Goal: Task Accomplishment & Management: Manage account settings

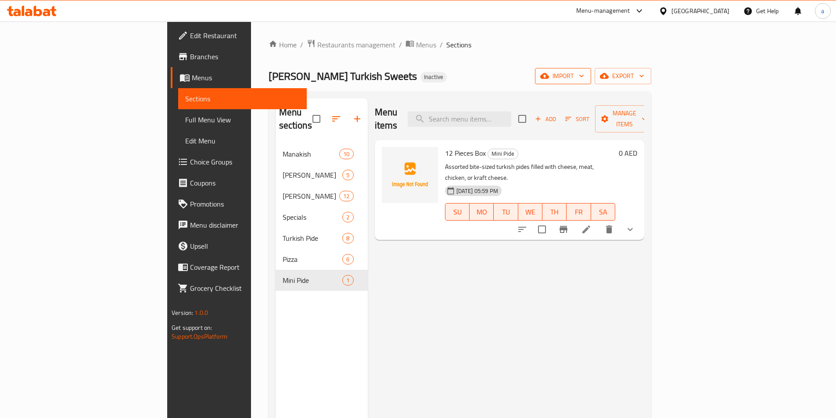
click at [549, 79] on icon "button" at bounding box center [544, 76] width 9 height 6
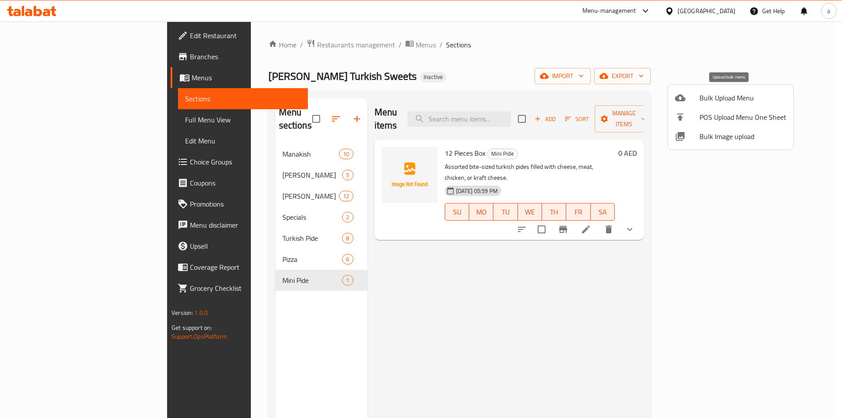
click at [697, 100] on div at bounding box center [687, 98] width 25 height 11
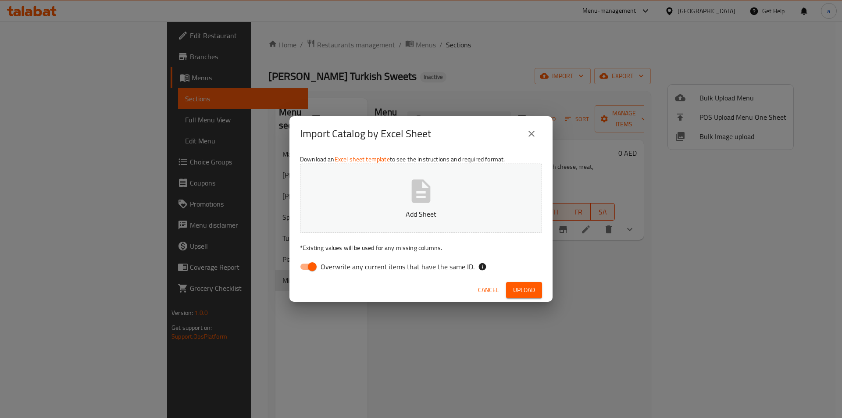
click at [356, 271] on span "Overwrite any current items that have the same ID." at bounding box center [398, 267] width 154 height 11
click at [337, 271] on input "Overwrite any current items that have the same ID." at bounding box center [312, 266] width 50 height 17
checkbox input "false"
click at [397, 194] on button "Add Sheet" at bounding box center [421, 198] width 242 height 69
click at [532, 292] on span "Upload" at bounding box center [524, 290] width 22 height 11
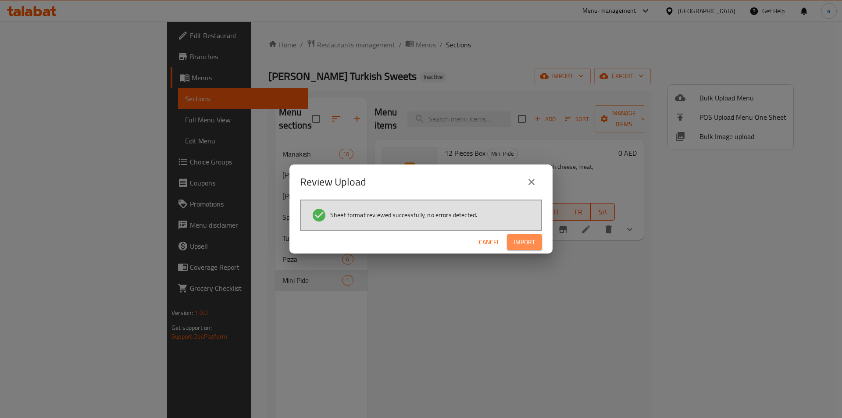
click at [536, 244] on button "Import" at bounding box center [524, 242] width 35 height 16
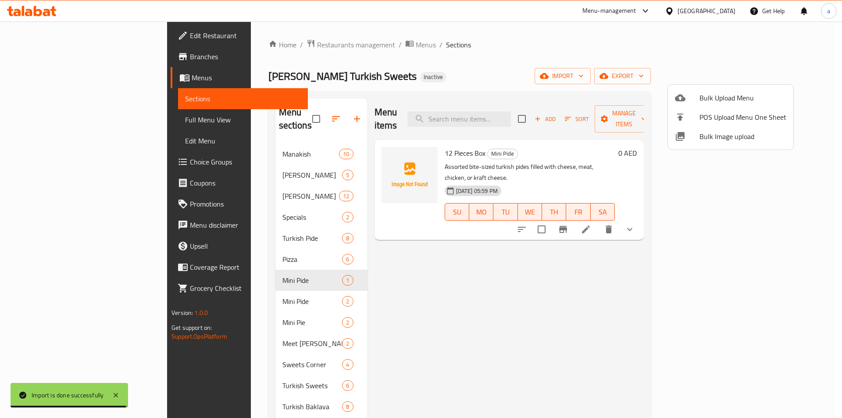
drag, startPoint x: 587, startPoint y: 191, endPoint x: 587, endPoint y: 199, distance: 7.9
click at [587, 191] on div at bounding box center [421, 209] width 842 height 418
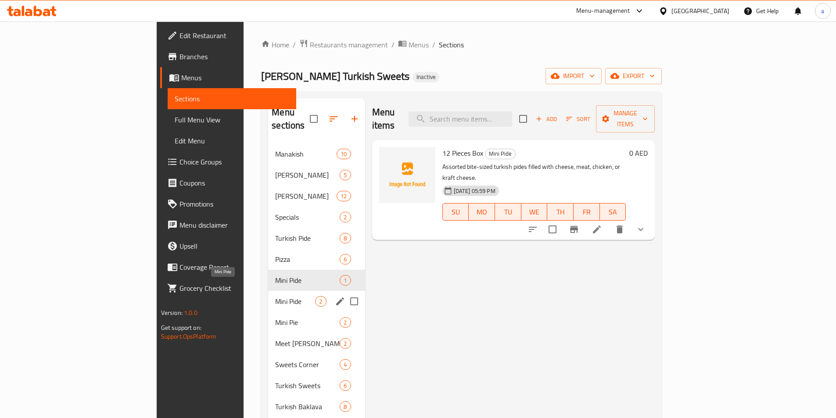
click at [275, 296] on span "Mini Pide" at bounding box center [295, 301] width 40 height 11
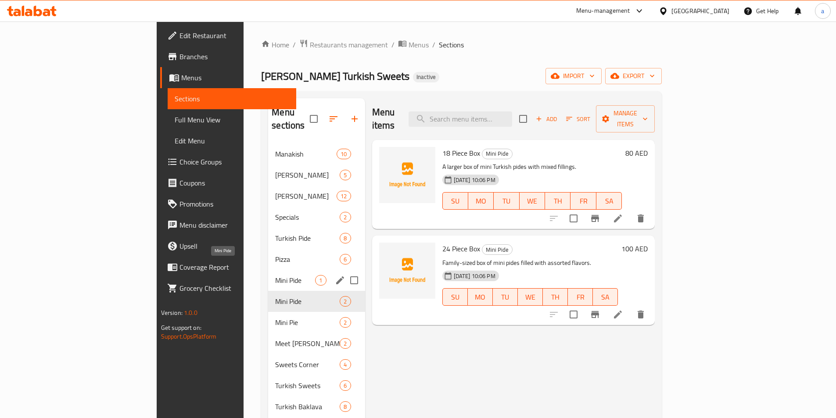
click at [275, 275] on span "Mini Pide" at bounding box center [295, 280] width 40 height 11
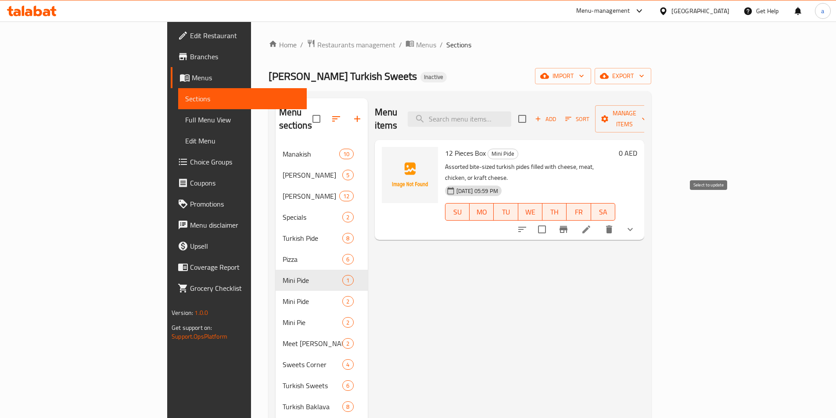
click at [551, 220] on input "checkbox" at bounding box center [542, 229] width 18 height 18
checkbox input "true"
click at [654, 118] on button "Manage items" at bounding box center [624, 118] width 59 height 27
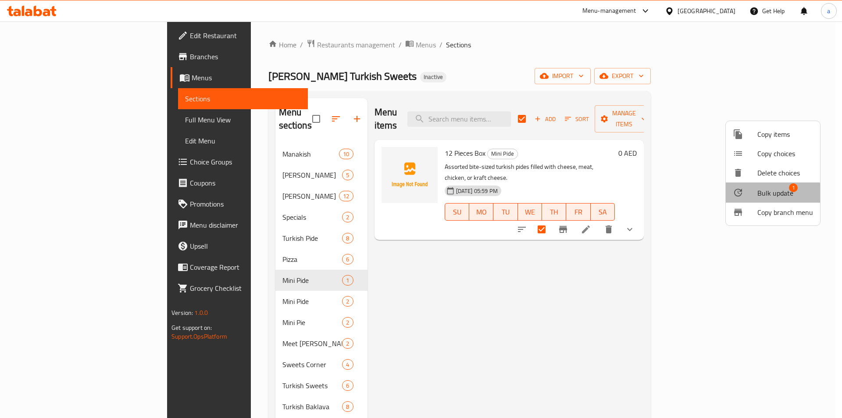
click at [770, 195] on span "Bulk update" at bounding box center [776, 193] width 36 height 11
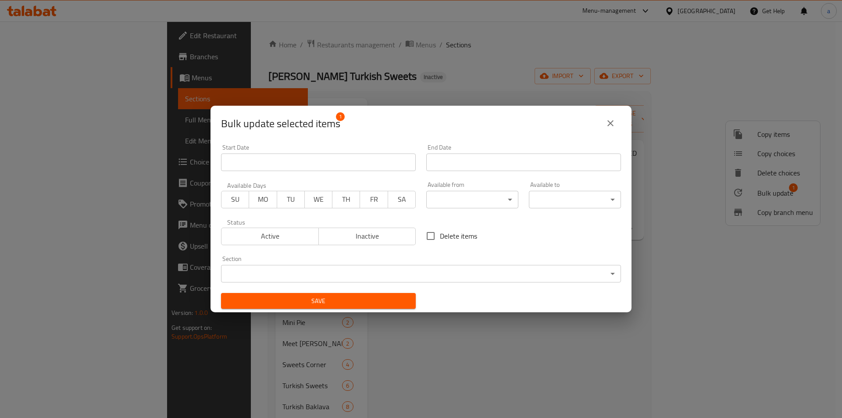
click at [608, 119] on icon "close" at bounding box center [610, 123] width 11 height 11
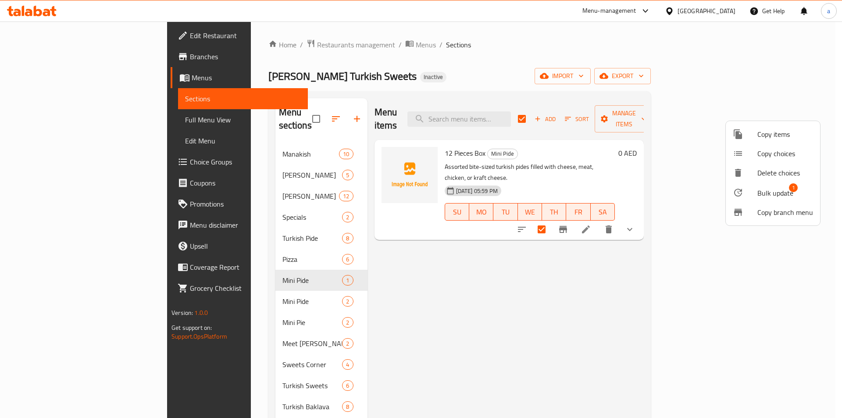
click at [232, 284] on div at bounding box center [421, 209] width 842 height 418
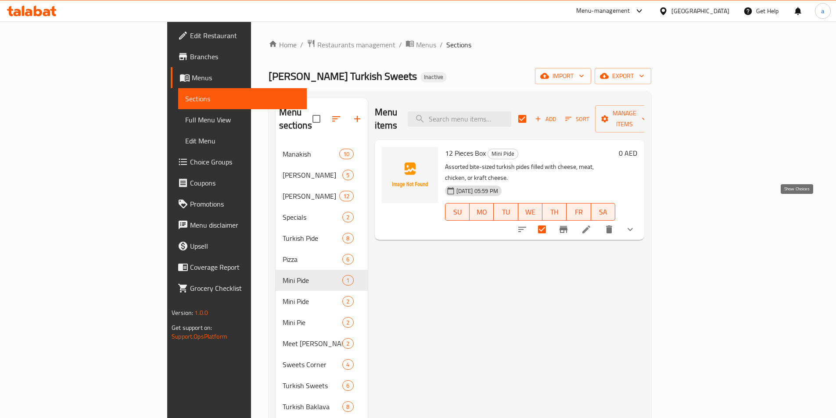
click at [635, 224] on icon "show more" at bounding box center [630, 229] width 11 height 11
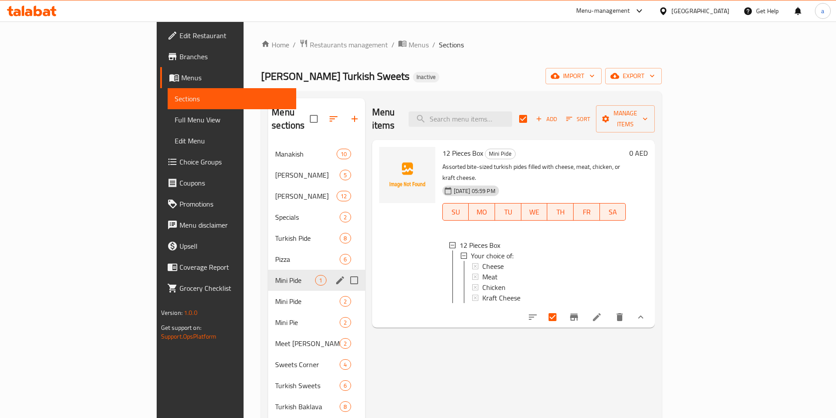
click at [275, 275] on span "Mini Pide" at bounding box center [295, 280] width 40 height 11
click at [336, 276] on icon "edit" at bounding box center [340, 280] width 8 height 8
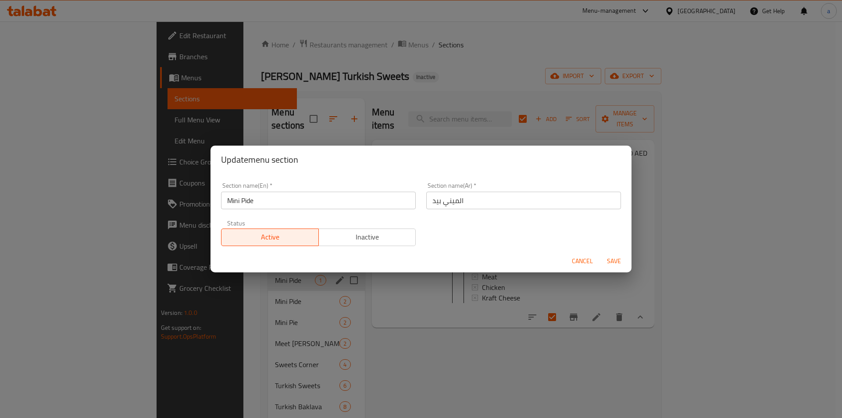
click at [412, 298] on div "Update menu section Section name(En)   * Mini Pide Section name(En) * Section n…" at bounding box center [421, 209] width 842 height 418
click at [428, 324] on div "Update menu section Section name(En)   * Mini Pide Section name(En) * Section n…" at bounding box center [421, 209] width 842 height 418
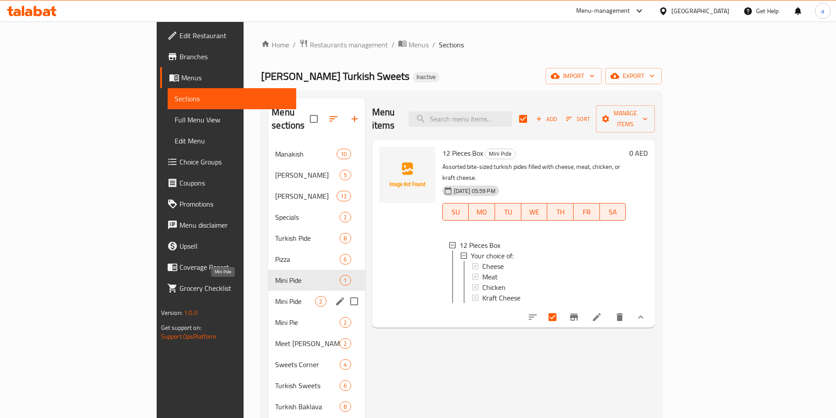
click at [275, 296] on span "Mini Pide" at bounding box center [295, 301] width 40 height 11
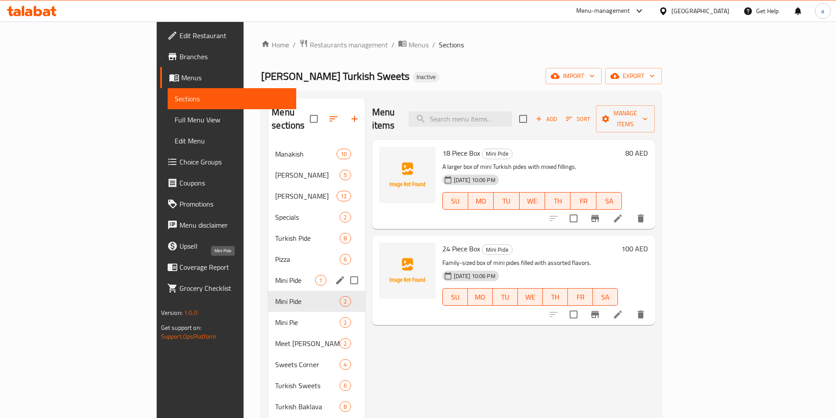
click at [275, 275] on span "Mini Pide" at bounding box center [295, 280] width 40 height 11
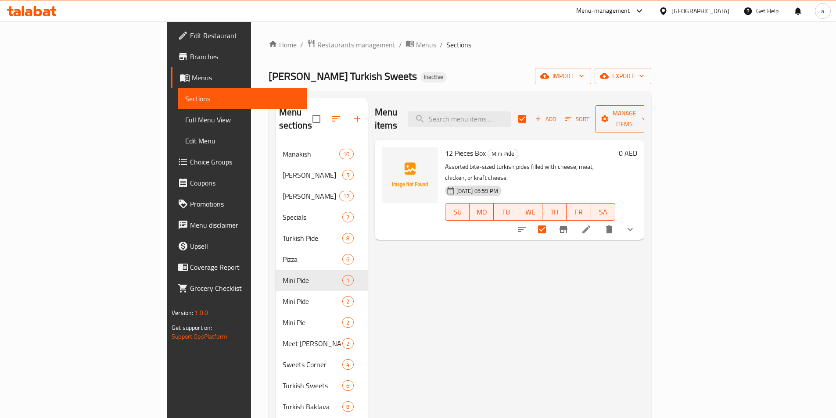
click at [648, 115] on icon "button" at bounding box center [644, 119] width 9 height 9
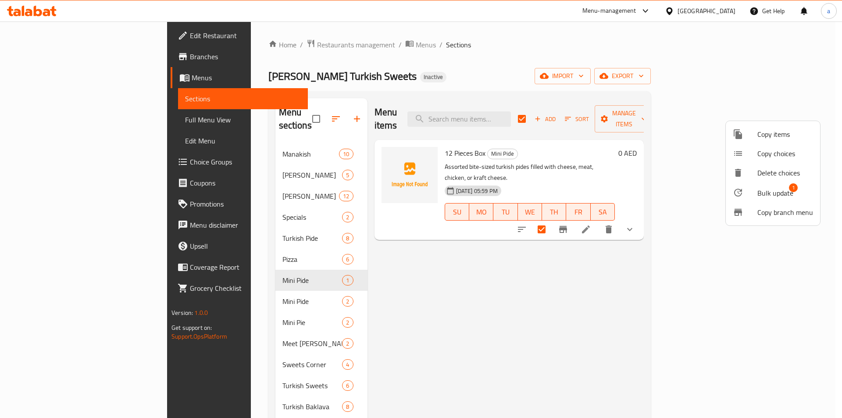
click at [781, 196] on span "Bulk update" at bounding box center [776, 193] width 36 height 11
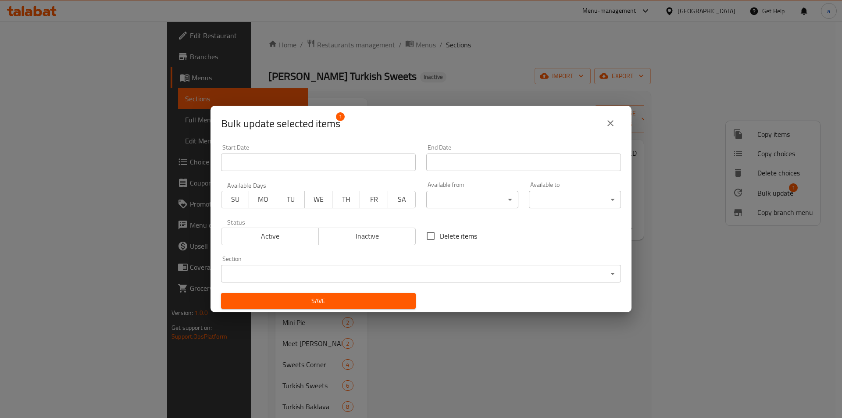
click at [383, 279] on body "​ Menu-management [GEOGRAPHIC_DATA] Get Help a Edit Restaurant Branches Menus S…" at bounding box center [421, 219] width 842 height 397
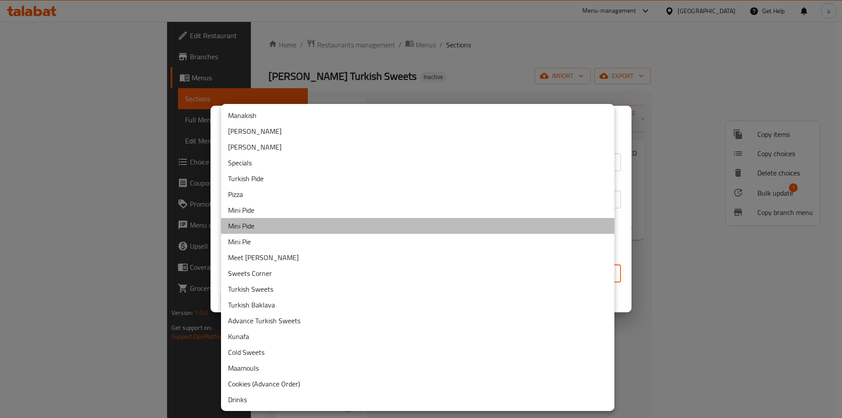
click at [329, 224] on li "Mini Pide" at bounding box center [418, 226] width 394 height 16
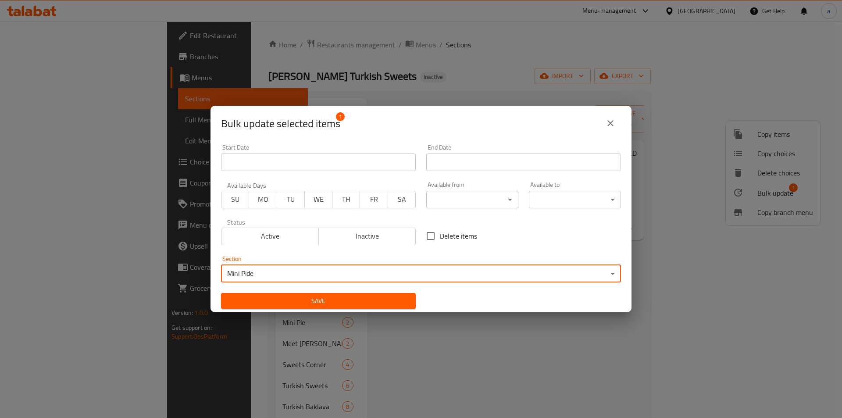
click at [383, 294] on button "Save" at bounding box center [318, 301] width 195 height 16
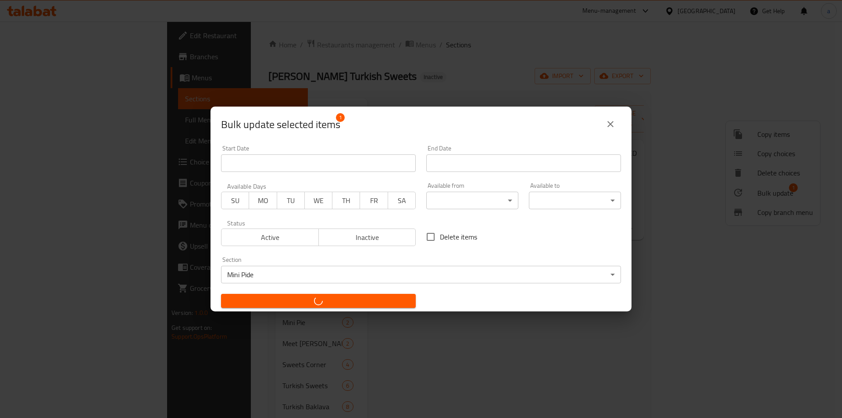
checkbox input "false"
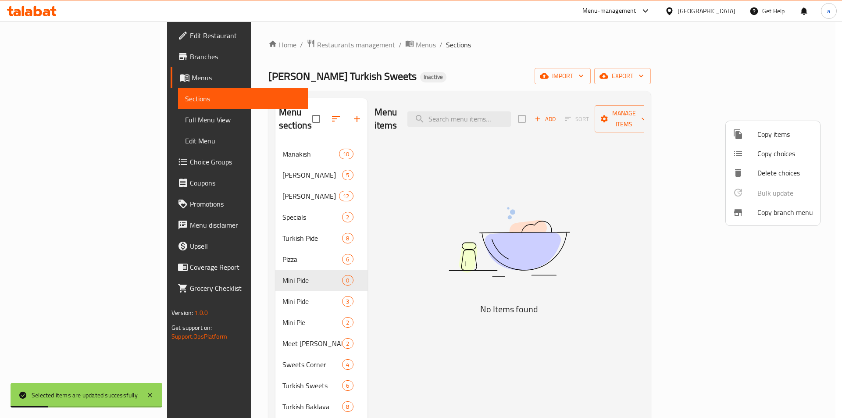
click at [287, 266] on div at bounding box center [421, 209] width 842 height 418
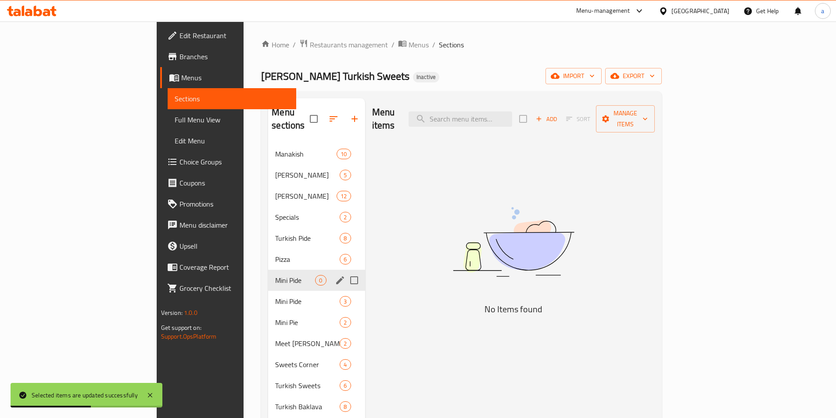
click at [345, 271] on input "Menu sections" at bounding box center [354, 280] width 18 height 18
checkbox input "true"
click at [318, 115] on button "button" at bounding box center [328, 118] width 21 height 21
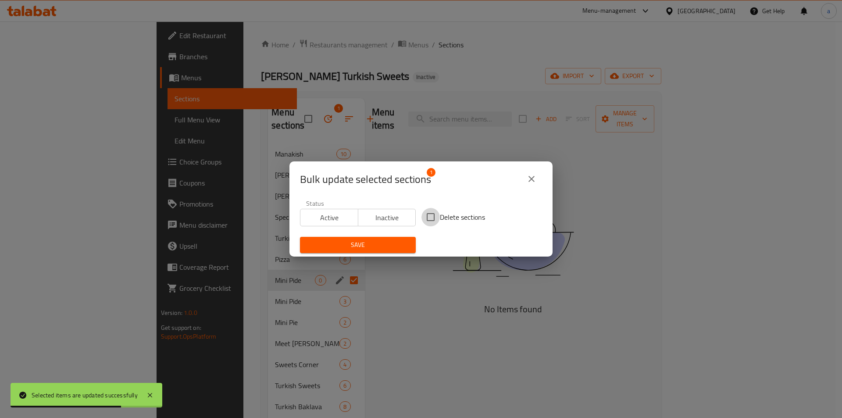
click at [424, 211] on input "Delete sections" at bounding box center [431, 217] width 18 height 18
checkbox input "true"
click at [364, 252] on button "Save" at bounding box center [358, 245] width 116 height 16
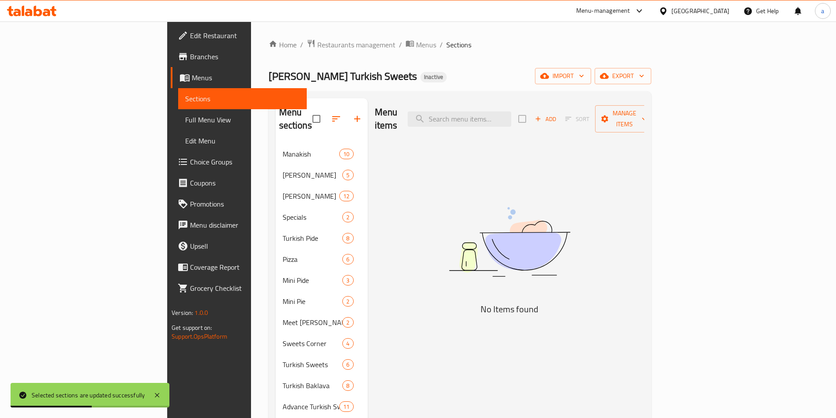
click at [185, 122] on span "Full Menu View" at bounding box center [242, 120] width 115 height 11
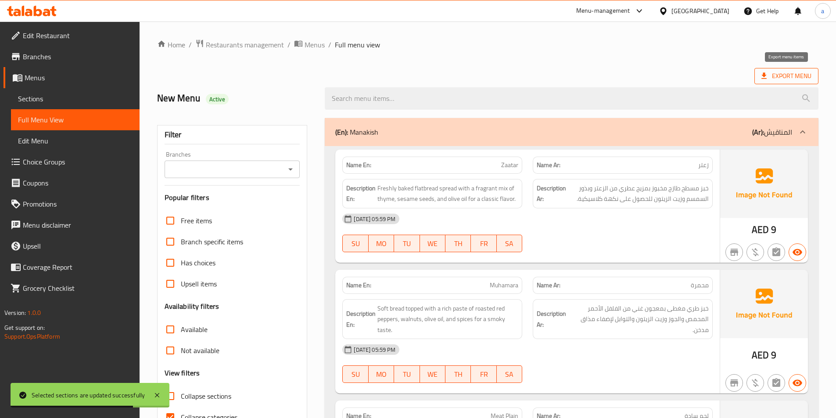
click at [781, 75] on span "Export Menu" at bounding box center [786, 76] width 50 height 11
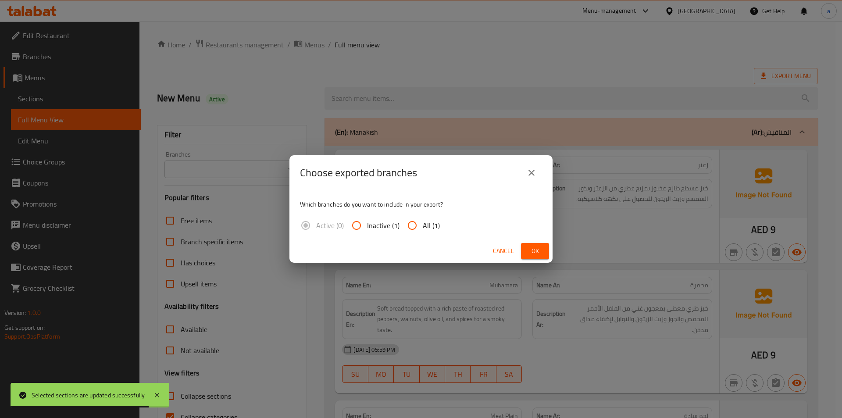
click at [421, 227] on input "All (1)" at bounding box center [412, 225] width 21 height 21
radio input "true"
click at [534, 247] on span "Ok" at bounding box center [535, 251] width 14 height 11
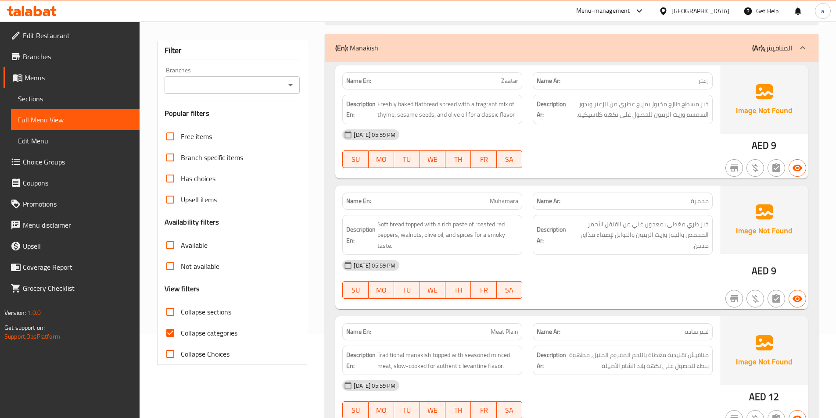
scroll to position [88, 0]
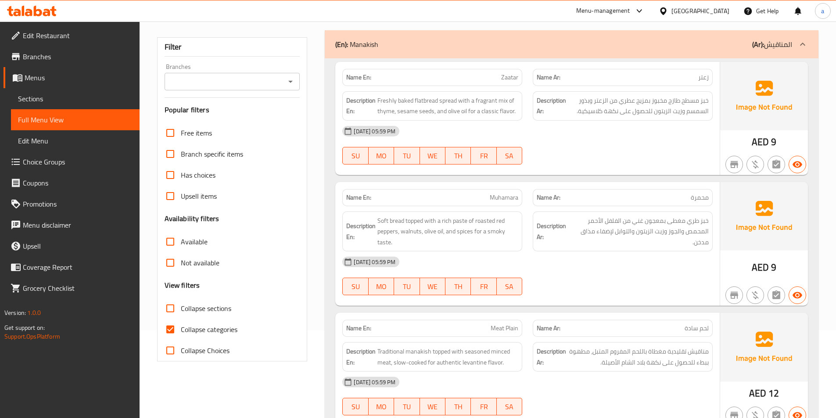
drag, startPoint x: 82, startPoint y: 99, endPoint x: 86, endPoint y: 105, distance: 7.3
click at [81, 99] on span "Sections" at bounding box center [75, 98] width 115 height 11
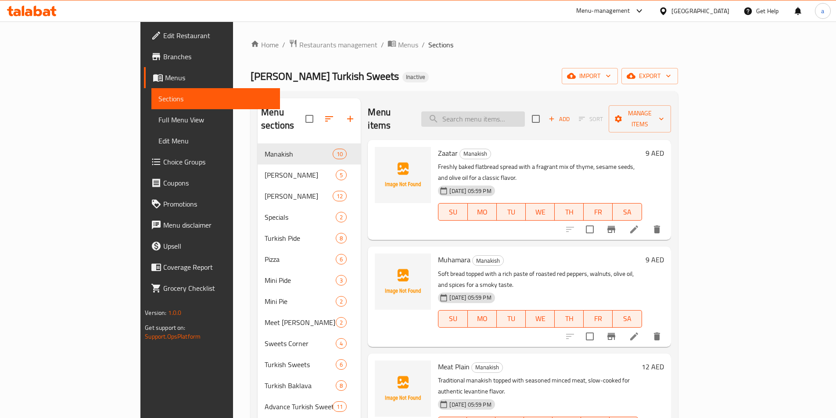
click at [494, 111] on input "search" at bounding box center [473, 118] width 104 height 15
paste input "A rich blend of assorted cheeses baked in turkish-style bread."
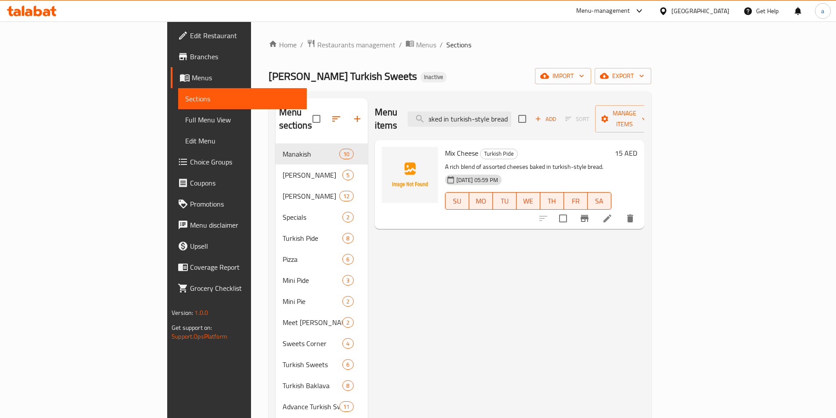
type input "A rich blend of assorted cheeses baked in turkish-style bread."
click at [620, 211] on li at bounding box center [607, 219] width 25 height 16
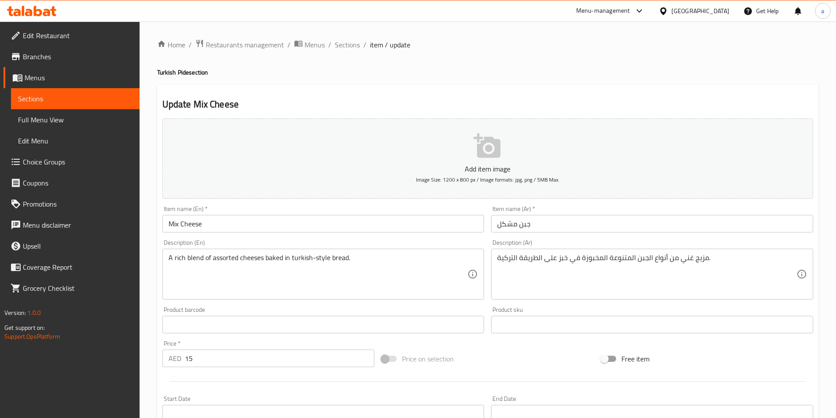
click at [300, 220] on input "Mix Cheese" at bounding box center [323, 224] width 322 height 18
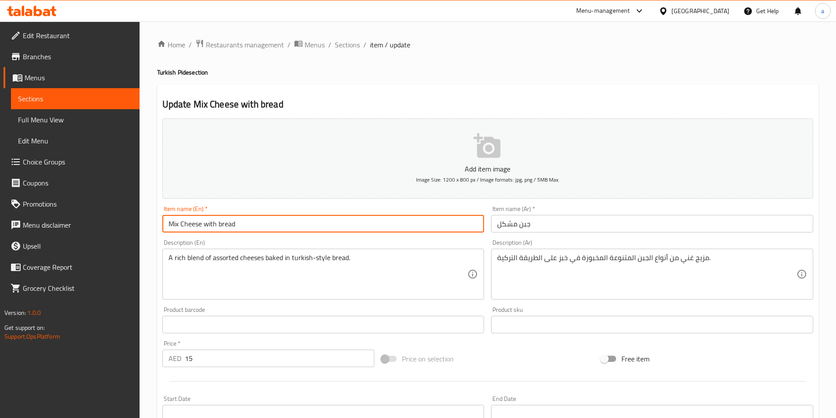
type input "Mix Cheese with bread"
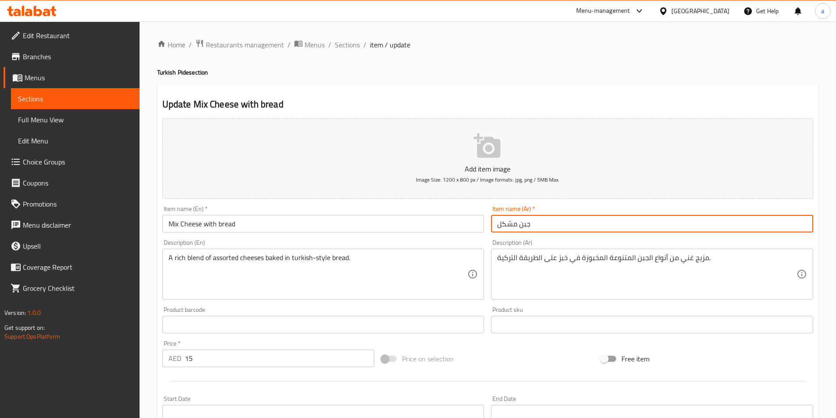
click at [594, 225] on input "جبن مشكل" at bounding box center [652, 224] width 322 height 18
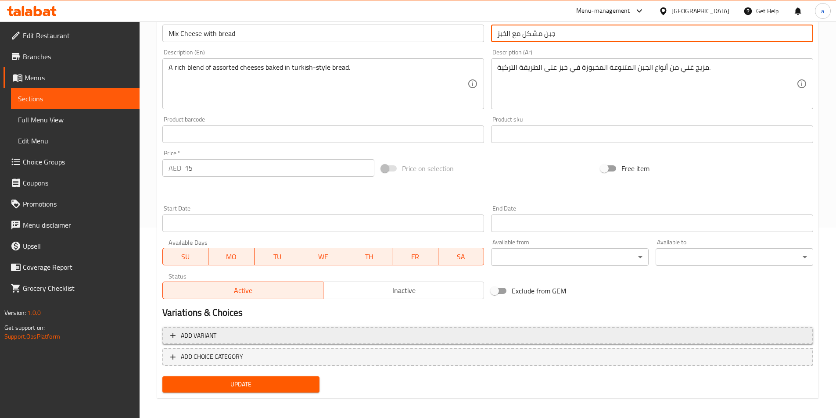
scroll to position [195, 0]
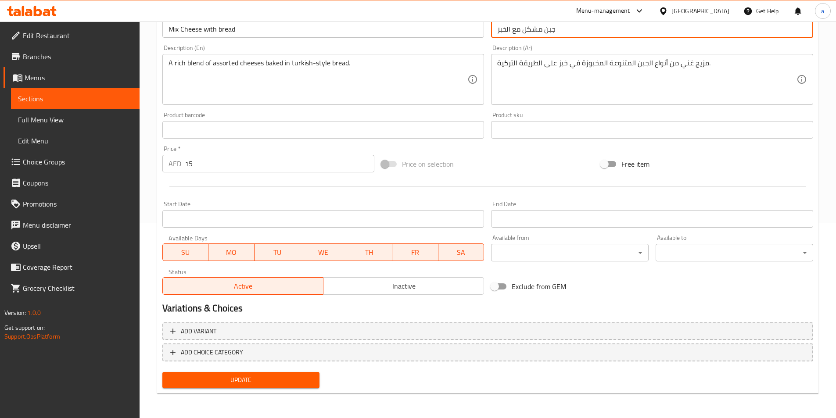
type input "جبن مشكل مع الخبز"
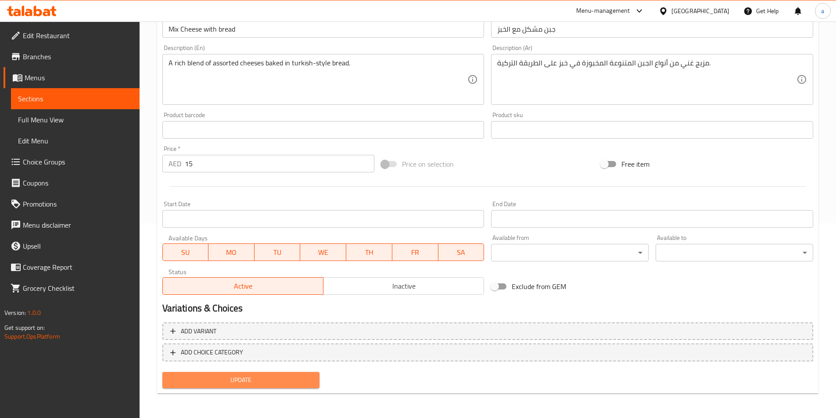
click at [287, 373] on button "Update" at bounding box center [241, 380] width 158 height 16
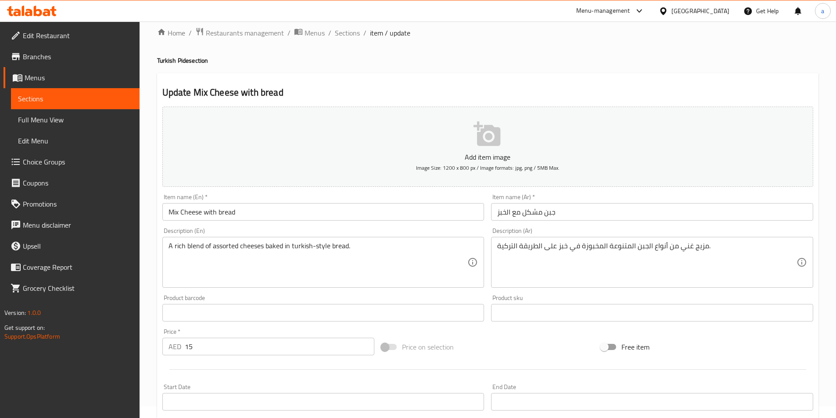
scroll to position [0, 0]
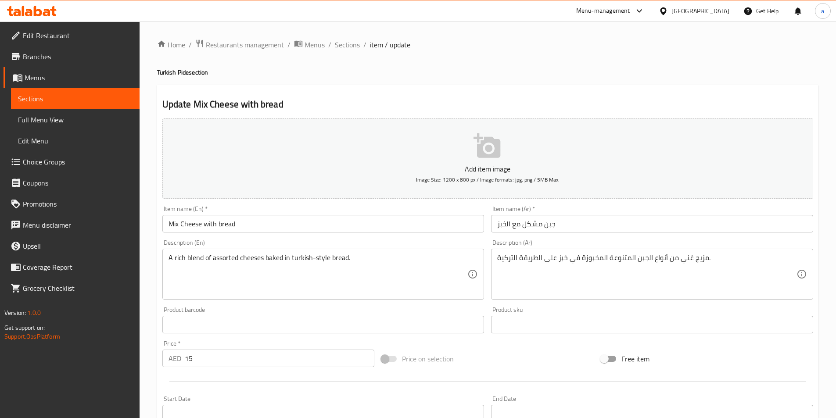
click at [352, 49] on span "Sections" at bounding box center [347, 44] width 25 height 11
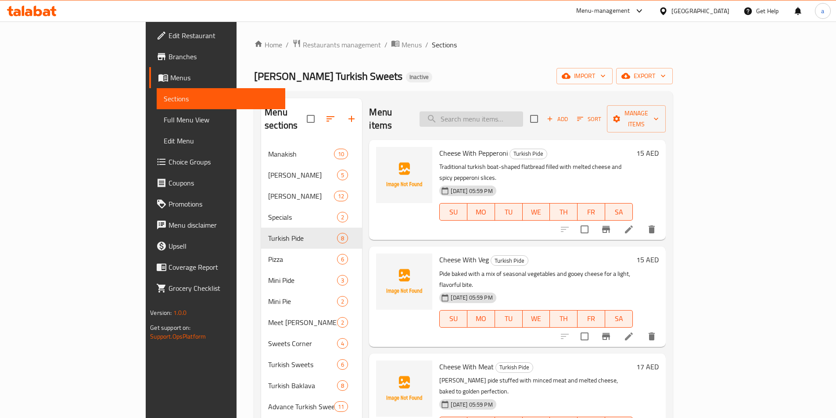
click at [523, 118] on input "search" at bounding box center [471, 118] width 104 height 15
paste input "24 Piece Box"
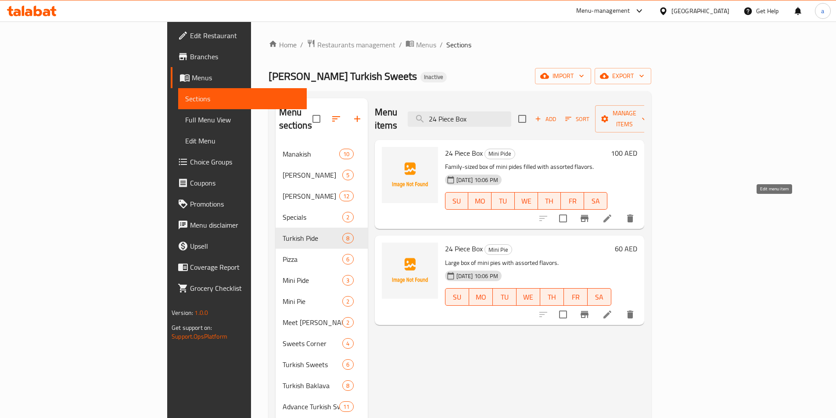
type input "24 Piece Box"
click at [613, 213] on icon at bounding box center [607, 218] width 11 height 11
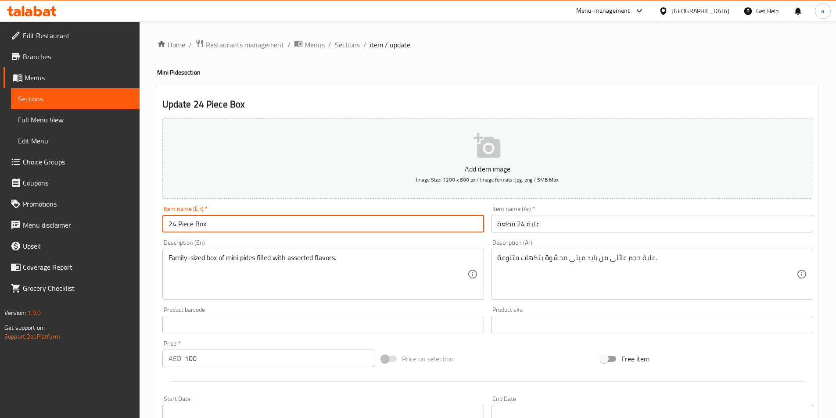
click at [299, 231] on input "24 Piece Box" at bounding box center [323, 224] width 322 height 18
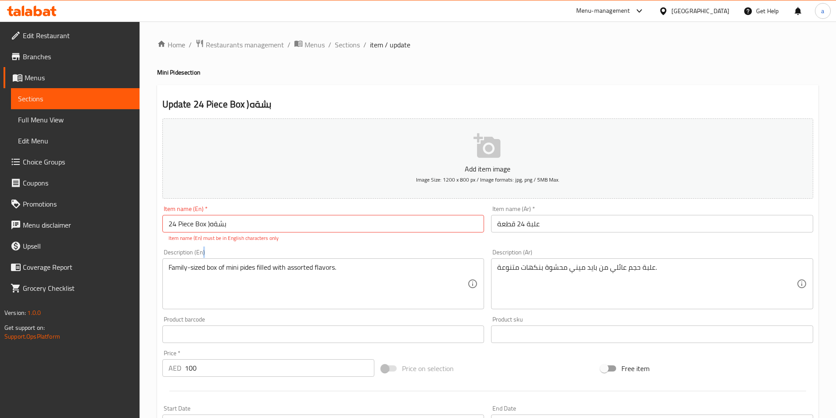
click at [204, 258] on div "Family-sized box of mini pides filled with assorted flavors. Description (En)" at bounding box center [323, 283] width 322 height 51
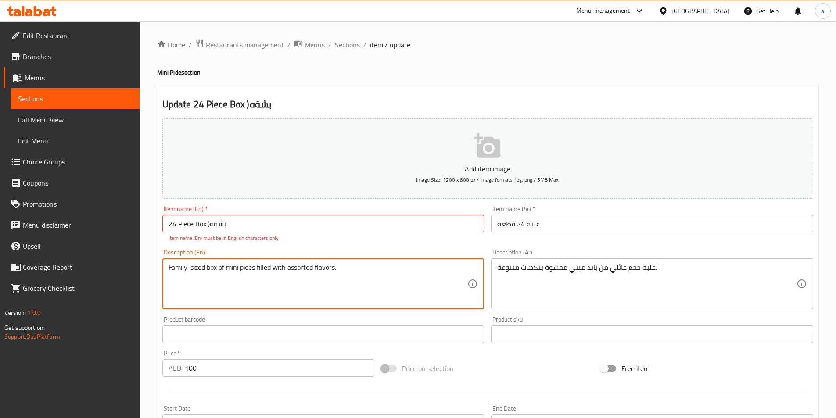
click at [200, 266] on textarea "Family-sized box of mini pides filled with assorted flavors." at bounding box center [317, 284] width 299 height 42
click at [173, 270] on textarea "Family-sized box of mini pides filled with assorted flavors." at bounding box center [317, 284] width 299 height 42
click at [168, 268] on textarea "Family-sized box of mini pides filled with assorted flavors." at bounding box center [317, 284] width 299 height 42
click at [234, 225] on input "24 Piece Box )بشةه" at bounding box center [323, 224] width 322 height 18
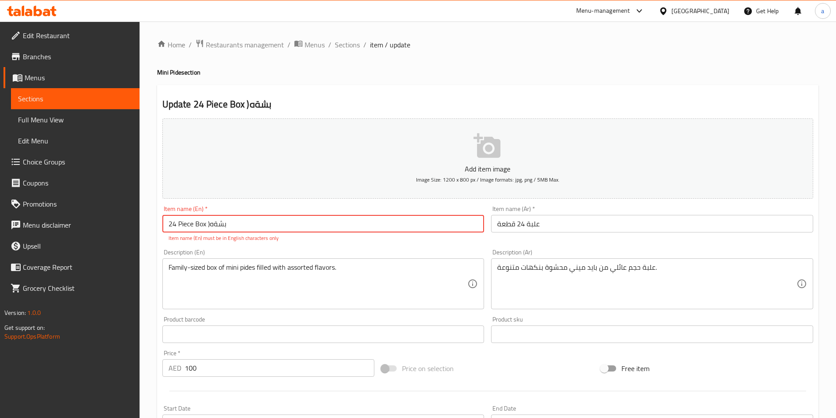
click at [234, 225] on input "24 Piece Box )بشةه" at bounding box center [323, 224] width 322 height 18
paste input "Family-sized"
type input "24 Piece Box (Family-sized)"
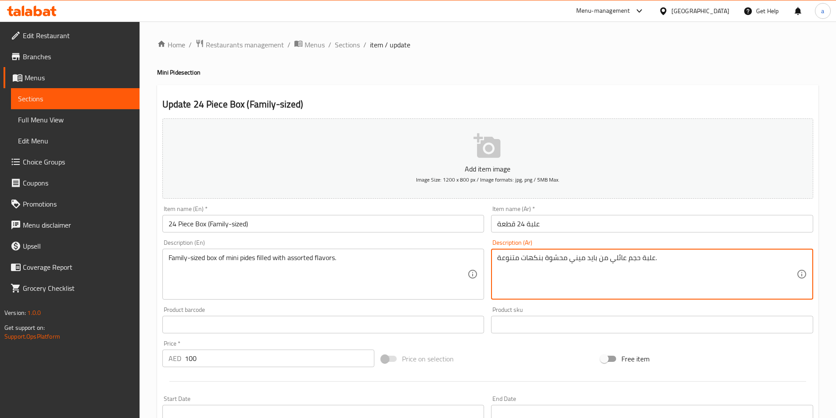
click at [631, 271] on textarea "علبة حجم عائلي من بايد ميني محشوة بنكهات متنوعة." at bounding box center [646, 275] width 299 height 42
click at [616, 262] on textarea "علبة حجم عائلي من بايد ميني محشوة بنكهات متنوعة." at bounding box center [646, 275] width 299 height 42
click at [566, 222] on input "علبة 24 قطعة" at bounding box center [652, 224] width 322 height 18
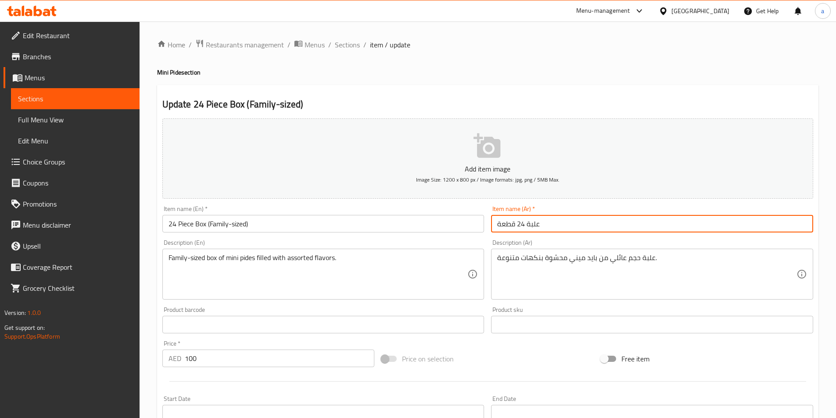
click at [566, 222] on input "علبة 24 قطعة" at bounding box center [652, 224] width 322 height 18
click at [670, 222] on input "علبة 24 قطعة" at bounding box center [652, 224] width 322 height 18
paste input "حجم عائلي"
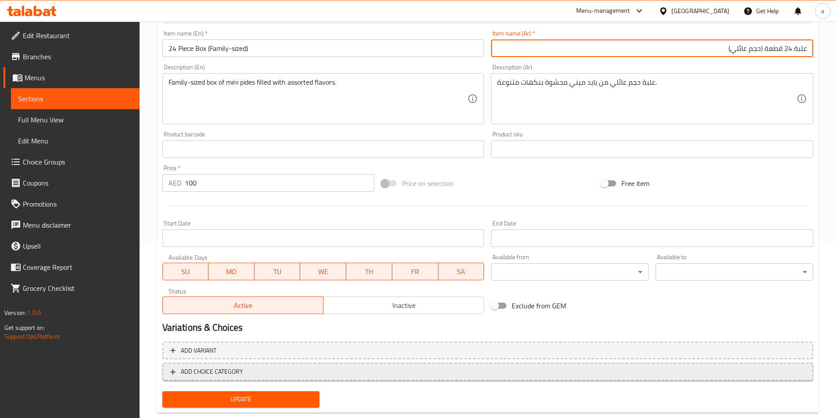
scroll to position [195, 0]
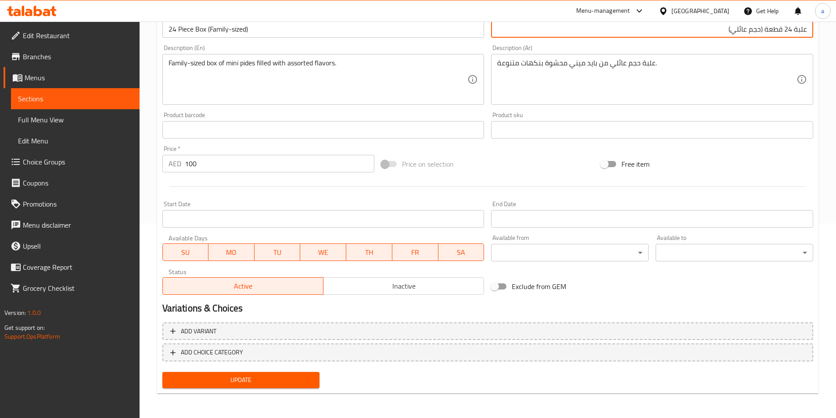
type input "علبة 24 قطعة (حجم عائلي)"
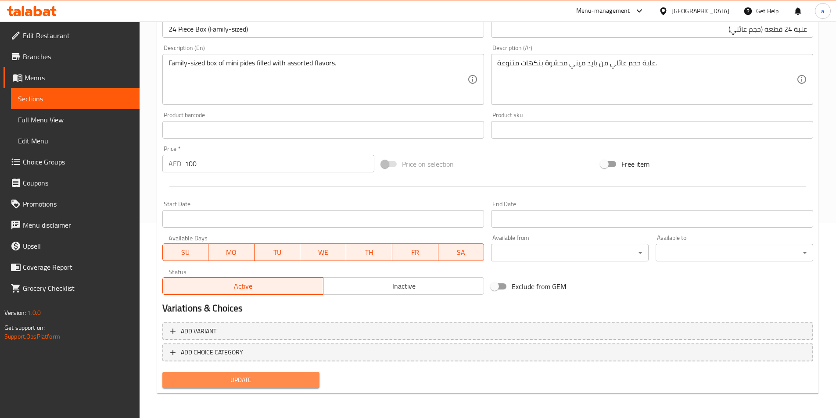
click at [278, 375] on span "Update" at bounding box center [240, 380] width 143 height 11
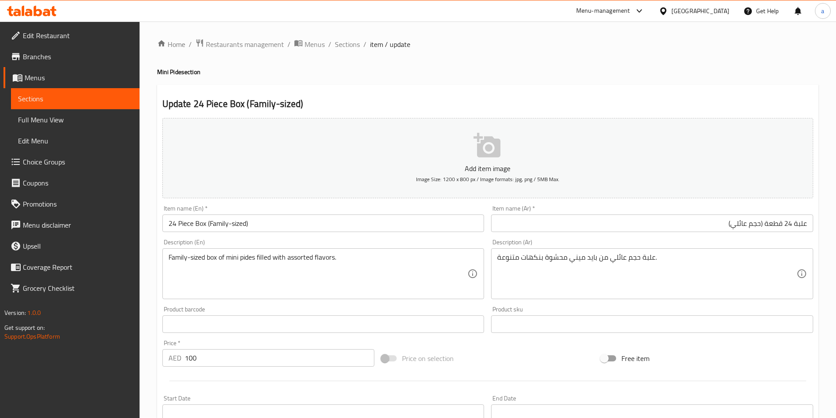
scroll to position [0, 0]
click at [343, 45] on span "Sections" at bounding box center [347, 44] width 25 height 11
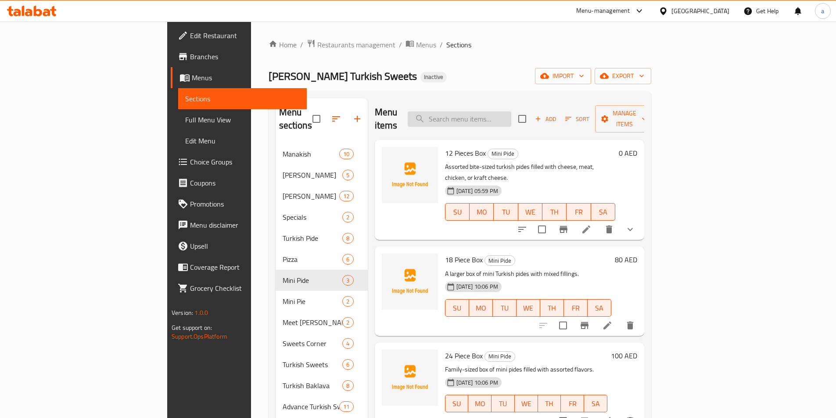
paste input "كيكة إسفنجية ناعمة منقوعة في ثلاثة أنواع من الحليب ومغطاة بطبقة من الكراميل."
click at [511, 112] on input "search" at bounding box center [460, 118] width 104 height 15
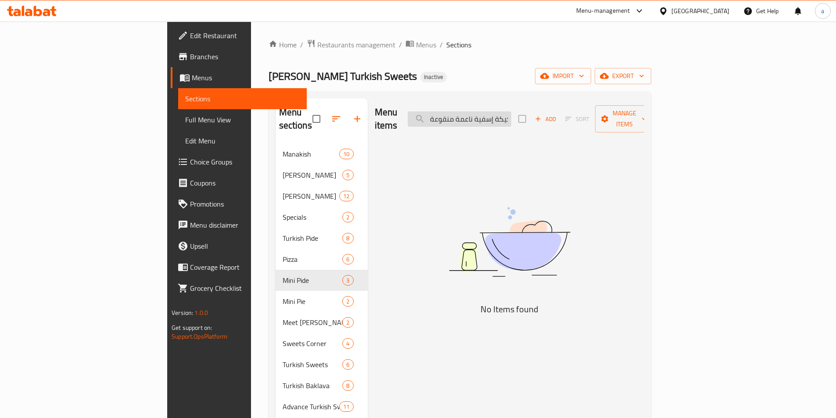
click at [511, 115] on input "كيكة إسفية ناعمة منقوعة في ثلاثة أنواع من الحليب ومغطاة بطبقة" at bounding box center [460, 118] width 104 height 15
click at [511, 115] on input "كيكةيمنقوعة في ثلاثة أنواع من الحليب ومغطاة بطبقة" at bounding box center [460, 118] width 104 height 15
click at [511, 115] on input "منقوعة في ثلاثة أنواع من الحليبمغطاة بطبقة" at bounding box center [460, 118] width 104 height 15
click at [511, 115] on input "منقوعة في ثلاثة أنواع منبطبقة" at bounding box center [460, 118] width 104 height 15
type input "منقوعة في ثلاثة أنواعبطبقة"
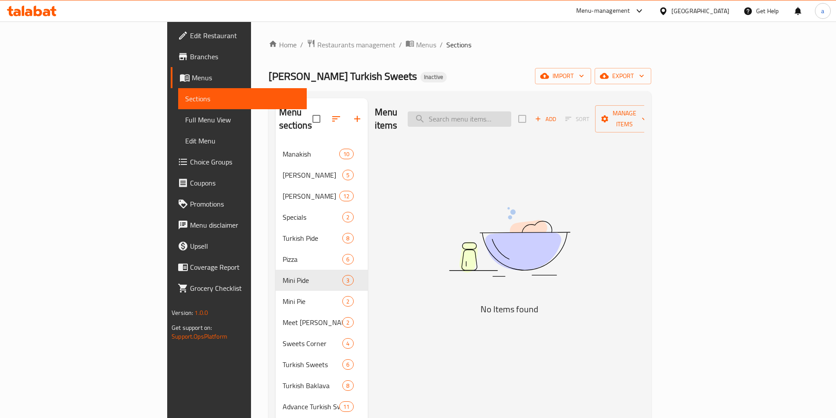
click at [511, 115] on input "search" at bounding box center [460, 118] width 104 height 15
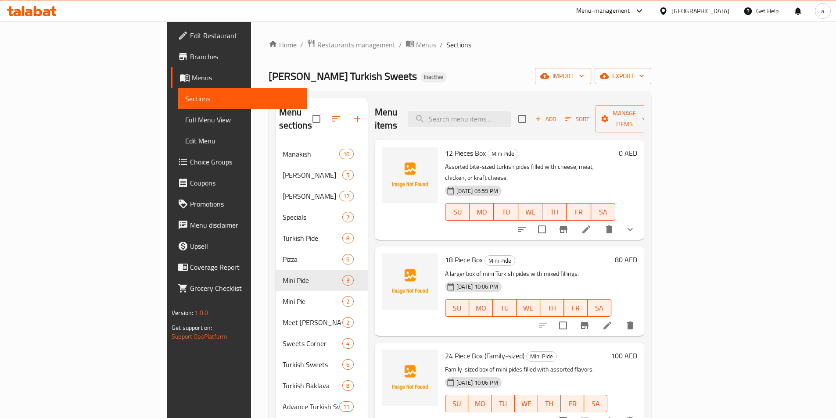
paste input "Trilece Caramel Plate"
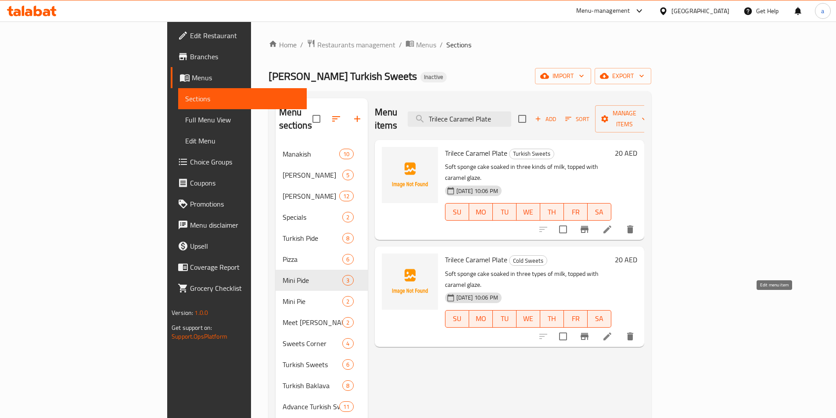
type input "Trilece Caramel Plate"
click at [611, 333] on icon at bounding box center [607, 337] width 8 height 8
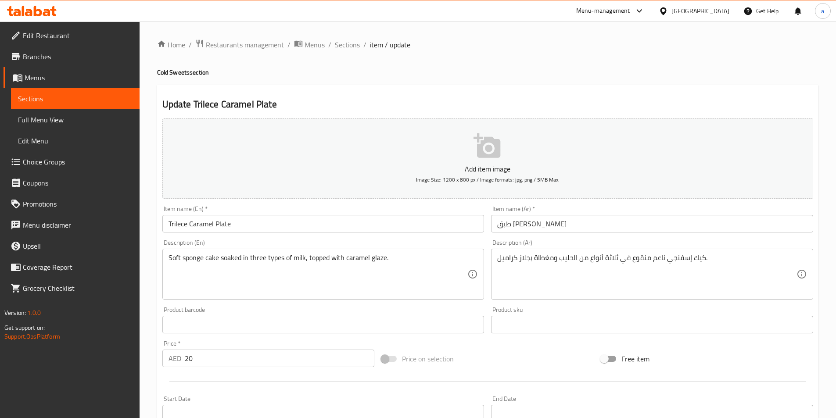
click at [351, 47] on span "Sections" at bounding box center [347, 44] width 25 height 11
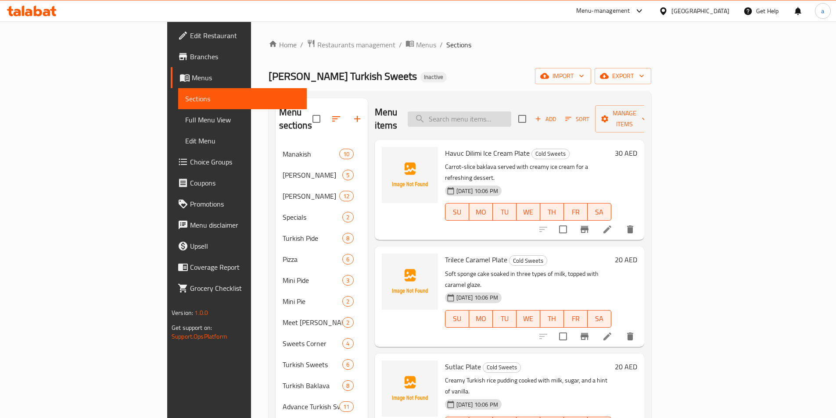
click at [511, 111] on input "search" at bounding box center [460, 118] width 104 height 15
paste input "Trilece Caramel Plate"
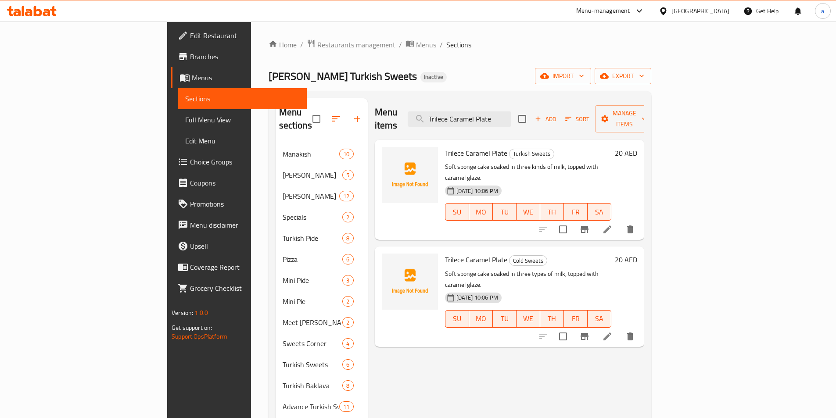
type input "Trilece Caramel Plate"
click at [613, 224] on icon at bounding box center [607, 229] width 11 height 11
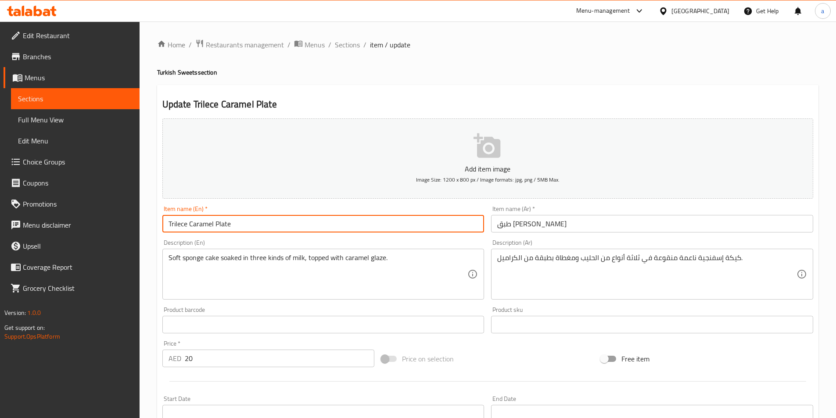
click at [415, 219] on input "Trilece Caramel Plate" at bounding box center [323, 224] width 322 height 18
type input "Trilece Caramel Plate5555"
click at [347, 46] on span "Sections" at bounding box center [347, 44] width 25 height 11
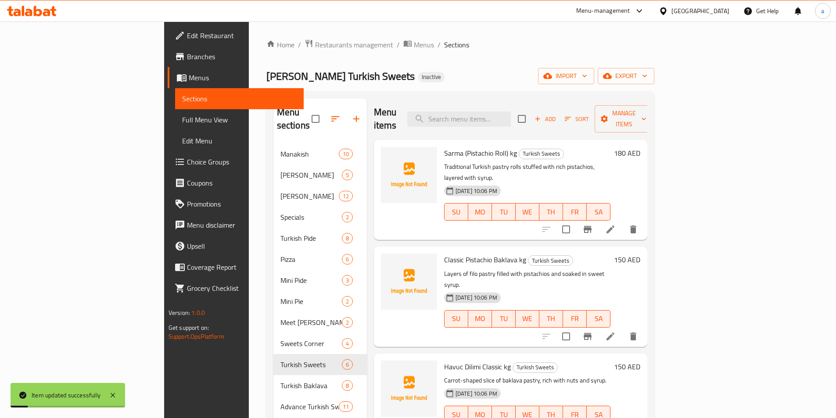
click at [515, 103] on div "Menu items Add Sort Manage items" at bounding box center [510, 119] width 273 height 42
click at [511, 115] on input "search" at bounding box center [459, 118] width 104 height 15
paste input "Trilece Caramel Plate"
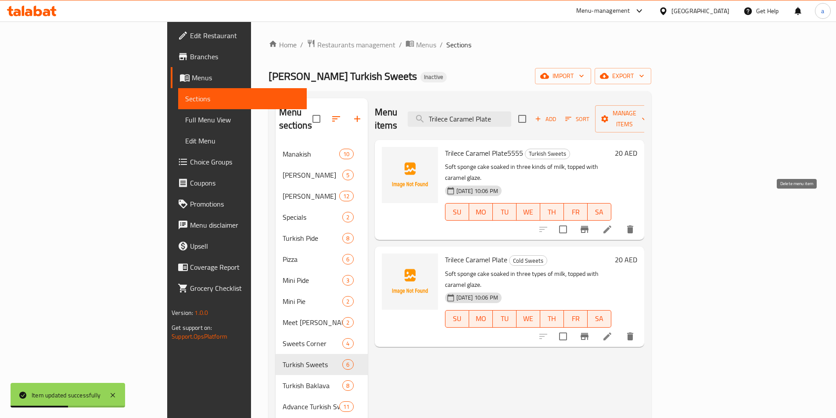
click at [635, 224] on icon "delete" at bounding box center [630, 229] width 11 height 11
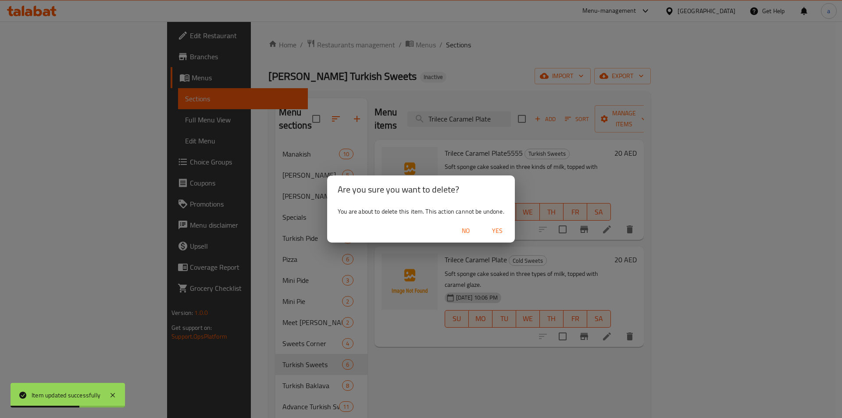
click at [490, 228] on span "Yes" at bounding box center [497, 231] width 21 height 11
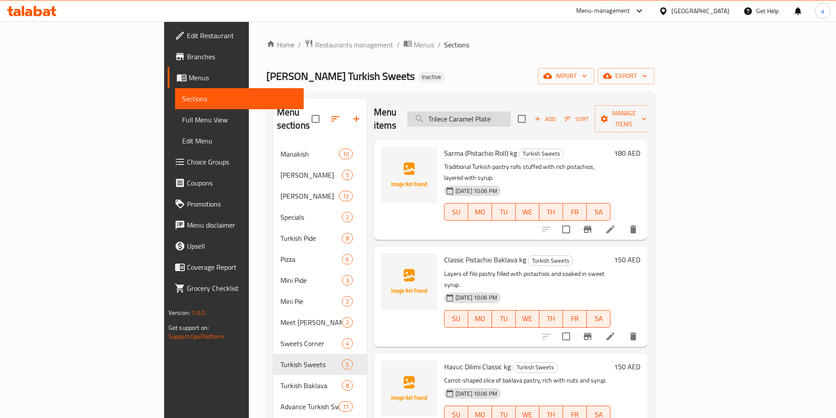
click at [511, 111] on input "Trilece Caramel Plate" at bounding box center [459, 118] width 104 height 15
paste input "12 Pieces Box"
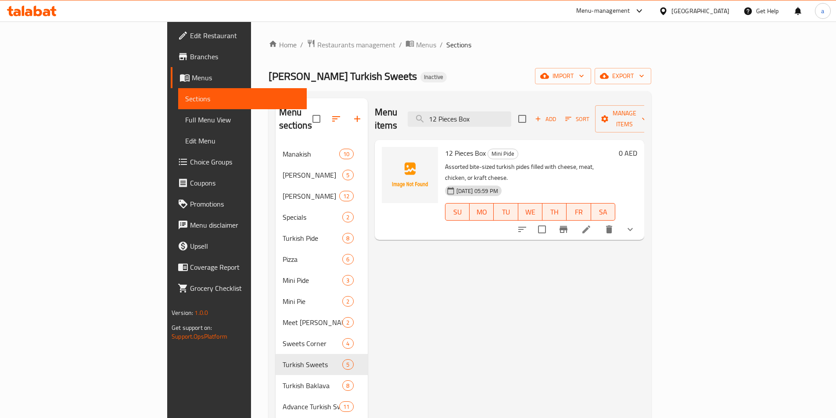
type input "12 Pieces Box"
click at [591, 224] on icon at bounding box center [586, 229] width 11 height 11
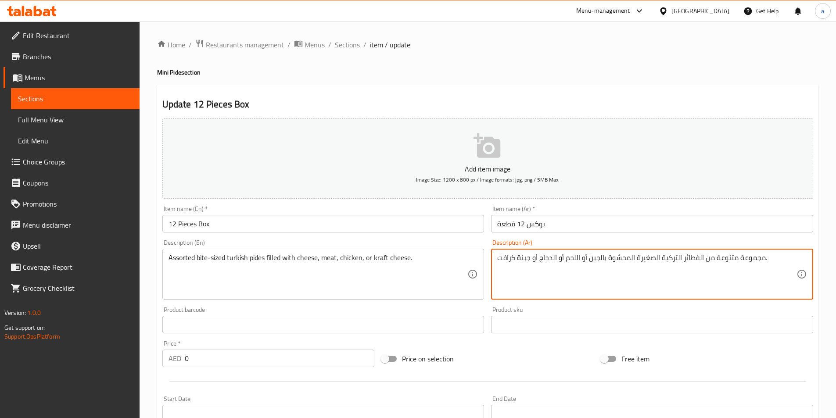
click at [751, 263] on textarea "مجموعة متنوعة من الفطائر التركية الصغيرة المحشوة بالجبن أو اللحم أو الدجاج أو ج…" at bounding box center [646, 275] width 299 height 42
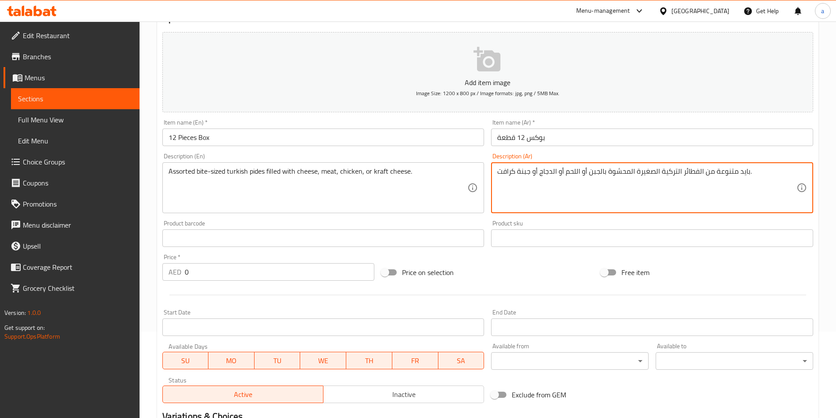
scroll to position [76, 0]
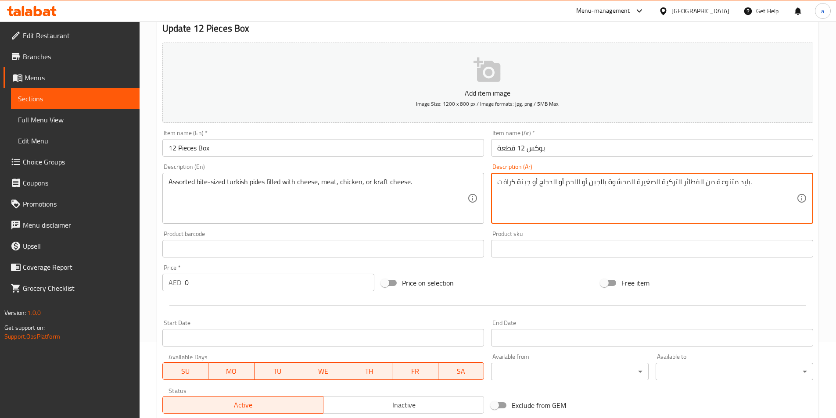
type textarea "بايد متنوعة من الفطائر التركية الصغيرة المحشوة بالجبن أو اللحم أو الدجاج أو جبن…"
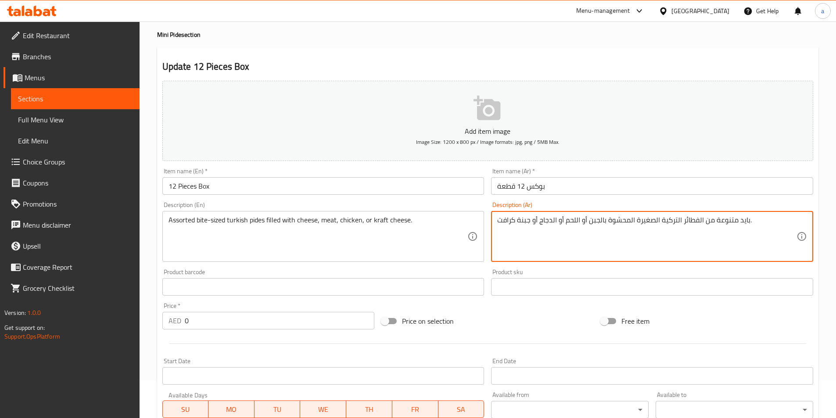
scroll to position [0, 0]
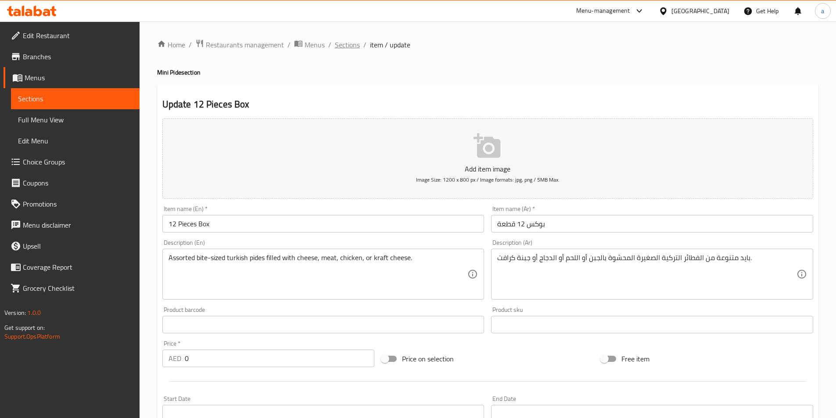
click at [353, 47] on span "Sections" at bounding box center [347, 44] width 25 height 11
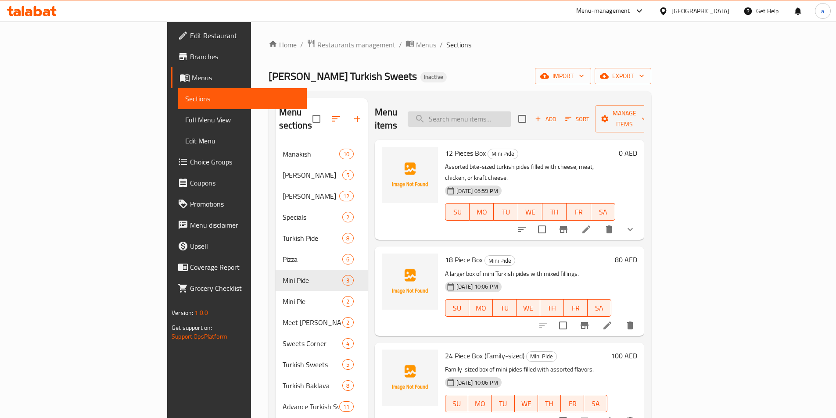
click at [511, 111] on input "search" at bounding box center [460, 118] width 104 height 15
paste input "Half Kilo"
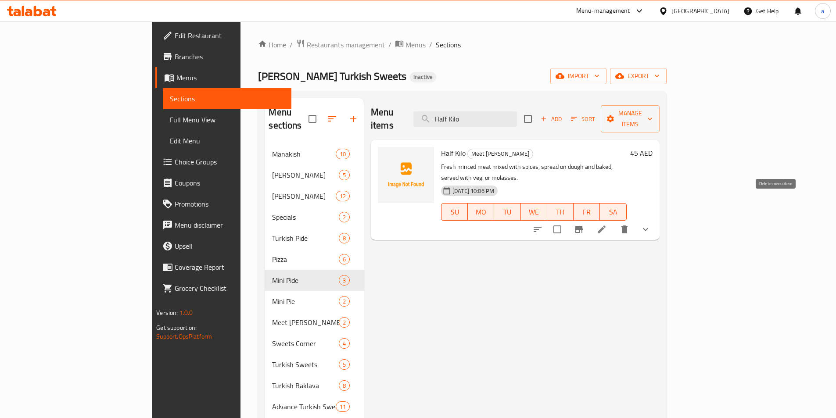
type input "Half Kilo"
click at [607, 224] on icon at bounding box center [601, 229] width 11 height 11
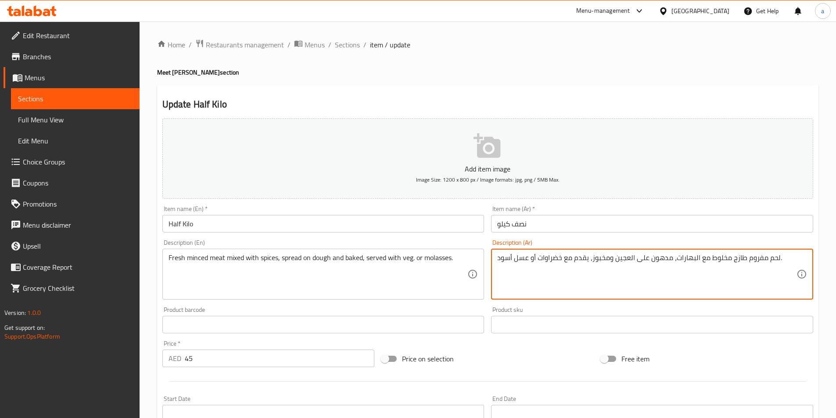
click at [660, 262] on textarea "لحم مفروم طازج مخلوط مع البهارات، مدهون على العجين ومخبوز، يقدم مع خضراوات أو ع…" at bounding box center [646, 275] width 299 height 42
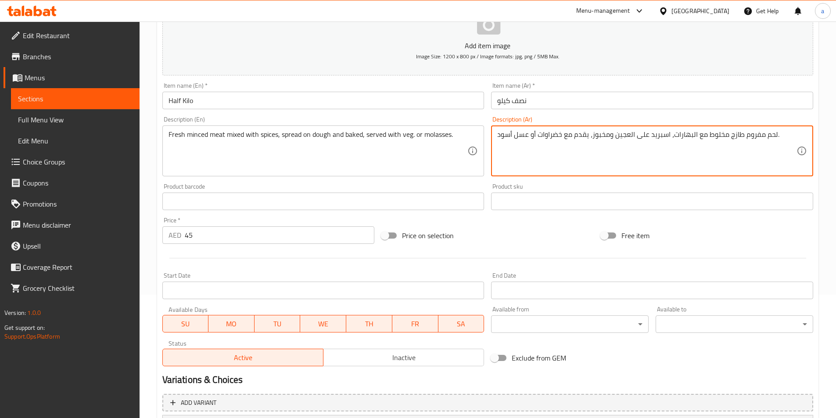
scroll to position [232, 0]
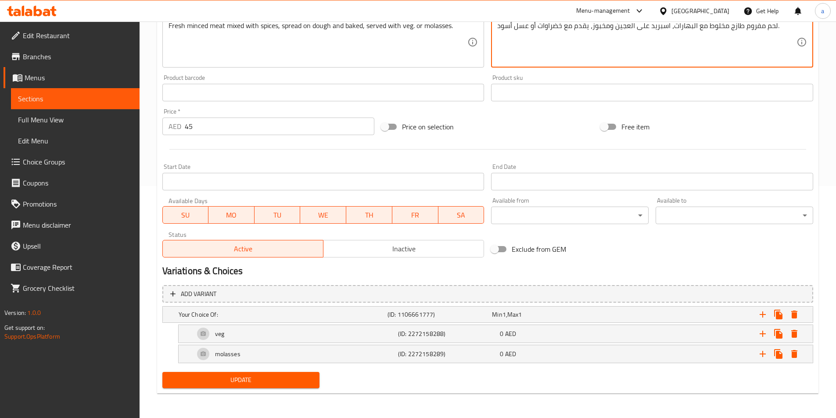
type textarea "لحم مفروم طازج مخلوط مع البهارات، اسبريد على العجين ومخبوز، يقدم مع خضراوات أو …"
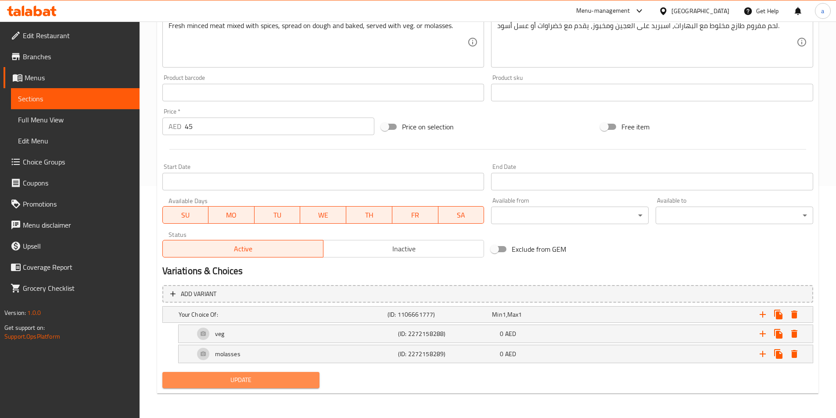
click at [295, 381] on span "Update" at bounding box center [240, 380] width 143 height 11
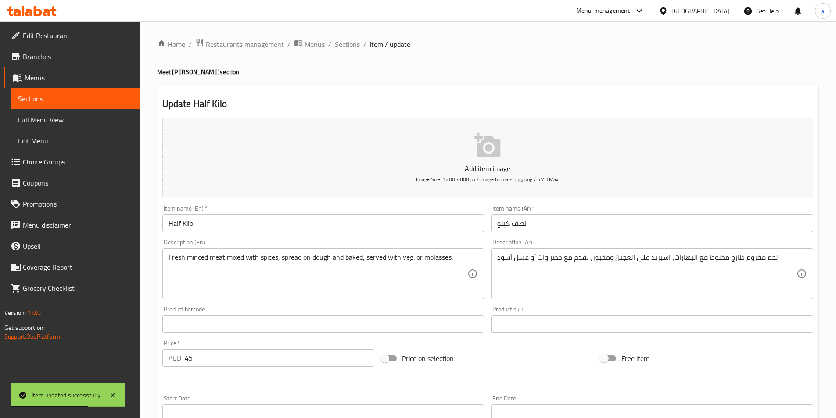
scroll to position [0, 0]
click at [54, 82] on span "Menus" at bounding box center [79, 77] width 108 height 11
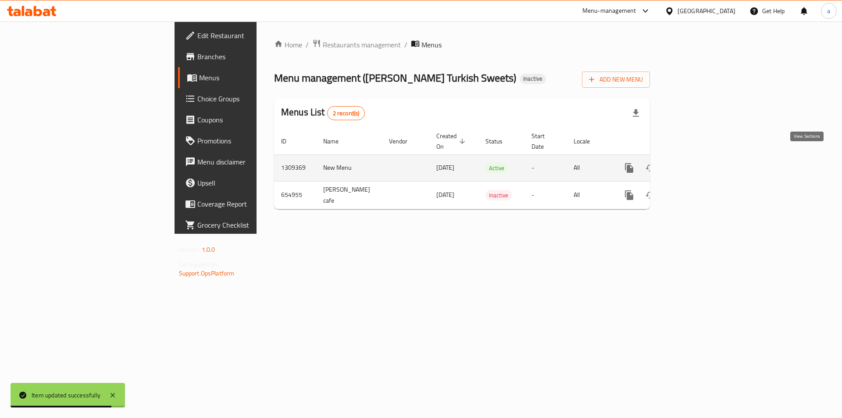
click at [703, 158] on link "enhanced table" at bounding box center [692, 168] width 21 height 21
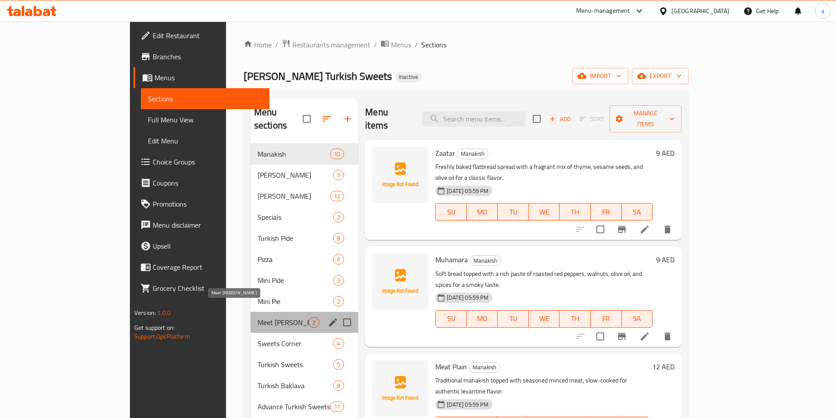
click at [258, 317] on span "Meet [PERSON_NAME]" at bounding box center [283, 322] width 51 height 11
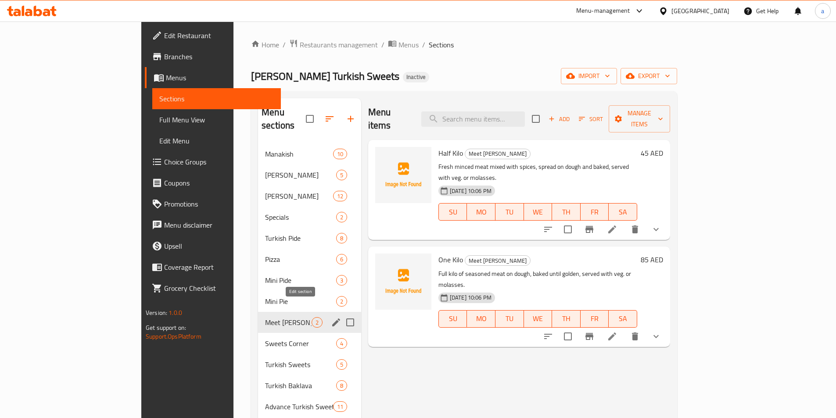
click at [331, 317] on icon "edit" at bounding box center [336, 322] width 11 height 11
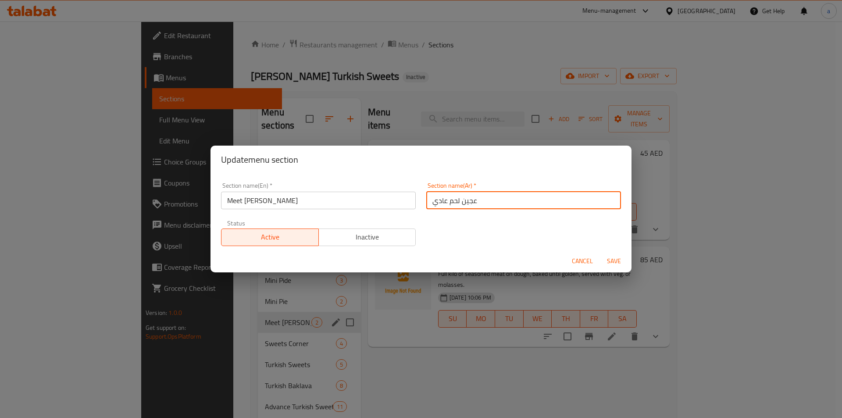
click at [440, 202] on input "عجين لحم عادي" at bounding box center [523, 201] width 195 height 18
type input "عجين لحم"
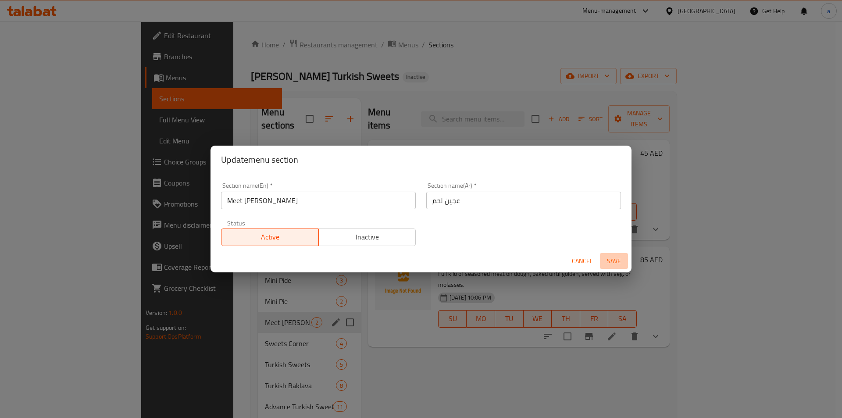
click at [610, 263] on span "Save" at bounding box center [614, 261] width 21 height 11
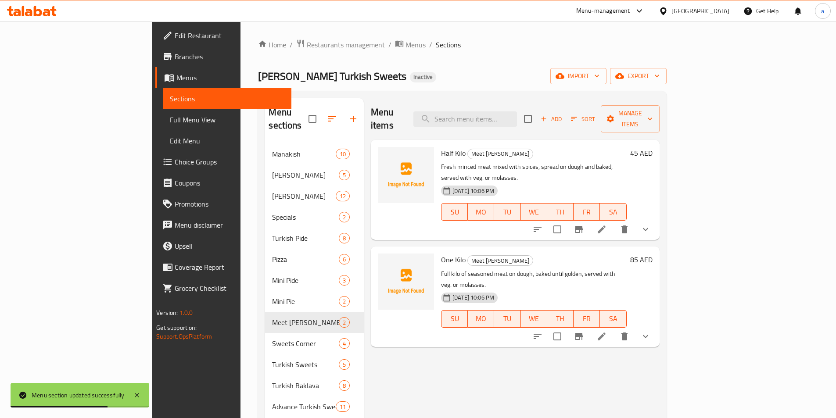
click at [499, 120] on div "Menu items Add Sort Manage items" at bounding box center [515, 119] width 289 height 42
click at [502, 111] on input "search" at bounding box center [465, 118] width 104 height 15
paste input "Kraft Pie with Honey"
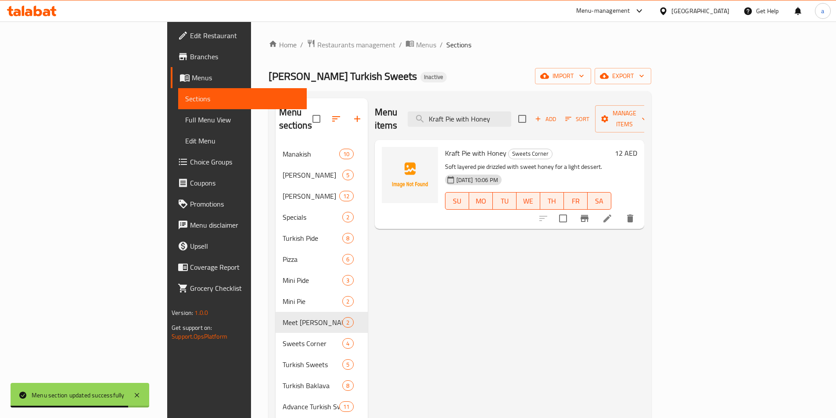
type input "Kraft Pie with Honey"
click at [611, 215] on icon at bounding box center [607, 219] width 8 height 8
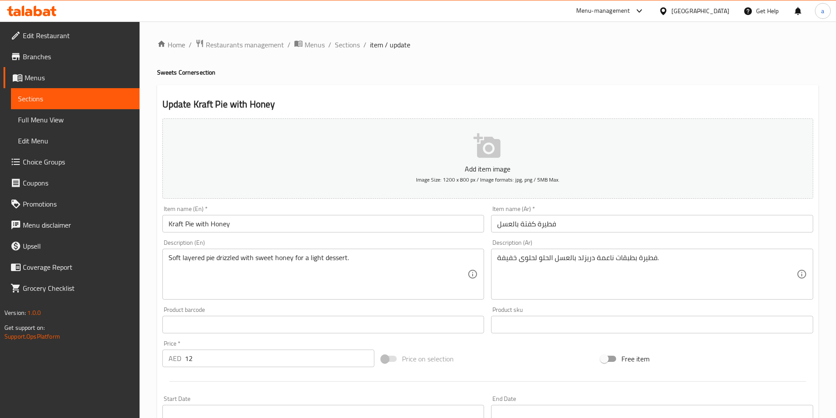
click at [525, 226] on input "فطيرة كفتة بالعسل" at bounding box center [652, 224] width 322 height 18
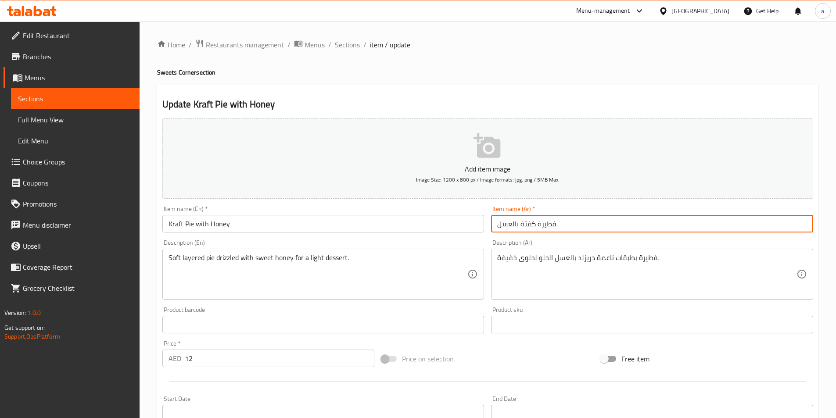
click at [525, 226] on input "فطيرة كفتة بالعسل" at bounding box center [652, 224] width 322 height 18
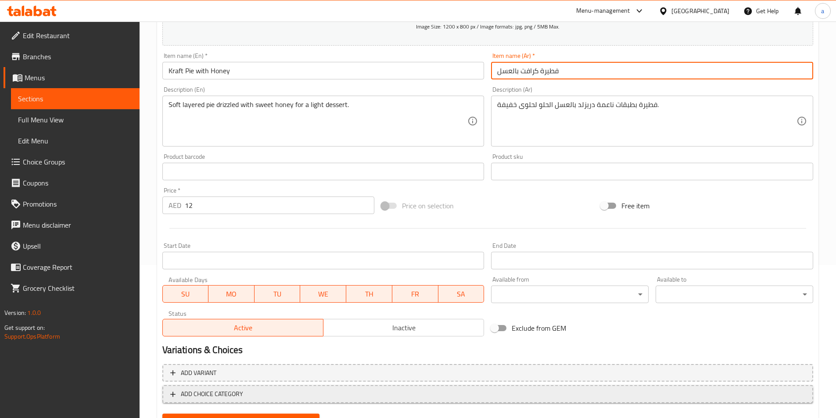
scroll to position [195, 0]
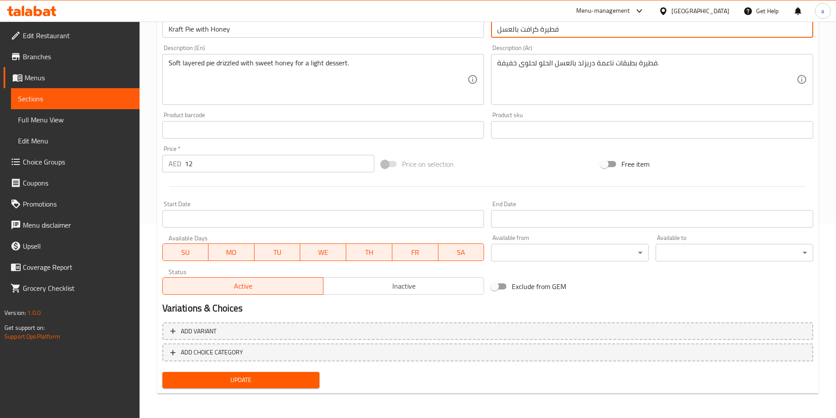
type input "فطيرة كرافت بالعسل"
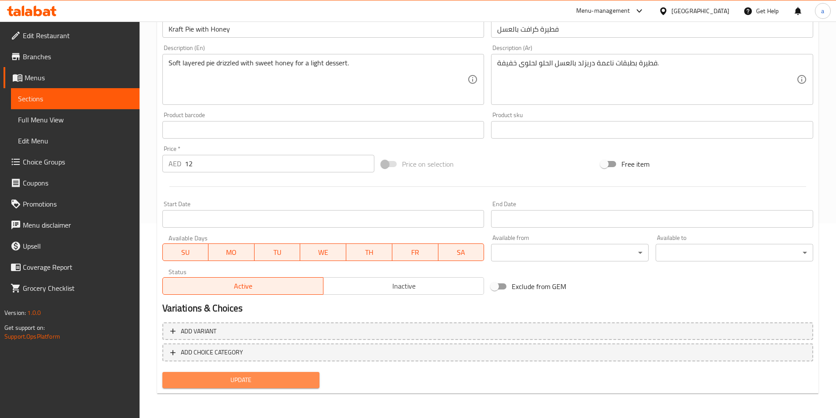
click at [234, 376] on span "Update" at bounding box center [240, 380] width 143 height 11
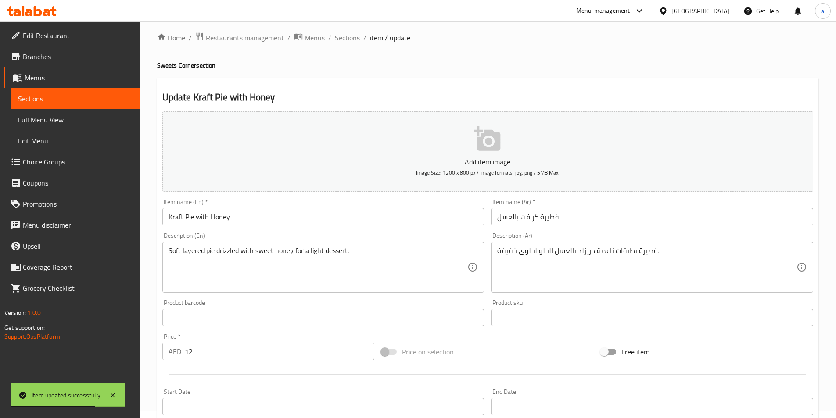
scroll to position [0, 0]
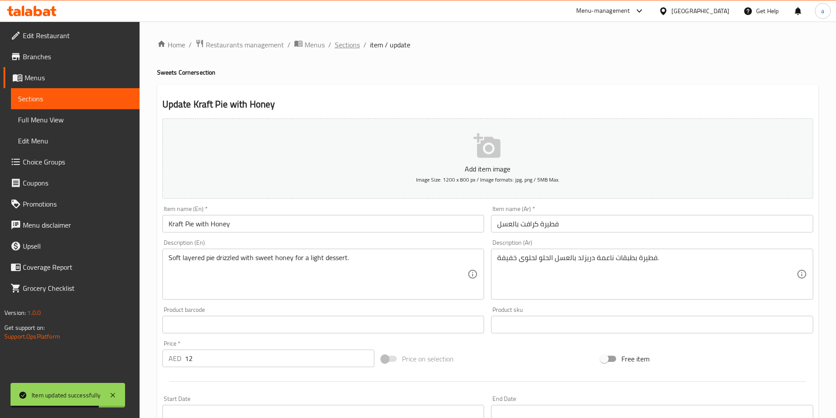
click at [358, 49] on span "Sections" at bounding box center [347, 44] width 25 height 11
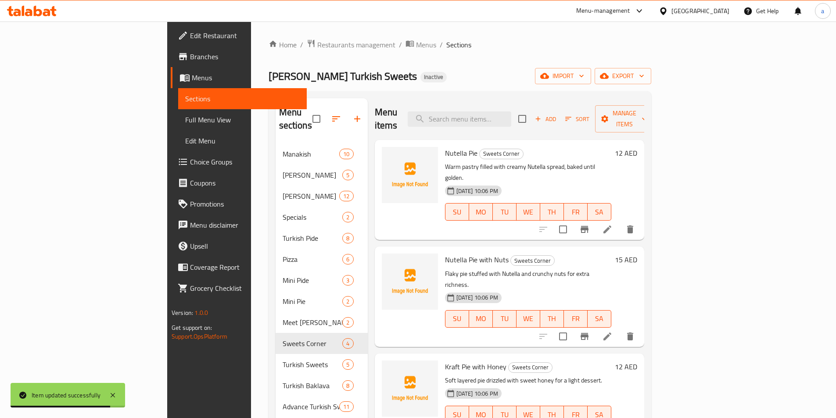
click at [496, 122] on div "Menu items Add Sort Manage items" at bounding box center [509, 119] width 269 height 42
click at [502, 114] on input "search" at bounding box center [460, 118] width 104 height 15
paste input "Sarma (Pistachio Roll) kg"
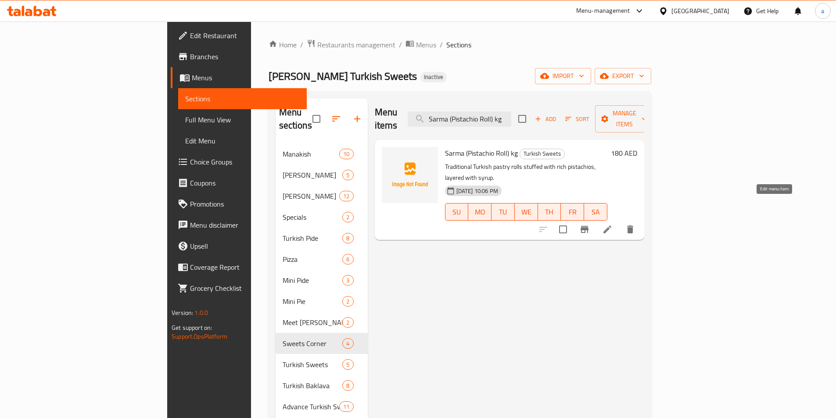
type input "Sarma (Pistachio Roll) kg"
click at [613, 224] on icon at bounding box center [607, 229] width 11 height 11
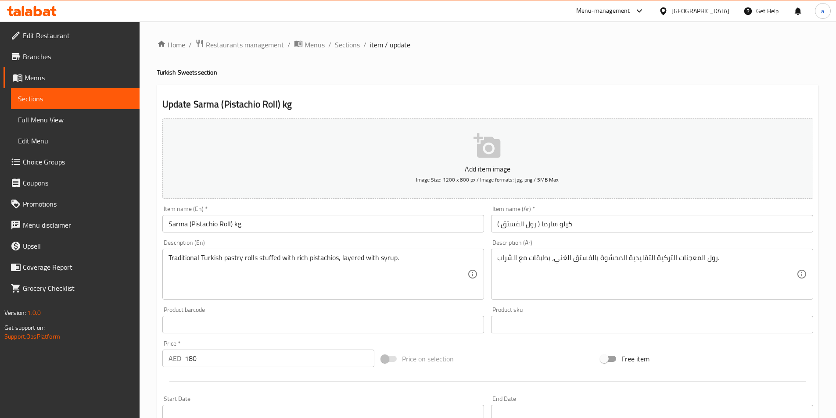
click at [236, 227] on input "Sarma (Pistachio Roll) kg" at bounding box center [323, 224] width 322 height 18
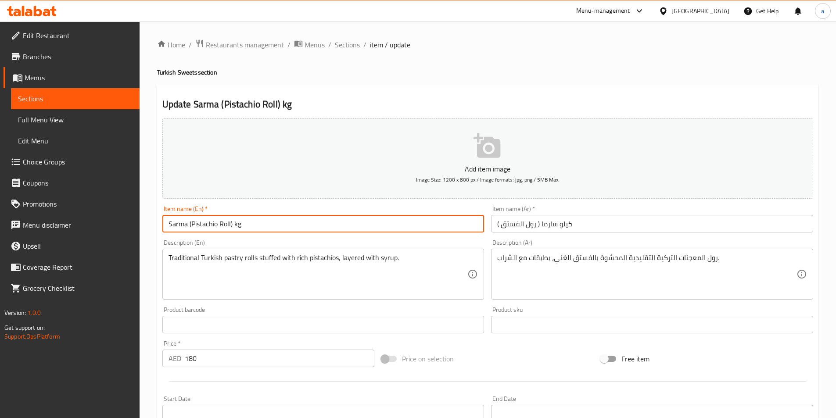
click at [236, 227] on input "Sarma (Pistachio Roll) kg" at bounding box center [323, 224] width 322 height 18
paste input "Sarma (Pistachio Roll)"
click at [164, 225] on input "Sarma (Pistachio Roll)" at bounding box center [323, 224] width 322 height 18
paste input "kg"
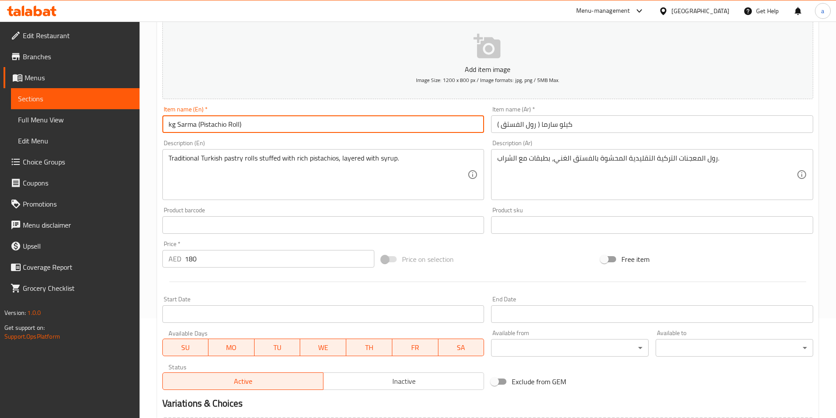
scroll to position [195, 0]
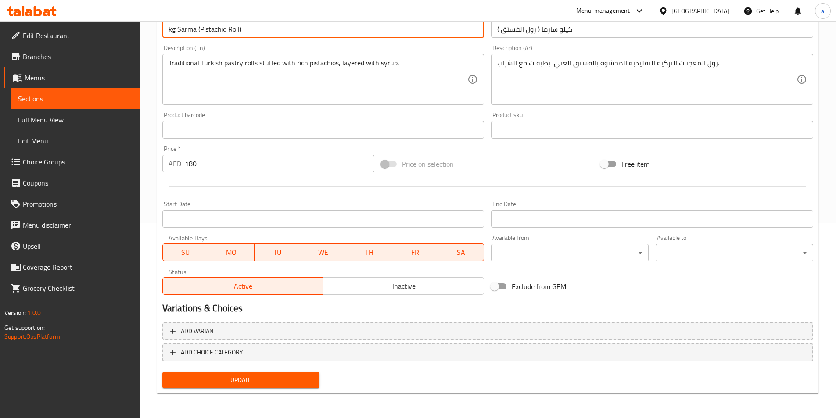
type input "kg Sarma (Pistachio Roll)"
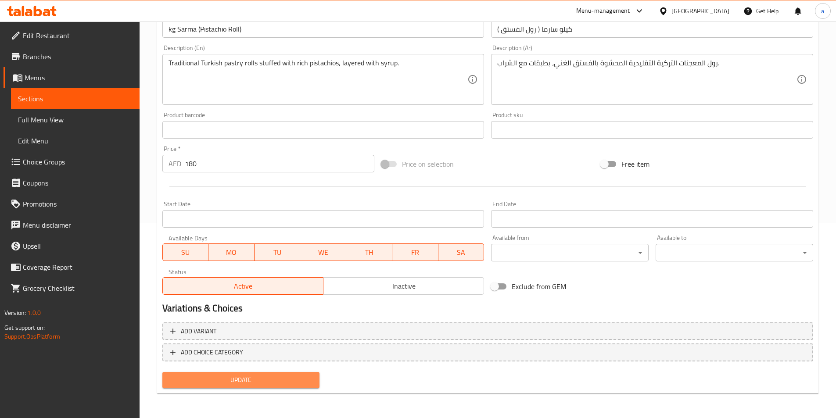
click at [259, 384] on span "Update" at bounding box center [240, 380] width 143 height 11
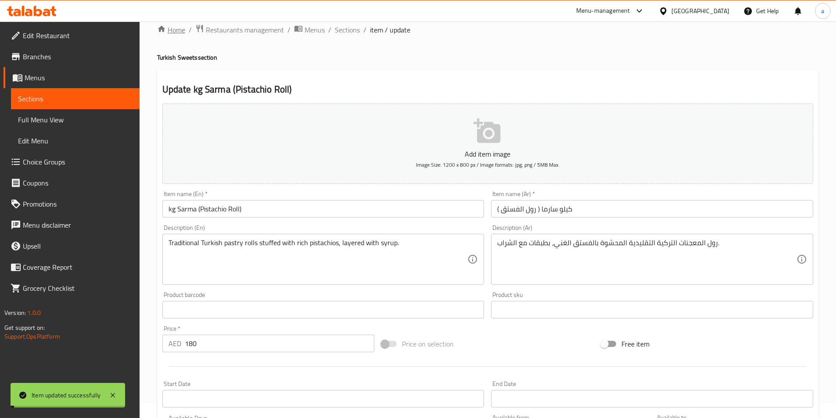
scroll to position [0, 0]
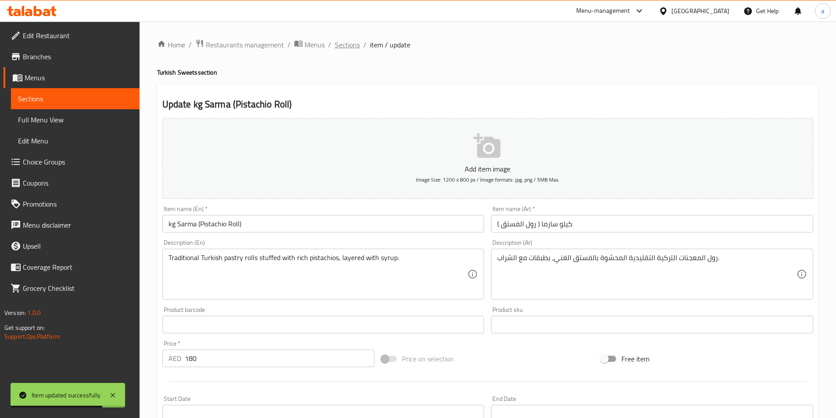
click at [355, 41] on span "Sections" at bounding box center [347, 44] width 25 height 11
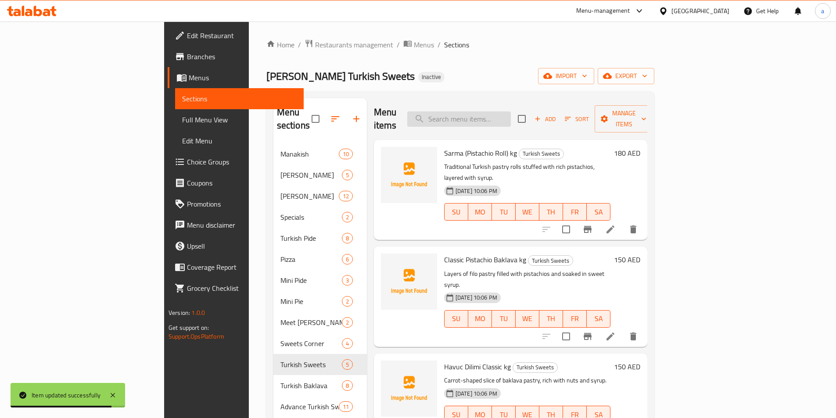
click at [500, 114] on input "search" at bounding box center [459, 118] width 104 height 15
paste input "Classic Pistachio Baklava kg"
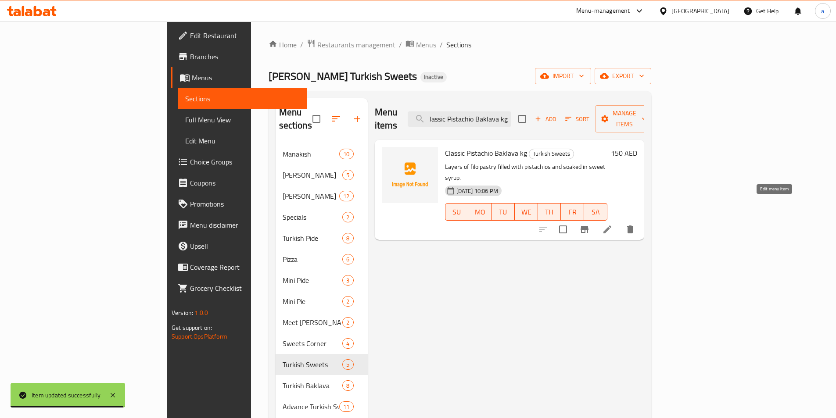
type input "Classic Pistachio Baklava kg"
click at [613, 224] on icon at bounding box center [607, 229] width 11 height 11
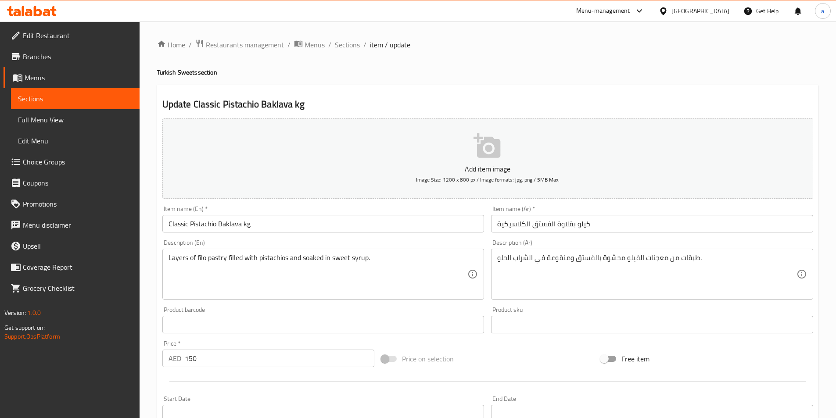
click at [245, 226] on input "Classic Pistachio Baklava kg" at bounding box center [323, 224] width 322 height 18
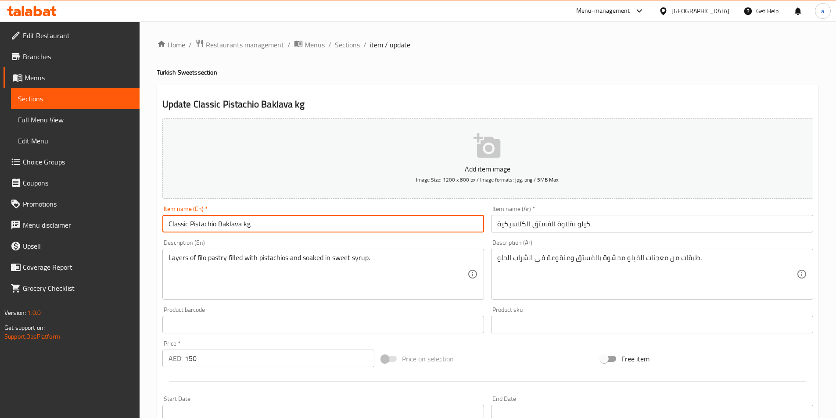
click at [245, 226] on input "Classic Pistachio Baklava kg" at bounding box center [323, 224] width 322 height 18
click at [163, 224] on input "Classic Pistachio Baklava" at bounding box center [323, 224] width 322 height 18
paste input "kg"
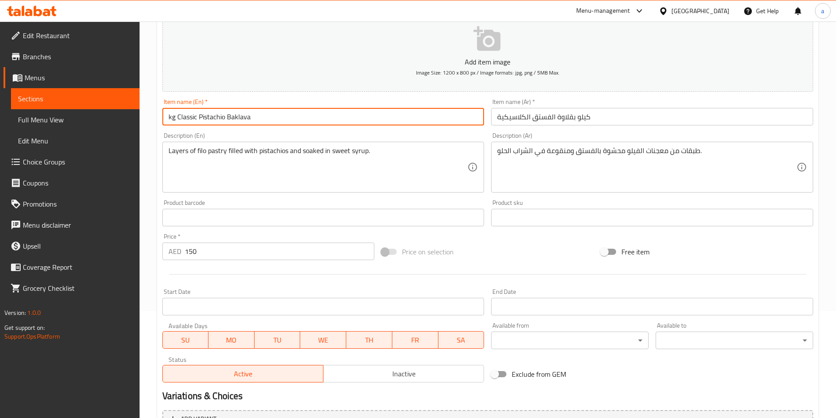
scroll to position [195, 0]
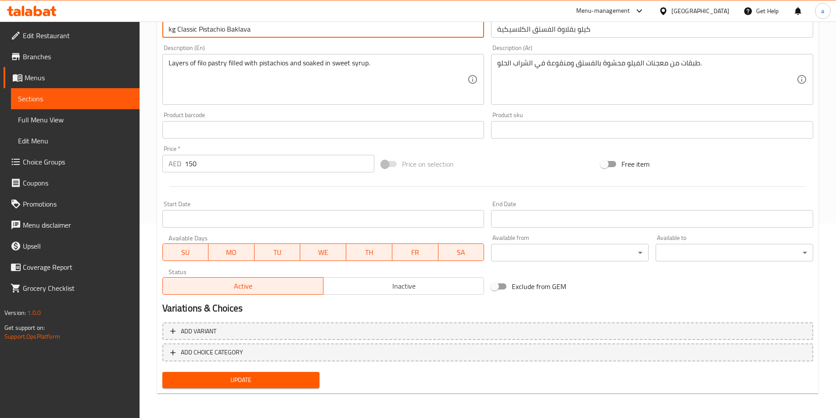
type input "kg Classic Pistachio Baklava"
click at [216, 381] on span "Update" at bounding box center [240, 380] width 143 height 11
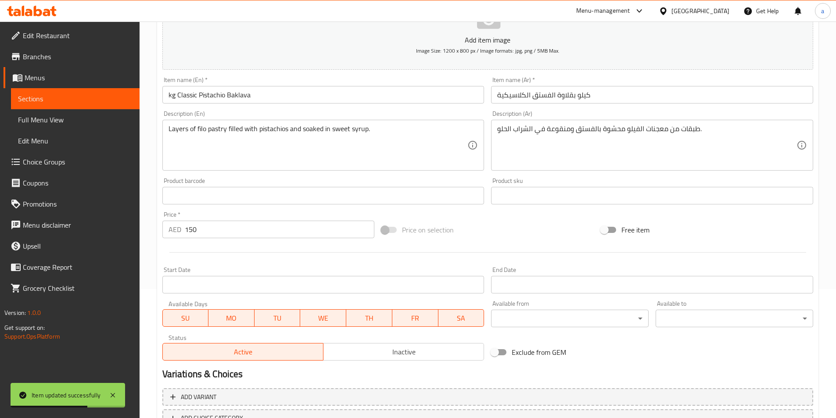
scroll to position [0, 0]
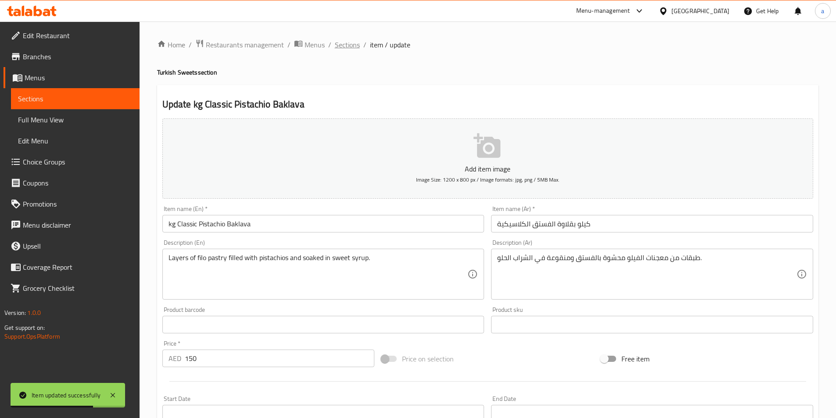
click at [352, 47] on span "Sections" at bounding box center [347, 44] width 25 height 11
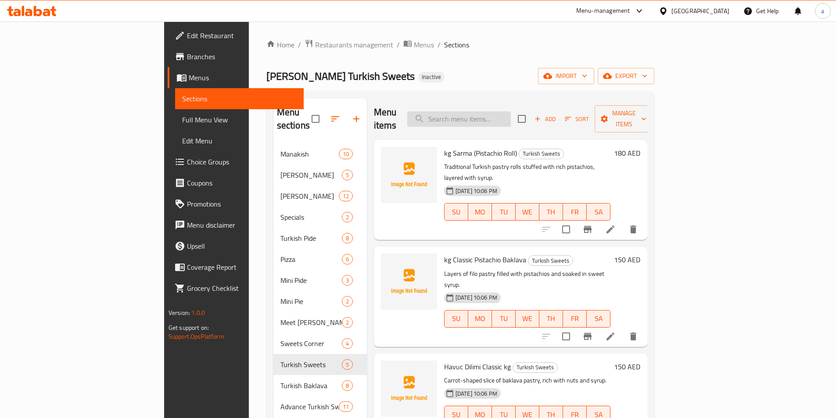
click at [511, 120] on input "search" at bounding box center [459, 118] width 104 height 15
paste input "Havuc Dilimi Classic kg"
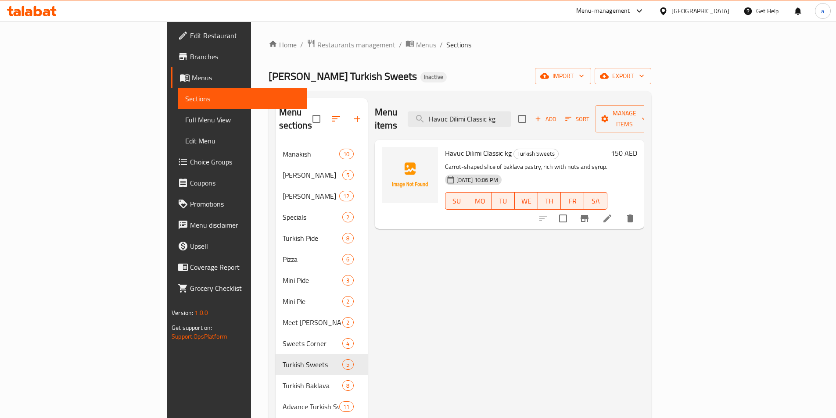
type input "Havuc Dilimi Classic kg"
click at [613, 213] on icon at bounding box center [607, 218] width 11 height 11
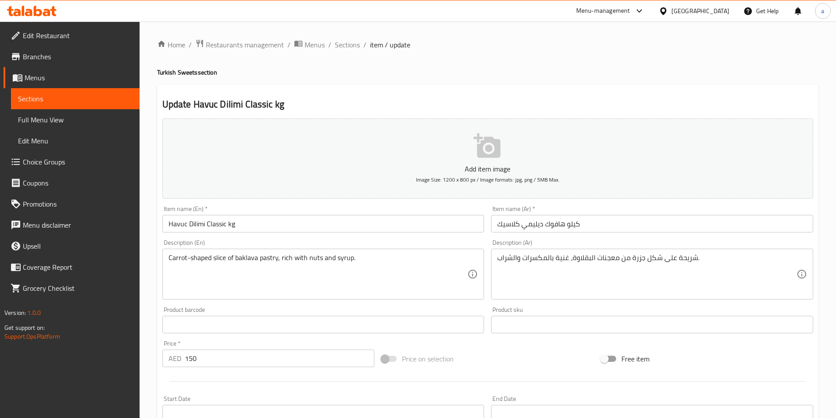
click at [229, 231] on input "Havuc Dilimi Classic kg" at bounding box center [323, 224] width 322 height 18
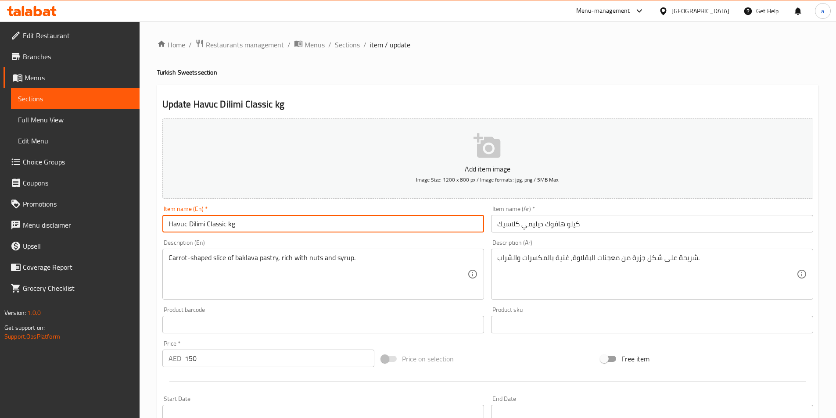
click at [232, 229] on input "Havuc Dilimi Classic kg" at bounding box center [323, 224] width 322 height 18
click at [165, 224] on input "Havuc Dilimi Classic" at bounding box center [323, 224] width 322 height 18
paste input "kgHavuc Dilimi Classic"
paste input "kg"
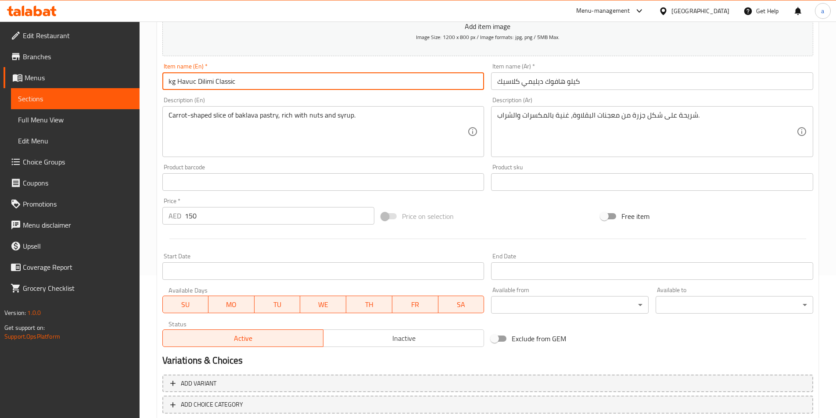
scroll to position [195, 0]
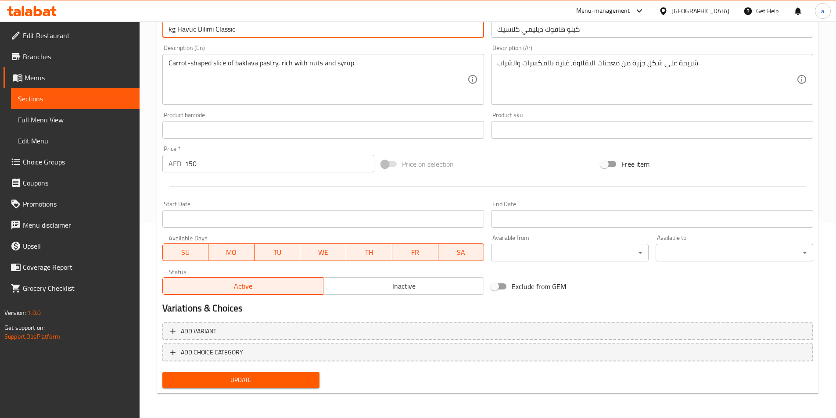
type input "kg Havuc Dilimi Classic"
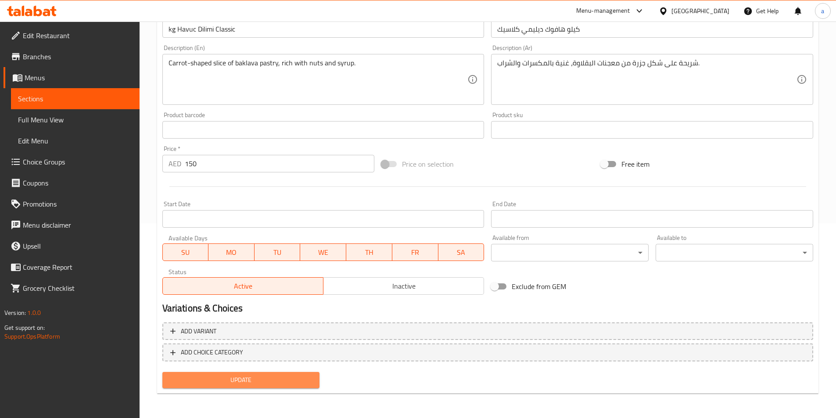
drag, startPoint x: 231, startPoint y: 376, endPoint x: 195, endPoint y: 296, distance: 87.4
click at [231, 375] on span "Update" at bounding box center [240, 380] width 143 height 11
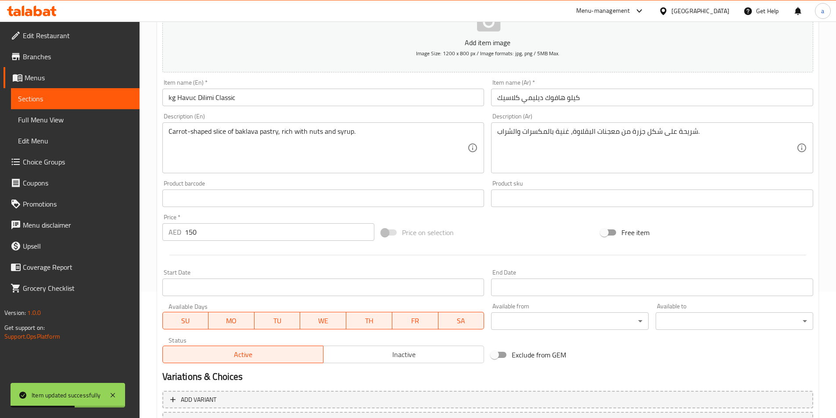
scroll to position [0, 0]
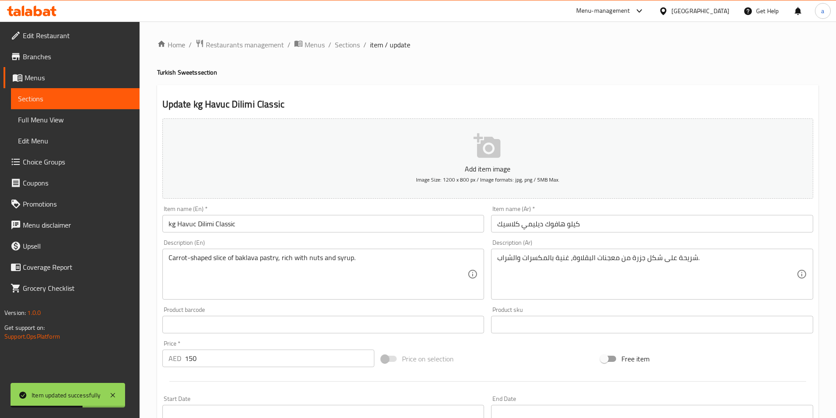
drag, startPoint x: 347, startPoint y: 48, endPoint x: 360, endPoint y: 67, distance: 22.5
click at [347, 47] on span "Sections" at bounding box center [347, 44] width 25 height 11
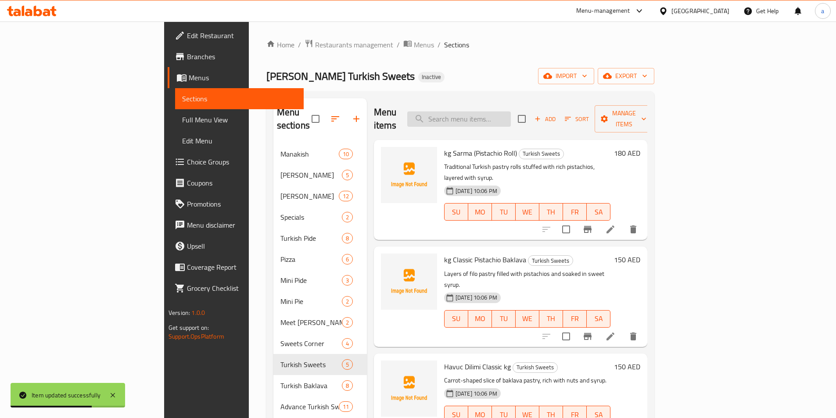
click at [510, 117] on input "search" at bounding box center [459, 118] width 104 height 15
paste input "Cream / Cheese Kunafa Plate"
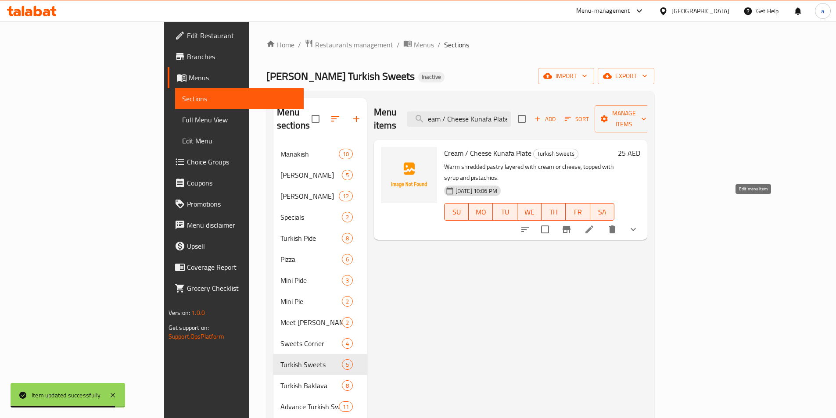
type input "Cream / Cheese Kunafa Plate"
click at [595, 224] on icon at bounding box center [589, 229] width 11 height 11
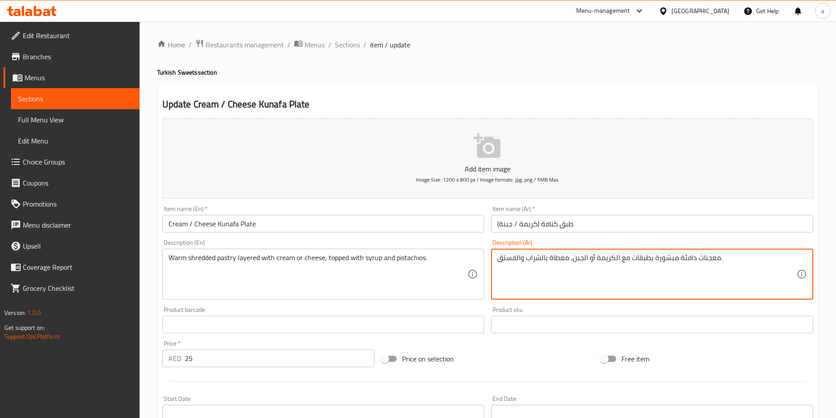
click at [644, 254] on textarea "معجنات دافئة مبشورة بطبقات مع الكريمة أو الجبن، مغطاة بالشراب والفستق." at bounding box center [646, 275] width 299 height 42
click at [620, 259] on textarea "معجنات دافئة مبشورة بطبقات مع الكريمة أو الجبن، مغطاة بالشراب والفستق." at bounding box center [646, 275] width 299 height 42
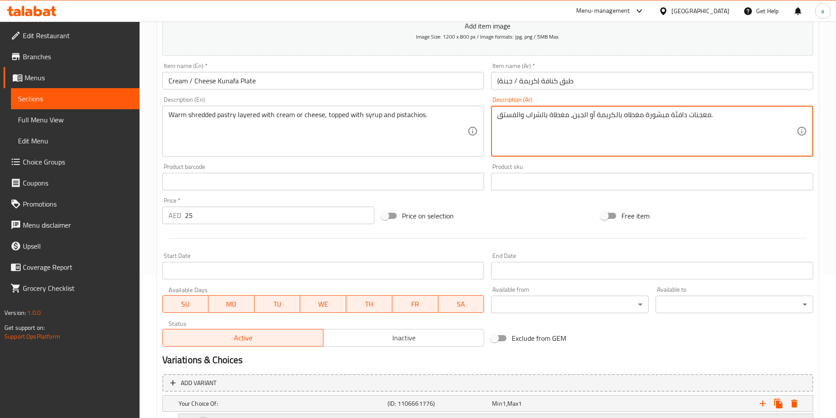
scroll to position [232, 0]
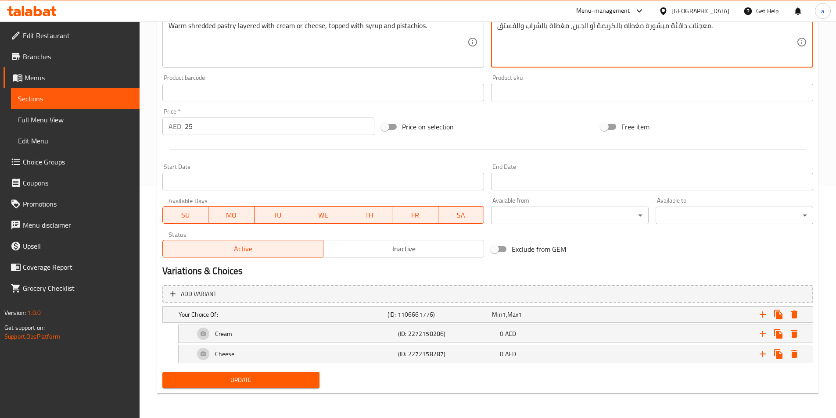
type textarea "معجنات دافئة مبشورة مغطاه بالكريمة أو الجبن، مغطاة بالشراب والفستق."
click at [296, 383] on span "Update" at bounding box center [240, 380] width 143 height 11
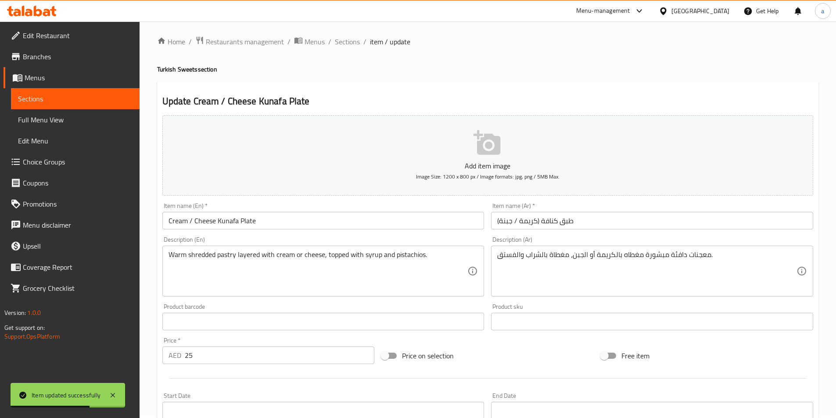
scroll to position [0, 0]
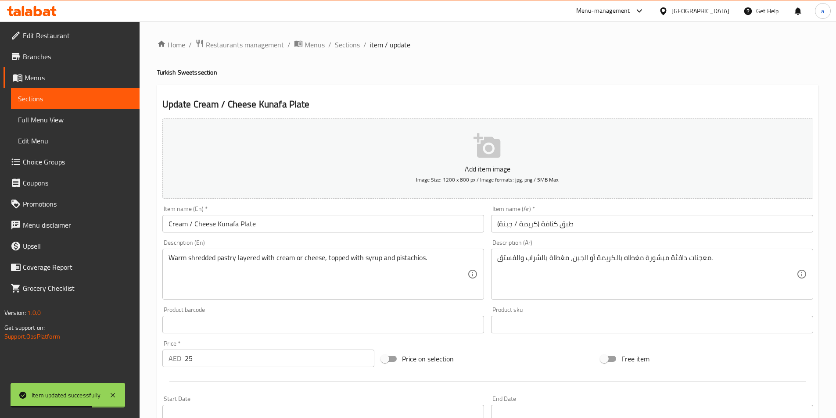
click at [355, 49] on span "Sections" at bounding box center [347, 44] width 25 height 11
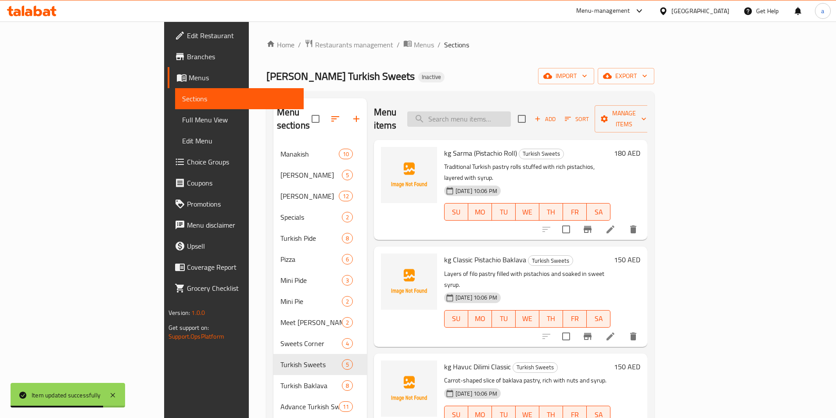
click at [505, 118] on input "search" at bounding box center [459, 118] width 104 height 15
paste input "Havuc Dilimi with Ice Cream Plate"
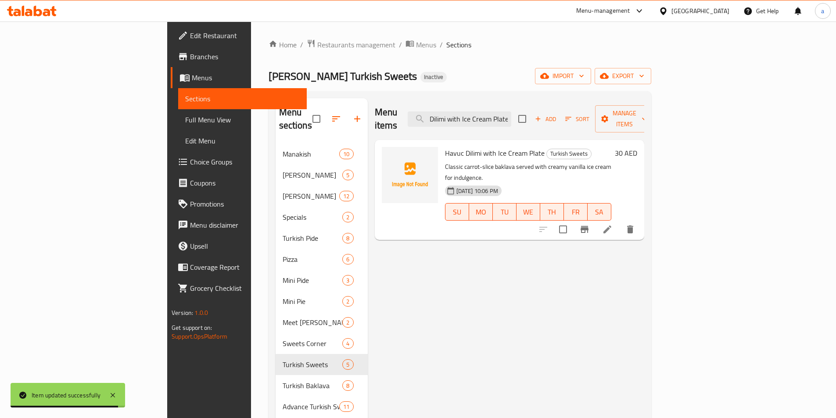
type input "Havuc Dilimi with Ice Cream Plate"
click at [611, 226] on icon at bounding box center [607, 230] width 8 height 8
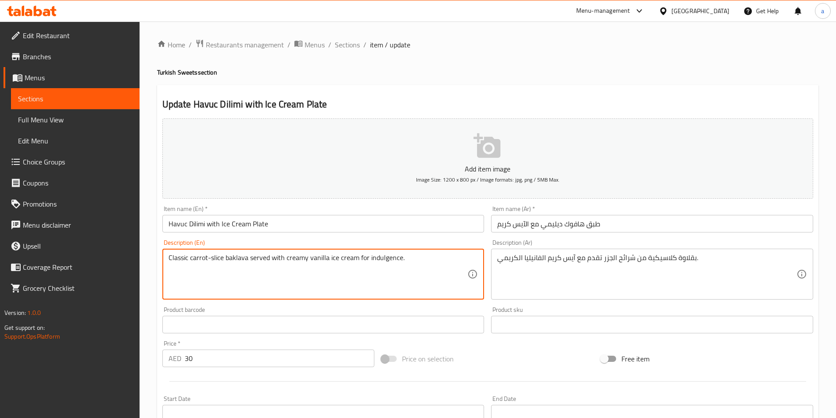
click at [383, 257] on textarea "Classic carrot-slice baklava served with creamy vanilla ice cream for indulgenc…" at bounding box center [317, 275] width 299 height 42
type textarea "Classic carrot-slice baklava served with creamy vanilla ice cream."
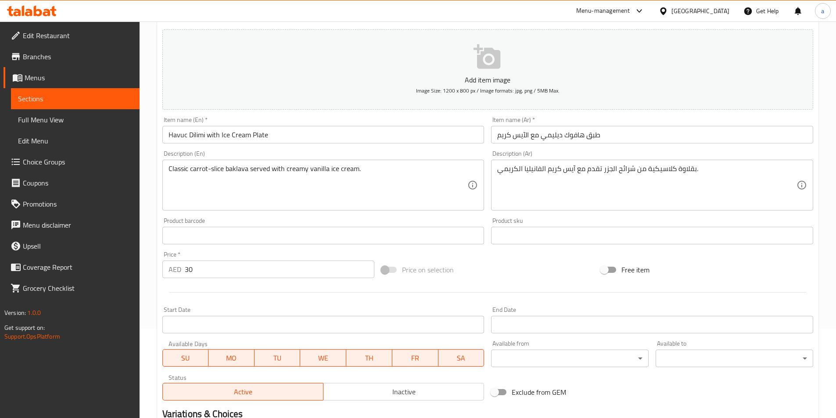
scroll to position [195, 0]
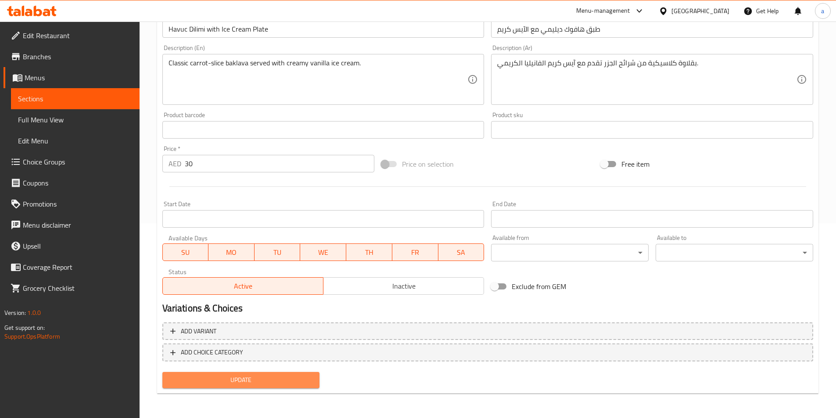
click at [279, 376] on span "Update" at bounding box center [240, 380] width 143 height 11
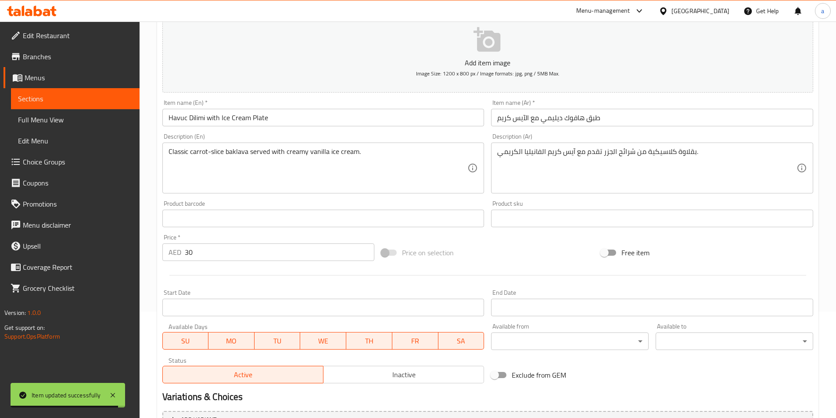
scroll to position [0, 0]
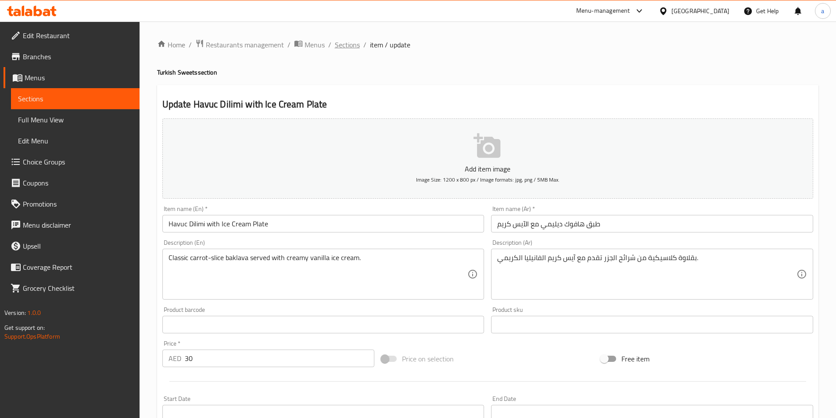
click at [348, 44] on span "Sections" at bounding box center [347, 44] width 25 height 11
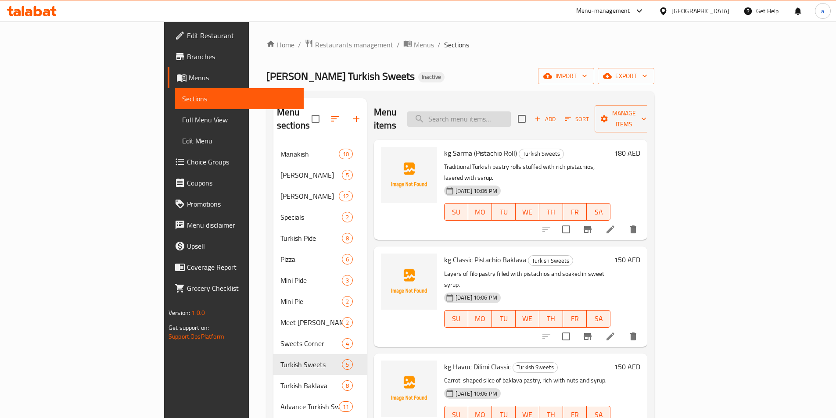
click at [503, 115] on input "search" at bounding box center [459, 118] width 104 height 15
paste input "Havuc Dilimi Classic kg"
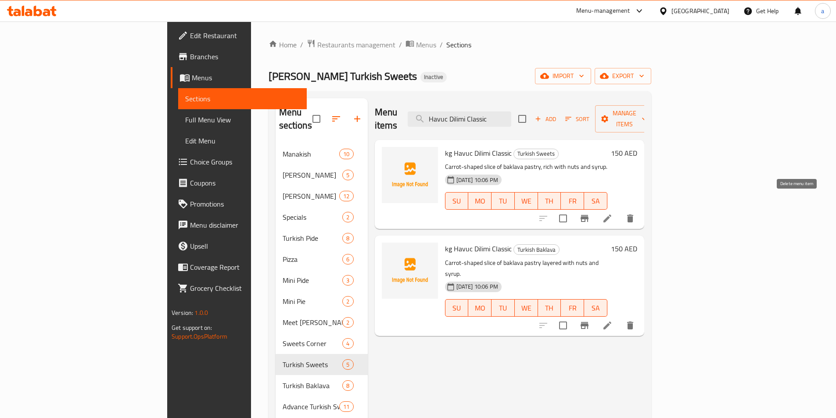
click at [633, 215] on icon "delete" at bounding box center [630, 219] width 6 height 8
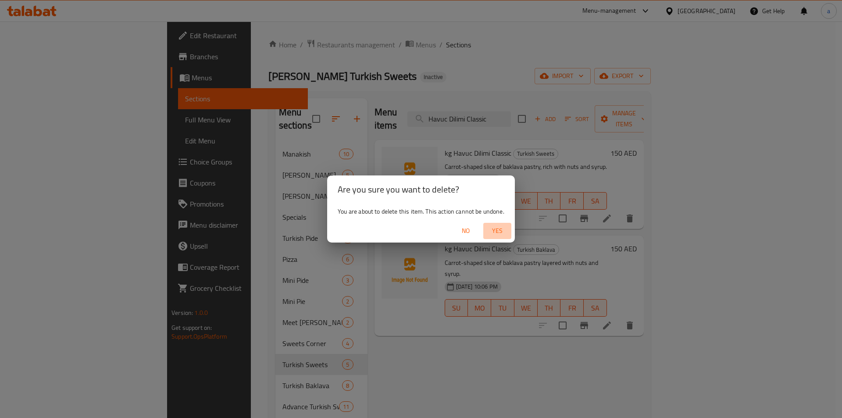
click at [504, 226] on span "Yes" at bounding box center [497, 231] width 21 height 11
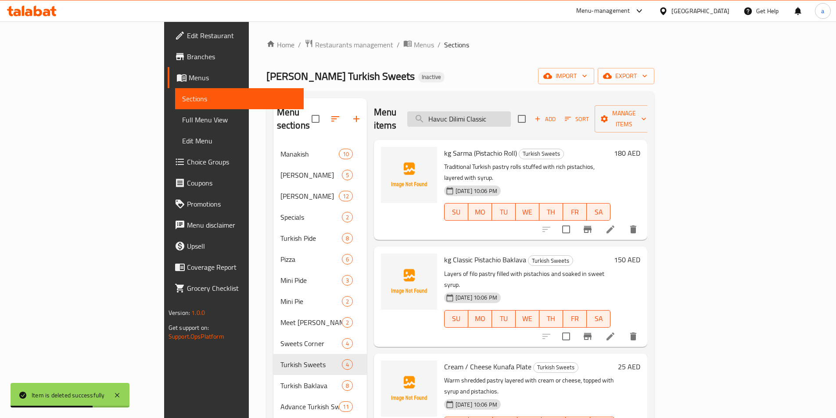
click at [511, 111] on input "Havuc Dilimi Classic" at bounding box center [459, 118] width 104 height 15
paste input "Warm shredded pastry layered with cream or cheese, topped with syrup and pistac…"
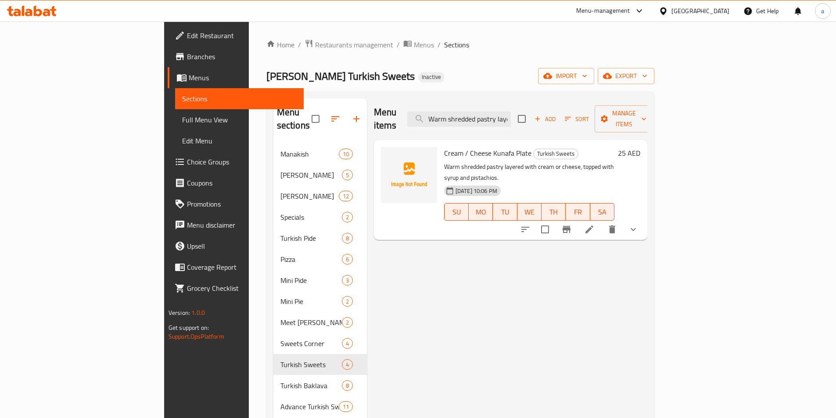
click at [531, 123] on div "Menu items Warm shredded pastry layered with cream or cheese, topped with syrup…" at bounding box center [510, 119] width 273 height 42
click at [511, 111] on input "Warm shredded pastry layered with cream or cheese, topped with syrup and pistac…" at bounding box center [459, 118] width 104 height 15
paste input "Classic carrot-slice baklava served with creamy vanilla ice cream for indulgence"
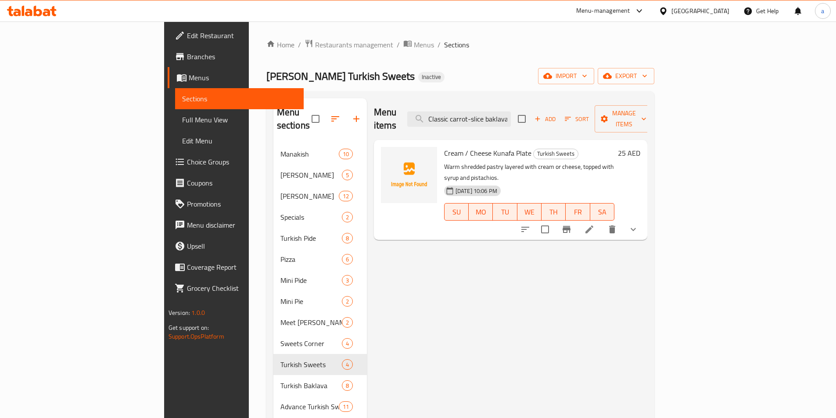
scroll to position [0, 154]
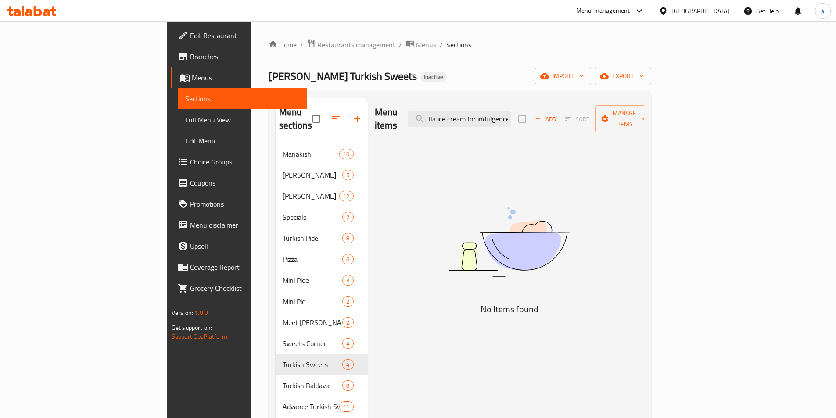
click at [644, 210] on div "Menu items Classic carrot-slice baklava served with creamy vanilla ice cream fo…" at bounding box center [506, 312] width 276 height 428
click at [511, 117] on input "Classic carrot-slice baklava served with creamy vanilla ice cream for indulgenc…" at bounding box center [460, 118] width 104 height 15
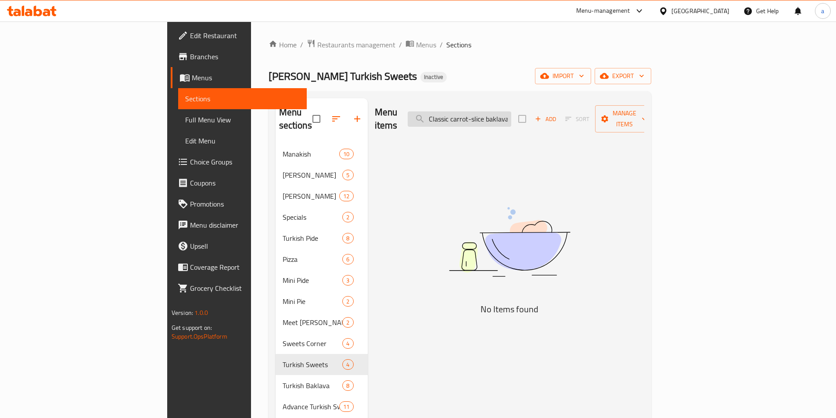
paste input "search"
click at [511, 111] on input "Classic carrot-slice baklava served with creamy vanilla ice cream for indulgenc" at bounding box center [460, 118] width 104 height 15
paste input "Havuc Dilimi with Ice Cream Plate"
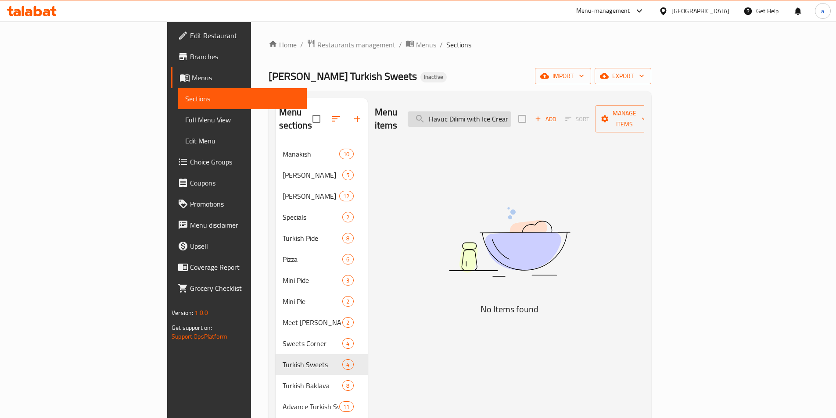
scroll to position [0, 20]
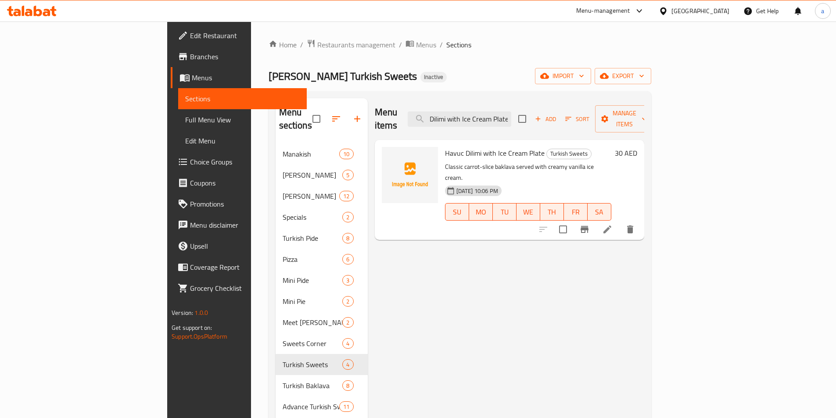
type input "Havuc Dilimi with Ice Cream Plate"
click at [620, 222] on li at bounding box center [607, 230] width 25 height 16
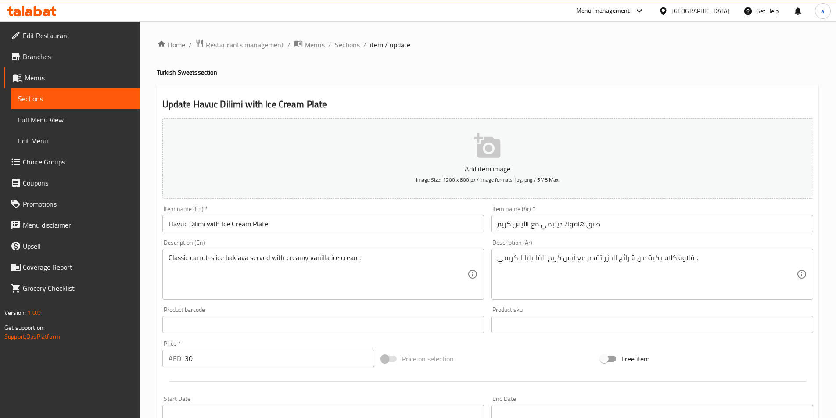
click at [356, 54] on div "Home / Restaurants management / Menus / Sections / item / update Turkish Sweets…" at bounding box center [487, 317] width 661 height 556
click at [347, 46] on span "Sections" at bounding box center [347, 44] width 25 height 11
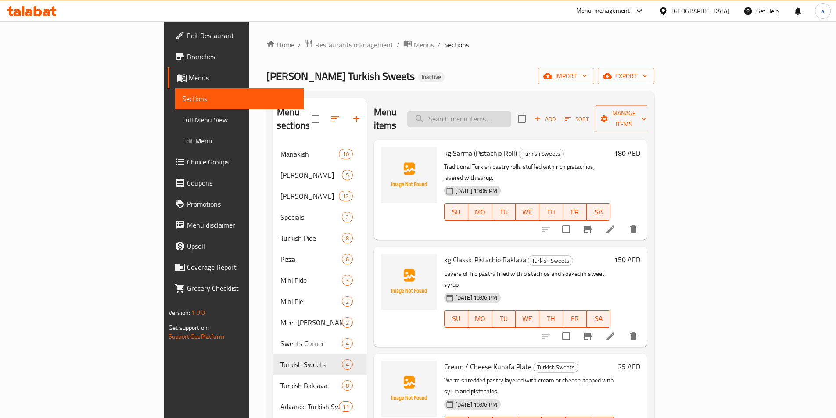
click at [509, 115] on input "search" at bounding box center [459, 118] width 104 height 15
paste input "kg Classic Walnut Baklava"
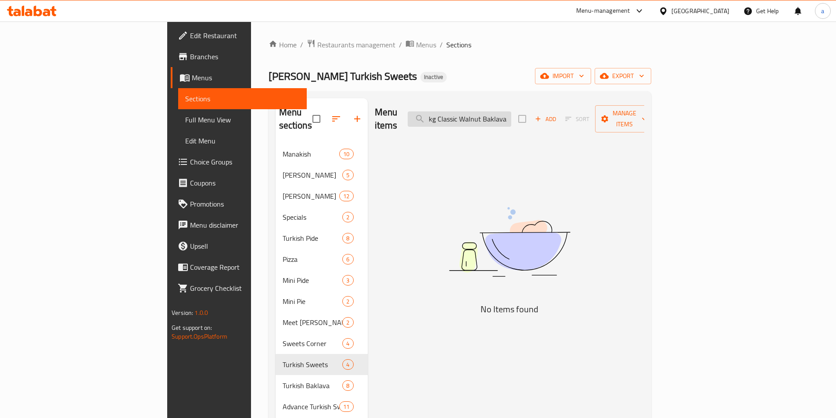
click at [511, 113] on input "kg Classic Walnut Baklava" at bounding box center [460, 118] width 104 height 15
paste input "search"
click at [500, 115] on input "kg Classic Walnut Baklava" at bounding box center [460, 118] width 104 height 15
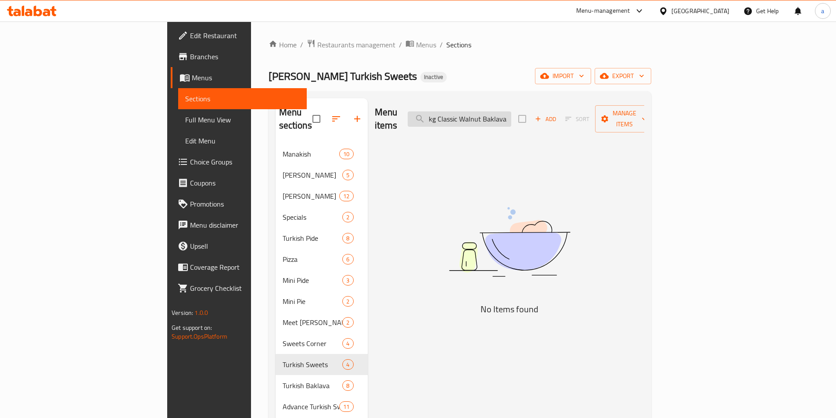
click at [500, 115] on input "kg Classic Walnut Baklava" at bounding box center [460, 118] width 104 height 15
paste input "Rich baklava layered with crunchy walnuts and golden filo pastry."
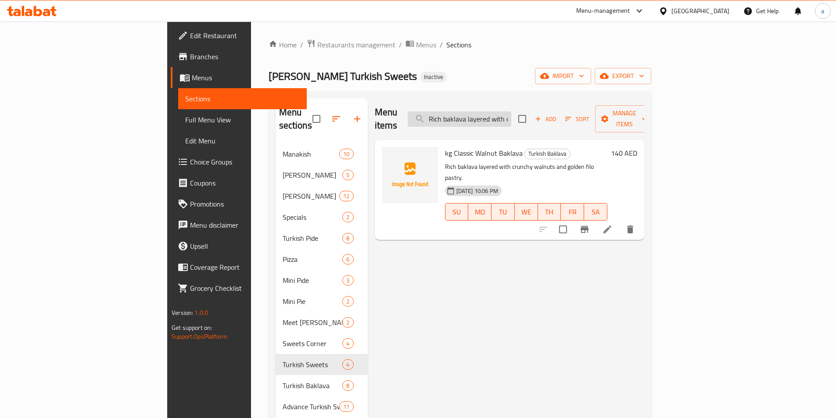
click at [511, 112] on input "Rich baklava layered with crunchy walnuts and golden filo pastry." at bounding box center [460, 118] width 104 height 15
paste input "kg [PERSON_NAME]"
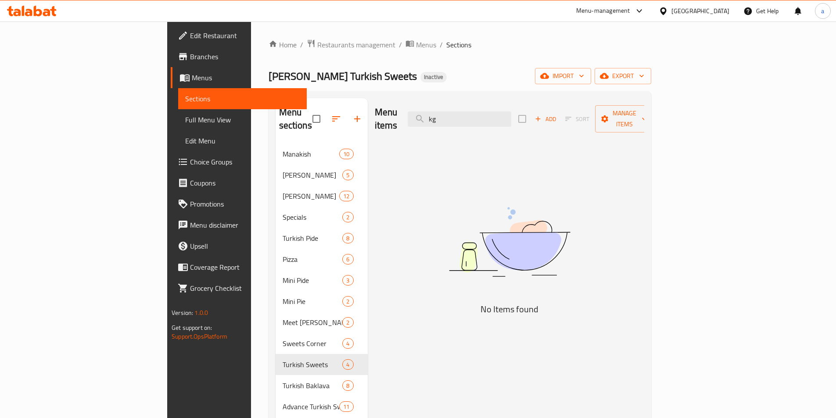
type input "k"
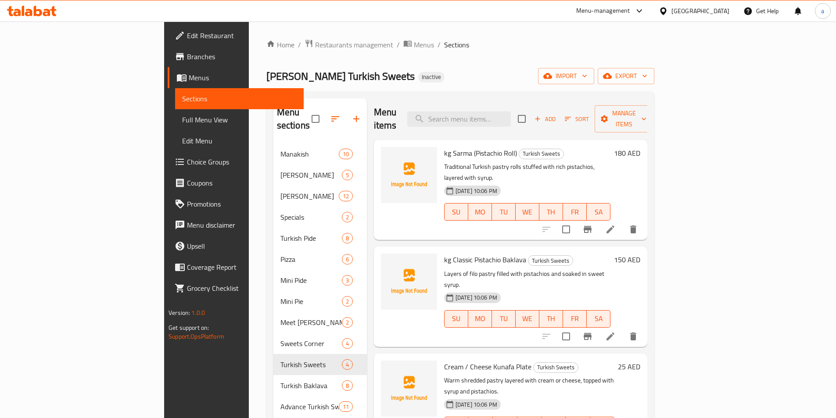
paste input "kg [PERSON_NAME]"
type input "kg [PERSON_NAME]"
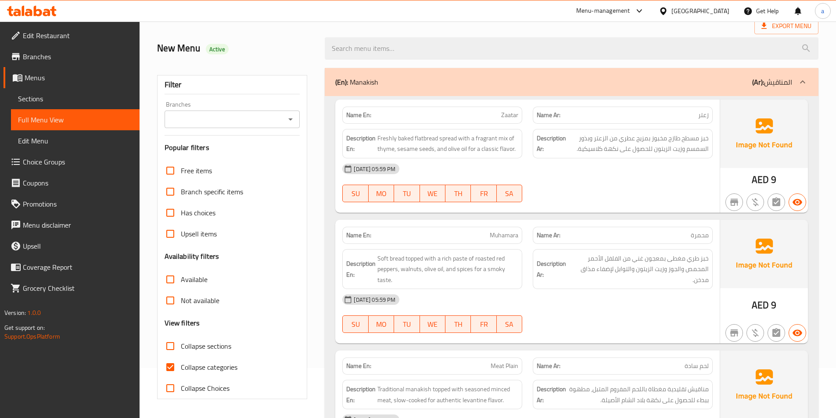
scroll to position [176, 0]
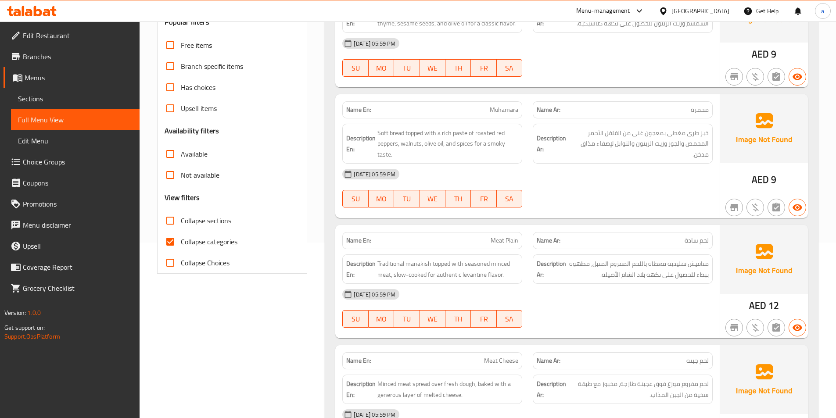
click at [172, 238] on input "Collapse categories" at bounding box center [170, 241] width 21 height 21
checkbox input "false"
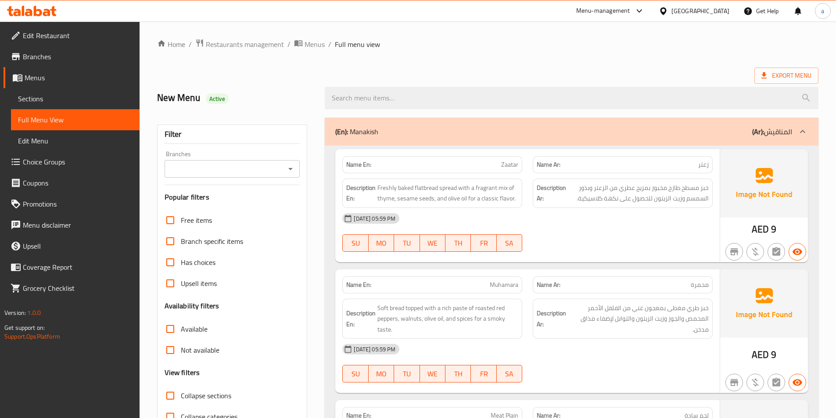
scroll to position [0, 0]
click at [305, 238] on div "Filter Branches Branches Popular filters Free items Branch specific items Has c…" at bounding box center [232, 287] width 150 height 324
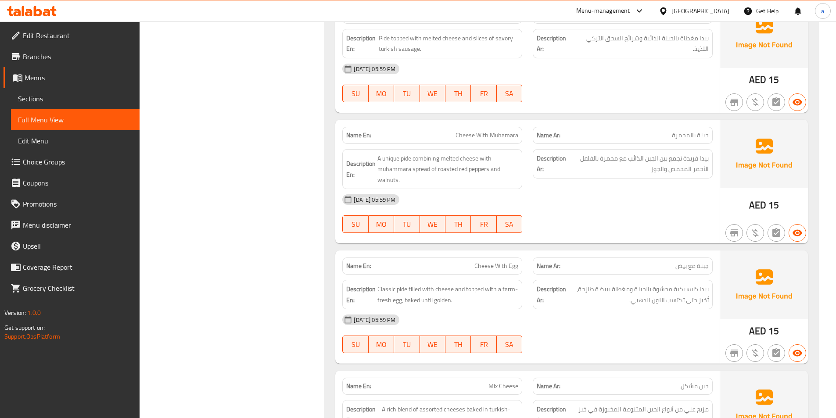
scroll to position [4349, 0]
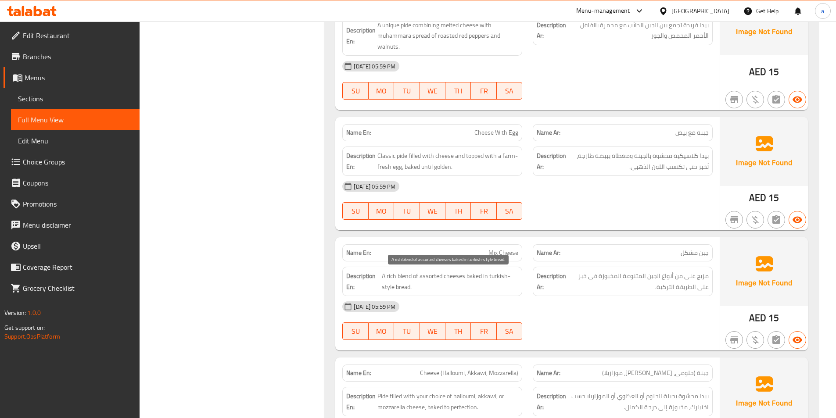
click at [432, 275] on span "A rich blend of assorted cheeses baked in turkish-style bread." at bounding box center [450, 281] width 136 height 21
copy span "A rich blend of assorted cheeses baked in turkish-style bread."
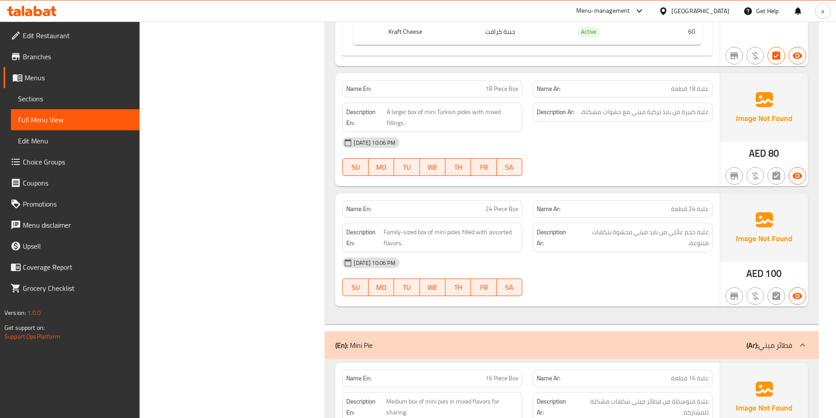
scroll to position [6538, 0]
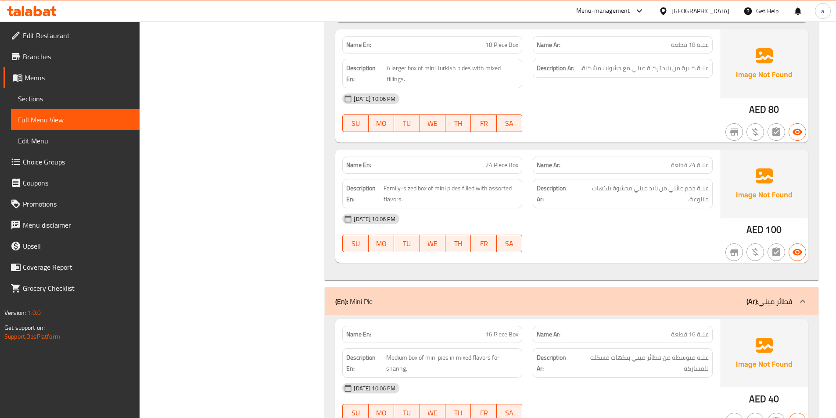
copy span "24 Piece Box"
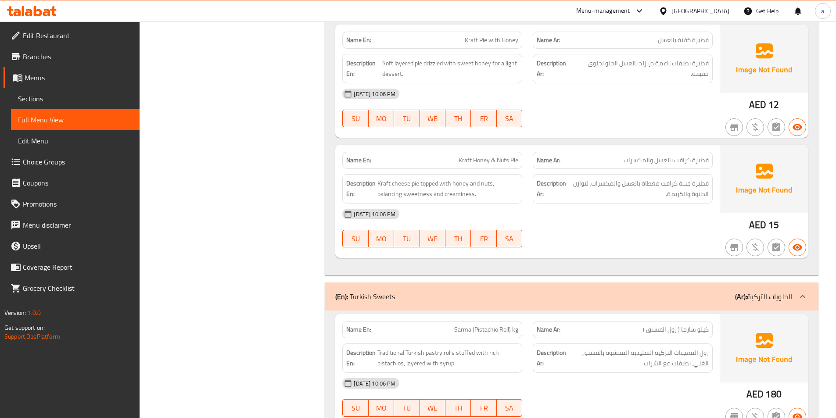
scroll to position [12277, 0]
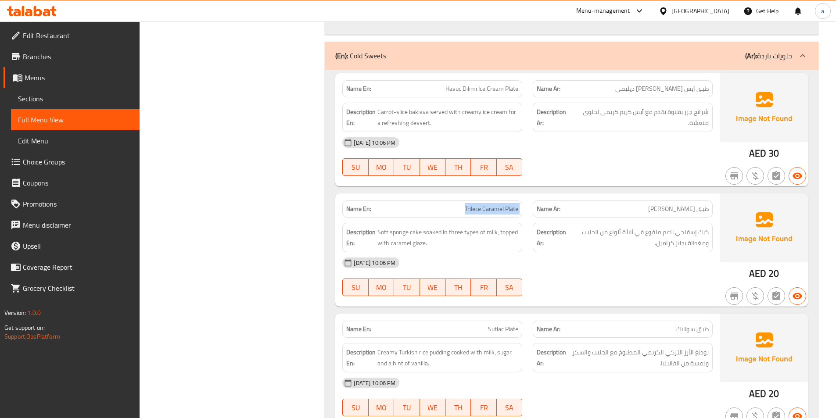
drag, startPoint x: 462, startPoint y: 209, endPoint x: 534, endPoint y: 215, distance: 71.7
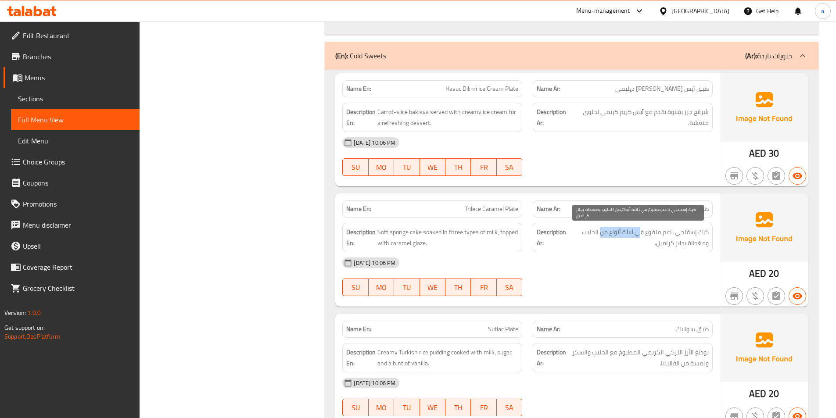
drag, startPoint x: 606, startPoint y: 233, endPoint x: 599, endPoint y: 233, distance: 7.5
click at [599, 233] on span "كيك إسفنجي ناعم منقوع في ثلاثة أنواع من الحليب ومغطاة بجلاز كراميل." at bounding box center [638, 237] width 141 height 21
drag, startPoint x: 649, startPoint y: 246, endPoint x: 627, endPoint y: 247, distance: 22.0
click at [631, 247] on span "كيك إسفنجي ناعم منقوع في ثلاثة أنواع من الحليب ومغطاة بجلاز كراميل." at bounding box center [638, 237] width 141 height 21
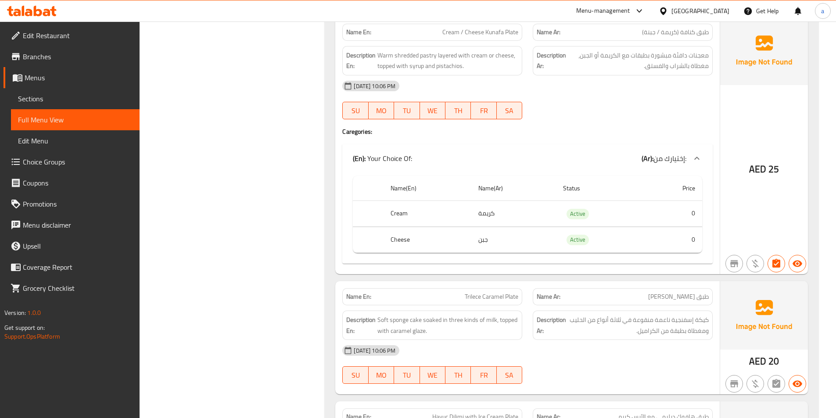
scroll to position [8676, 0]
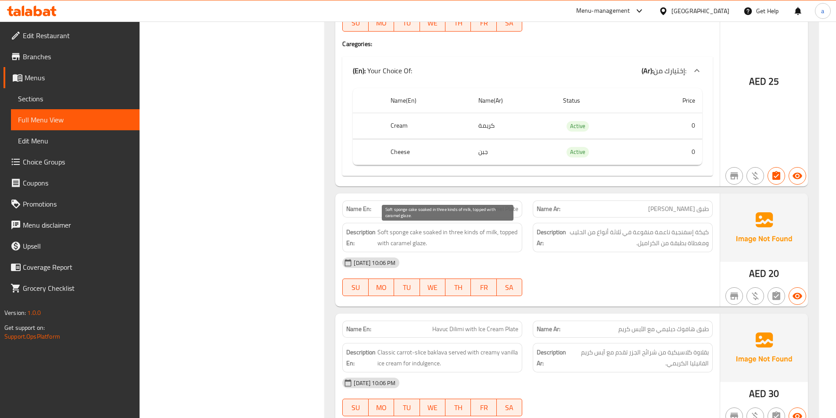
click at [492, 234] on span "Soft sponge cake soaked in three kinds of milk, topped with caramel glaze." at bounding box center [447, 237] width 141 height 21
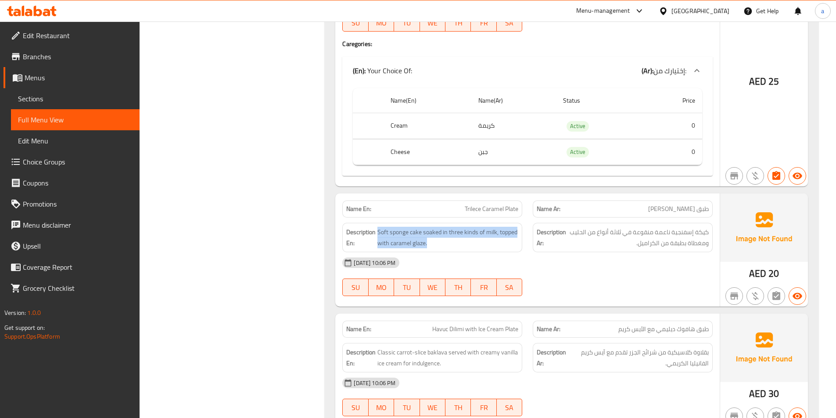
copy span "Soft sponge cake soaked in three kinds of milk, topped with caramel glaze."
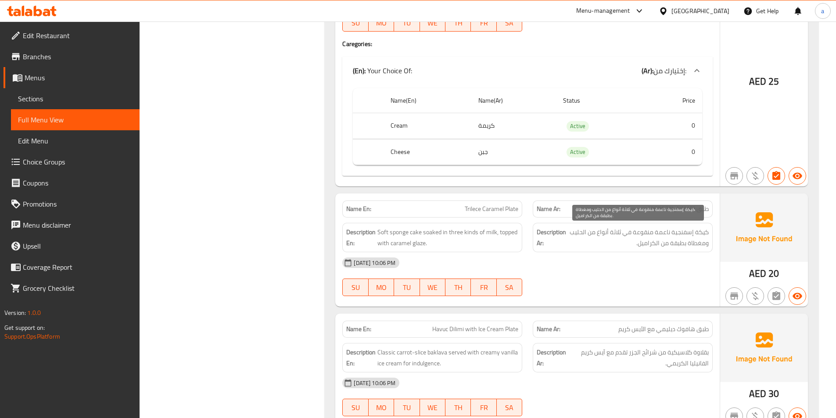
click at [653, 244] on span "كيكة إسفنجية ناعمة منقوعة في ثلاثة أنواع من الحليب ومغطاة بطبقة من الكراميل." at bounding box center [638, 237] width 141 height 21
copy div "كيكة إسفنجية ناعمة منقوعة في ثلاثة أنواع من الحليب ومغطاة بطبقة من الكراميل."
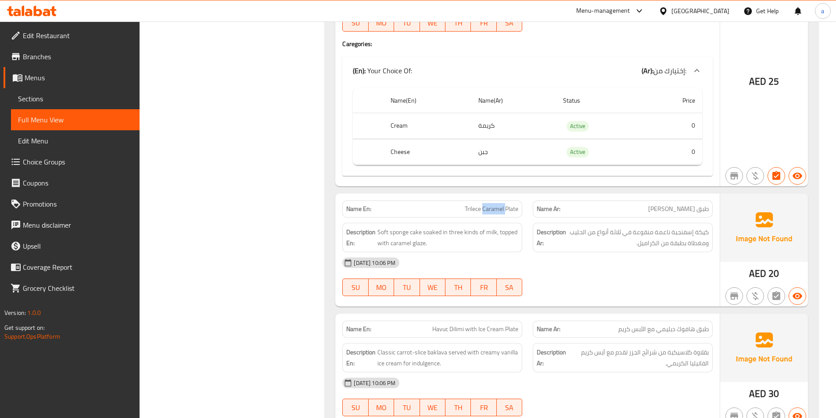
copy span "Trilece Caramel Plate"
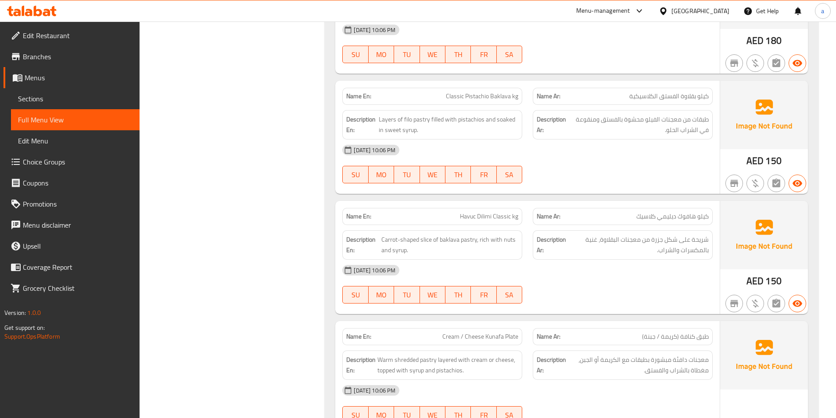
scroll to position [8150, 0]
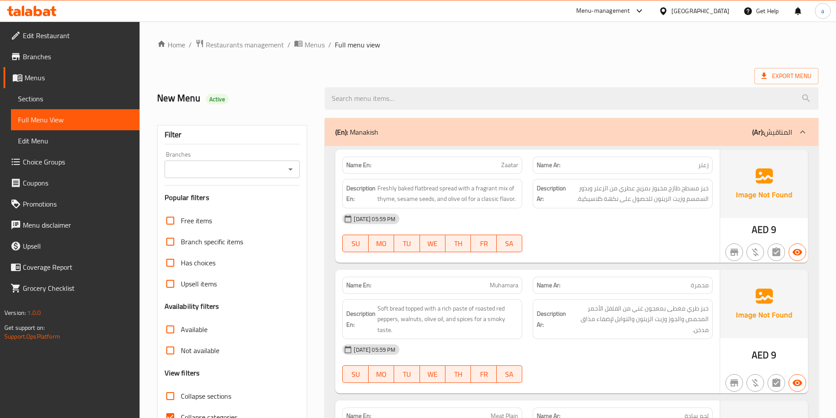
scroll to position [219, 0]
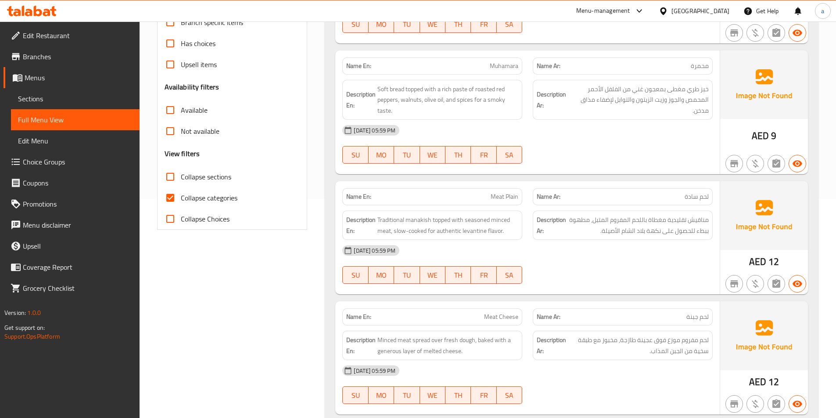
click at [172, 198] on input "Collapse categories" at bounding box center [170, 197] width 21 height 21
checkbox input "false"
click at [167, 181] on input "Collapse sections" at bounding box center [170, 176] width 21 height 21
checkbox input "true"
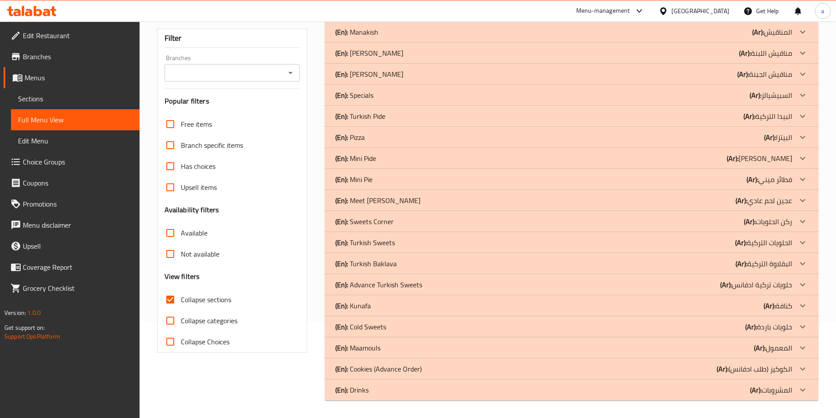
scroll to position [97, 0]
click at [405, 43] on div "(En): Drinks (Ar): المشروبات" at bounding box center [572, 31] width 494 height 21
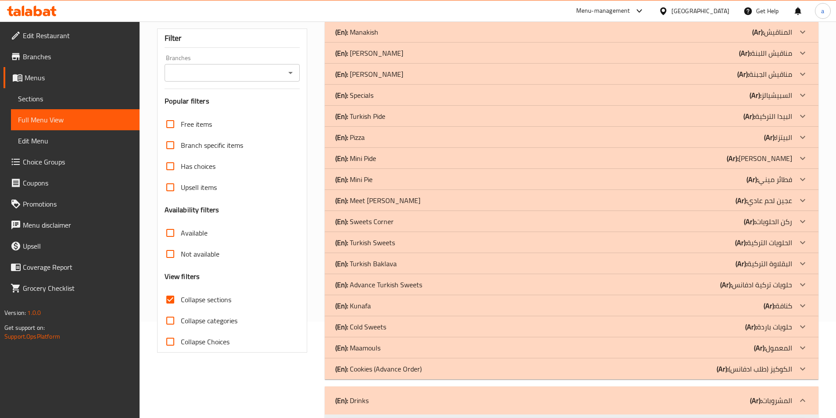
click at [378, 37] on p "(En): Cookies (Advance Order)" at bounding box center [356, 32] width 43 height 11
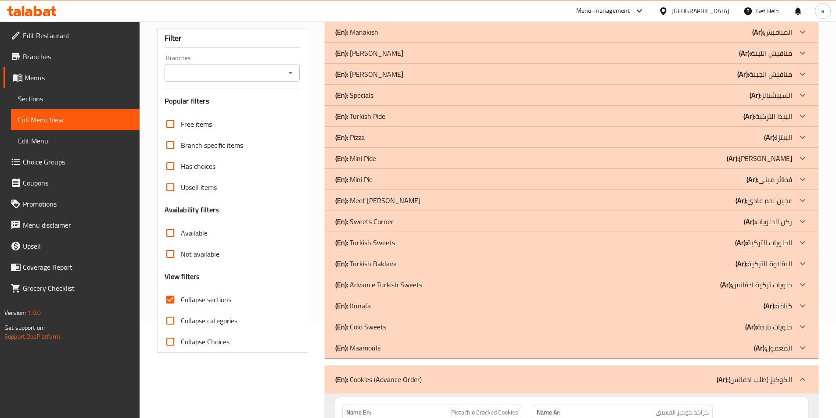
click at [408, 37] on div "(En): Maamouls (Ar): المعمول" at bounding box center [563, 32] width 457 height 11
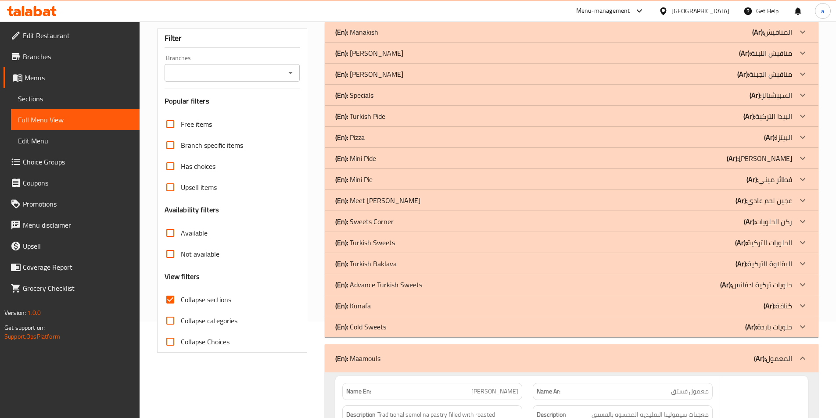
click at [409, 37] on div "(En): Cold Sweets (Ar): حلويات باردة" at bounding box center [563, 32] width 457 height 11
click at [409, 43] on div "(En): Cold Sweets (Ar): حلويات باردة" at bounding box center [572, 31] width 494 height 21
click at [407, 37] on div "(En): Cold Sweets (Ar): حلويات باردة" at bounding box center [563, 32] width 457 height 11
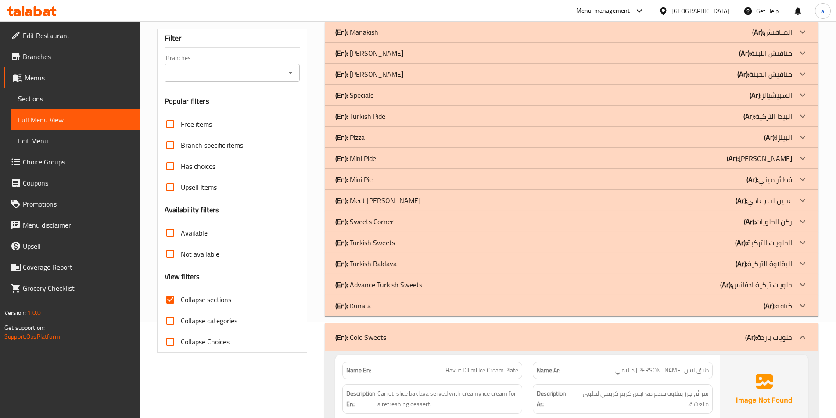
click at [409, 37] on div "(En): Kunafa (Ar): كنافة" at bounding box center [563, 32] width 457 height 11
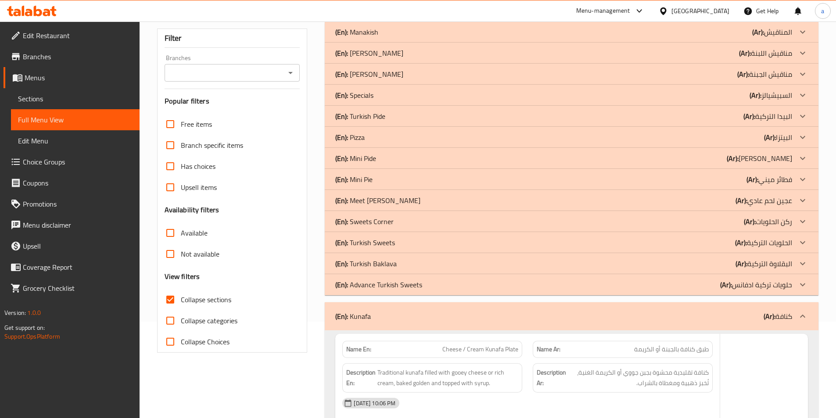
click at [378, 37] on p "(En): Advance Turkish Sweets" at bounding box center [356, 32] width 43 height 11
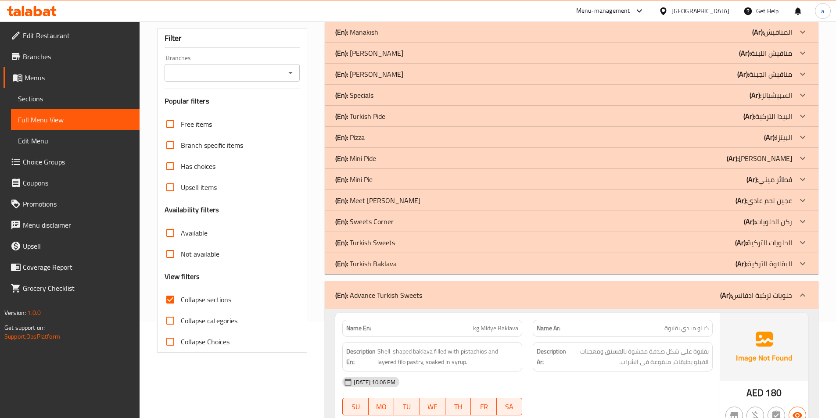
click at [417, 37] on div "(En): Turkish Baklava (Ar): البقلاوة التركية" at bounding box center [563, 32] width 457 height 11
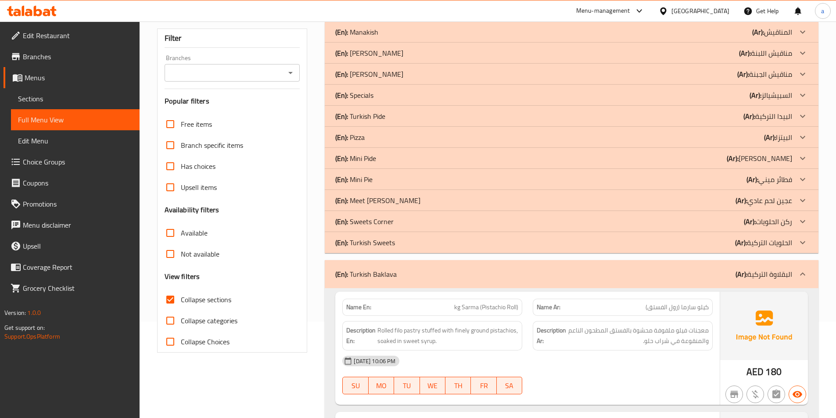
click at [420, 37] on div "(En): Turkish Sweets (Ar): الحلويات التركية" at bounding box center [563, 32] width 457 height 11
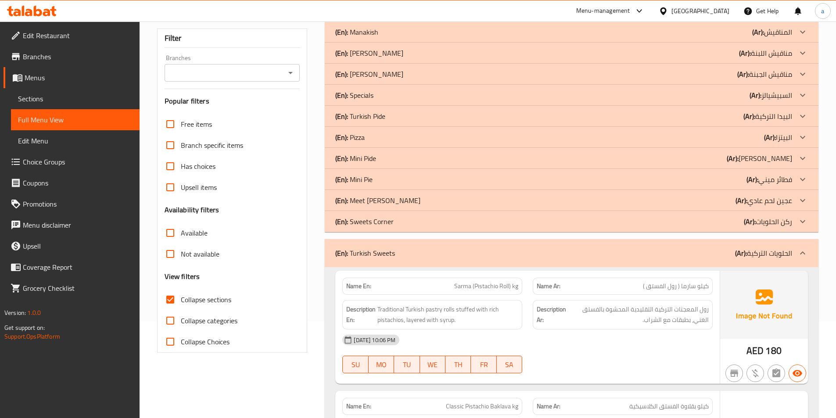
click at [422, 37] on div "(En): Sweets Corner (Ar): ركن الحلويات" at bounding box center [563, 32] width 457 height 11
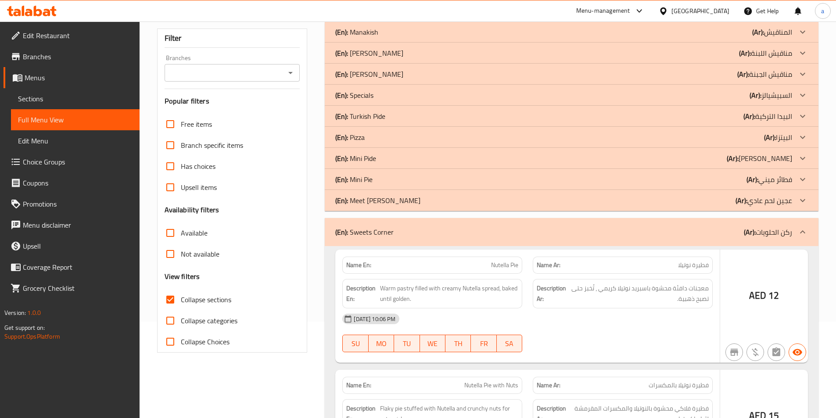
click at [414, 37] on div "(En): Meet Dough (Ar): عجين لحم عادي" at bounding box center [563, 32] width 457 height 11
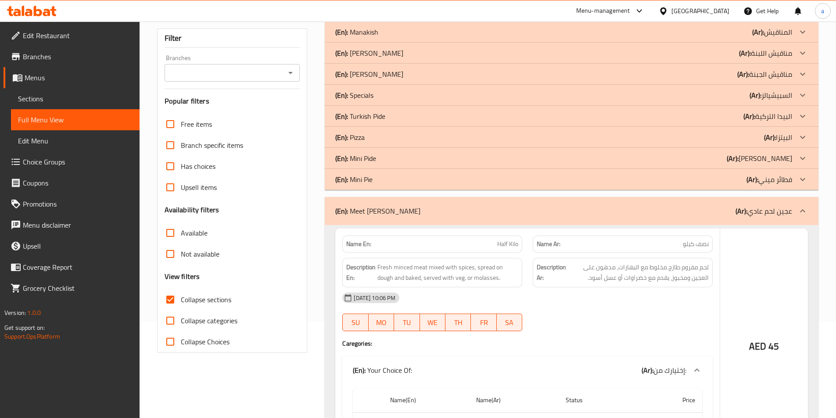
click at [412, 43] on div "(En): Mini Pie (Ar): فطائر ميني" at bounding box center [572, 31] width 494 height 21
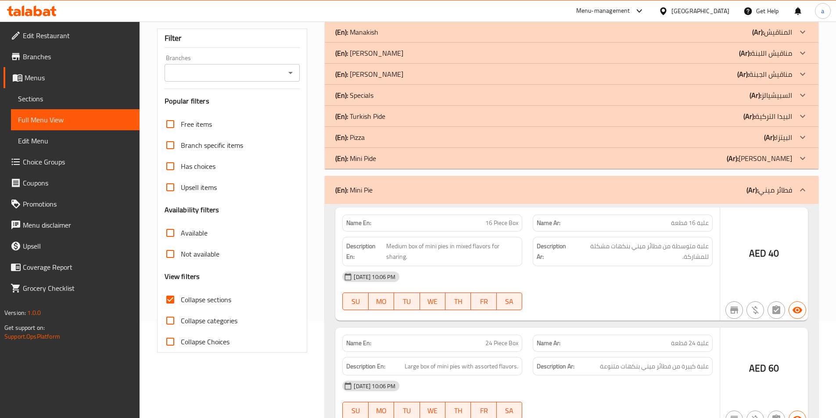
click at [402, 180] on div "(En): Mini Pie (Ar): فطائر ميني" at bounding box center [572, 190] width 494 height 28
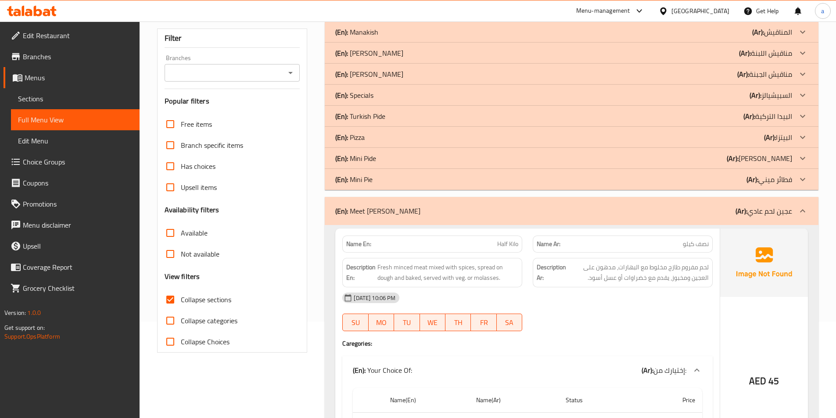
click at [403, 37] on div "(En): Mini Pie (Ar): فطائر ميني" at bounding box center [563, 32] width 457 height 11
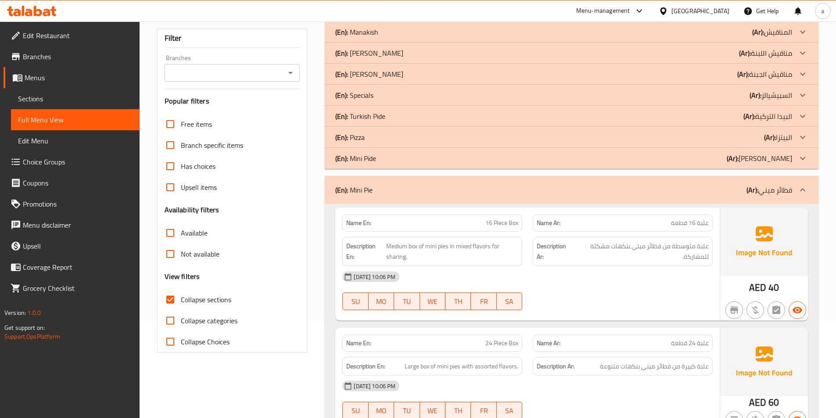
click at [407, 37] on div "(En): Mini Pide (Ar): ميني بايد" at bounding box center [563, 32] width 457 height 11
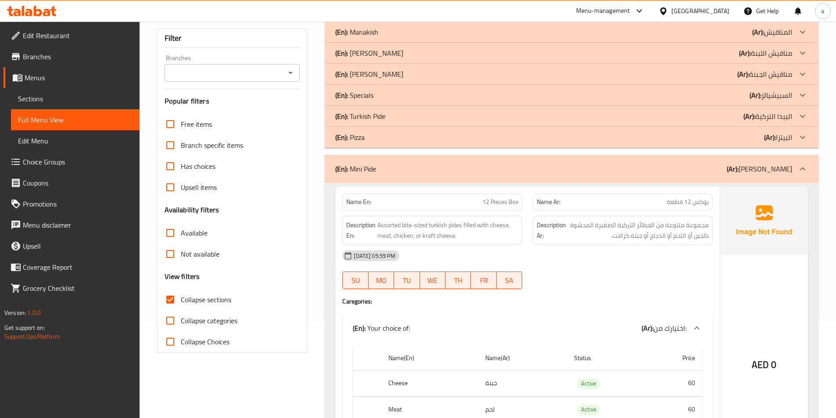
drag, startPoint x: 373, startPoint y: 170, endPoint x: 221, endPoint y: 198, distance: 154.4
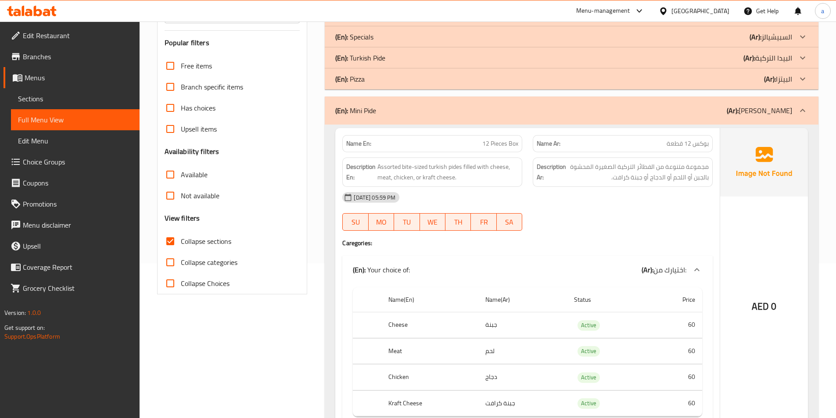
scroll to position [228, 0]
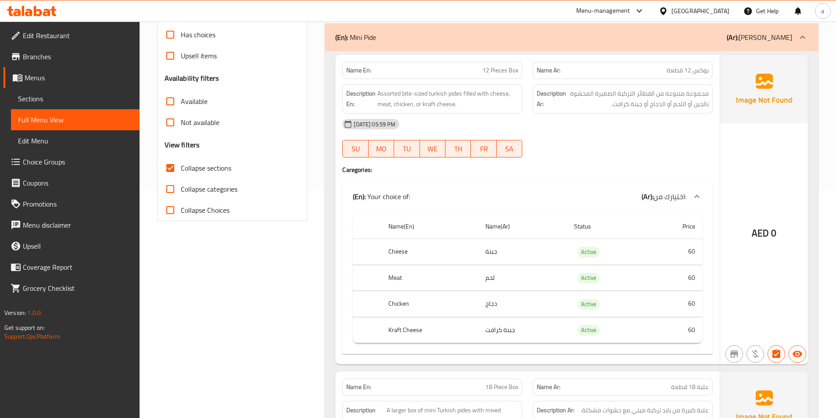
click at [505, 66] on span "12 Pieces Box" at bounding box center [500, 70] width 36 height 9
copy span "12 Pieces Box"
click at [527, 164] on div "Name En: 12 Pieces Box Name Ar: بوكس 12 قطعة Description En: Assorted bite-size…" at bounding box center [527, 210] width 384 height 310
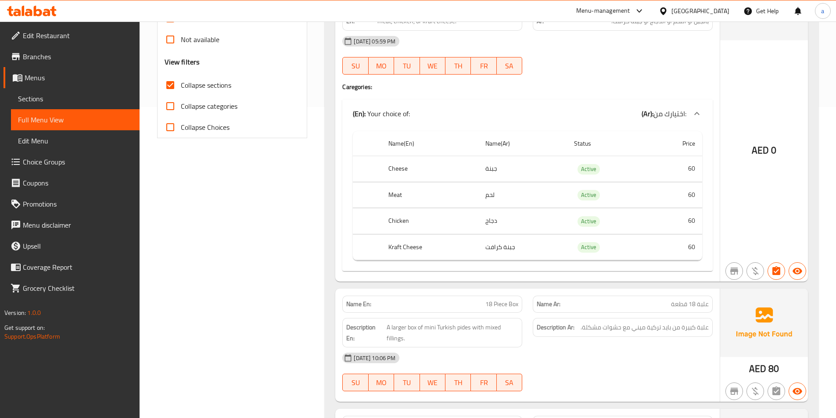
scroll to position [360, 0]
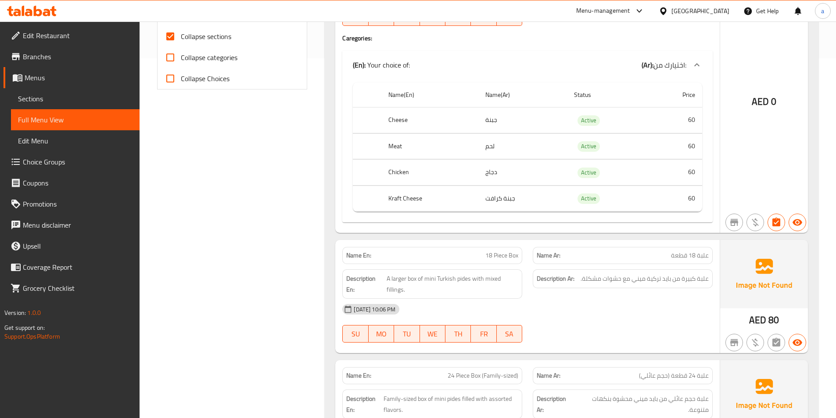
click at [508, 258] on span "18 Piece Box" at bounding box center [501, 255] width 33 height 9
copy span "18 Piece Box"
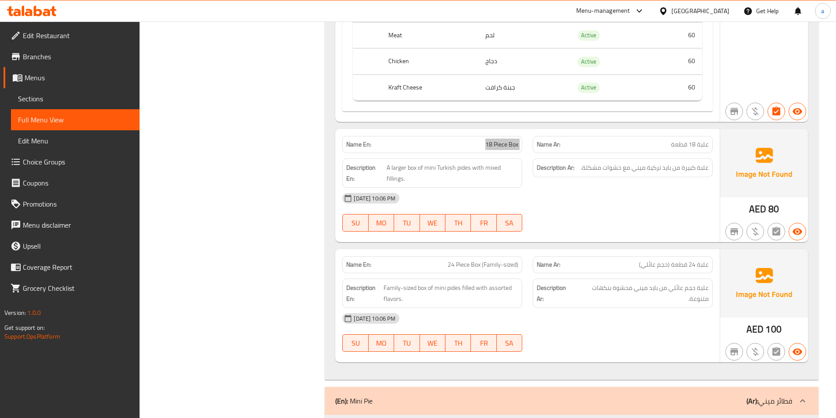
scroll to position [535, 0]
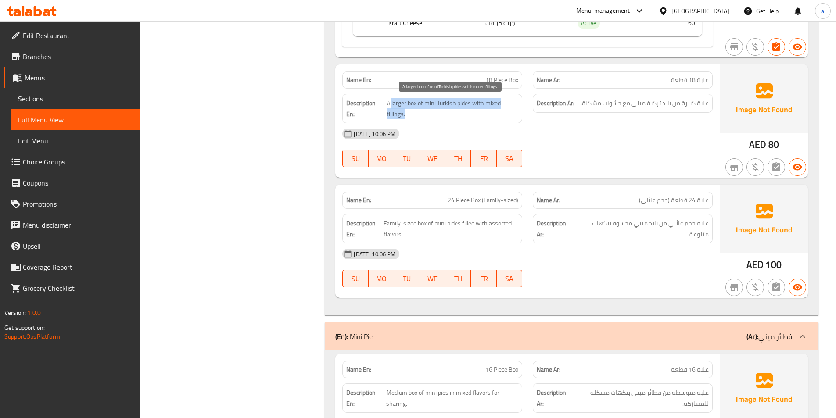
drag, startPoint x: 391, startPoint y: 104, endPoint x: 453, endPoint y: 121, distance: 63.9
click at [451, 115] on span "A larger box of mini Turkish pides with mixed fillings." at bounding box center [453, 108] width 132 height 21
click at [408, 110] on span "A larger box of mini Turkish pides with mixed fillings." at bounding box center [453, 108] width 132 height 21
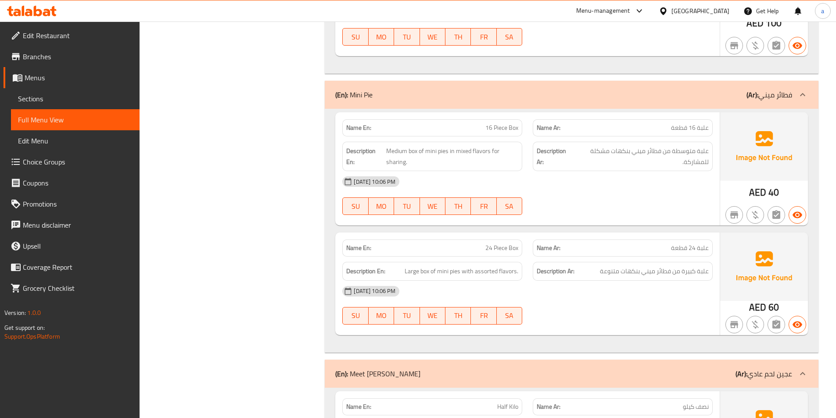
scroll to position [799, 0]
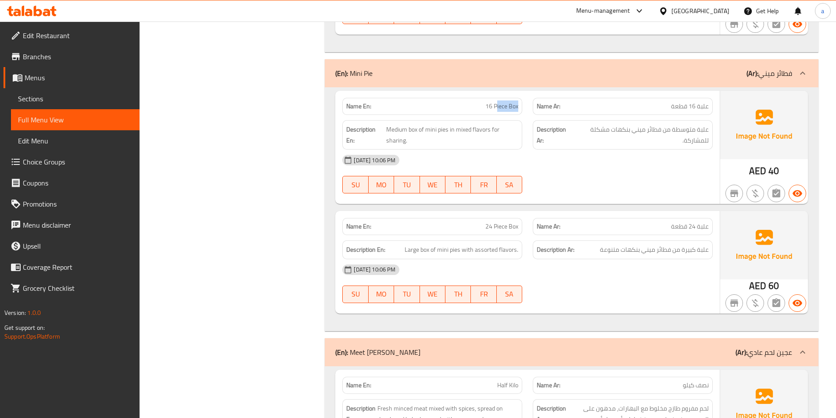
drag, startPoint x: 496, startPoint y: 111, endPoint x: 517, endPoint y: 111, distance: 21.5
drag, startPoint x: 396, startPoint y: 134, endPoint x: 421, endPoint y: 130, distance: 25.3
click at [421, 130] on span "Medium box of mini pies in mixed flavors for sharing." at bounding box center [452, 134] width 132 height 21
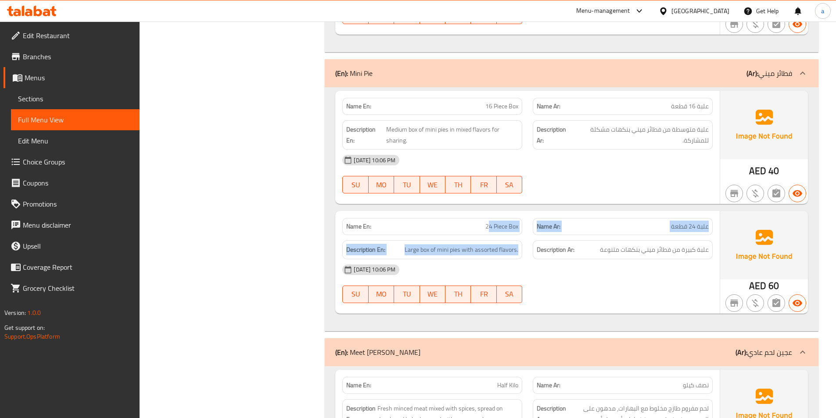
drag, startPoint x: 507, startPoint y: 234, endPoint x: 521, endPoint y: 242, distance: 16.1
click at [433, 252] on span "Large box of mini pies with assorted flavors." at bounding box center [462, 249] width 114 height 11
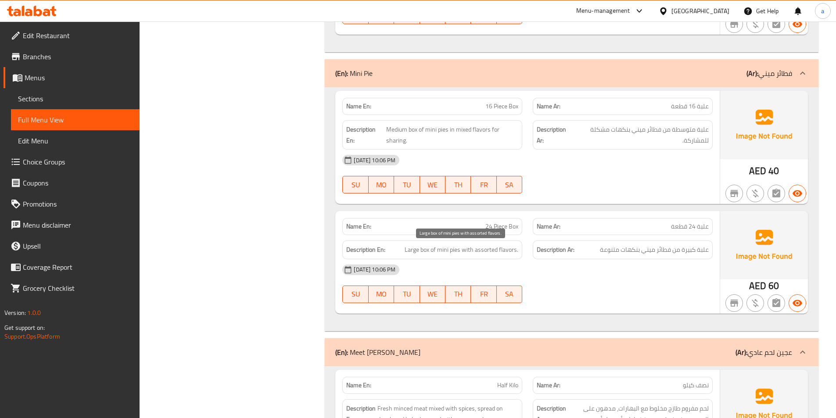
click at [410, 253] on span "Large box of mini pies with assorted flavors." at bounding box center [462, 249] width 114 height 11
click at [442, 255] on span "Large box of mini pies with assorted flavors." at bounding box center [462, 249] width 114 height 11
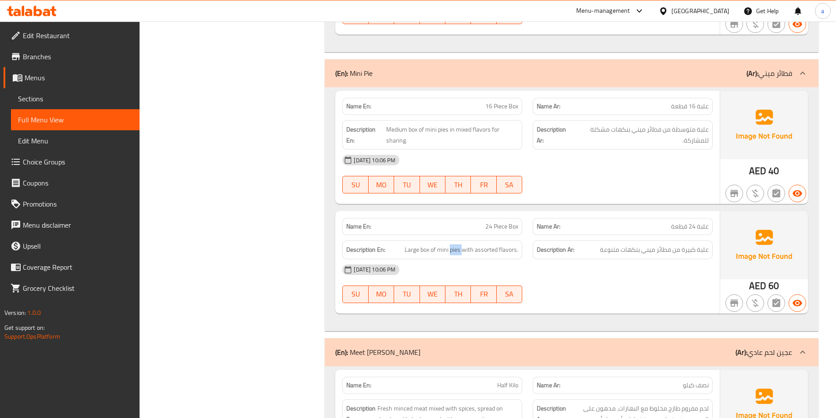
click at [449, 253] on span "Large box of mini pies with assorted flavors." at bounding box center [462, 249] width 114 height 11
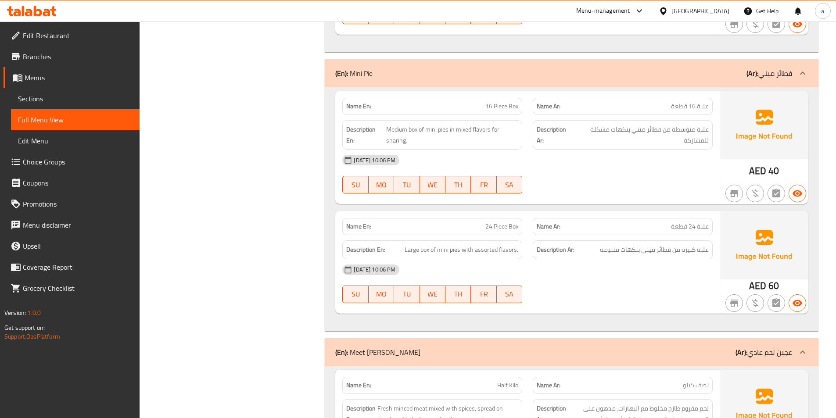
click at [488, 253] on span "Large box of mini pies with assorted flavors." at bounding box center [462, 249] width 114 height 11
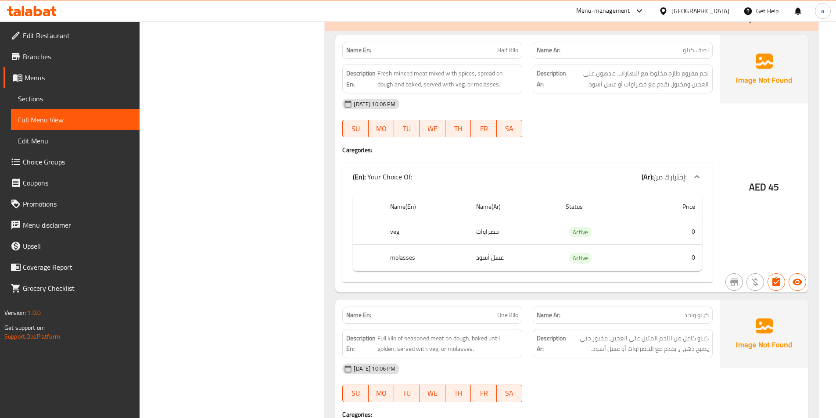
scroll to position [1150, 0]
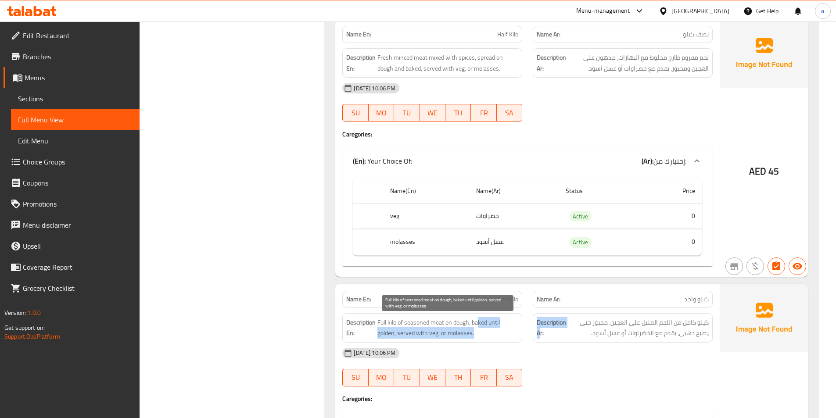
drag, startPoint x: 480, startPoint y: 312, endPoint x: 525, endPoint y: 312, distance: 44.8
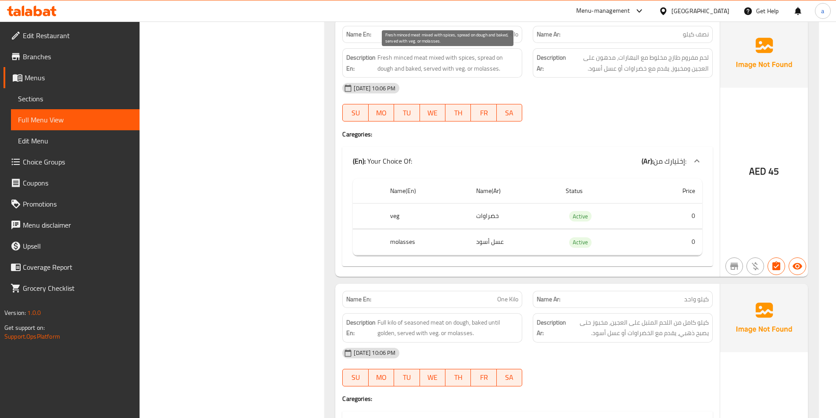
click at [418, 59] on span "Fresh minced meat mixed with spices, spread on dough and baked, served with veg…" at bounding box center [447, 62] width 141 height 21
click at [408, 59] on span "Fresh minced meat mixed with spices, spread on dough and baked, served with veg…" at bounding box center [447, 62] width 141 height 21
click at [394, 59] on span "Fresh minced meat mixed with spices, spread on dough and baked, served with veg…" at bounding box center [447, 62] width 141 height 21
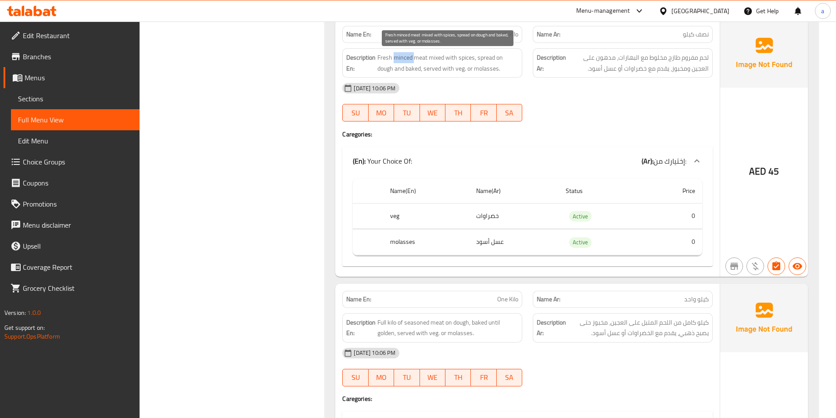
click at [394, 59] on span "Fresh minced meat mixed with spices, spread on dough and baked, served with veg…" at bounding box center [447, 62] width 141 height 21
click at [437, 55] on span "Fresh minced meat mixed with spices, spread on dough and baked, served with veg…" at bounding box center [447, 62] width 141 height 21
drag, startPoint x: 437, startPoint y: 55, endPoint x: 459, endPoint y: 57, distance: 23.0
click at [437, 55] on span "Fresh minced meat mixed with spices, spread on dough and baked, served with veg…" at bounding box center [447, 62] width 141 height 21
click at [462, 58] on span "Fresh minced meat mixed with spices, spread on dough and baked, served with veg…" at bounding box center [447, 62] width 141 height 21
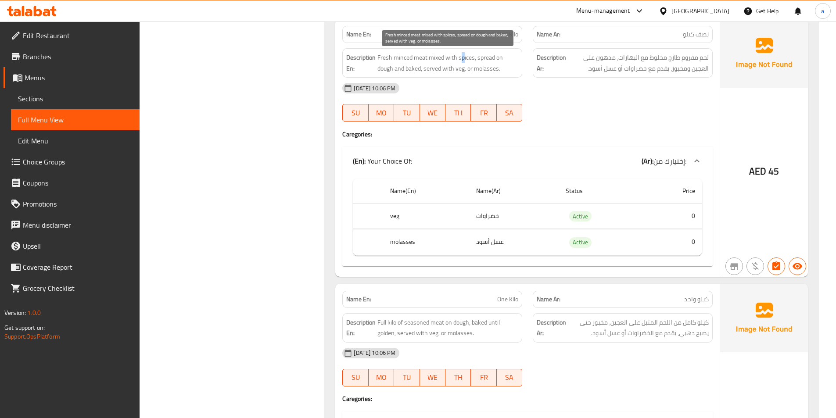
click at [462, 58] on span "Fresh minced meat mixed with spices, spread on dough and baked, served with veg…" at bounding box center [447, 62] width 141 height 21
click at [483, 59] on span "Fresh minced meat mixed with spices, spread on dough and baked, served with veg…" at bounding box center [447, 62] width 141 height 21
click at [496, 59] on span "Fresh minced meat mixed with spices, spread on dough and baked, served with veg…" at bounding box center [447, 62] width 141 height 21
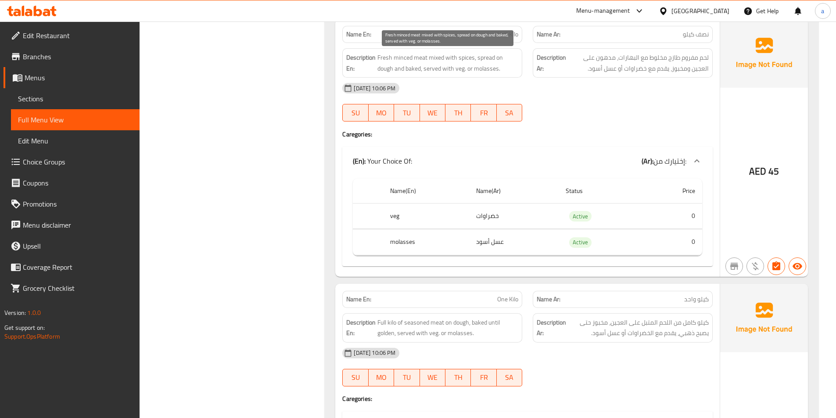
click at [484, 59] on span "Fresh minced meat mixed with spices, spread on dough and baked, served with veg…" at bounding box center [447, 62] width 141 height 21
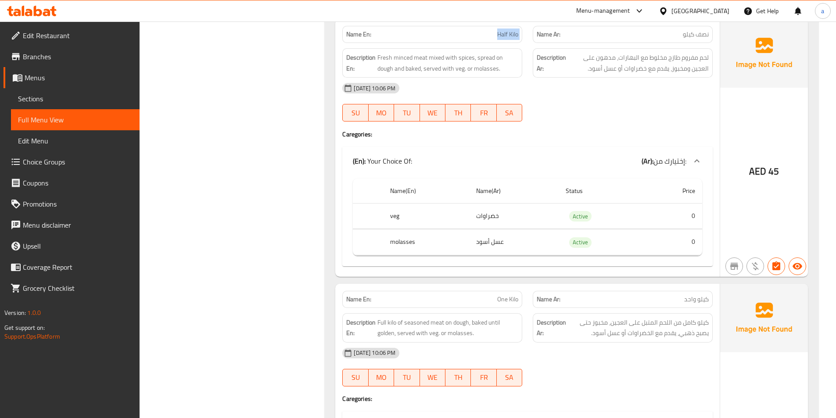
copy span "Half Kilo"
drag, startPoint x: 459, startPoint y: 68, endPoint x: 483, endPoint y: 72, distance: 23.6
drag, startPoint x: 455, startPoint y: 71, endPoint x: 465, endPoint y: 74, distance: 11.0
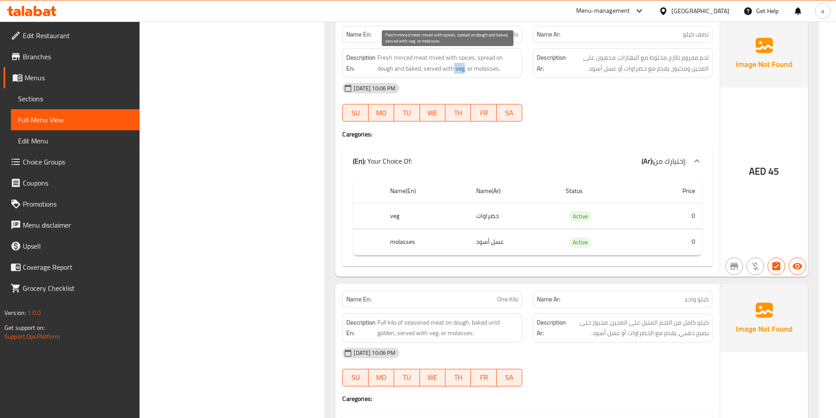
click at [459, 71] on span "Fresh minced meat mixed with spices, spread on dough and baked, served with veg…" at bounding box center [447, 62] width 141 height 21
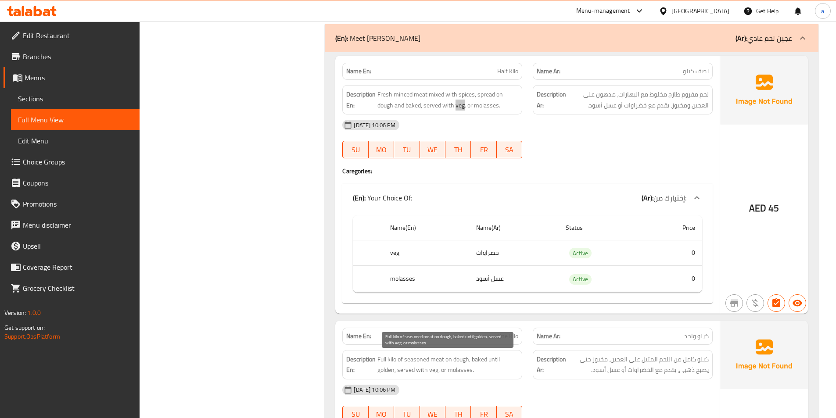
scroll to position [1106, 0]
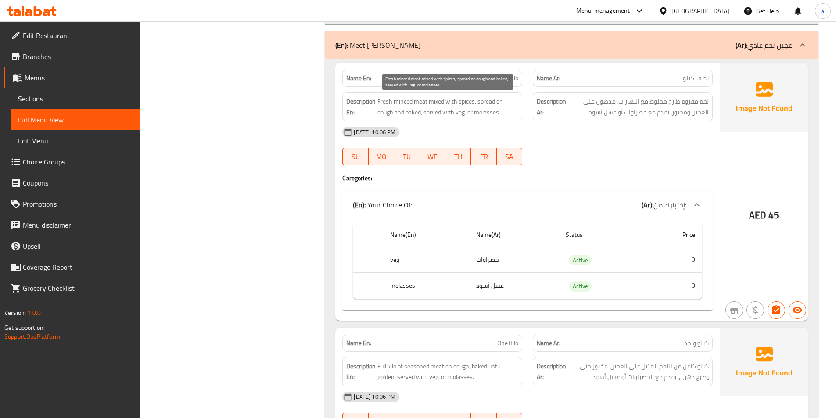
click at [487, 111] on span "Fresh minced meat mixed with spices, spread on dough and baked, served with veg…" at bounding box center [447, 106] width 141 height 21
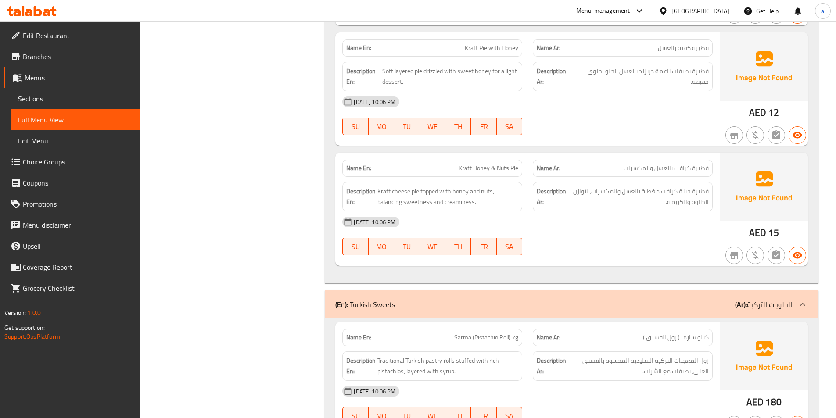
scroll to position [1939, 0]
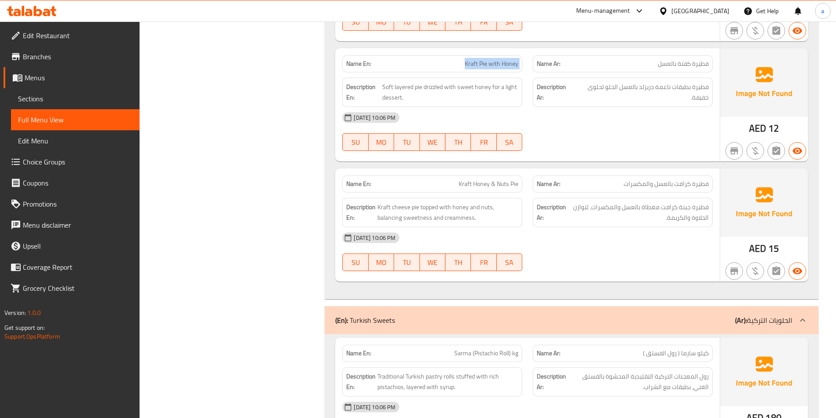
copy span "Kraft Pie with Honey"
click at [419, 89] on span "Soft layered pie drizzled with sweet honey for a light dessert." at bounding box center [450, 92] width 136 height 21
click at [454, 88] on span "Soft layered pie drizzled with sweet honey for a light dessert." at bounding box center [450, 92] width 136 height 21
drag, startPoint x: 683, startPoint y: 188, endPoint x: 699, endPoint y: 188, distance: 15.4
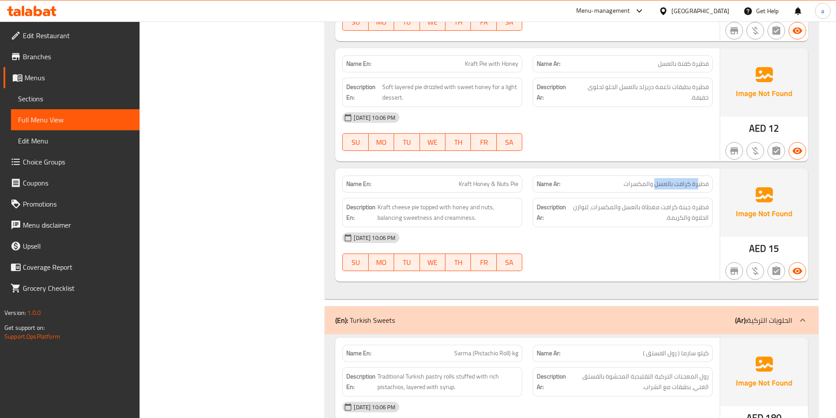
click at [699, 188] on span "فطيرة كرافت بالعسل والمكسرات" at bounding box center [665, 183] width 85 height 9
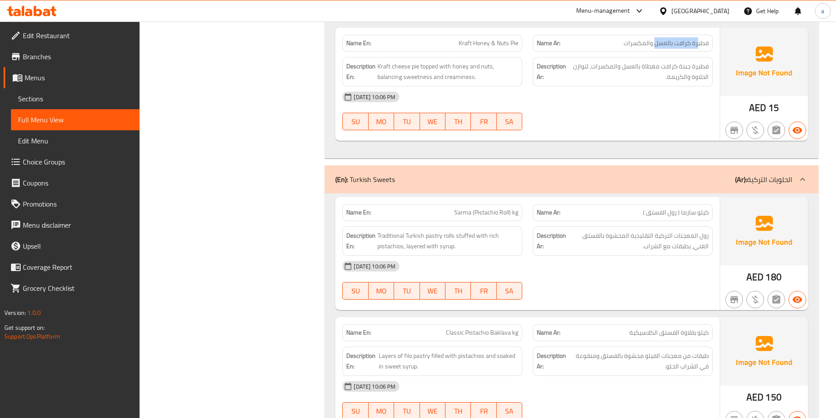
scroll to position [2027, 0]
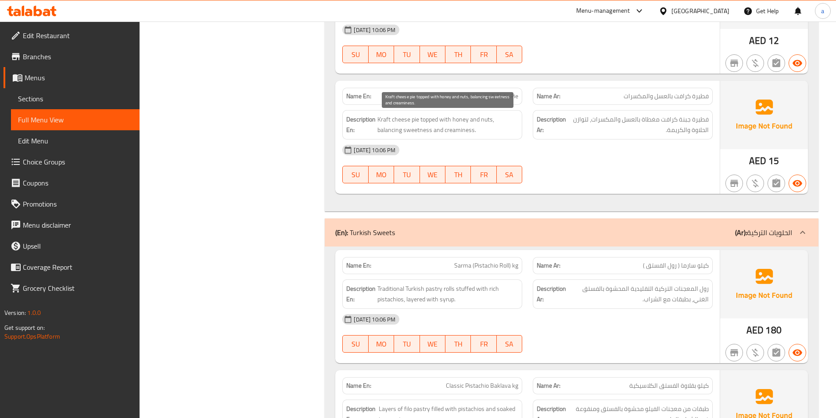
click at [499, 132] on span "Kraft cheese pie topped with honey and nuts, balancing sweetness and creaminess." at bounding box center [447, 124] width 141 height 21
drag, startPoint x: 416, startPoint y: 133, endPoint x: 442, endPoint y: 135, distance: 26.5
click at [442, 135] on span "Kraft cheese pie topped with honey and nuts, balancing sweetness and creaminess." at bounding box center [447, 124] width 141 height 21
drag, startPoint x: 511, startPoint y: 147, endPoint x: 534, endPoint y: 149, distance: 22.5
click at [524, 148] on div "Name En: Kraft Honey & Nuts Pie Name Ar: فطيرة كرافت بالعسل والمكسرات Descripti…" at bounding box center [527, 137] width 384 height 113
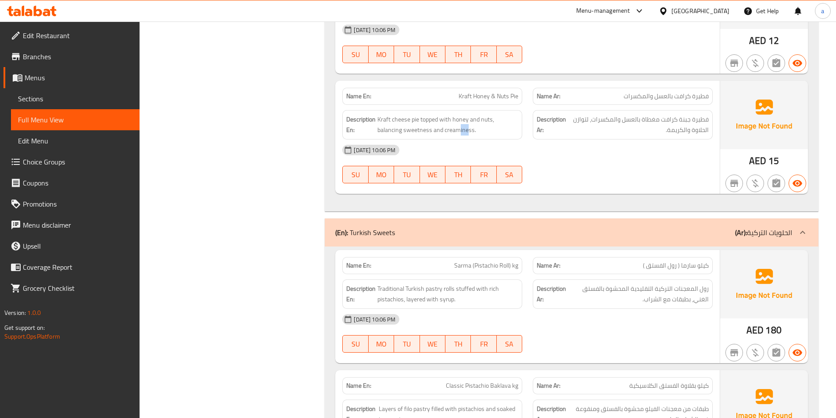
click at [490, 145] on div "[DATE] 10:06 PM" at bounding box center [527, 150] width 381 height 21
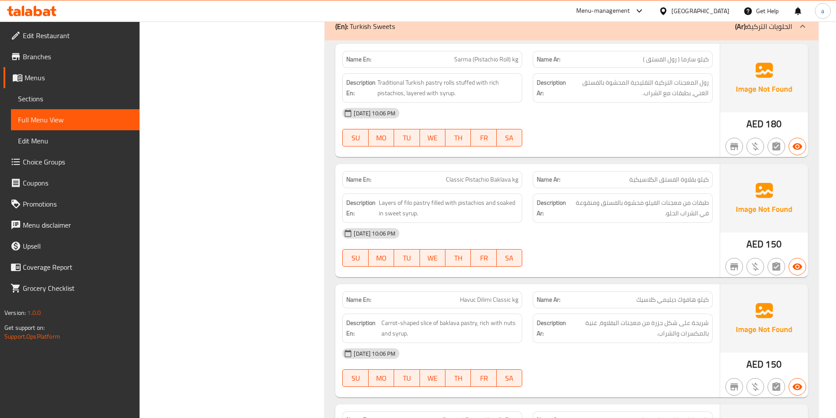
scroll to position [2246, 0]
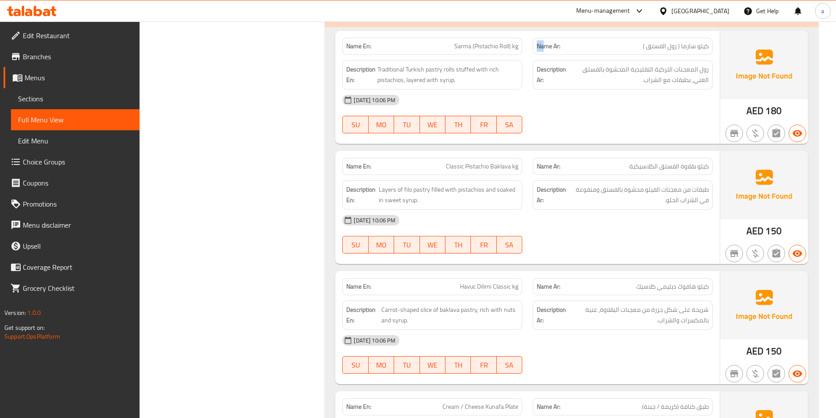
drag, startPoint x: 527, startPoint y: 43, endPoint x: 546, endPoint y: 49, distance: 19.7
drag, startPoint x: 510, startPoint y: 47, endPoint x: 521, endPoint y: 47, distance: 11.4
drag, startPoint x: 454, startPoint y: 46, endPoint x: 472, endPoint y: 50, distance: 18.6
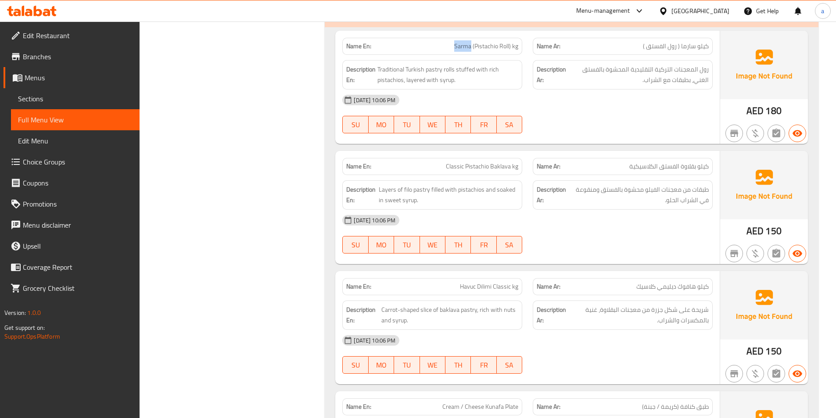
copy span "Sarma (Pistachio Roll) kg"
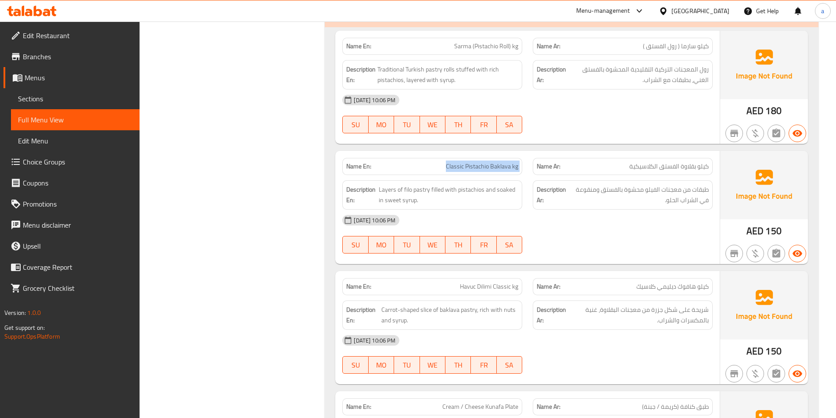
click at [506, 193] on span "Layers of filo pastry filled with pistachios and soaked in sweet syrup." at bounding box center [449, 194] width 140 height 21
copy span "soaked"
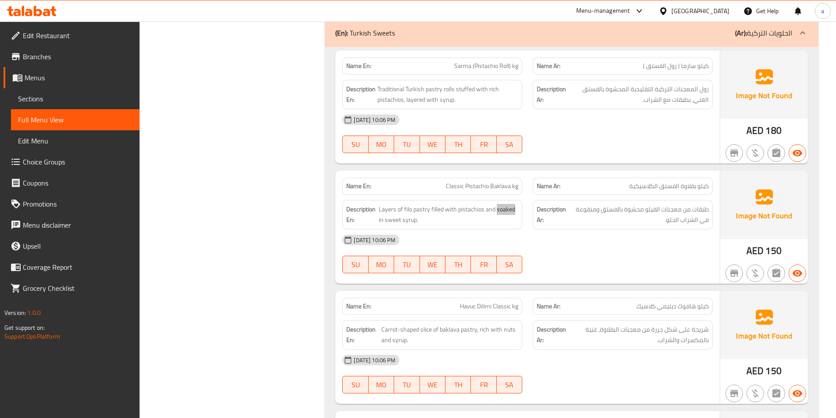
scroll to position [2290, 0]
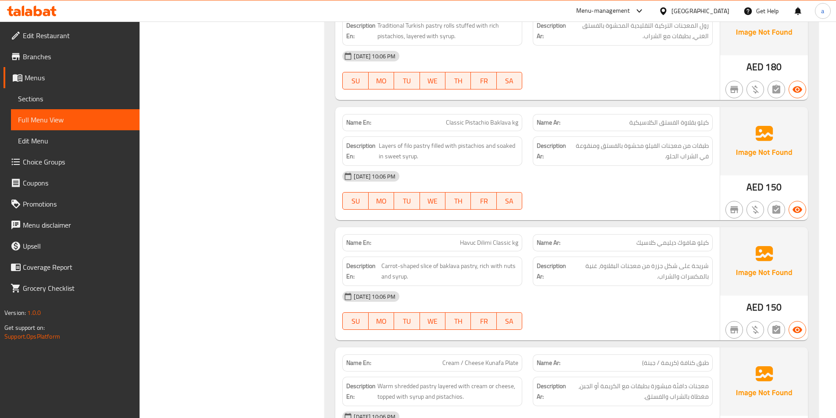
copy span "Havuc Dilimi Classic kg"
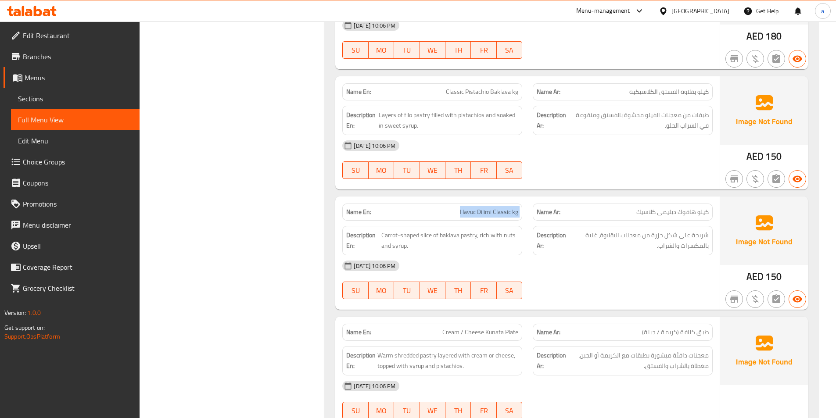
scroll to position [2422, 0]
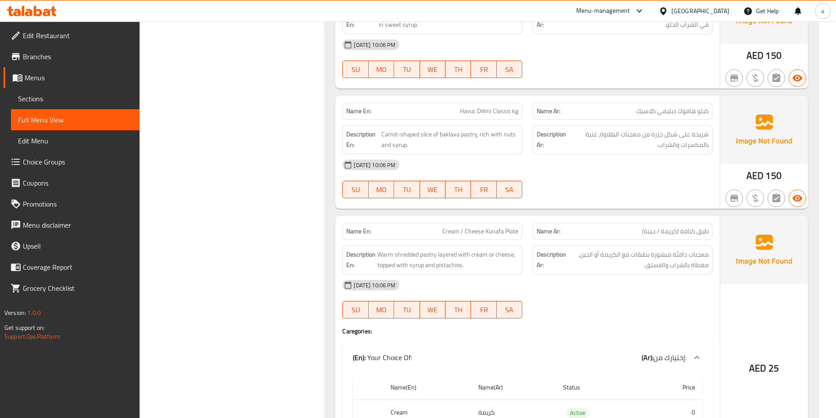
drag, startPoint x: 431, startPoint y: 137, endPoint x: 429, endPoint y: 143, distance: 6.0
click at [433, 138] on span "Carrot-shaped slice of baklava pastry, rich with nuts and syrup." at bounding box center [449, 139] width 137 height 21
click at [423, 136] on span "Carrot-shaped slice of baklava pastry, rich with nuts and syrup." at bounding box center [449, 139] width 137 height 21
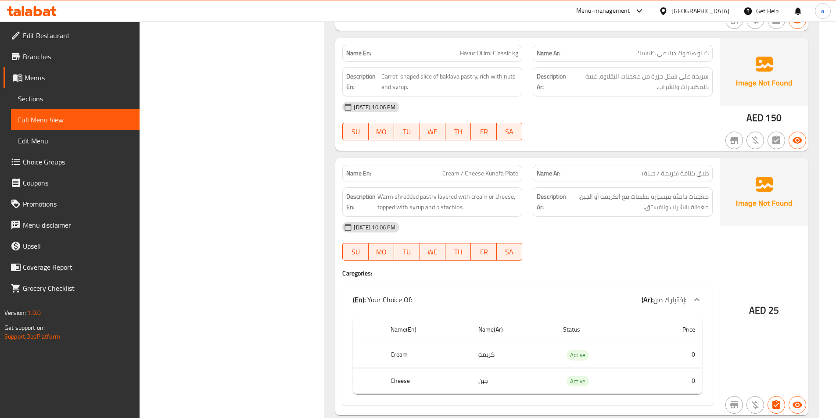
scroll to position [2597, 0]
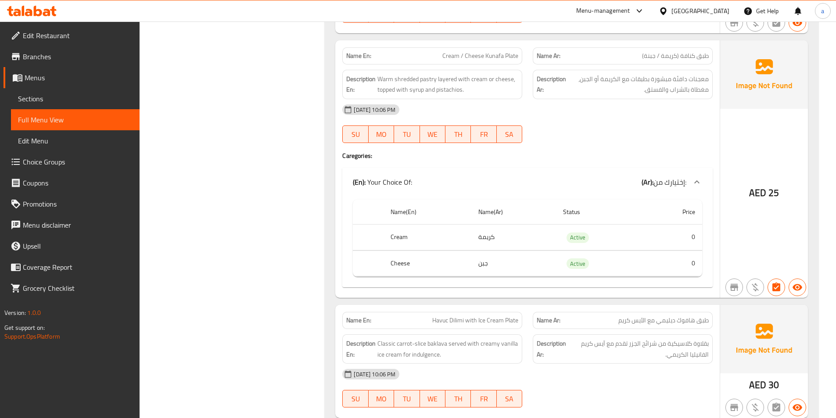
drag, startPoint x: 476, startPoint y: 243, endPoint x: 452, endPoint y: 242, distance: 24.1
drag, startPoint x: 486, startPoint y: 266, endPoint x: 444, endPoint y: 269, distance: 42.3
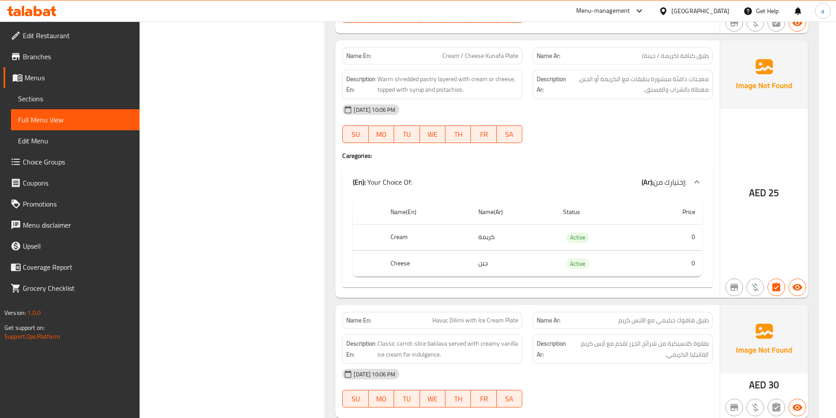
click at [425, 81] on span "Warm shredded pastry layered with cream or cheese, topped with syrup and pistac…" at bounding box center [447, 84] width 141 height 21
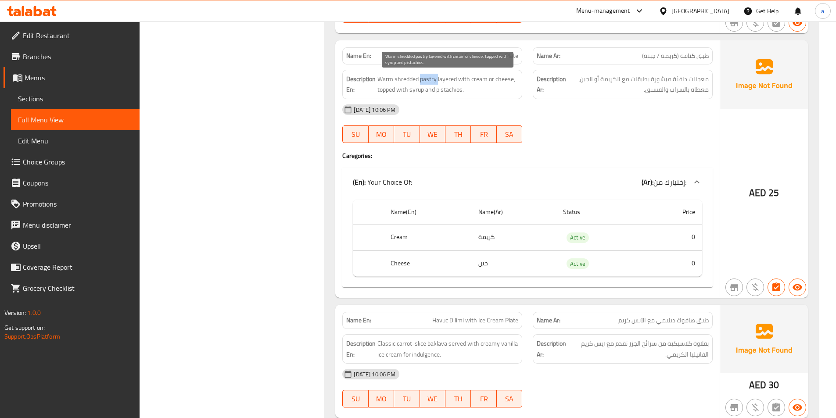
click at [425, 81] on span "Warm shredded pastry layered with cream or cheese, topped with syrup and pistac…" at bounding box center [447, 84] width 141 height 21
click at [385, 78] on span "Warm shredded pastry layered with cream or cheese, topped with syrup and pistac…" at bounding box center [447, 84] width 141 height 21
click at [408, 80] on span "Warm shredded pastry layered with cream or cheese, topped with syrup and pistac…" at bounding box center [447, 84] width 141 height 21
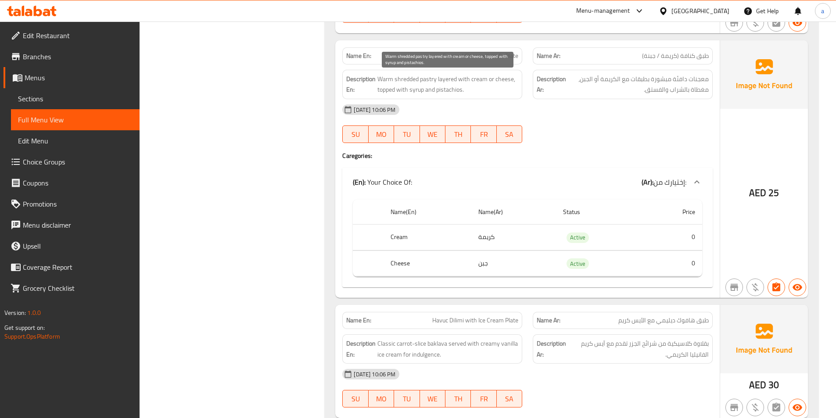
click at [444, 82] on span "Warm shredded pastry layered with cream or cheese, topped with syrup and pistac…" at bounding box center [447, 84] width 141 height 21
click at [463, 82] on span "Warm shredded pastry layered with cream or cheese, topped with syrup and pistac…" at bounding box center [447, 84] width 141 height 21
click at [448, 80] on span "Warm shredded pastry layered with cream or cheese, topped with syrup and pistac…" at bounding box center [447, 84] width 141 height 21
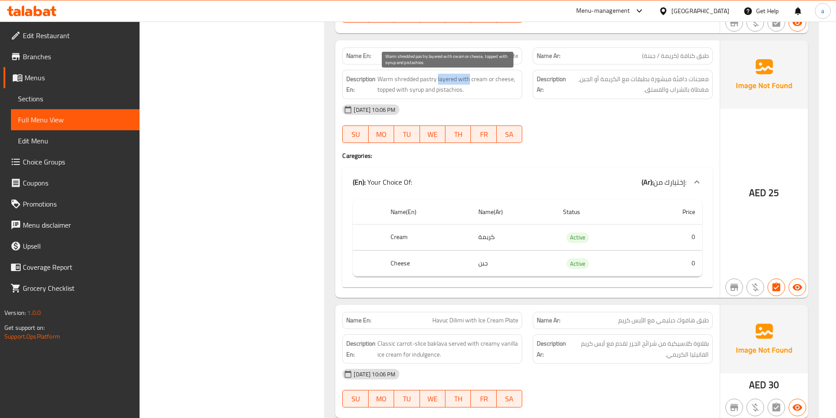
click at [462, 81] on span "Warm shredded pastry layered with cream or cheese, topped with syrup and pistac…" at bounding box center [447, 84] width 141 height 21
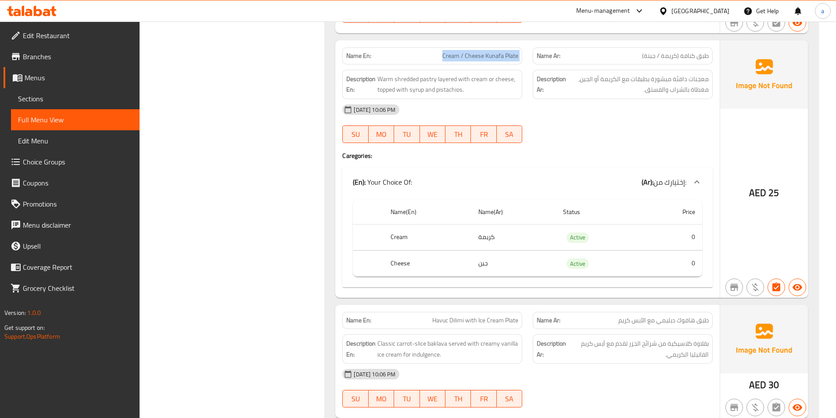
copy span "Cream / Cheese Kunafa Plate"
drag, startPoint x: 420, startPoint y: 93, endPoint x: 433, endPoint y: 96, distance: 13.3
drag, startPoint x: 454, startPoint y: 93, endPoint x: 478, endPoint y: 96, distance: 23.9
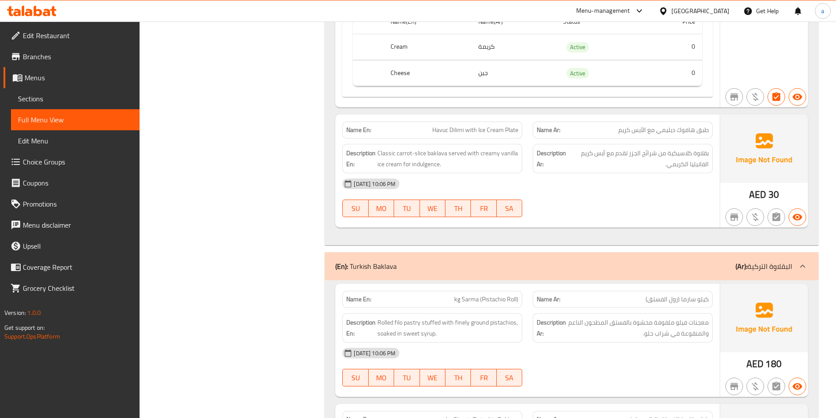
scroll to position [2773, 0]
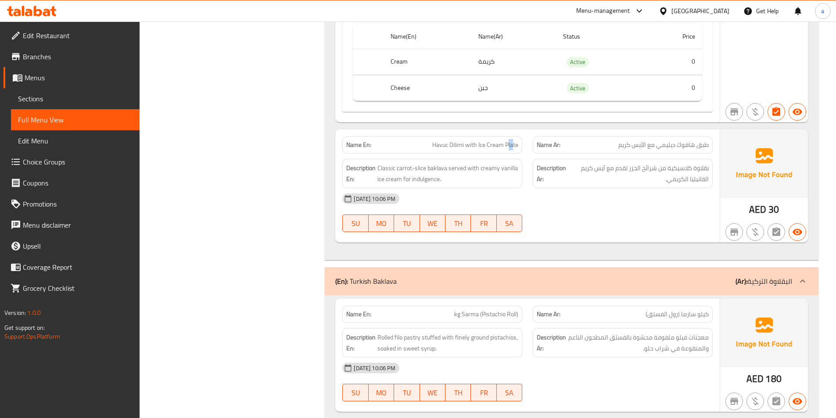
click at [513, 147] on span "Havuc Dilimi with Ice Cream Plate" at bounding box center [475, 144] width 86 height 9
click at [436, 170] on span "Classic carrot-slice baklava served with creamy vanilla ice cream for indulgenc…" at bounding box center [447, 173] width 141 height 21
click at [386, 172] on span "Classic carrot-slice baklava served with creamy vanilla ice cream for indulgenc…" at bounding box center [447, 173] width 141 height 21
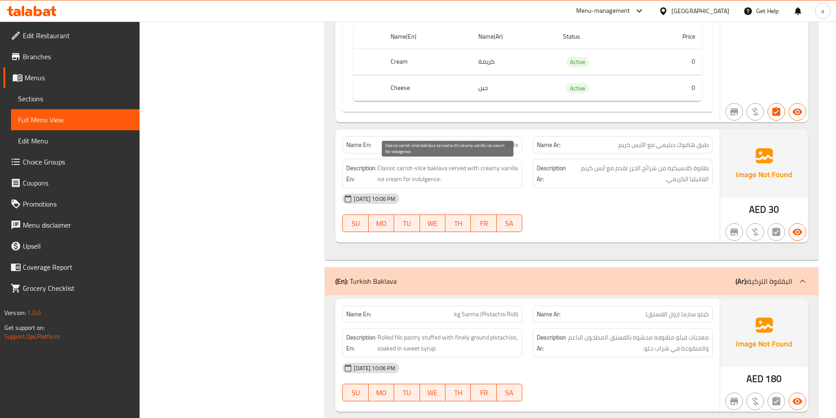
click at [423, 171] on span "Classic carrot-slice baklava served with creamy vanilla ice cream for indulgenc…" at bounding box center [447, 173] width 141 height 21
click at [403, 169] on span "Classic carrot-slice baklava served with creamy vanilla ice cream for indulgenc…" at bounding box center [447, 173] width 141 height 21
click at [459, 167] on span "Classic carrot-slice baklava served with creamy vanilla ice cream for indulgenc…" at bounding box center [447, 173] width 141 height 21
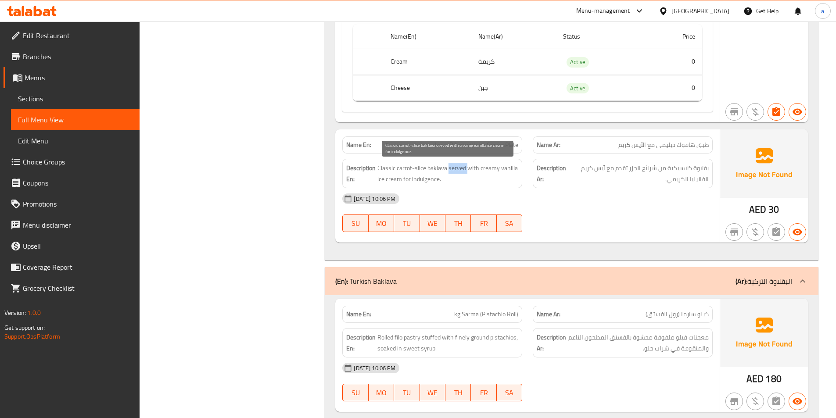
drag, startPoint x: 459, startPoint y: 167, endPoint x: 472, endPoint y: 169, distance: 12.9
click at [460, 167] on span "Classic carrot-slice baklava served with creamy vanilla ice cream for indulgenc…" at bounding box center [447, 173] width 141 height 21
click at [477, 169] on span "Classic carrot-slice baklava served with creamy vanilla ice cream for indulgenc…" at bounding box center [447, 173] width 141 height 21
click at [503, 169] on span "Classic carrot-slice baklava served with creamy vanilla ice cream for indulgenc…" at bounding box center [447, 173] width 141 height 21
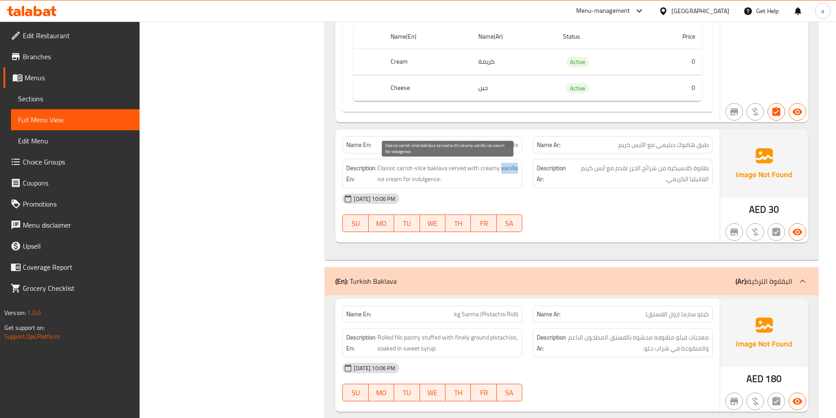
click at [503, 169] on span "Classic carrot-slice baklava served with creamy vanilla ice cream for indulgenc…" at bounding box center [447, 173] width 141 height 21
click at [385, 186] on div "Description En: Classic carrot-slice baklava served with creamy vanilla ice cre…" at bounding box center [432, 173] width 180 height 29
click at [379, 180] on h6 "Description En: Classic carrot-slice baklava served with creamy vanilla ice cre…" at bounding box center [432, 173] width 172 height 21
click at [494, 178] on span "Classic carrot-slice baklava served with creamy vanilla ice cream for indulgenc…" at bounding box center [447, 173] width 141 height 21
click at [436, 185] on div "Description En: Classic carrot-slice baklava served with creamy vanilla ice cre…" at bounding box center [432, 173] width 180 height 29
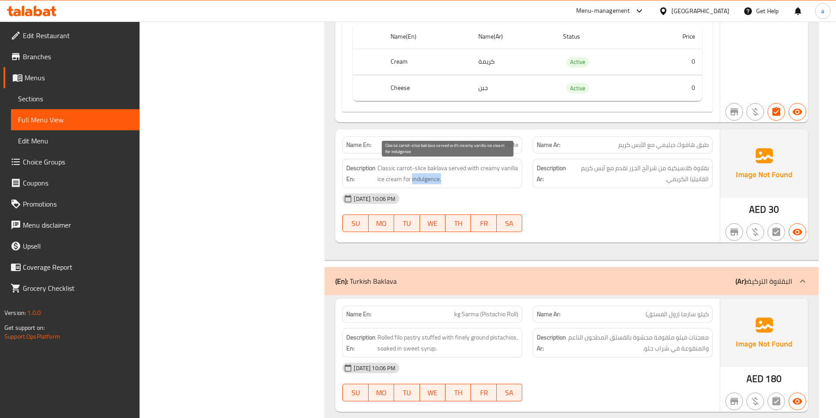
drag, startPoint x: 448, startPoint y: 182, endPoint x: 456, endPoint y: 182, distance: 8.8
click at [456, 182] on span "Classic carrot-slice baklava served with creamy vanilla ice cream for indulgenc…" at bounding box center [447, 173] width 141 height 21
click at [407, 180] on span "Classic carrot-slice baklava served with creamy vanilla ice cream for indulgenc…" at bounding box center [447, 173] width 141 height 21
click at [423, 181] on span "Classic carrot-slice baklava served with creamy vanilla ice cream for indulgenc…" at bounding box center [447, 173] width 141 height 21
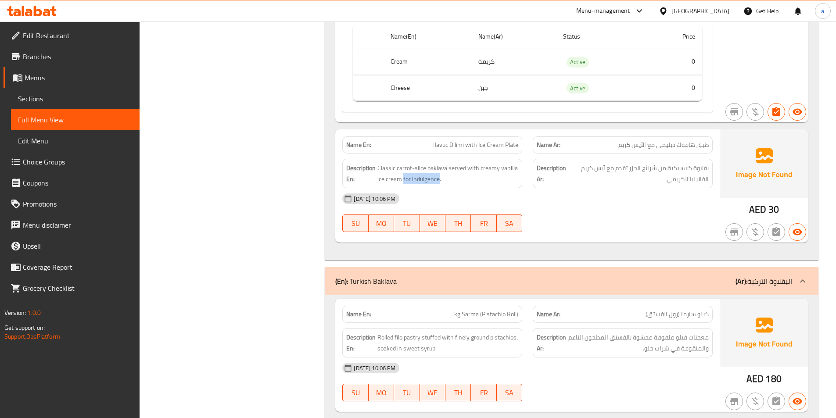
copy span "for indulgence"
click at [469, 149] on span "Havuc Dilimi with Ice Cream Plate" at bounding box center [475, 144] width 86 height 9
copy span "Havuc Dilimi with Ice Cream Plate"
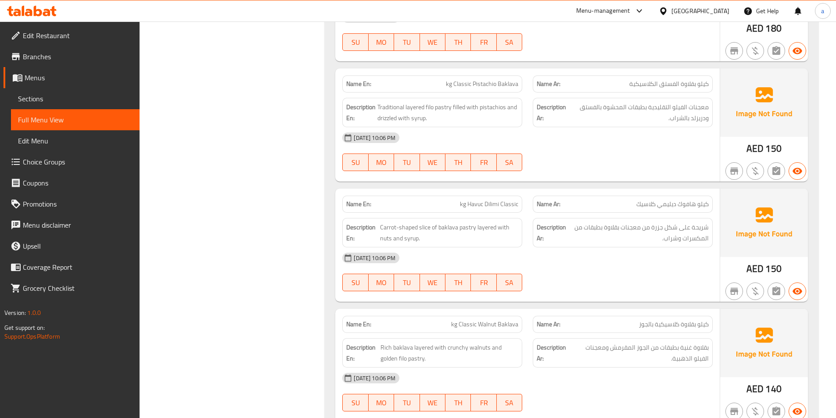
scroll to position [3124, 0]
click at [443, 107] on span "Traditional layered filo pastry filled with pistachios and drizzled with syrup." at bounding box center [447, 111] width 141 height 21
click at [425, 107] on span "Traditional layered filo pastry filled with pistachios and drizzled with syrup." at bounding box center [447, 111] width 141 height 21
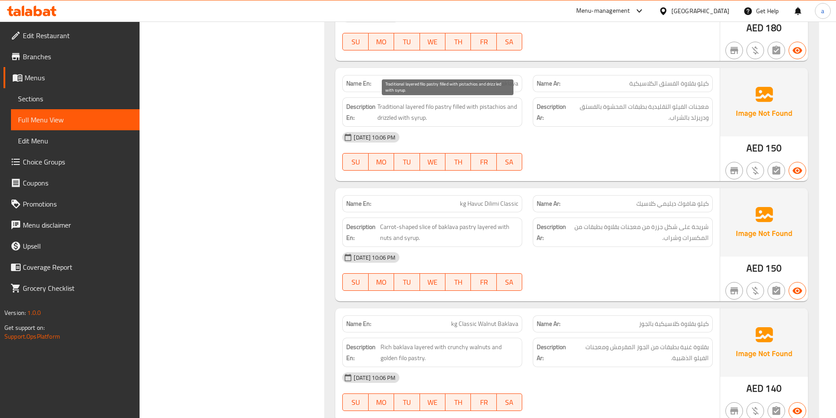
click at [411, 110] on span "Traditional layered filo pastry filled with pistachios and drizzled with syrup." at bounding box center [447, 111] width 141 height 21
click at [383, 107] on span "Traditional layered filo pastry filled with pistachios and drizzled with syrup." at bounding box center [447, 111] width 141 height 21
click at [436, 123] on span "Traditional layered filo pastry filled with pistachios and drizzled with syrup." at bounding box center [447, 111] width 141 height 21
click at [437, 122] on span "Traditional layered filo pastry filled with pistachios and drizzled with syrup." at bounding box center [447, 111] width 141 height 21
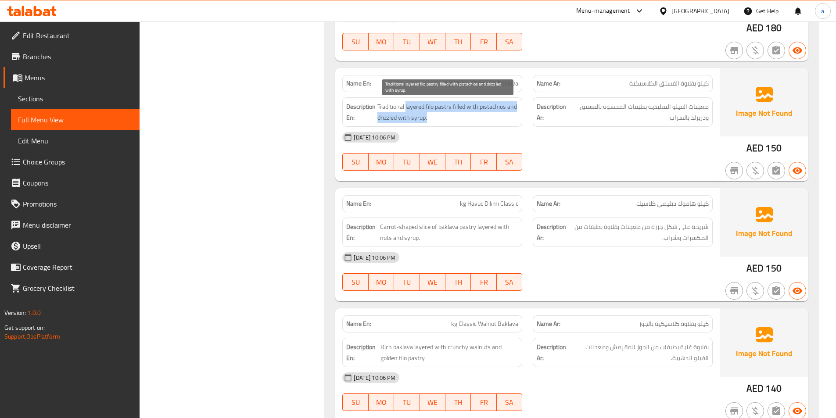
drag, startPoint x: 405, startPoint y: 107, endPoint x: 445, endPoint y: 114, distance: 40.9
click at [458, 115] on span "Traditional layered filo pastry filled with pistachios and drizzled with syrup." at bounding box center [447, 111] width 141 height 21
click at [390, 107] on span "Traditional layered filo pastry filled with pistachios and drizzled with syrup." at bounding box center [447, 111] width 141 height 21
drag, startPoint x: 408, startPoint y: 104, endPoint x: 426, endPoint y: 108, distance: 18.4
click at [426, 108] on span "Traditional layered filo pastry filled with pistachios and drizzled with syrup." at bounding box center [447, 111] width 141 height 21
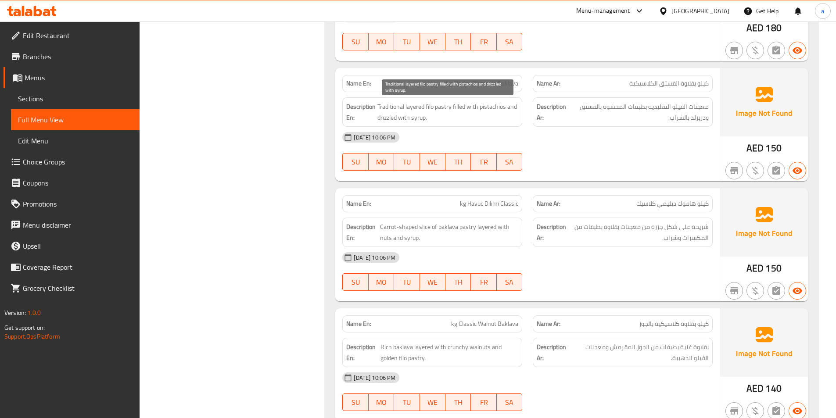
click at [456, 102] on span "Traditional layered filo pastry filled with pistachios and drizzled with syrup." at bounding box center [447, 111] width 141 height 21
drag, startPoint x: 380, startPoint y: 109, endPoint x: 466, endPoint y: 121, distance: 86.9
click at [508, 107] on span "Traditional layered filo pastry filled with pistachios and drizzled with syrup." at bounding box center [447, 111] width 141 height 21
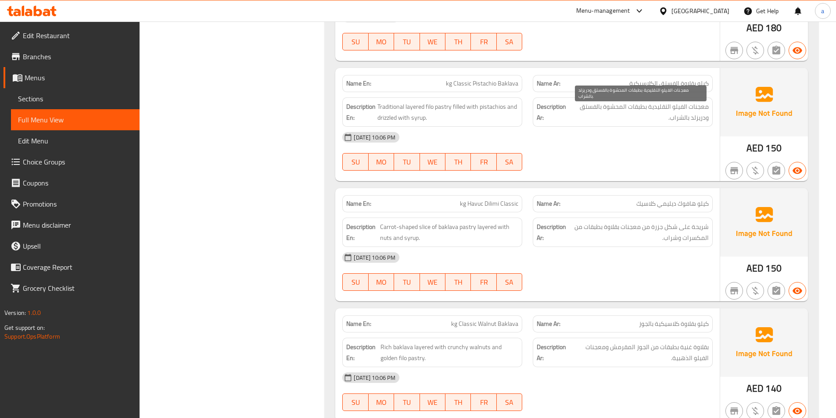
click at [703, 109] on span "معجنات الفيلو التقليدية بطبقات المحشوة بالفستق ودريزلد بالشراب." at bounding box center [639, 111] width 140 height 21
click at [679, 108] on span "معجنات الفيلو التقليدية بطبقات المحشوة بالفستق ودريزلد بالشراب." at bounding box center [639, 111] width 140 height 21
click at [660, 108] on span "معجنات الفيلو التقليدية بطبقات المحشوة بالفستق ودريزلد بالشراب." at bounding box center [639, 111] width 140 height 21
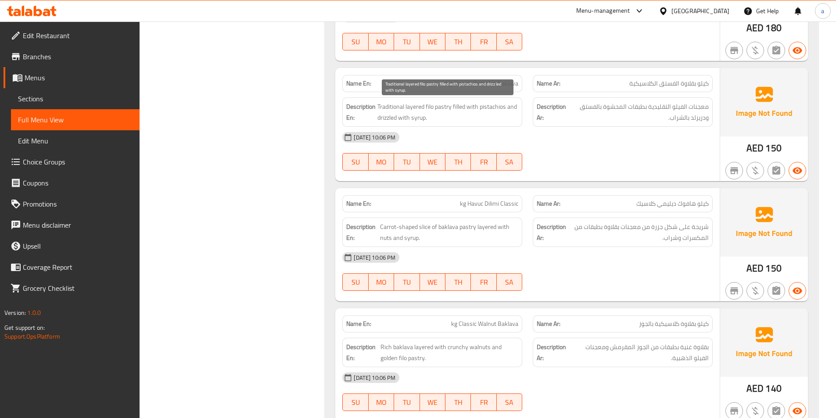
click at [457, 109] on span "Traditional layered filo pastry filled with pistachios and drizzled with syrup." at bounding box center [447, 111] width 141 height 21
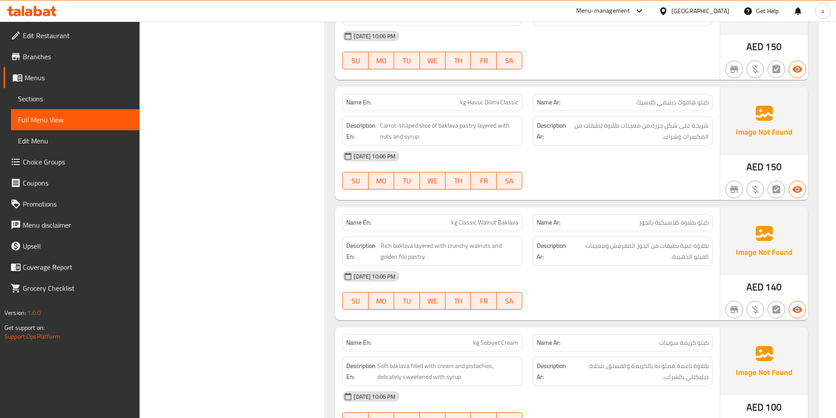
scroll to position [3168, 0]
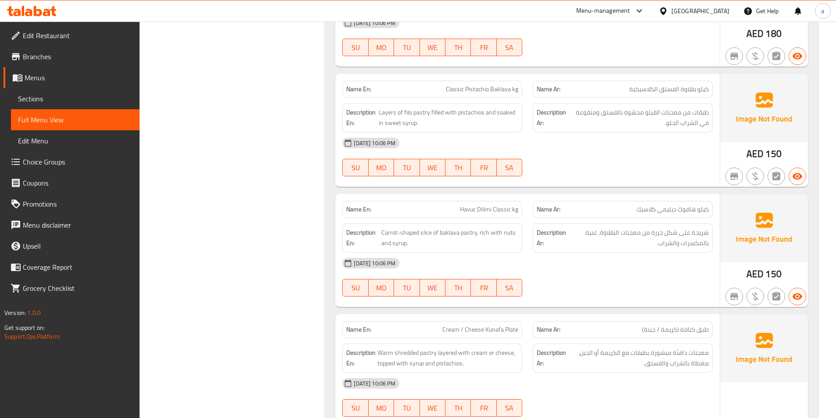
scroll to position [3119, 0]
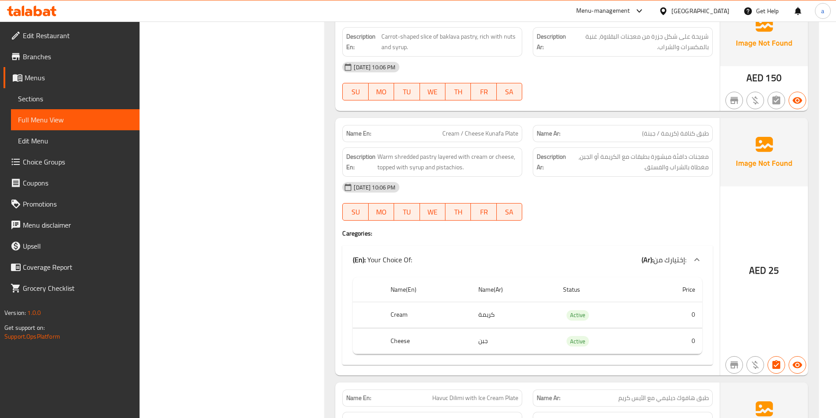
scroll to position [2587, 0]
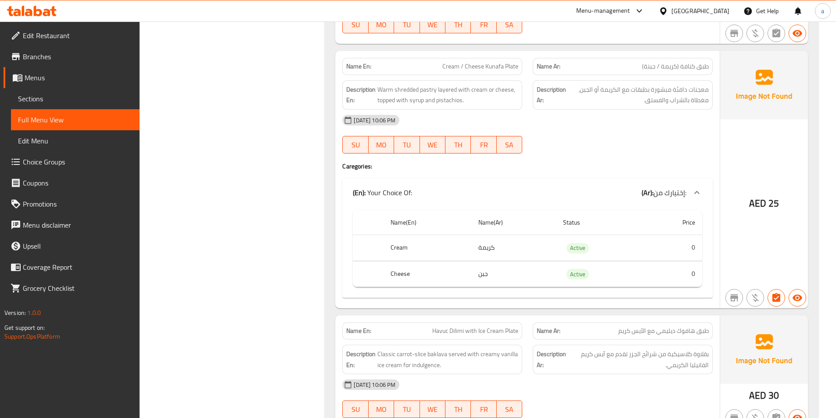
drag, startPoint x: 488, startPoint y: 277, endPoint x: 376, endPoint y: 281, distance: 112.4
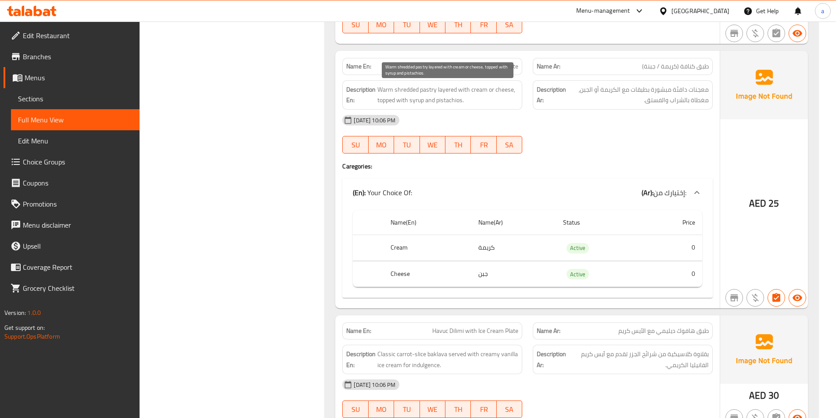
click at [438, 97] on span "Warm shredded pastry layered with cream or cheese, topped with syrup and pistac…" at bounding box center [447, 94] width 141 height 21
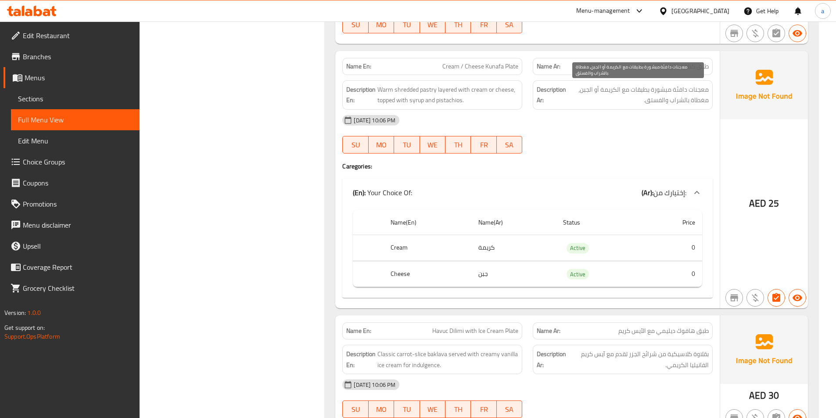
click at [613, 104] on span "معجنات دافئة مبشورة بطبقات مع الكريمة أو الجبن، مغطاة بالشراب والفستق." at bounding box center [638, 94] width 141 height 21
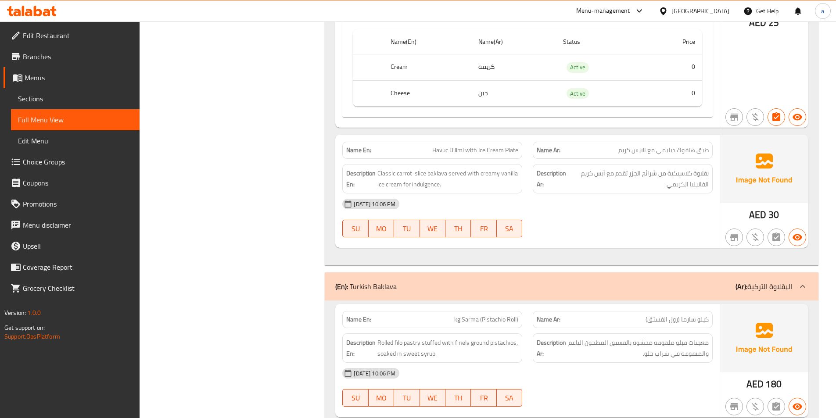
scroll to position [2762, 0]
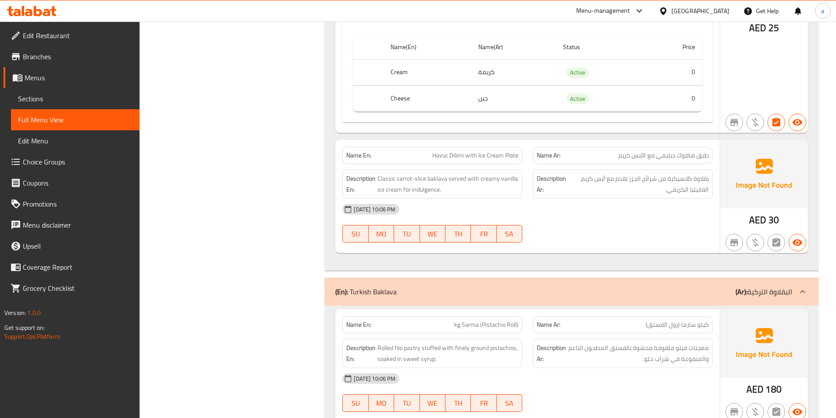
click at [509, 157] on span "Havuc Dilimi with Ice Cream Plate" at bounding box center [475, 155] width 86 height 9
click at [436, 156] on span "Havuc Dilimi with Ice Cream Plate" at bounding box center [475, 155] width 86 height 9
click at [457, 159] on span "Havuc Dilimi with Ice Cream Plate" at bounding box center [475, 155] width 86 height 9
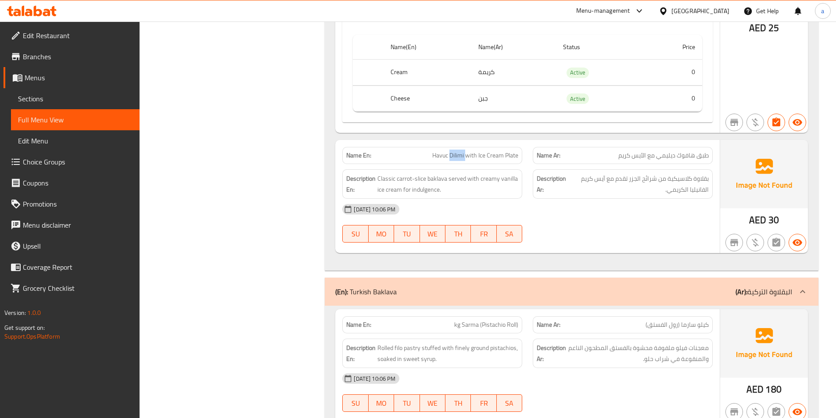
click at [457, 159] on span "Havuc Dilimi with Ice Cream Plate" at bounding box center [475, 155] width 86 height 9
click at [473, 157] on span "Havuc Dilimi with Ice Cream Plate" at bounding box center [475, 155] width 86 height 9
click at [498, 154] on span "Havuc Dilimi with Ice Cream Plate" at bounding box center [475, 155] width 86 height 9
click at [437, 180] on span "Classic carrot-slice baklava served with creamy vanilla ice cream for indulgenc…" at bounding box center [447, 183] width 141 height 21
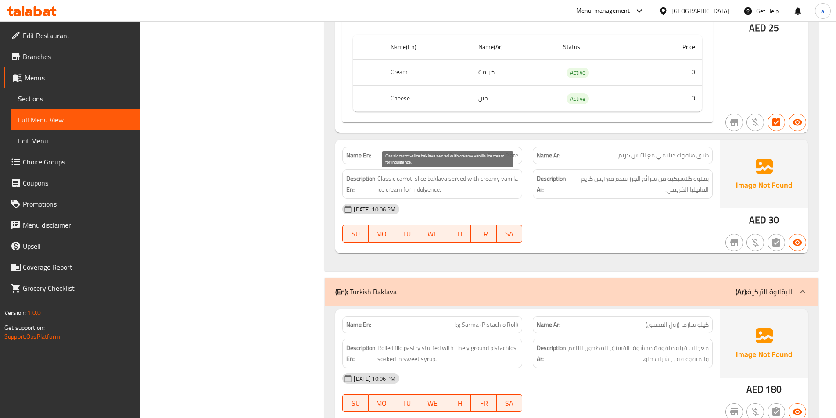
click at [392, 180] on span "Classic carrot-slice baklava served with creamy vanilla ice cream for indulgenc…" at bounding box center [447, 183] width 141 height 21
click at [419, 180] on span "Classic carrot-slice baklava served with creamy vanilla ice cream for indulgenc…" at bounding box center [447, 183] width 141 height 21
click at [401, 180] on span "Classic carrot-slice baklava served with creamy vanilla ice cream for indulgenc…" at bounding box center [447, 183] width 141 height 21
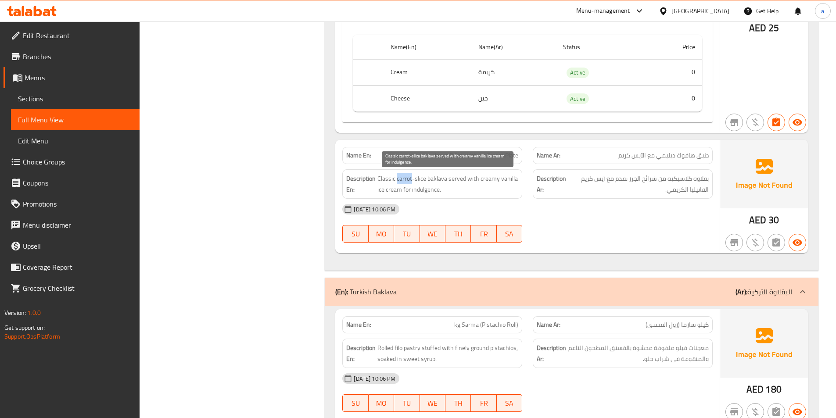
click at [401, 180] on span "Classic carrot-slice baklava served with creamy vanilla ice cream for indulgenc…" at bounding box center [447, 183] width 141 height 21
click at [459, 181] on span "Classic carrot-slice baklava served with creamy vanilla ice cream for indulgenc…" at bounding box center [447, 183] width 141 height 21
click at [488, 182] on span "Classic carrot-slice baklava served with creamy vanilla ice cream for indulgenc…" at bounding box center [447, 183] width 141 height 21
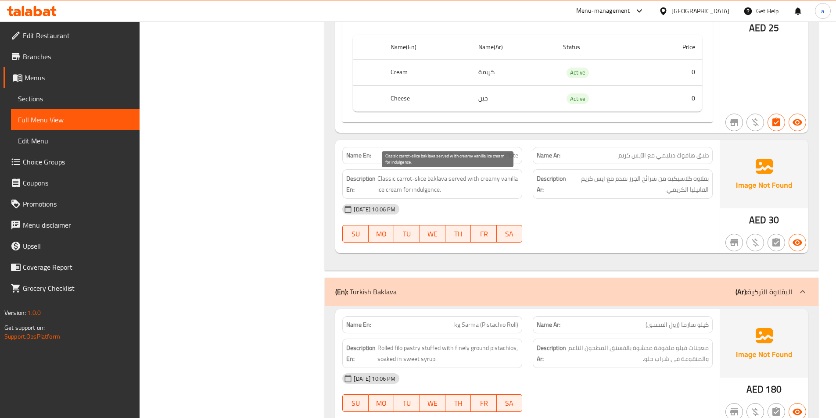
click at [394, 193] on span "Classic carrot-slice baklava served with creamy vanilla ice cream for indulgenc…" at bounding box center [447, 183] width 141 height 21
click at [380, 196] on div "Description En: Classic carrot-slice baklava served with creamy vanilla ice cre…" at bounding box center [432, 183] width 180 height 29
click at [496, 179] on span "Classic carrot-slice baklava served with creamy vanilla ice cream for indulgenc…" at bounding box center [447, 183] width 141 height 21
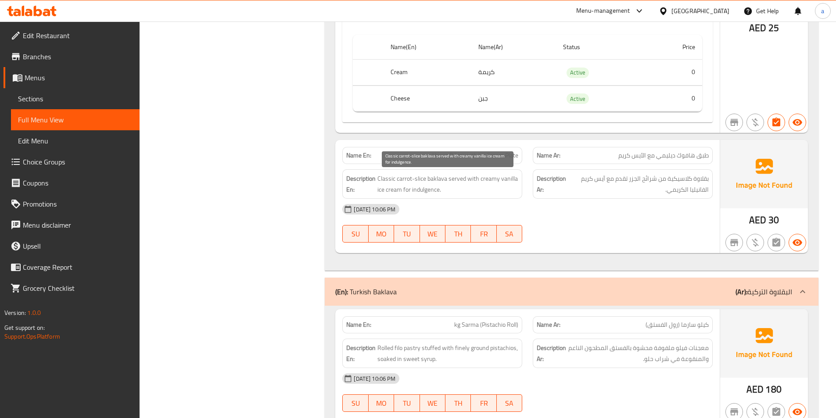
click at [435, 191] on span "Classic carrot-slice baklava served with creamy vanilla ice cream for indulgenc…" at bounding box center [447, 183] width 141 height 21
click at [425, 192] on span "Classic carrot-slice baklava served with creamy vanilla ice cream for indulgenc…" at bounding box center [447, 183] width 141 height 21
click at [435, 187] on span "Classic carrot-slice baklava served with creamy vanilla ice cream for indulgenc…" at bounding box center [447, 183] width 141 height 21
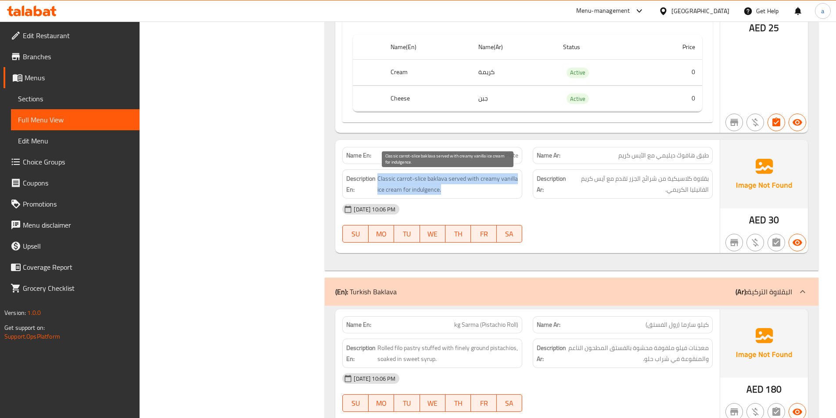
click at [435, 187] on span "Classic carrot-slice baklava served with creamy vanilla ice cream for indulgenc…" at bounding box center [447, 183] width 141 height 21
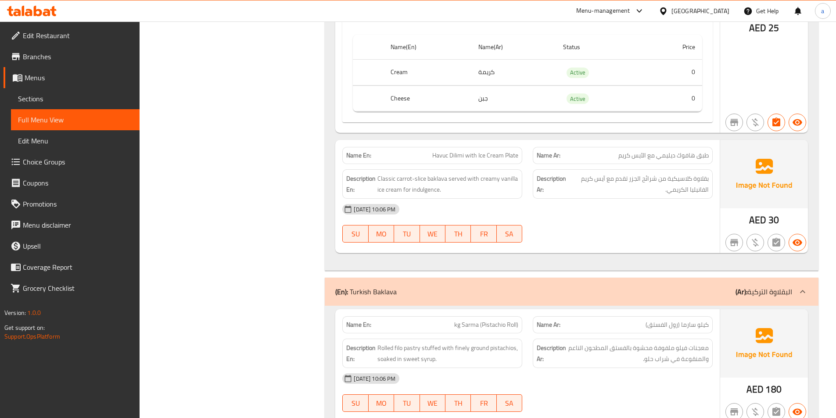
click at [465, 157] on span "Havuc Dilimi with Ice Cream Plate" at bounding box center [475, 155] width 86 height 9
click at [466, 157] on span "Havuc Dilimi with Ice Cream Plate" at bounding box center [475, 155] width 86 height 9
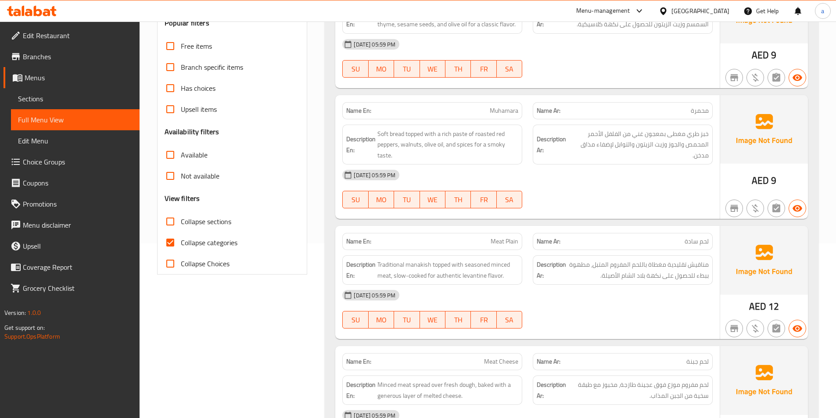
scroll to position [176, 0]
drag, startPoint x: 173, startPoint y: 242, endPoint x: 539, endPoint y: 188, distance: 369.8
click at [173, 241] on input "Collapse categories" at bounding box center [170, 241] width 21 height 21
checkbox input "false"
click at [526, 54] on div "[DATE] 05:59 PM" at bounding box center [527, 43] width 381 height 21
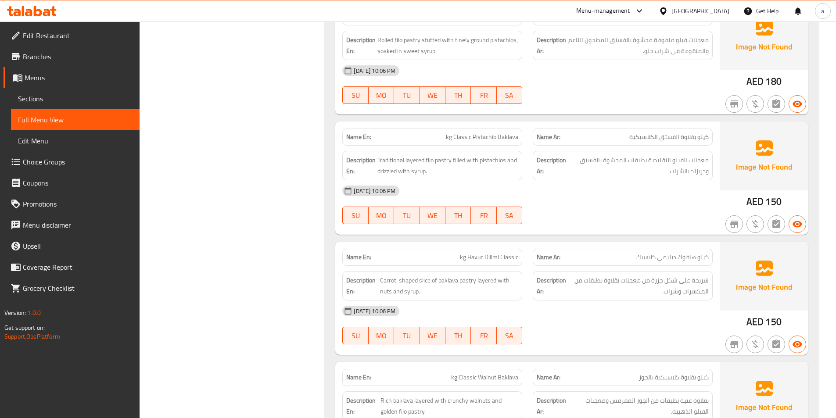
scroll to position [8994, 0]
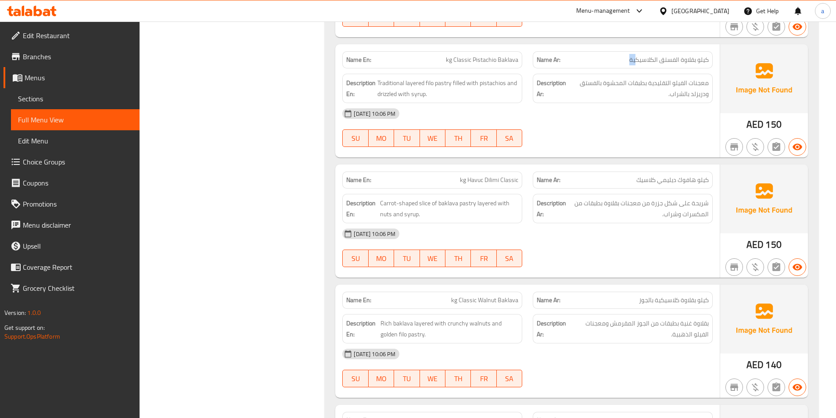
drag, startPoint x: 623, startPoint y: 64, endPoint x: 609, endPoint y: 62, distance: 13.3
drag, startPoint x: 459, startPoint y: 82, endPoint x: 480, endPoint y: 88, distance: 20.9
click at [475, 84] on span "Traditional layered filo pastry filled with pistachios and drizzled with syrup." at bounding box center [447, 88] width 141 height 21
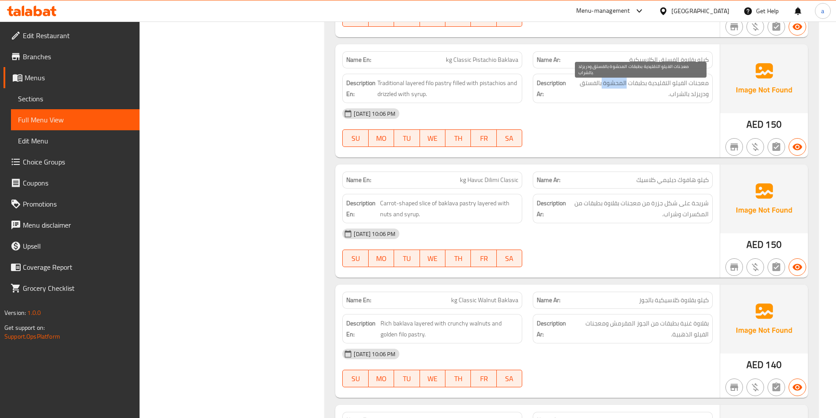
click at [614, 83] on span "معجنات الفيلو التقليدية بطبقات المحشوة بالفستق ودريزلد بالشراب." at bounding box center [639, 88] width 140 height 21
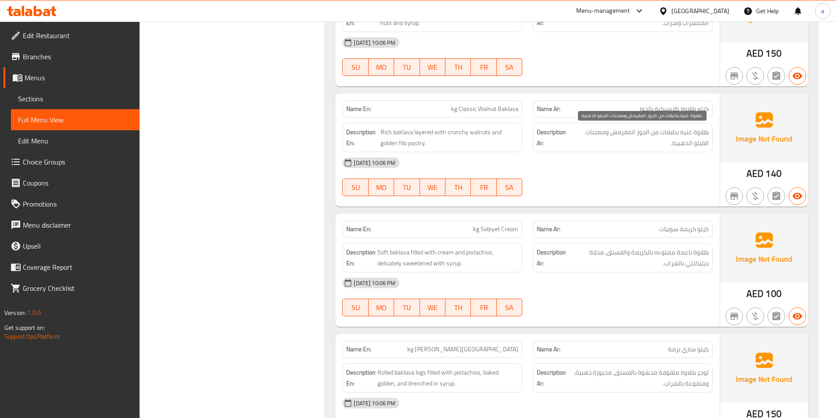
scroll to position [9185, 0]
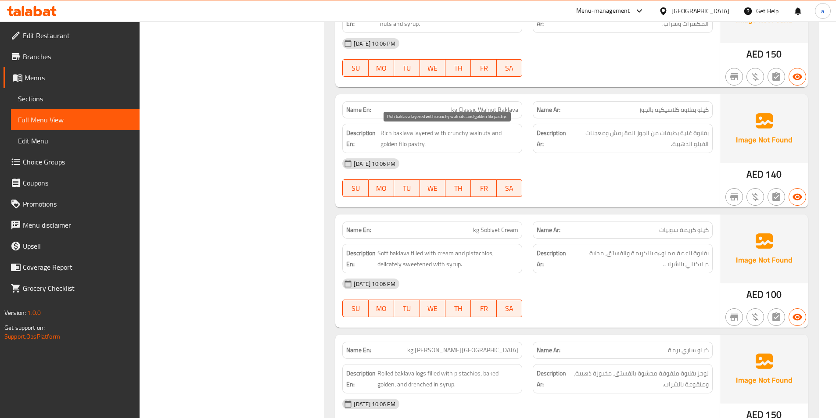
click at [386, 131] on span "Rich baklava layered with crunchy walnuts and golden filo pastry." at bounding box center [449, 138] width 138 height 21
click at [404, 135] on span "Rich baklava layered with crunchy walnuts and golden filo pastry." at bounding box center [449, 138] width 138 height 21
click at [424, 134] on span "Rich baklava layered with crunchy walnuts and golden filo pastry." at bounding box center [449, 138] width 138 height 21
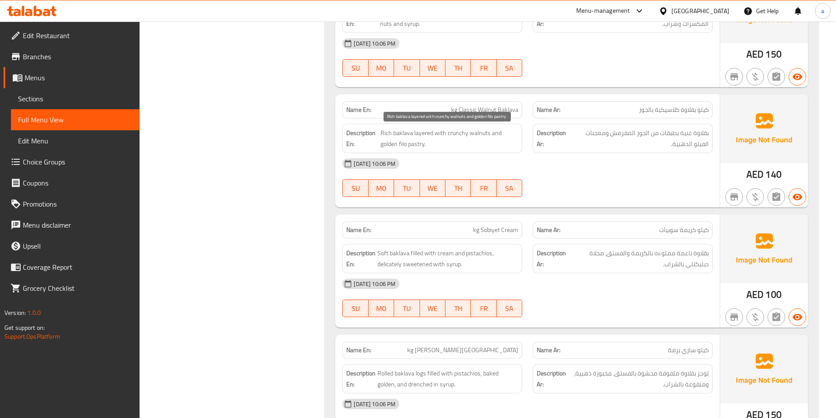
click at [440, 134] on span "Rich baklava layered with crunchy walnuts and golden filo pastry." at bounding box center [449, 138] width 138 height 21
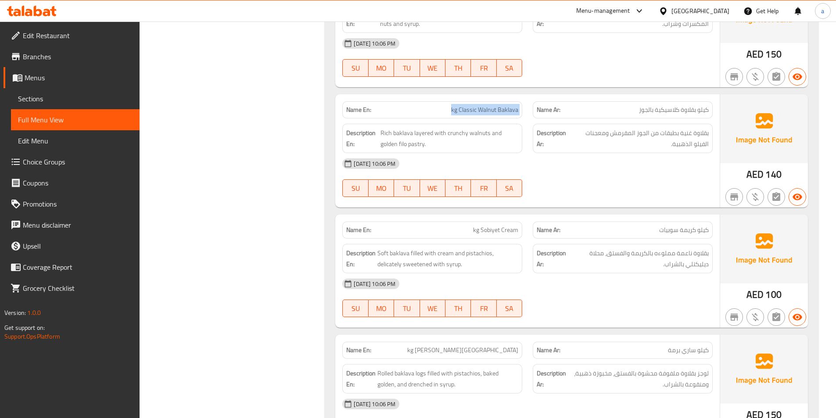
copy span "kg Classic Walnut Baklava"
click at [466, 135] on span "Rich baklava layered with crunchy walnuts and golden filo pastry." at bounding box center [449, 138] width 138 height 21
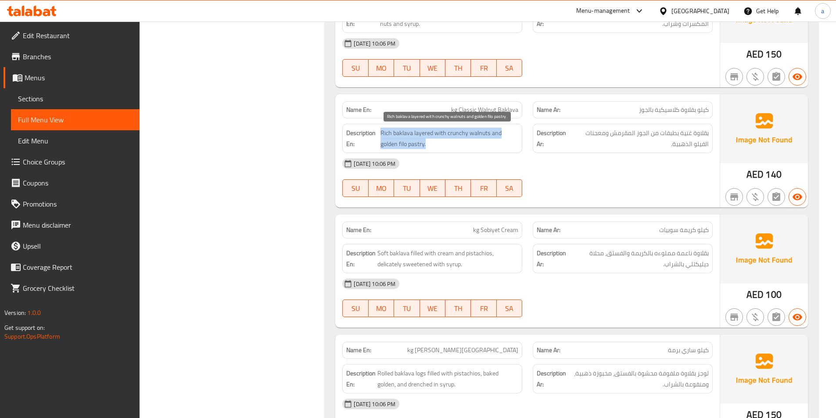
click at [466, 135] on span "Rich baklava layered with crunchy walnuts and golden filo pastry." at bounding box center [449, 138] width 138 height 21
copy span "Rich baklava layered with crunchy walnuts and golden filo pastry."
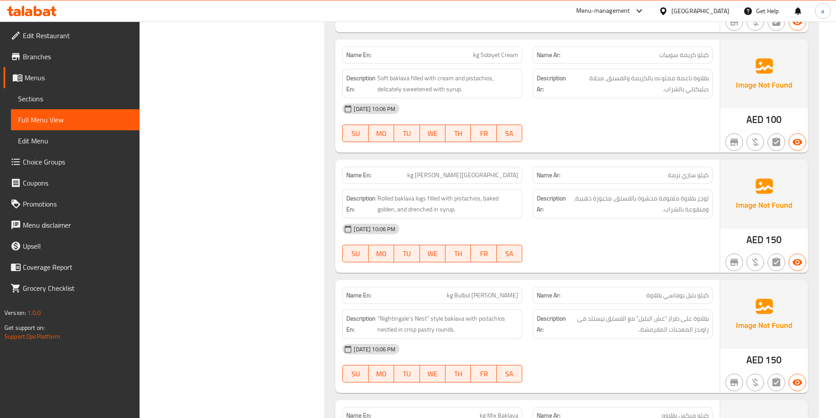
scroll to position [9360, 0]
drag, startPoint x: 480, startPoint y: 84, endPoint x: 448, endPoint y: 122, distance: 49.8
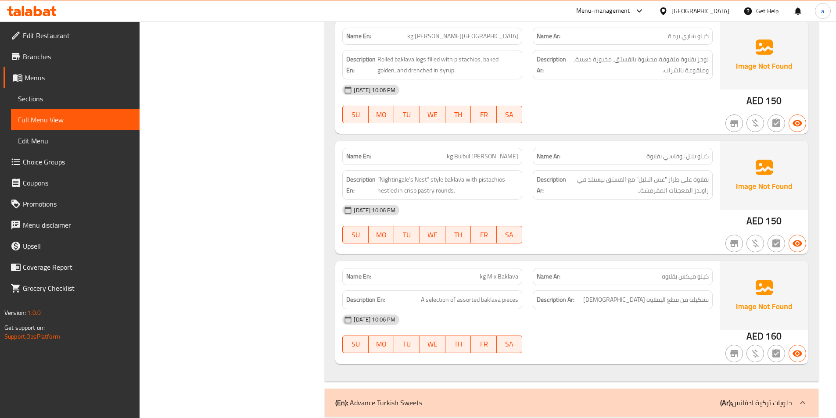
scroll to position [9448, 0]
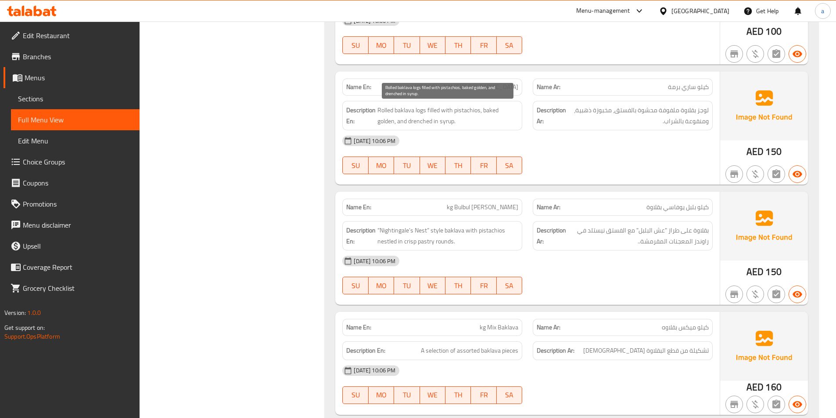
click at [402, 108] on span "Rolled baklava logs filled with pistachios, baked golden, and drenched in syrup." at bounding box center [447, 115] width 141 height 21
click at [389, 116] on span "Rolled baklava logs filled with pistachios, baked golden, and drenched in syrup." at bounding box center [447, 115] width 141 height 21
click at [389, 115] on span "Rolled baklava logs filled with pistachios, baked golden, and drenched in syrup." at bounding box center [447, 115] width 141 height 21
click at [434, 111] on span "Rolled baklava logs filled with pistachios, baked golden, and drenched in syrup." at bounding box center [447, 115] width 141 height 21
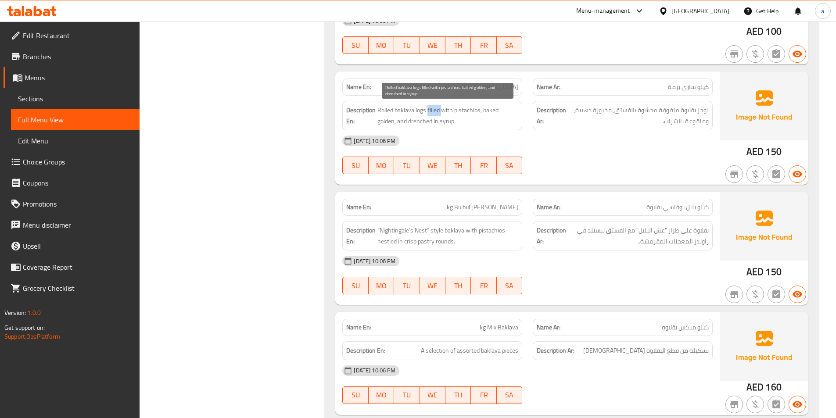
click at [434, 111] on span "Rolled baklava logs filled with pistachios, baked golden, and drenched in syrup." at bounding box center [447, 115] width 141 height 21
click at [465, 112] on span "Rolled baklava logs filled with pistachios, baked golden, and drenched in syrup." at bounding box center [447, 115] width 141 height 21
click at [493, 111] on span "Rolled baklava logs filled with pistachios, baked golden, and drenched in syrup." at bounding box center [447, 115] width 141 height 21
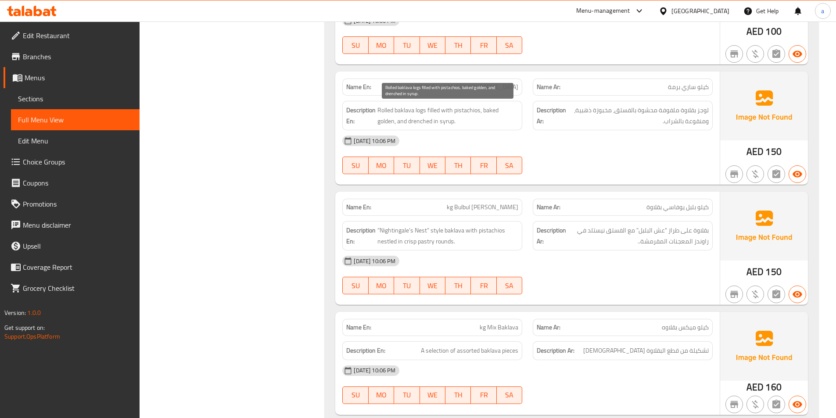
click at [388, 121] on span "Rolled baklava logs filled with pistachios, baked golden, and drenched in syrup." at bounding box center [447, 115] width 141 height 21
click at [416, 125] on span "Rolled baklava logs filled with pistachios, baked golden, and drenched in syrup." at bounding box center [447, 115] width 141 height 21
click at [441, 125] on span "Rolled baklava logs filled with pistachios, baked golden, and drenched in syrup." at bounding box center [447, 115] width 141 height 21
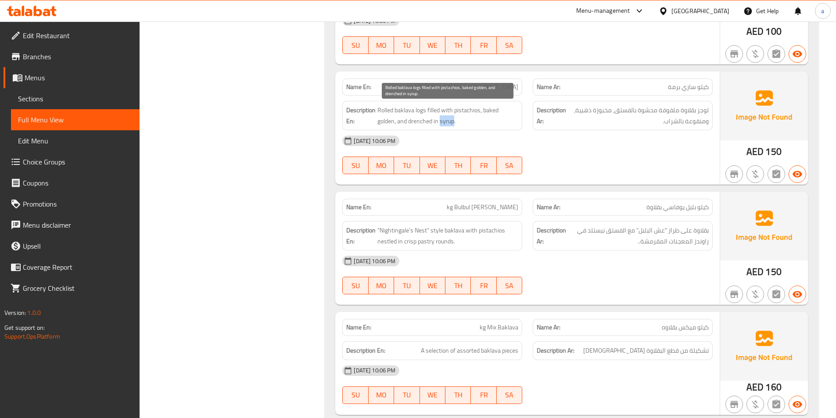
click at [441, 125] on span "Rolled baklava logs filled with pistachios, baked golden, and drenched in syrup." at bounding box center [447, 115] width 141 height 21
click at [416, 125] on span "Rolled baklava logs filled with pistachios, baked golden, and drenched in syrup." at bounding box center [447, 115] width 141 height 21
copy span "drenched"
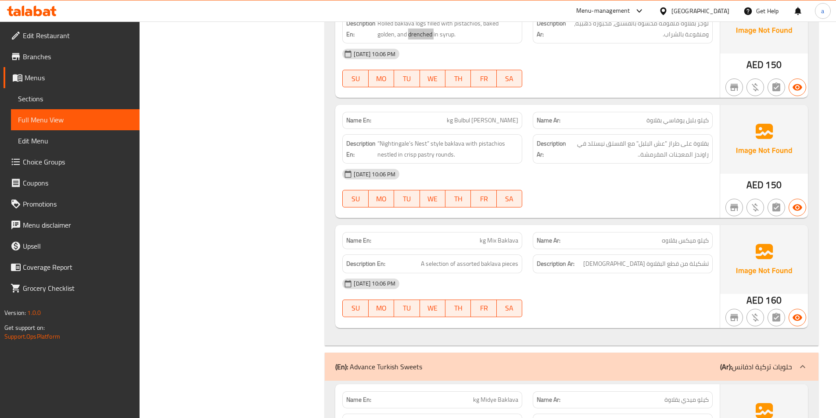
scroll to position [9536, 0]
click at [391, 145] on span "“Nightingale’s Nest” style baklava with pistachios nestled in crisp pastry roun…" at bounding box center [447, 147] width 141 height 21
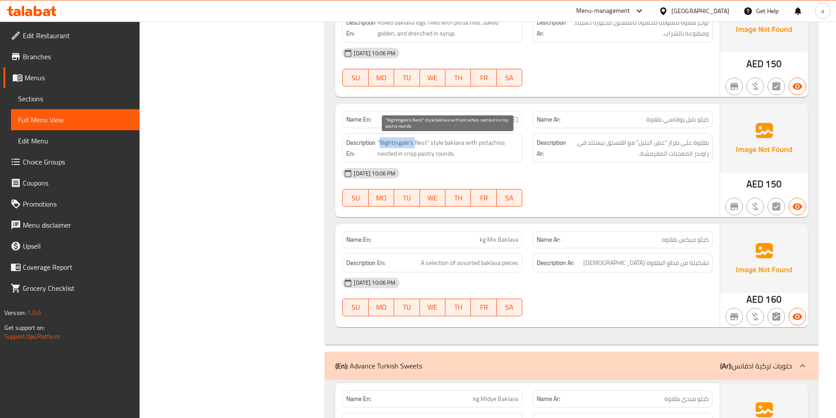
click at [391, 144] on span "“Nightingale’s Nest” style baklava with pistachios nestled in crisp pastry roun…" at bounding box center [447, 147] width 141 height 21
click at [417, 143] on span "“Nightingale’s Nest” style baklava with pistachios nestled in crisp pastry roun…" at bounding box center [447, 147] width 141 height 21
click at [409, 143] on span "“Nightingale’s Nest” style baklava with pistachios nestled in crisp pastry roun…" at bounding box center [447, 147] width 141 height 21
click at [408, 143] on span "“Nightingale’s Nest” style baklava with pistachios nestled in crisp pastry roun…" at bounding box center [447, 147] width 141 height 21
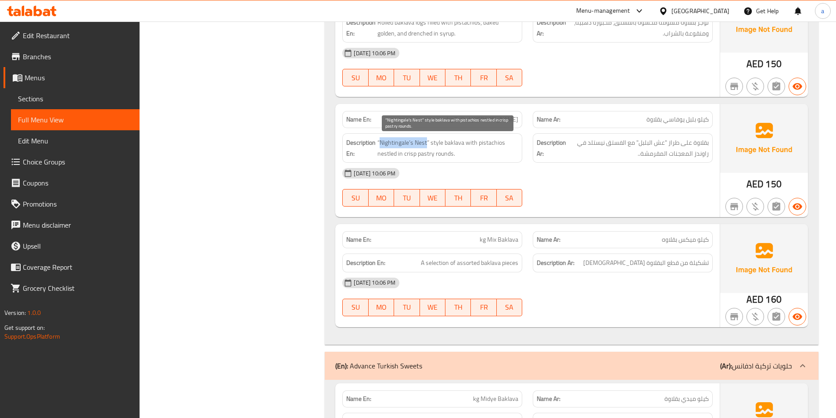
click at [421, 142] on span "“Nightingale’s Nest” style baklava with pistachios nestled in crisp pastry roun…" at bounding box center [447, 147] width 141 height 21
copy span "Nightingale’s Nest"
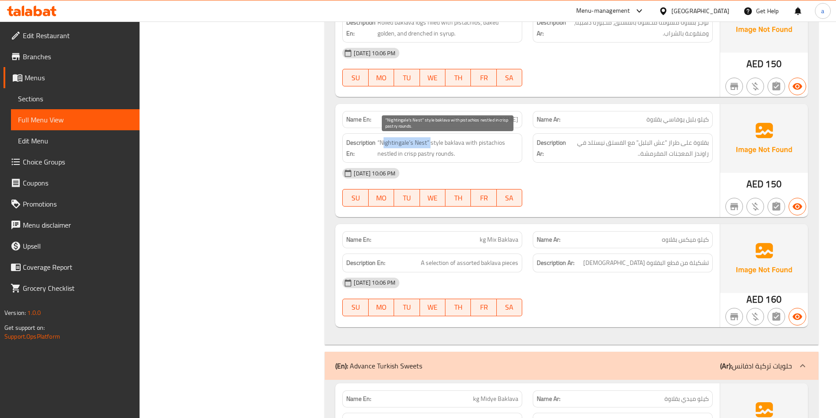
drag, startPoint x: 387, startPoint y: 141, endPoint x: 432, endPoint y: 148, distance: 45.7
click at [432, 148] on span "“Nightingale’s Nest” style baklava with pistachios nestled in crisp pastry roun…" at bounding box center [447, 147] width 141 height 21
click at [423, 145] on span "“Nightingale’s Nest” style baklava with pistachios nestled in crisp pastry roun…" at bounding box center [447, 147] width 141 height 21
click at [391, 146] on span "“Nightingale’s Nest” style baklava with pistachios nestled in crisp pastry roun…" at bounding box center [447, 147] width 141 height 21
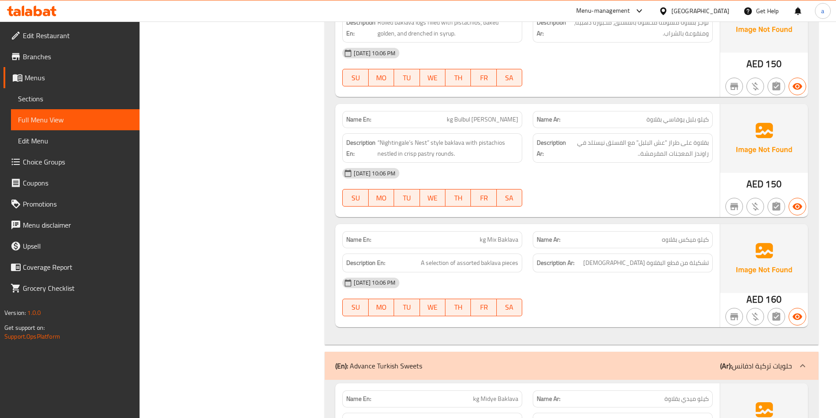
copy span "kg Bulbul [PERSON_NAME]"
click at [390, 143] on span "“Nightingale’s Nest” style baklava with pistachios nestled in crisp pastry roun…" at bounding box center [447, 147] width 141 height 21
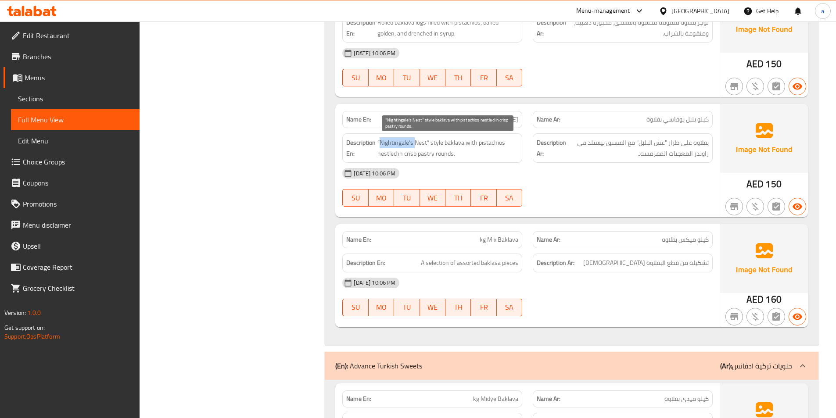
drag, startPoint x: 390, startPoint y: 143, endPoint x: 418, endPoint y: 147, distance: 27.5
click at [392, 143] on span "“Nightingale’s Nest” style baklava with pistachios nestled in crisp pastry roun…" at bounding box center [447, 147] width 141 height 21
click at [420, 145] on span "“Nightingale’s Nest” style baklava with pistachios nestled in crisp pastry roun…" at bounding box center [447, 147] width 141 height 21
copy span "Nightingale’s Nest"
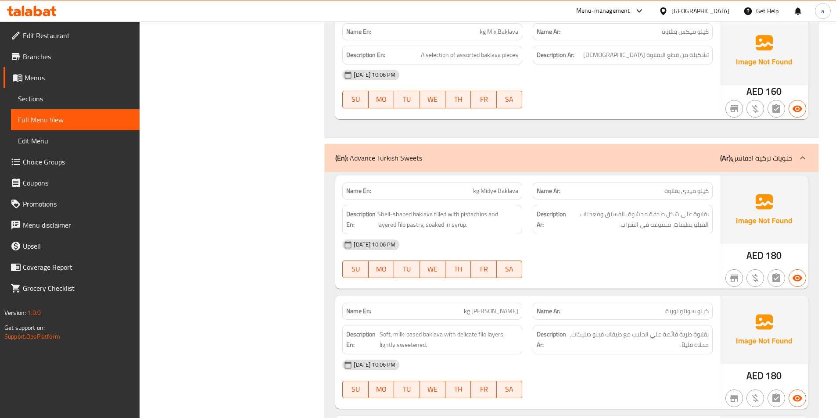
scroll to position [9843, 0]
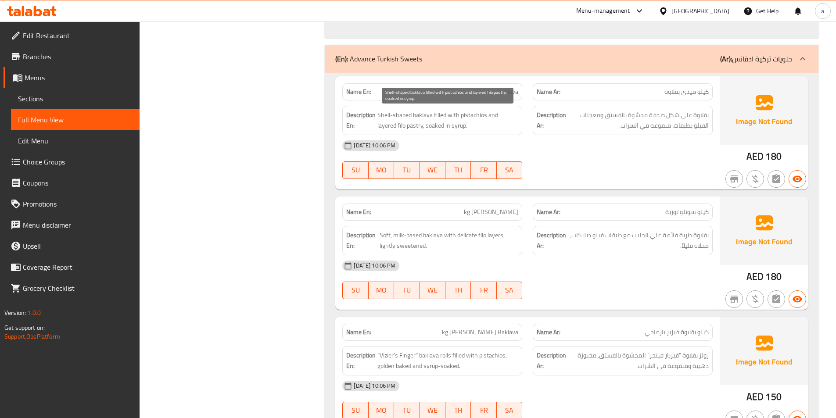
click at [429, 112] on span "Shell-shaped baklava filled with pistachios and layered filo pastry, soaked in …" at bounding box center [447, 120] width 141 height 21
click at [395, 118] on span "Shell-shaped baklava filled with pistachios and layered filo pastry, soaked in …" at bounding box center [447, 120] width 141 height 21
click at [388, 116] on span "Shell-shaped baklava filled with pistachios and layered filo pastry, soaked in …" at bounding box center [447, 120] width 141 height 21
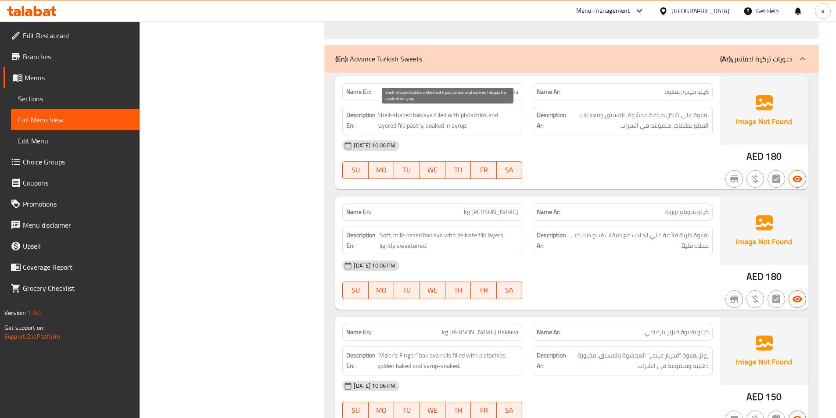
click at [437, 114] on span "Shell-shaped baklava filled with pistachios and layered filo pastry, soaked in …" at bounding box center [447, 120] width 141 height 21
click at [480, 116] on span "Shell-shaped baklava filled with pistachios and layered filo pastry, soaked in …" at bounding box center [447, 120] width 141 height 21
click at [503, 116] on span "Shell-shaped baklava filled with pistachios and layered filo pastry, soaked in …" at bounding box center [447, 120] width 141 height 21
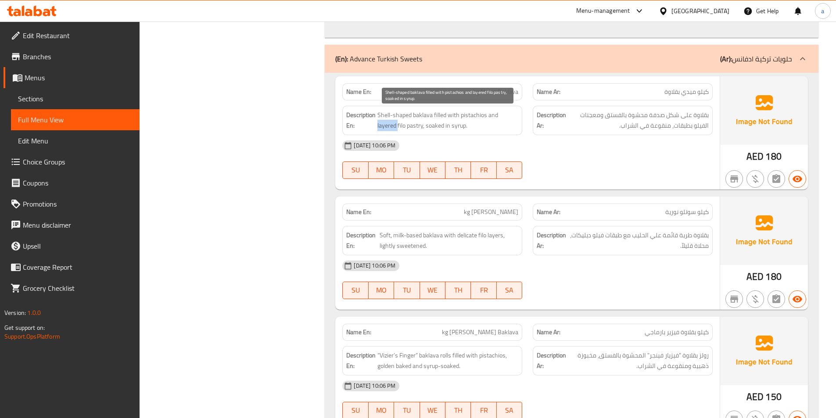
click at [503, 116] on span "Shell-shaped baklava filled with pistachios and layered filo pastry, soaked in …" at bounding box center [447, 120] width 141 height 21
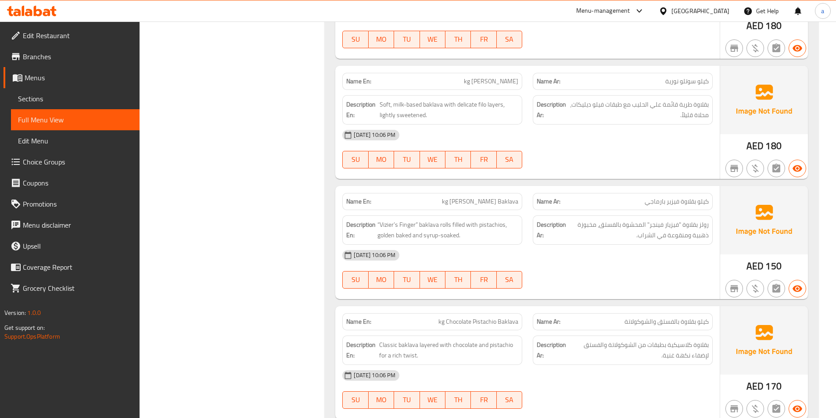
scroll to position [9974, 0]
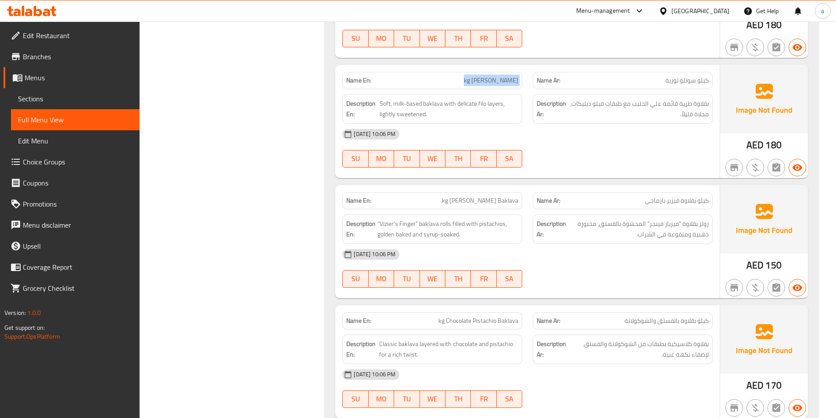
copy span "kg [PERSON_NAME]"
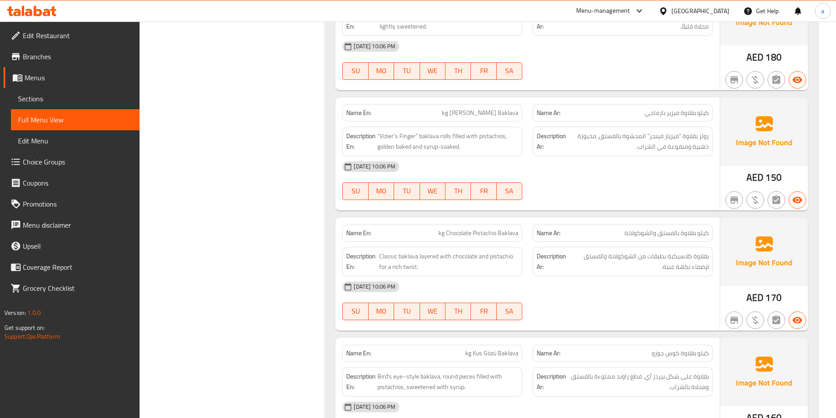
scroll to position [10106, 0]
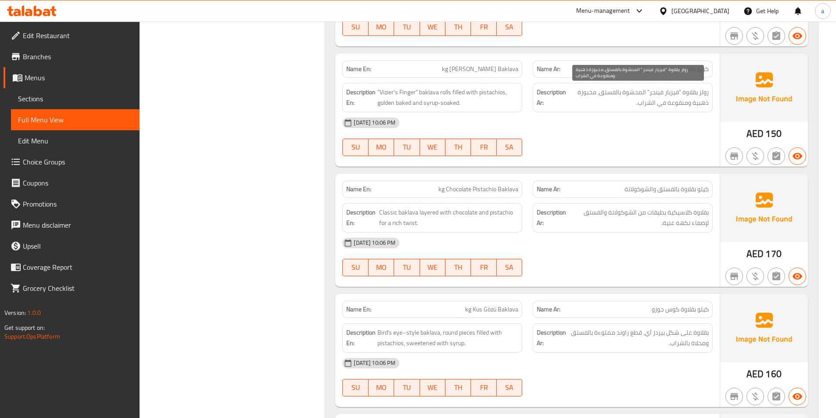
click at [669, 92] on span "رولز بقلاوة "فيزيار فينجر" المحشوة بالفستق، مخبوزة ذهبية ومنقوعة في الشراب." at bounding box center [638, 97] width 141 height 21
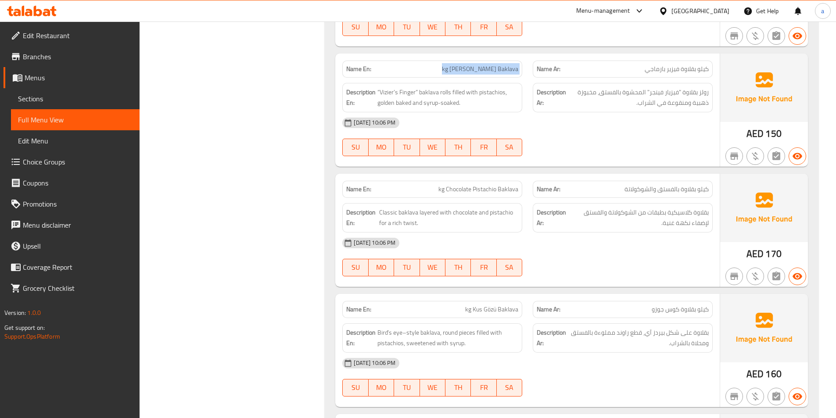
copy span "kg [PERSON_NAME] Baklava"
click at [424, 213] on span "Classic baklava layered with chocolate and pistachio for a rich twist." at bounding box center [448, 217] width 139 height 21
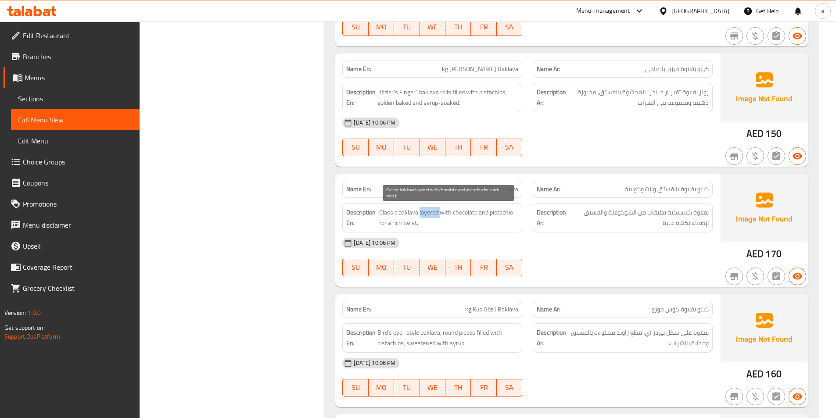
click at [424, 213] on span "Classic baklava layered with chocolate and pistachio for a rich twist." at bounding box center [448, 217] width 139 height 21
click at [409, 223] on span "Classic baklava layered with chocolate and pistachio for a rich twist." at bounding box center [448, 217] width 139 height 21
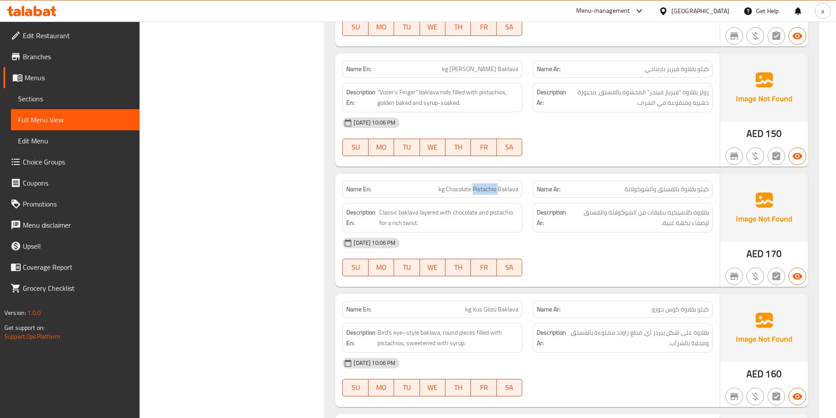
copy span "kg Chocolate Pistachio Baklava"
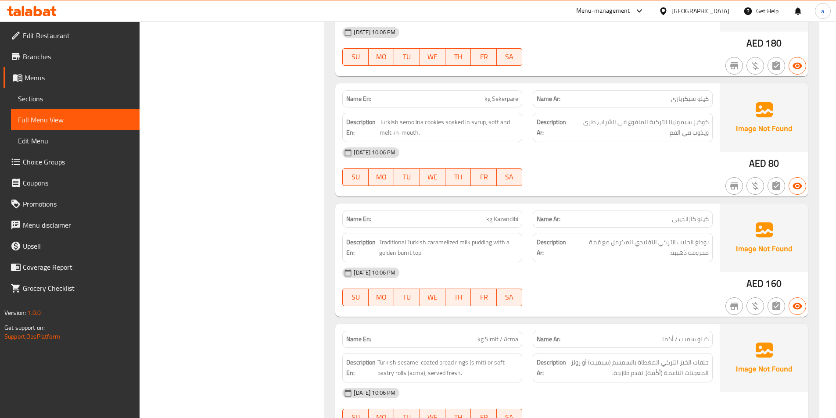
scroll to position [10808, 0]
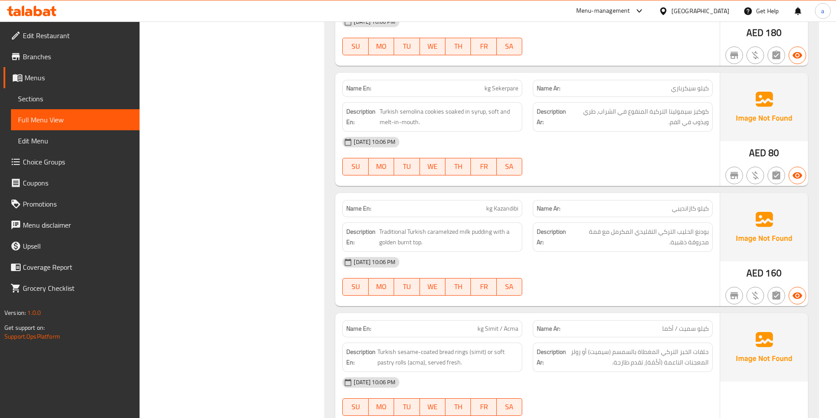
copy span "Sekerpare"
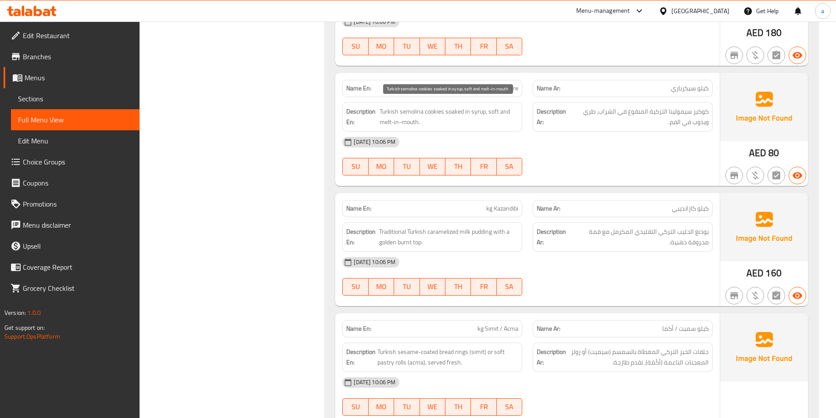
click at [497, 116] on span "Turkish semolina cookies soaked in syrup, soft and melt-in-mouth." at bounding box center [449, 116] width 139 height 21
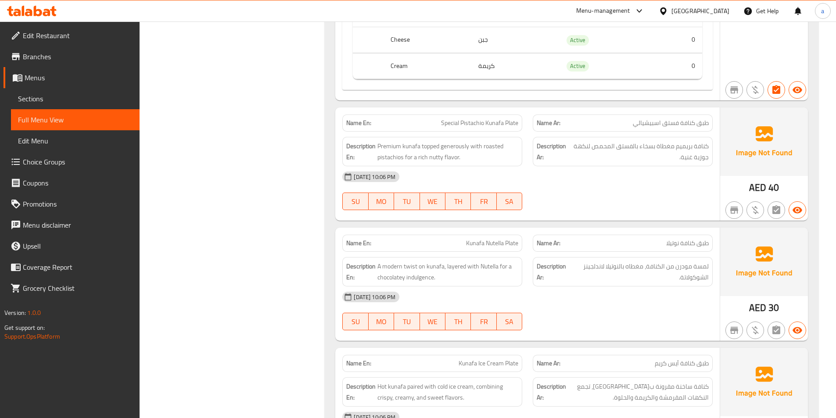
scroll to position [11642, 0]
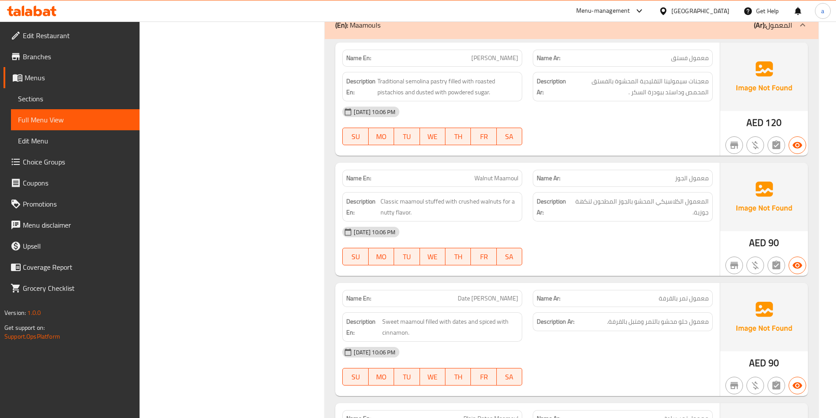
scroll to position [12554, 0]
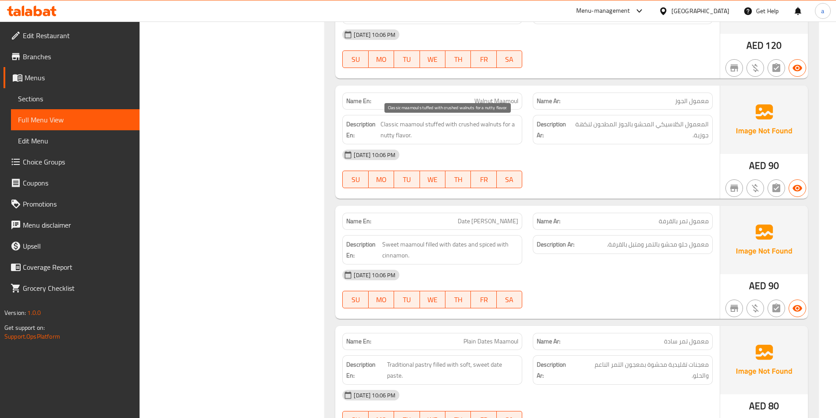
click at [451, 124] on span "Classic maamoul stuffed with crushed walnuts for a nutty flavor." at bounding box center [449, 129] width 138 height 21
click at [472, 127] on span "Classic maamoul stuffed with crushed walnuts for a nutty flavor." at bounding box center [449, 129] width 138 height 21
click at [491, 127] on span "Classic maamoul stuffed with crushed walnuts for a nutty flavor." at bounding box center [449, 129] width 138 height 21
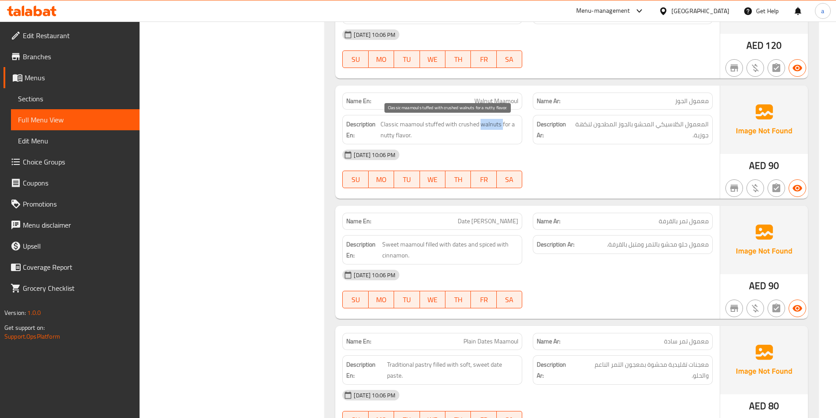
drag, startPoint x: 491, startPoint y: 127, endPoint x: 482, endPoint y: 129, distance: 8.4
click at [489, 130] on span "Classic maamoul stuffed with crushed walnuts for a nutty flavor." at bounding box center [449, 129] width 138 height 21
click at [469, 124] on span "Classic maamoul stuffed with crushed walnuts for a nutty flavor." at bounding box center [449, 129] width 138 height 21
click at [403, 134] on span "Classic maamoul stuffed with crushed walnuts for a nutty flavor." at bounding box center [449, 129] width 138 height 21
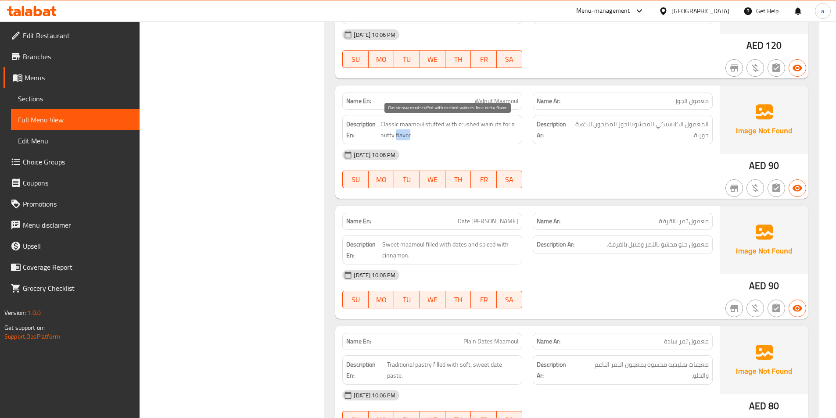
click at [403, 134] on span "Classic maamoul stuffed with crushed walnuts for a nutty flavor." at bounding box center [449, 129] width 138 height 21
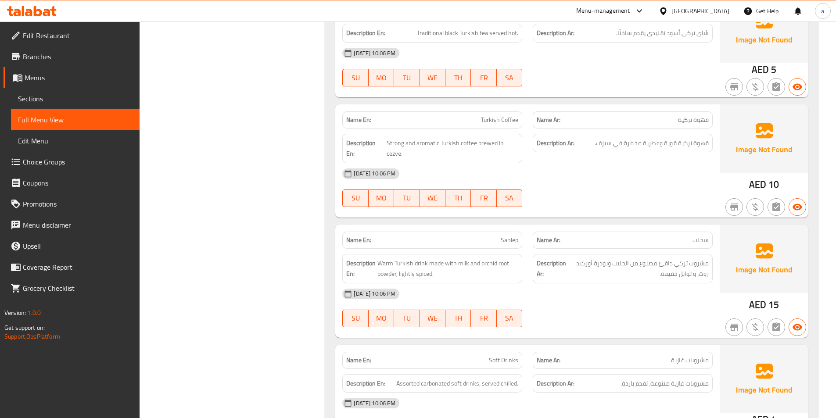
scroll to position [13738, 0]
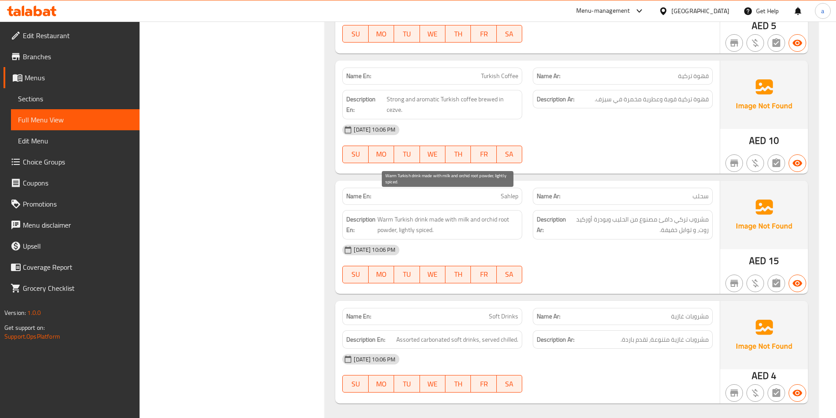
click at [491, 214] on span "Warm Turkish drink made with milk and orchid root powder, lightly spiced." at bounding box center [447, 224] width 141 height 21
click at [505, 214] on span "Warm Turkish drink made with milk and orchid root powder, lightly spiced." at bounding box center [447, 224] width 141 height 21
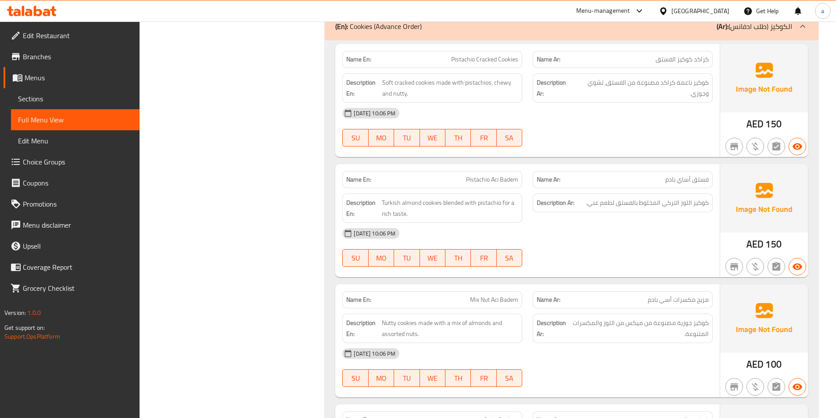
scroll to position [12861, 0]
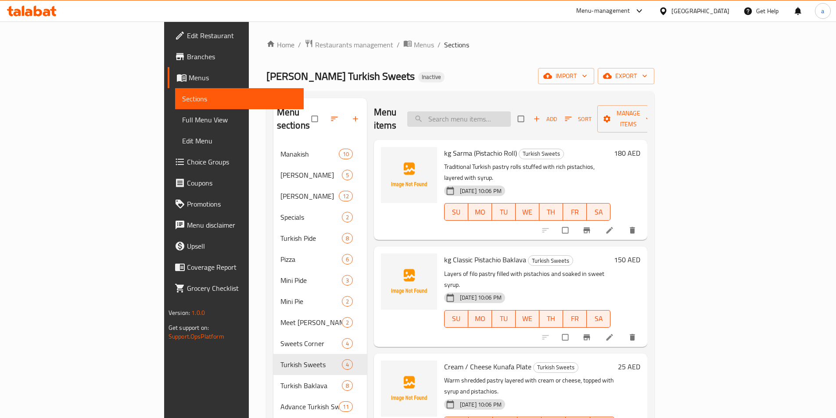
click at [511, 116] on input "search" at bounding box center [459, 118] width 104 height 15
paste input "kg [PERSON_NAME]"
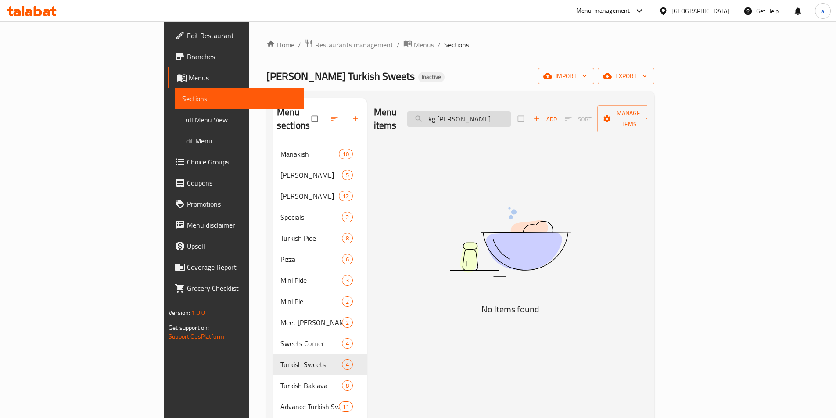
click at [511, 113] on input "kg [PERSON_NAME]" at bounding box center [459, 118] width 104 height 15
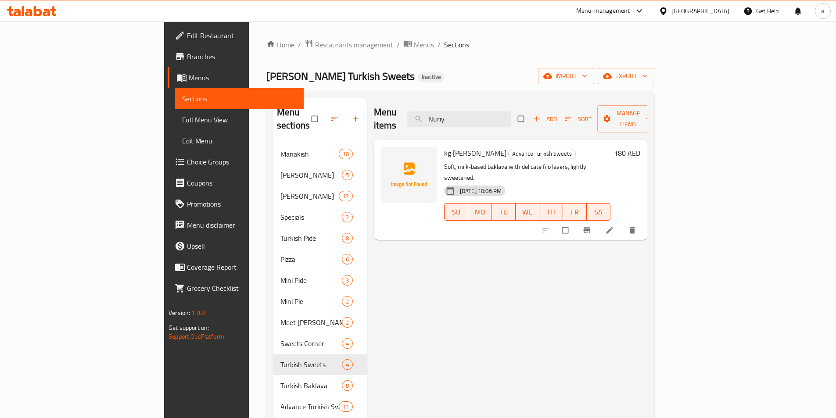
type input "Nuriy"
click at [614, 226] on icon at bounding box center [609, 230] width 9 height 9
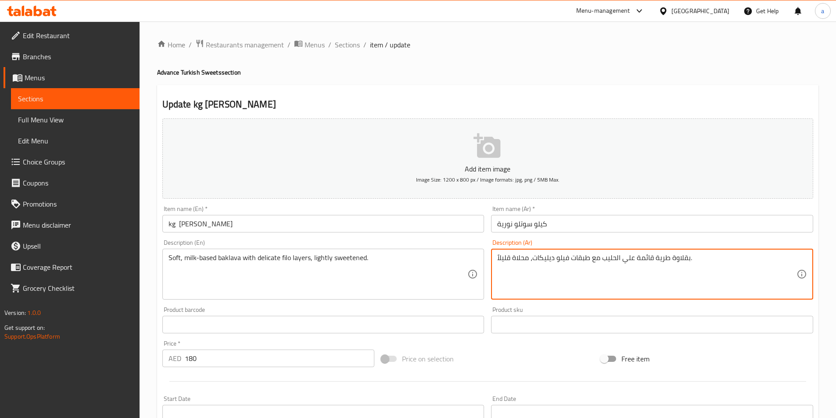
click at [661, 257] on textarea "بقلاوة طرية قائمة علي الحليب مع طبقات فيلو ديليكات، محلاة قليلاً." at bounding box center [646, 275] width 299 height 42
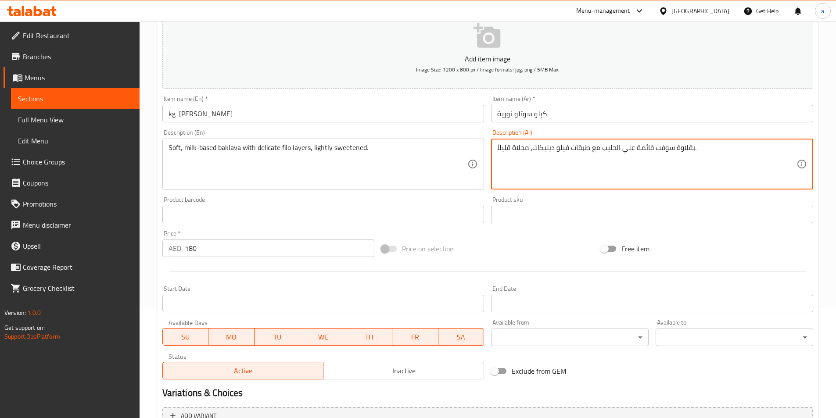
scroll to position [195, 0]
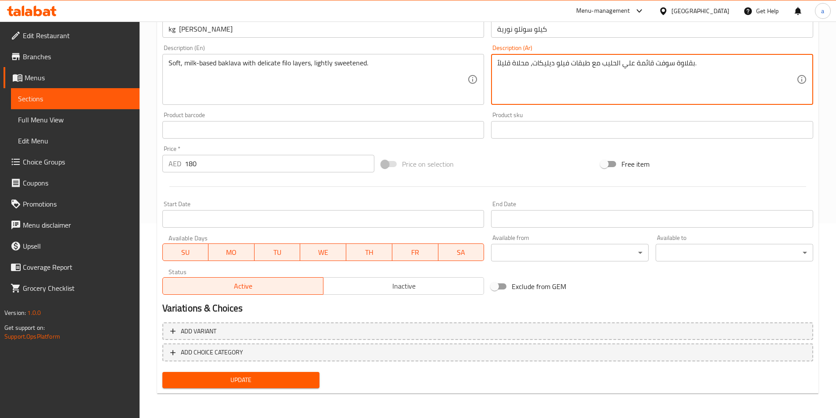
type textarea "بقلاوة سوفت قائمة علي الحليب مع طبقات فيلو ديليكات، محلاة قليلاً."
click at [213, 382] on span "Update" at bounding box center [240, 380] width 143 height 11
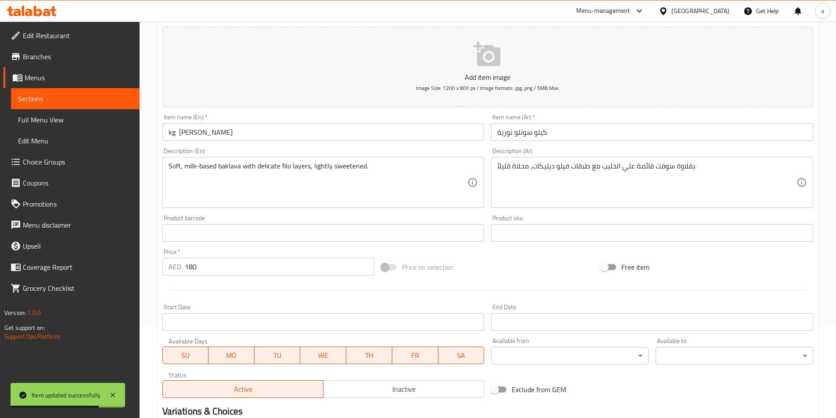
scroll to position [0, 0]
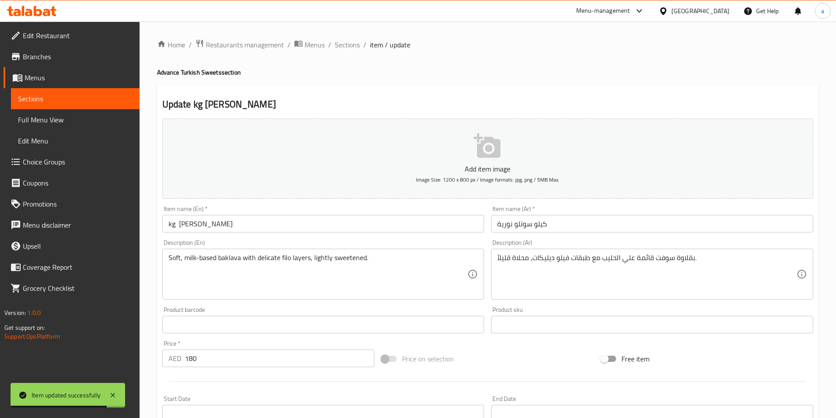
click at [346, 44] on span "Sections" at bounding box center [347, 44] width 25 height 11
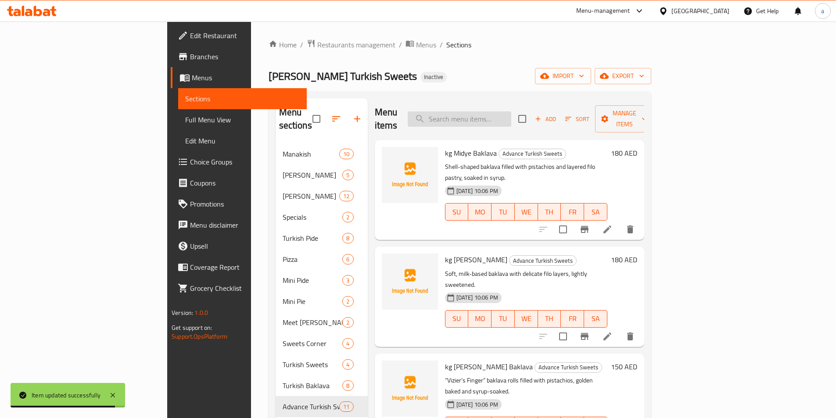
click at [504, 111] on input "search" at bounding box center [460, 118] width 104 height 15
paste input "kg [PERSON_NAME] Baklava"
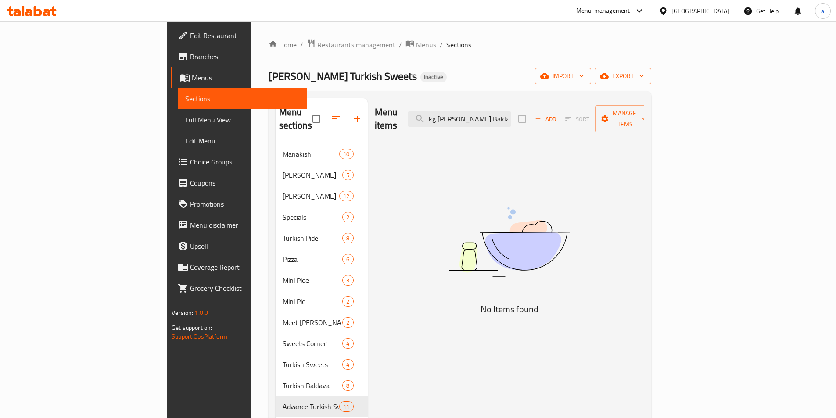
drag, startPoint x: 513, startPoint y: 115, endPoint x: 330, endPoint y: 122, distance: 184.0
click at [368, 122] on div "Menu items kg Vezir Parmagi Baklava Add Sort Manage items No Items found" at bounding box center [506, 312] width 276 height 428
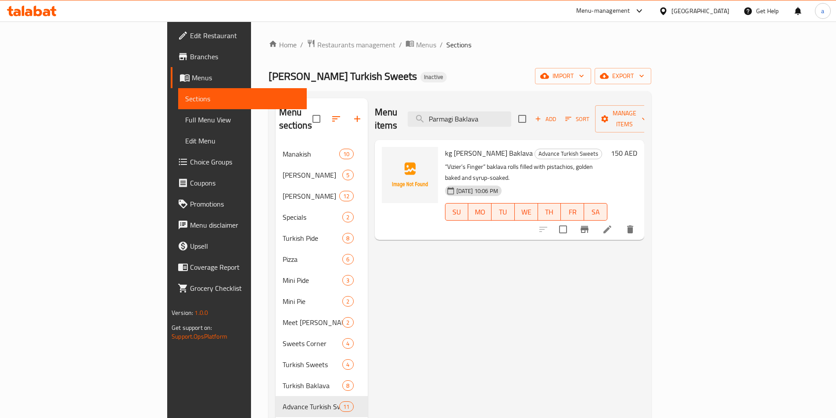
type input "Parmagi Baklava"
click at [611, 226] on icon at bounding box center [607, 230] width 8 height 8
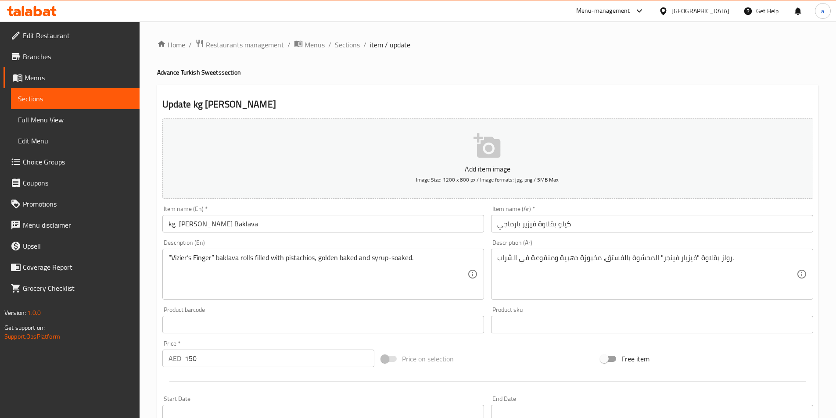
drag, startPoint x: 683, startPoint y: 261, endPoint x: 693, endPoint y: 277, distance: 19.4
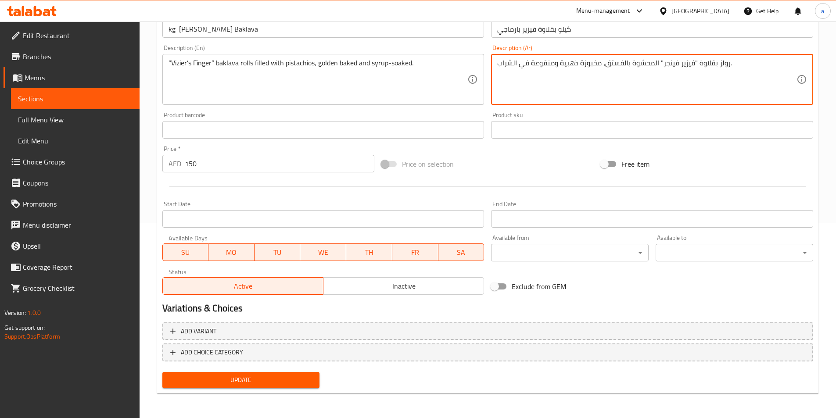
type textarea "رولز بقلاوة "فيزير فينجر" المحشوة بالفستق، مخبوزة ذهبية ومنقوعة في الشراب."
click at [283, 381] on span "Update" at bounding box center [240, 380] width 143 height 11
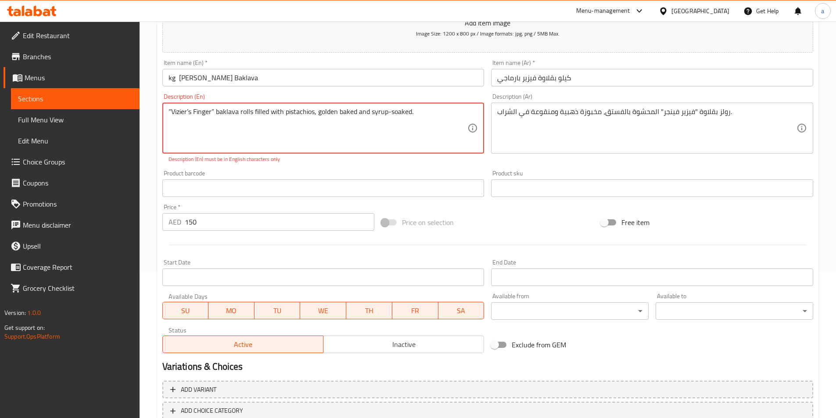
scroll to position [19, 0]
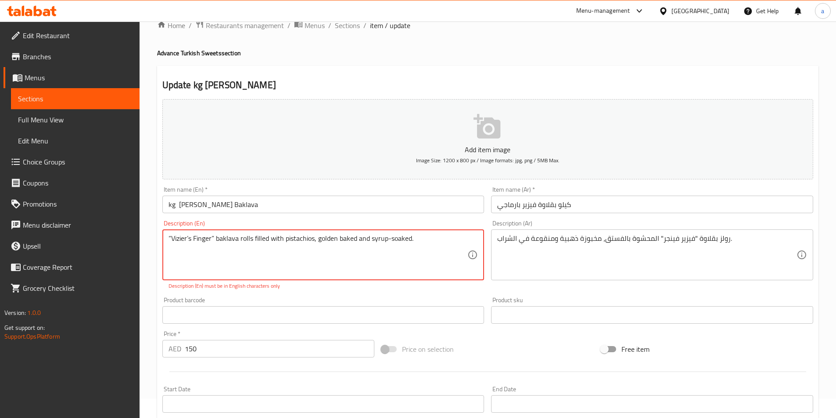
click at [188, 240] on textarea "“Vizier’s Finger” baklava rolls filled with pistachios, golden baked and syrup-…" at bounding box center [317, 255] width 299 height 42
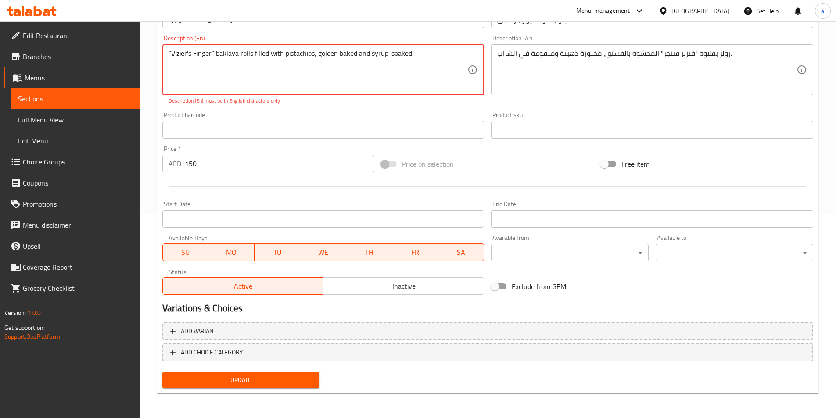
scroll to position [73, 0]
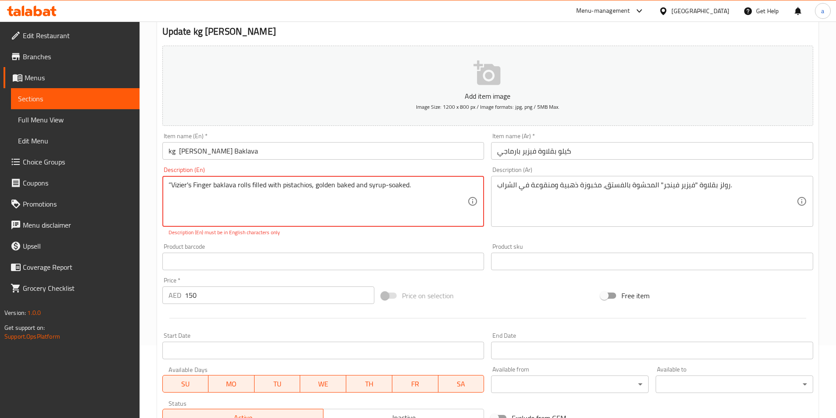
click at [171, 189] on textarea "“Vizier's Finger baklava rolls filled with pistachios, golden baked and syrup-s…" at bounding box center [317, 202] width 299 height 42
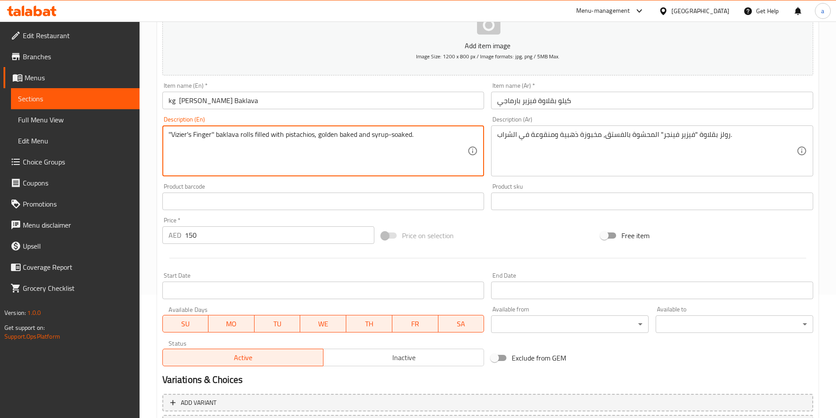
scroll to position [195, 0]
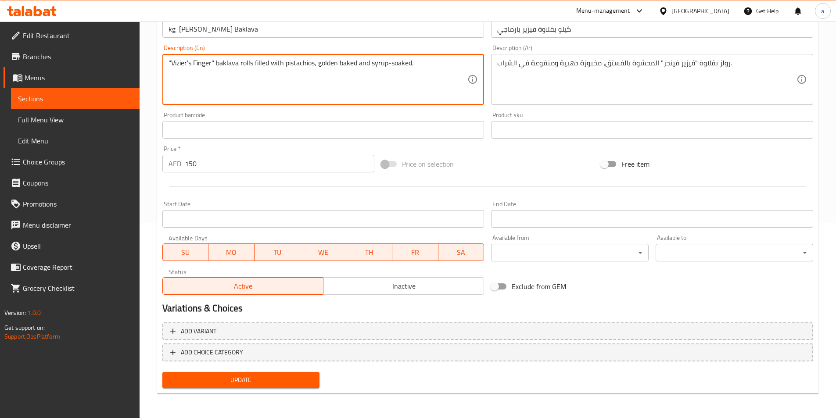
type textarea "''Vizier's Finger'' baklava rolls filled with pistachios, golden baked and syru…"
click at [219, 376] on span "Update" at bounding box center [240, 380] width 143 height 11
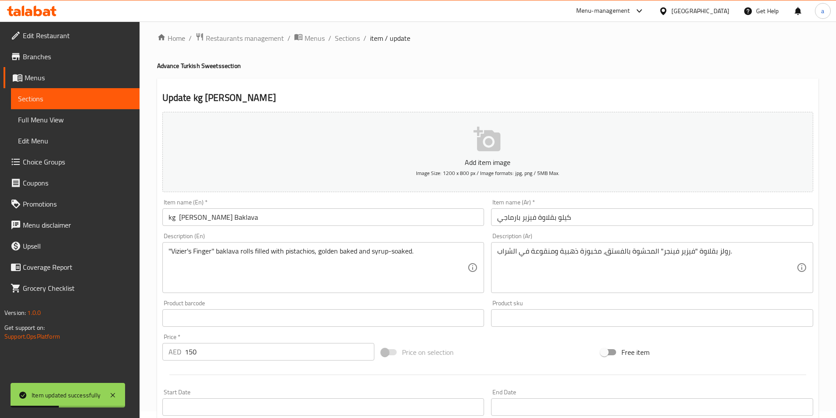
scroll to position [0, 0]
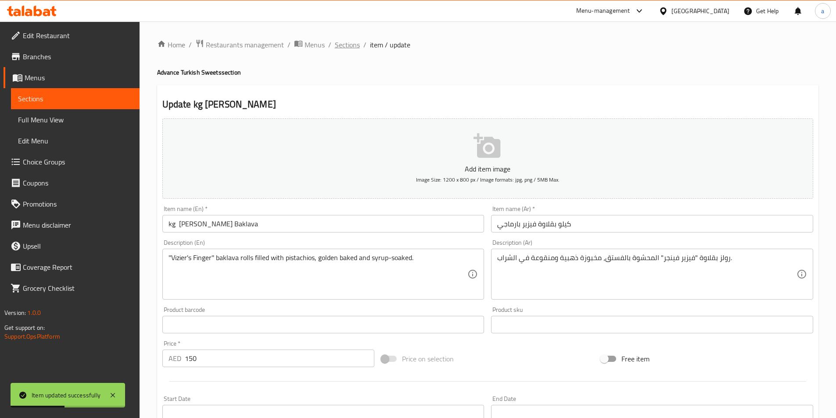
click at [343, 42] on span "Sections" at bounding box center [347, 44] width 25 height 11
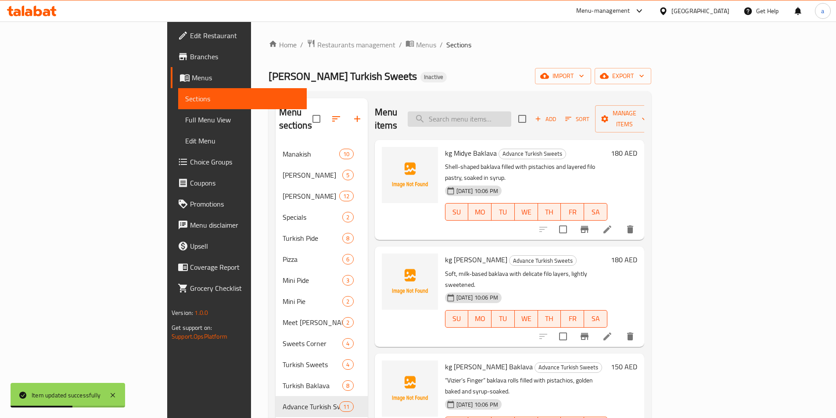
click at [501, 111] on input "search" at bounding box center [460, 118] width 104 height 15
paste input "kg Chocolate Pistachio Baklava"
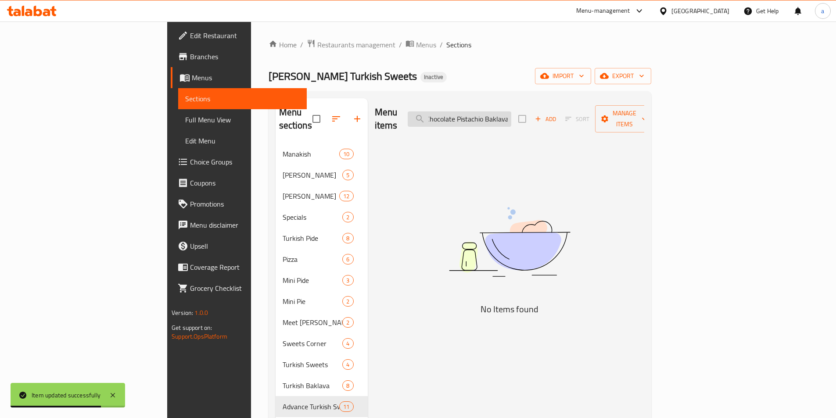
click at [507, 117] on input "kg Chocolate Pistachio Baklava" at bounding box center [460, 118] width 104 height 15
click at [507, 116] on input "kg Chocolate Pistachio Baklava" at bounding box center [460, 118] width 104 height 15
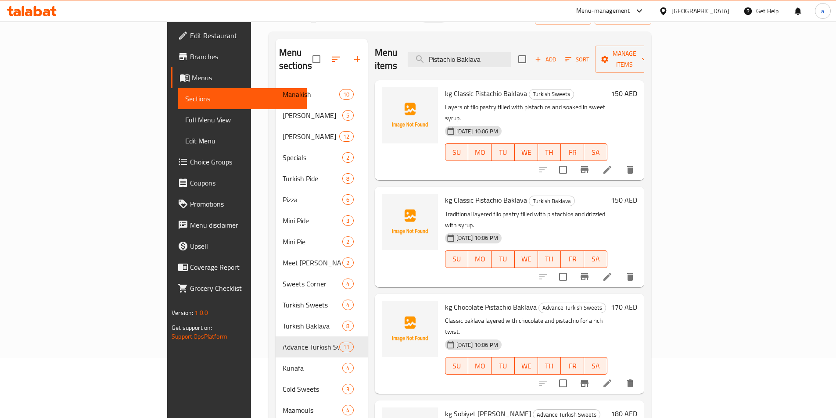
scroll to position [88, 0]
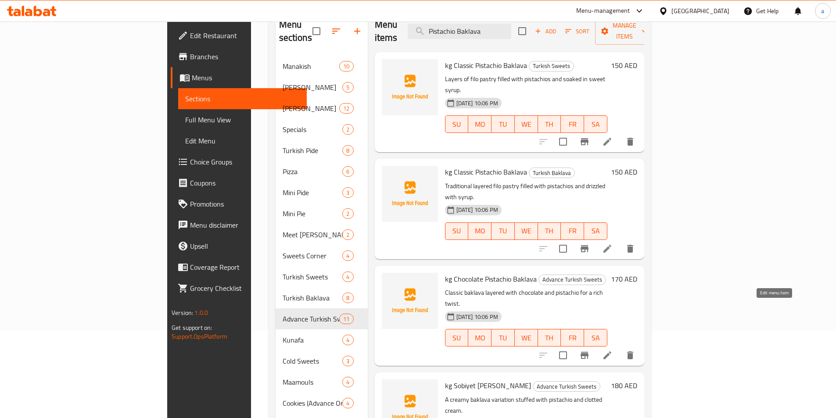
type input "Pistachio Baklava"
click at [611, 351] on icon at bounding box center [607, 355] width 8 height 8
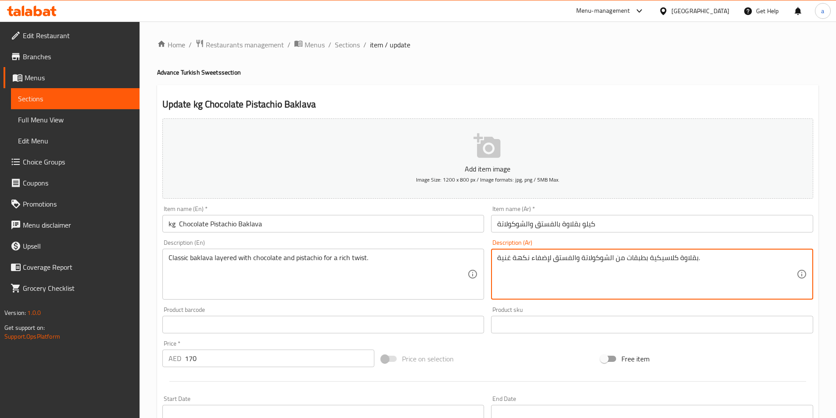
click at [535, 262] on textarea "بقلاوة كلاسيكية بطبقات من الشوكولاتة والفستق لإضفاء نكهة غنية." at bounding box center [646, 275] width 299 height 42
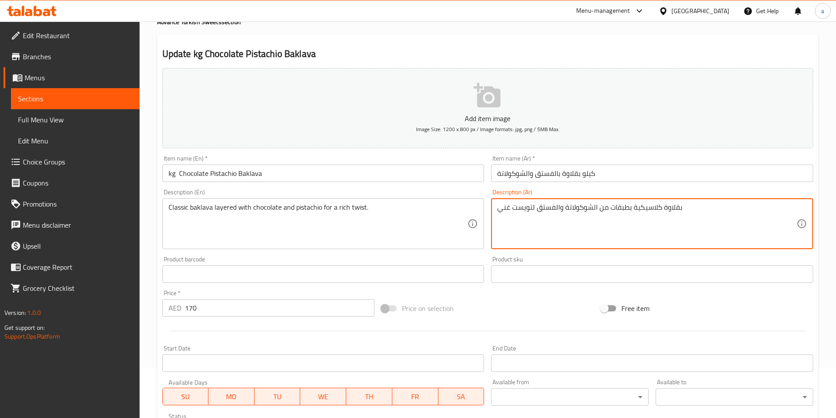
scroll to position [176, 0]
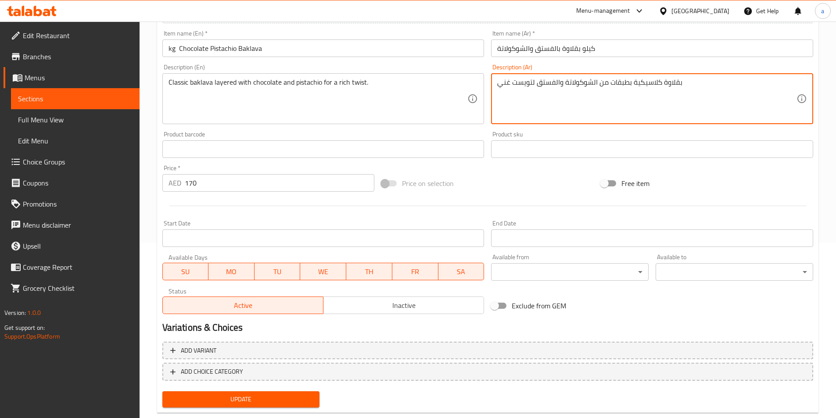
type textarea "بقلاوة كلاسيكية بطبقات من الشوكولاتة والفستق لتويست غني"
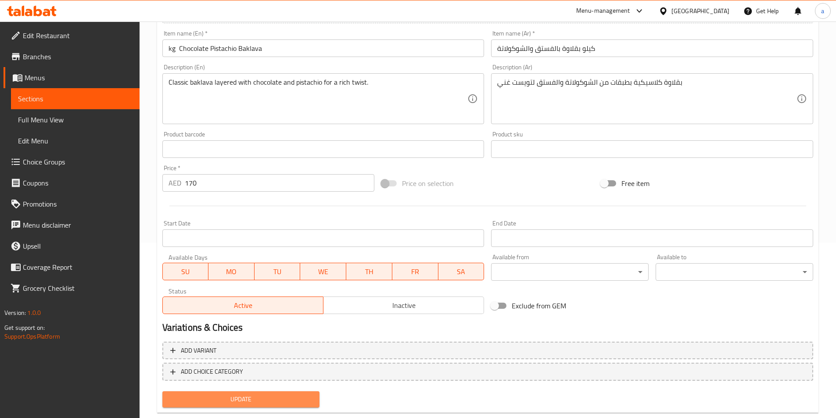
click at [303, 405] on span "Update" at bounding box center [240, 399] width 143 height 11
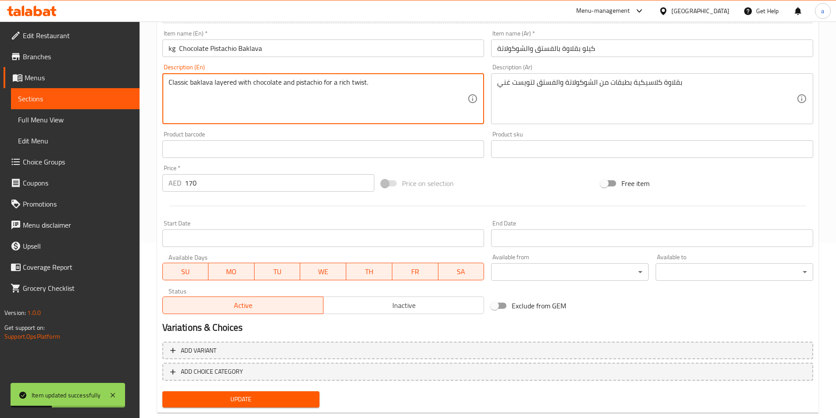
click at [353, 82] on textarea "Classic baklava layered with chocolate and pistachio for a rich twist." at bounding box center [317, 99] width 299 height 42
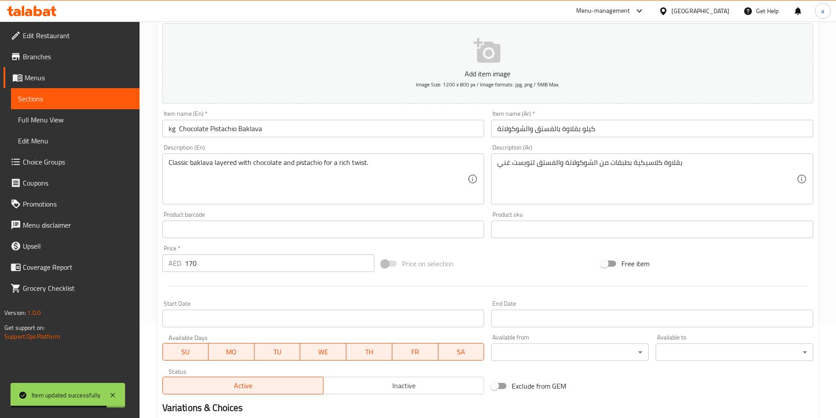
scroll to position [0, 0]
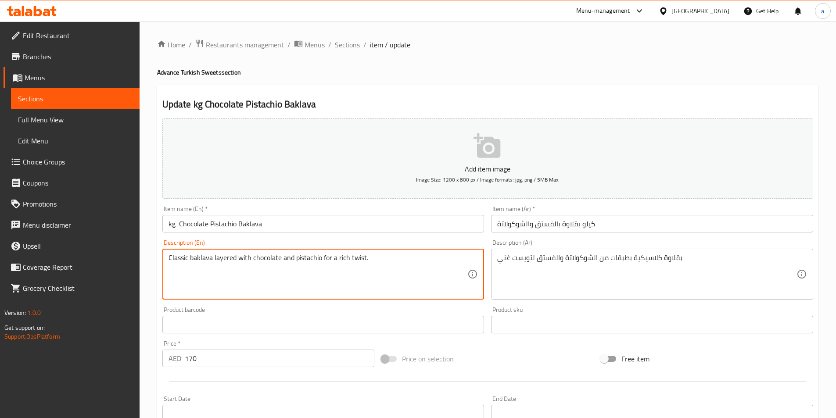
click at [347, 45] on span "Sections" at bounding box center [347, 44] width 25 height 11
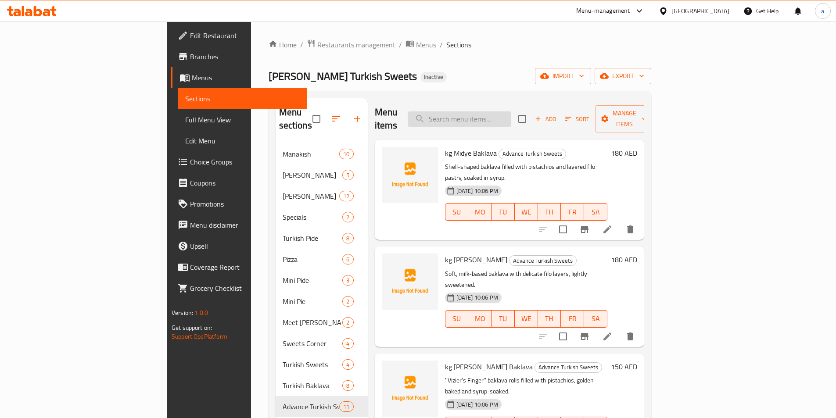
paste input "kg Sekerpare"
click at [492, 114] on input "search" at bounding box center [460, 118] width 104 height 15
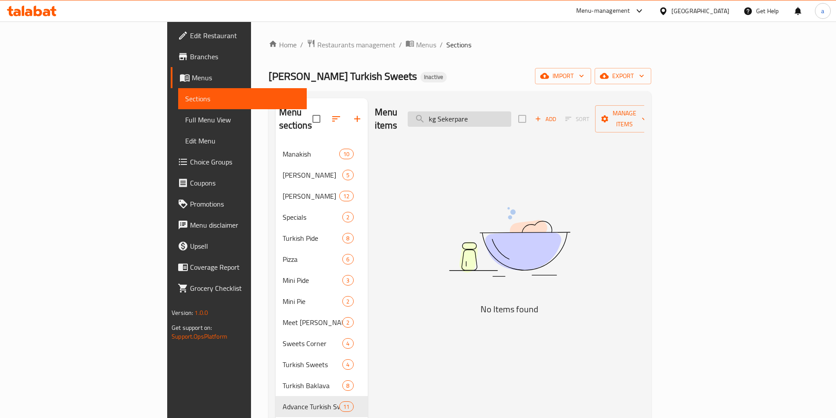
click at [499, 115] on input "kg Sekerpare" at bounding box center [460, 118] width 104 height 15
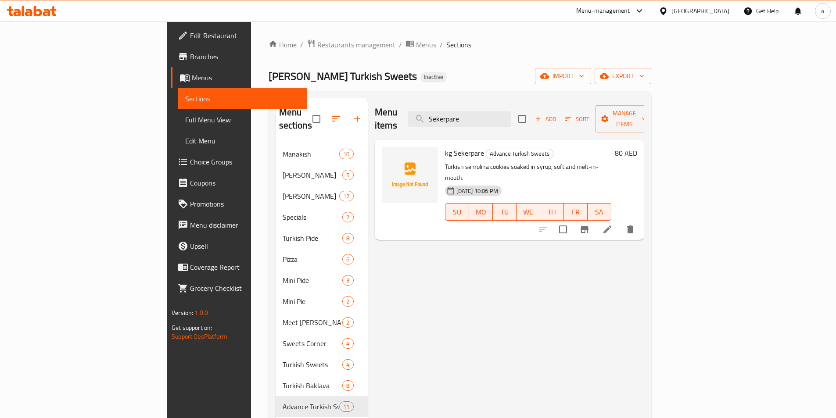
type input "Sekerpare"
click at [620, 222] on li at bounding box center [607, 230] width 25 height 16
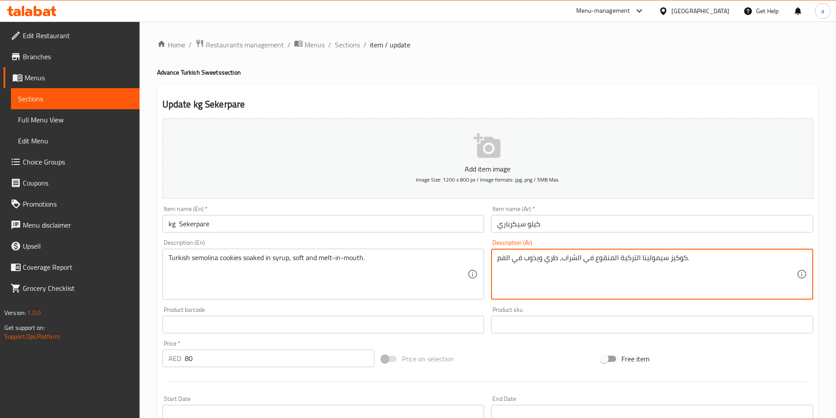
click at [549, 260] on textarea "كوكيز سيمولينا التركية المنقوع في الشراب، طري ويذوب في الفم." at bounding box center [646, 275] width 299 height 42
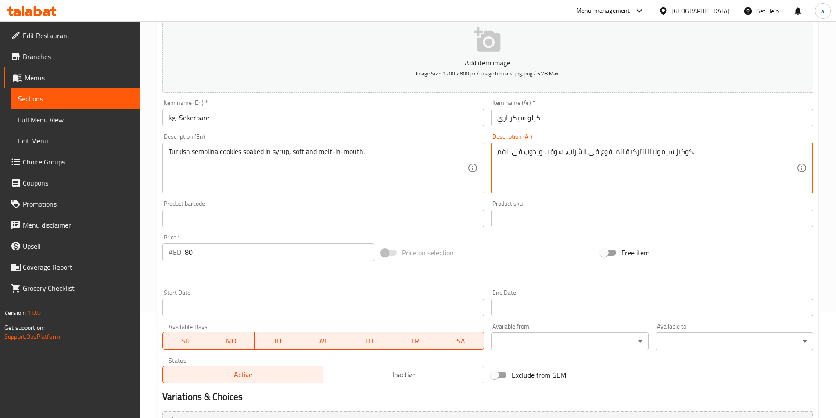
scroll to position [195, 0]
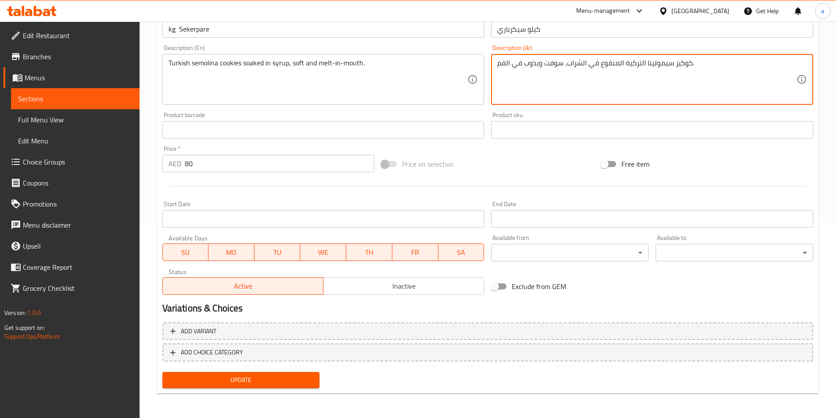
type textarea "كوكيز سيمولينا التركية المنقوع في الشراب، سوفت ويذوب في الفم."
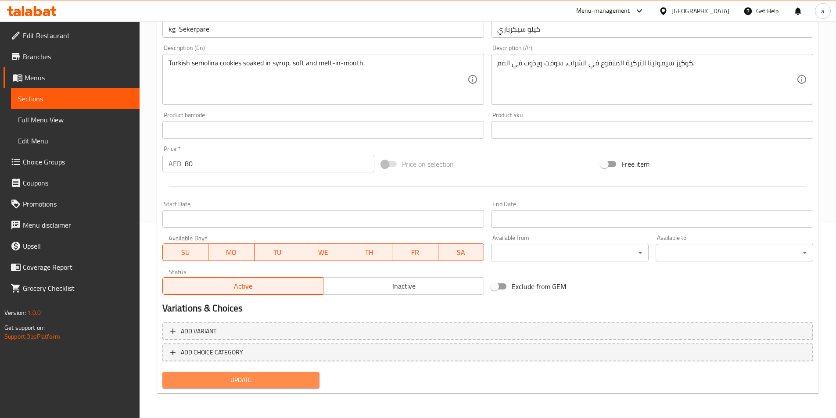
click at [237, 380] on span "Update" at bounding box center [240, 380] width 143 height 11
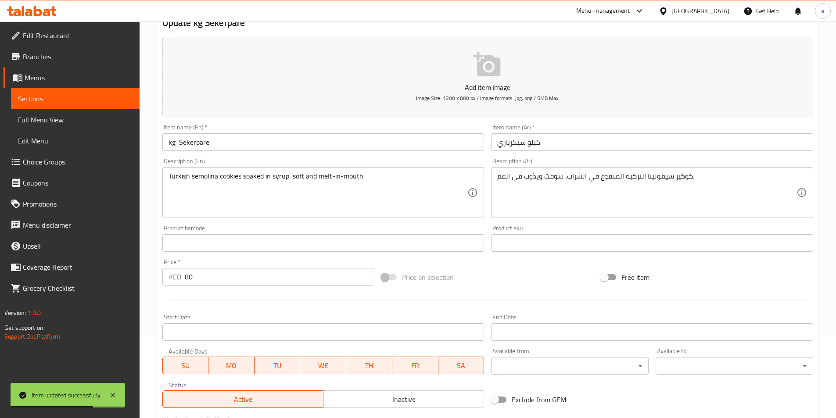
scroll to position [0, 0]
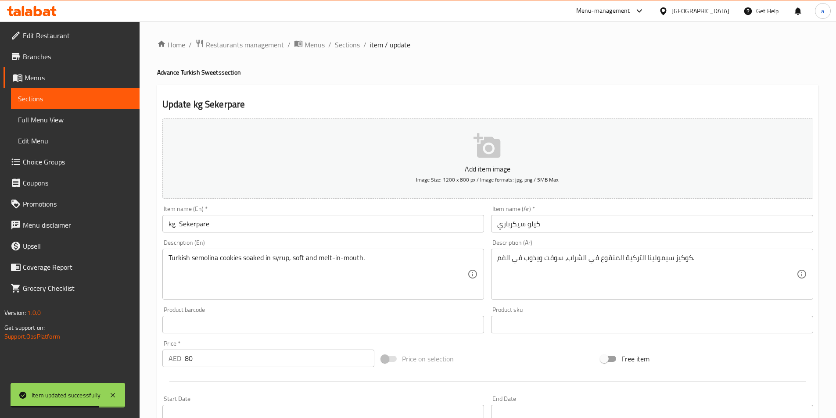
click at [352, 45] on span "Sections" at bounding box center [347, 44] width 25 height 11
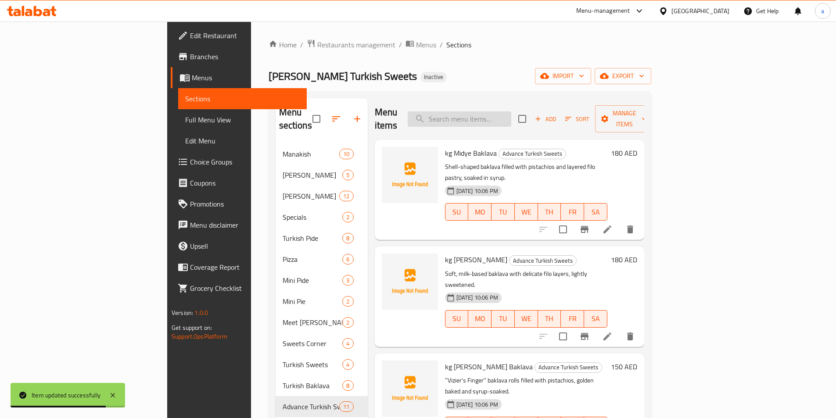
paste input "Special Pistachio Kunafa Plate"
click at [511, 119] on input "Special Pistachio Kunafa Plate" at bounding box center [460, 118] width 104 height 15
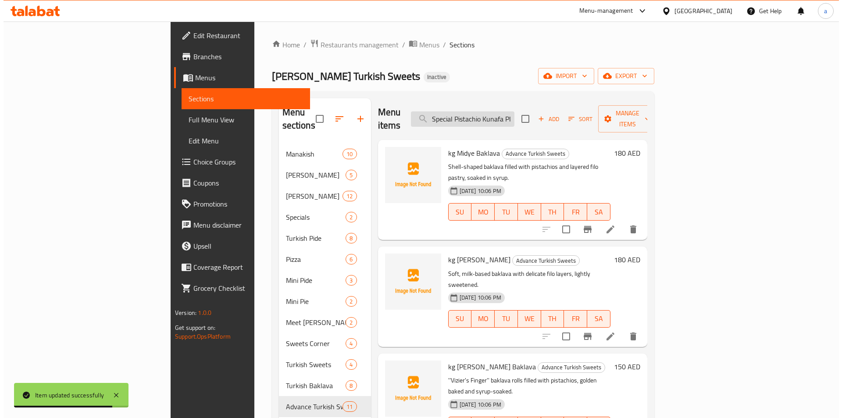
scroll to position [0, 10]
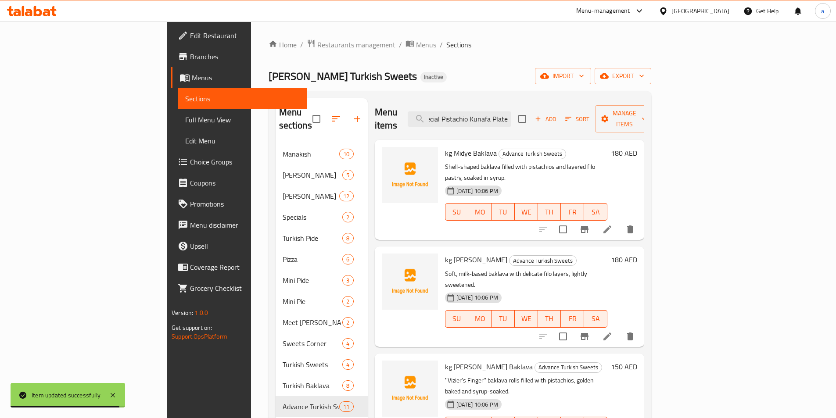
type input "Special Pistachio Kunafa Plate"
click at [620, 222] on li at bounding box center [607, 230] width 25 height 16
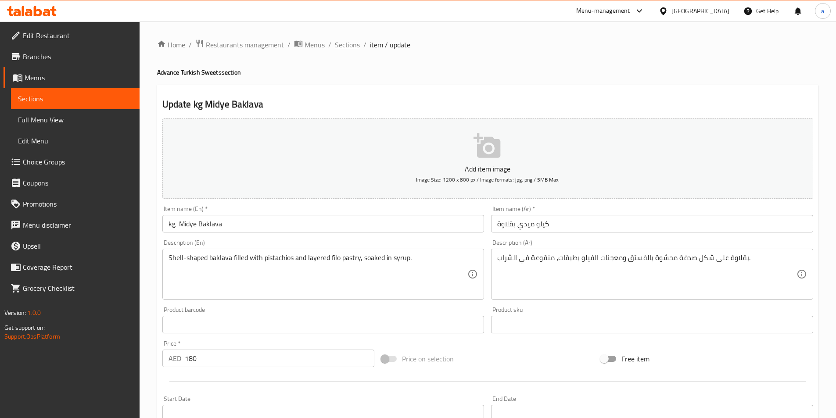
click at [340, 41] on span "Sections" at bounding box center [347, 44] width 25 height 11
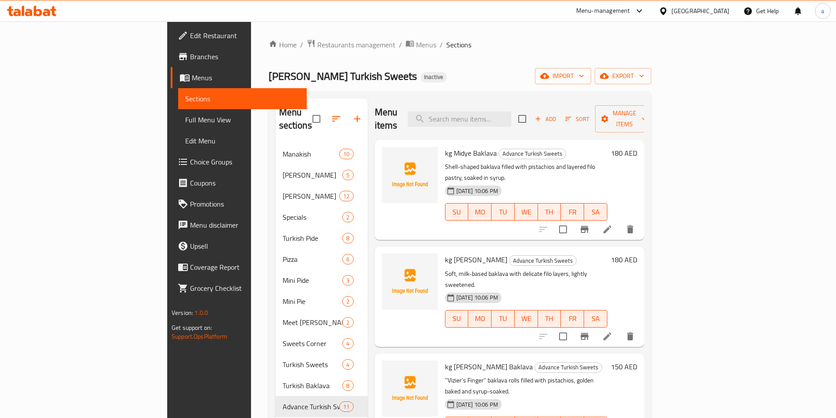
click at [498, 122] on div "Menu items Add Sort Manage items" at bounding box center [509, 119] width 269 height 42
paste input "Special Pistachio Kunafa Plate"
click at [504, 119] on input "Special Pistachio Kunafa Plate" at bounding box center [460, 118] width 104 height 15
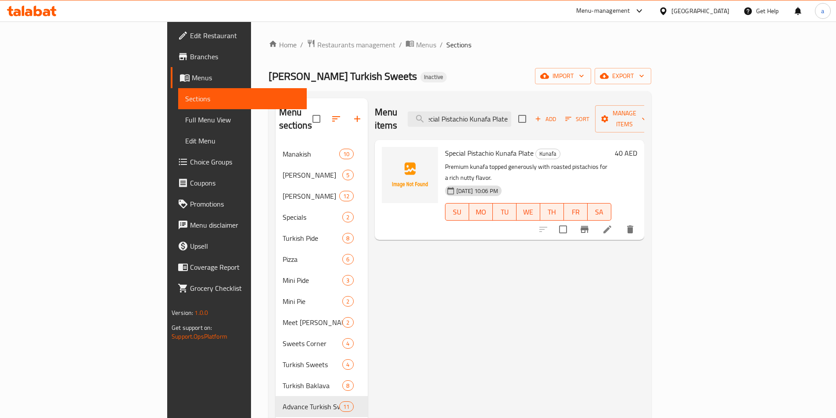
type input "Special Pistachio Kunafa Plate"
click at [620, 222] on li at bounding box center [607, 230] width 25 height 16
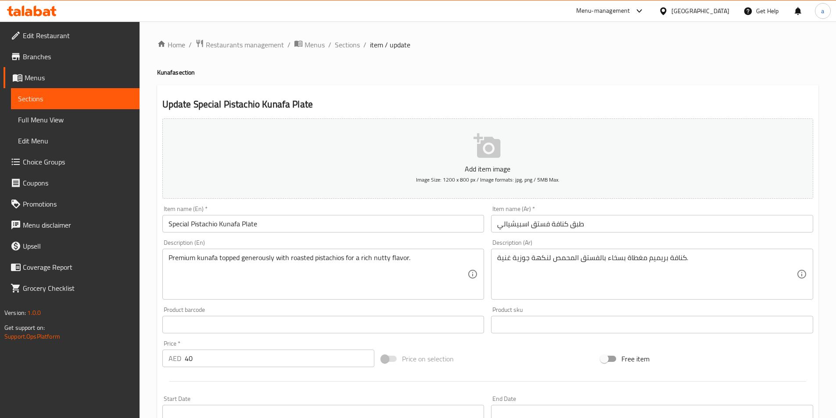
click at [609, 228] on input "طبق كنافة فستق اسبيشيالي" at bounding box center [652, 224] width 322 height 18
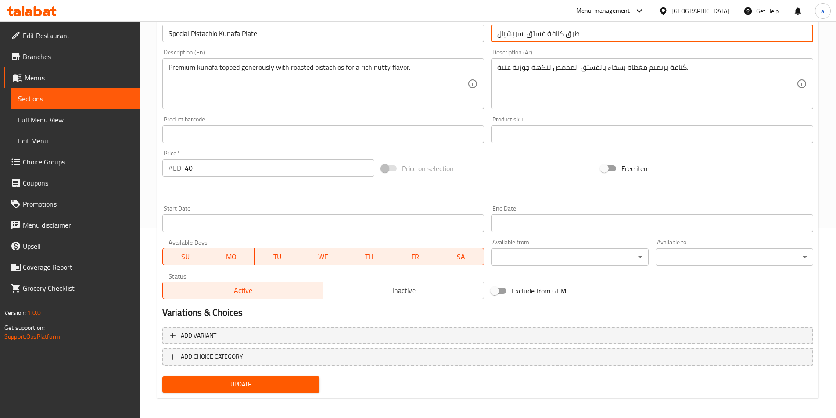
scroll to position [195, 0]
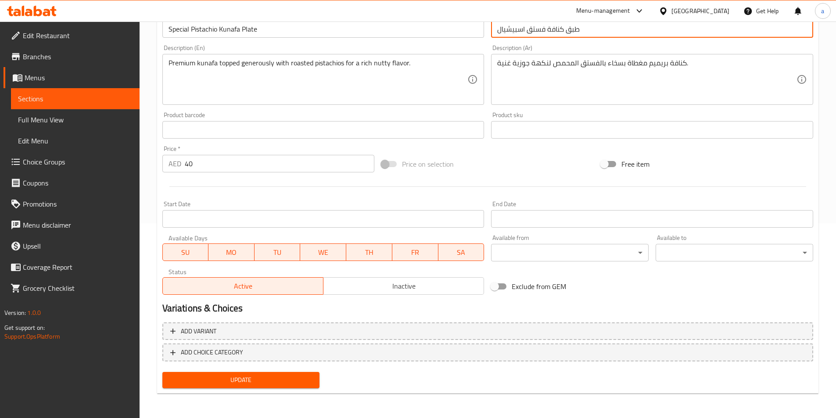
type input "طبق كنافة فستق اسبيشيال"
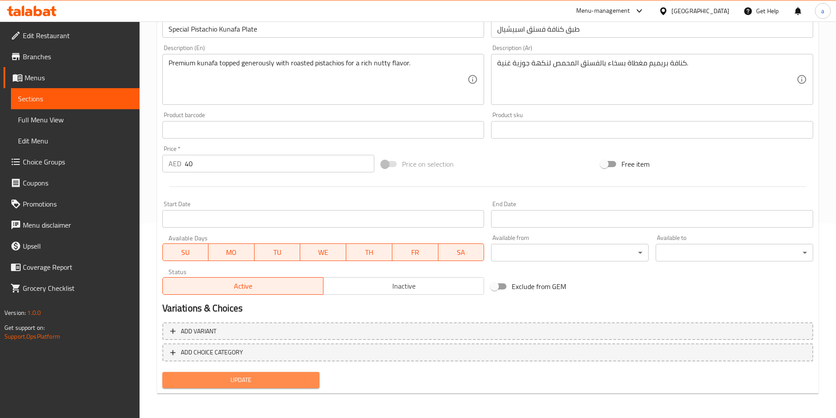
click at [288, 387] on button "Update" at bounding box center [241, 380] width 158 height 16
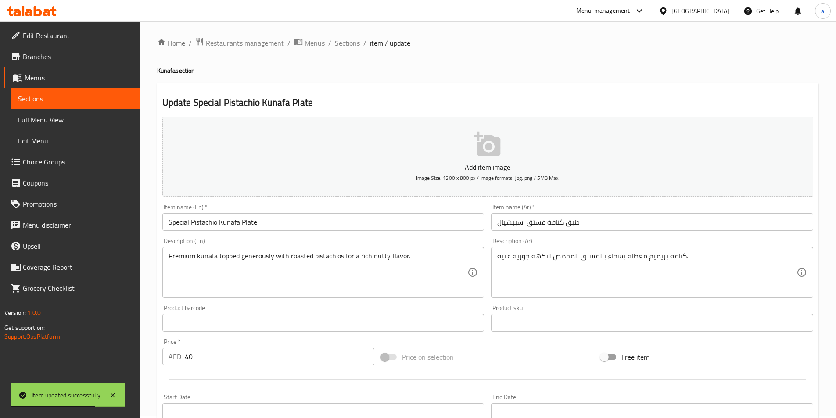
scroll to position [0, 0]
click at [350, 39] on span "Sections" at bounding box center [347, 44] width 25 height 11
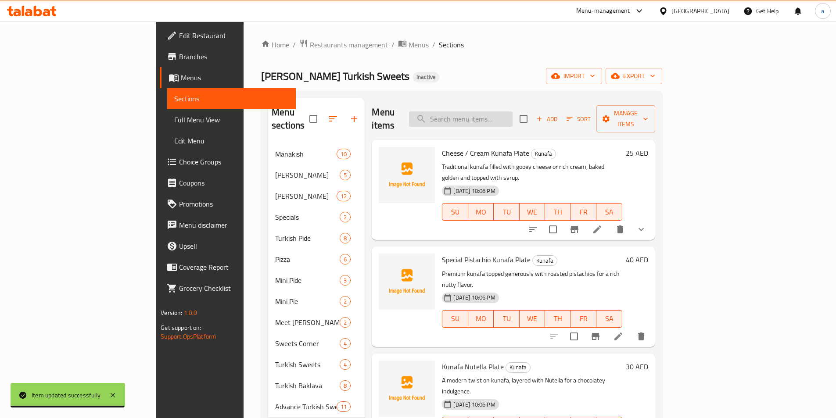
click at [493, 111] on input "search" at bounding box center [461, 118] width 104 height 15
paste input "Sahlep"
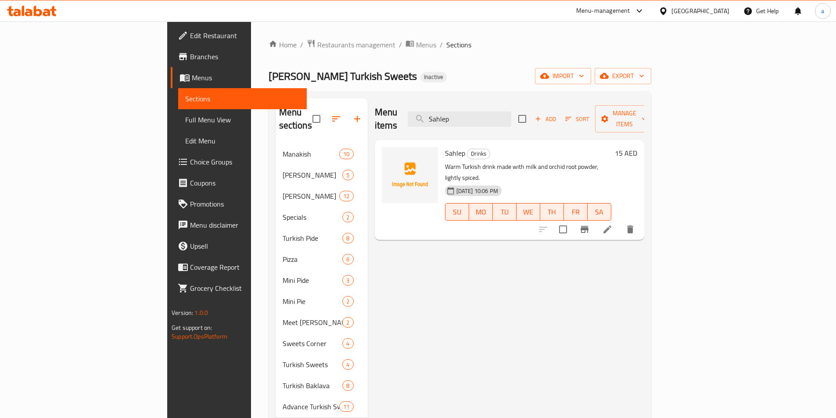
type input "Sahlep"
click at [613, 224] on icon at bounding box center [607, 229] width 11 height 11
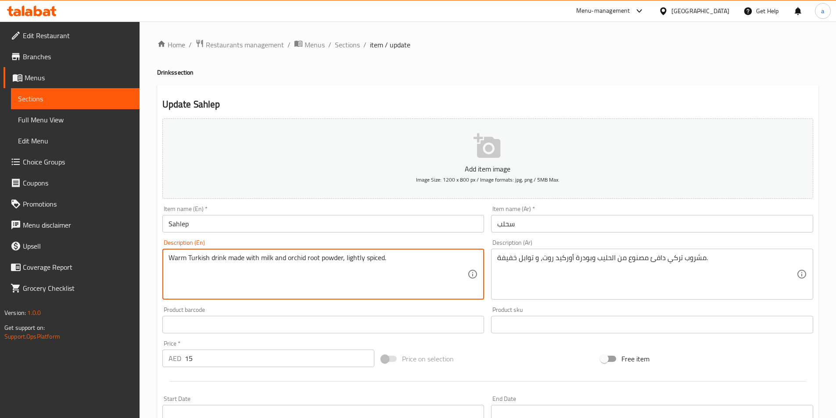
click at [330, 262] on textarea "Warm Turkish drink made with milk and orchid root powder, lightly spiced." at bounding box center [317, 275] width 299 height 42
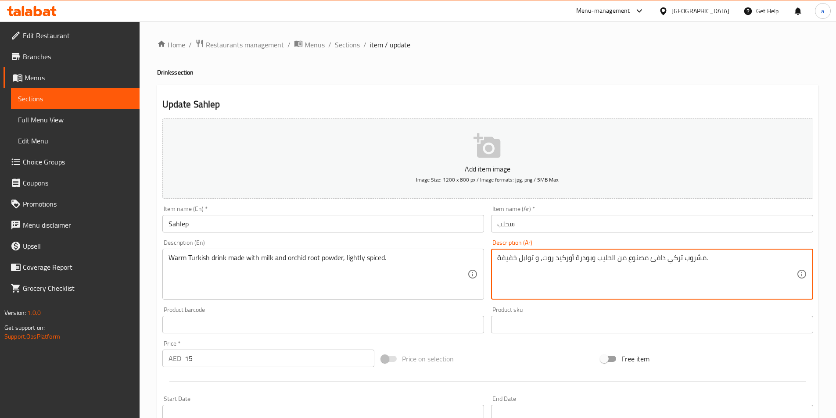
click at [565, 259] on textarea "مشروب تركي دافئ مصنوع من الحليب وبودرة أوركيد روت، و توابل خفيفة." at bounding box center [646, 275] width 299 height 42
click at [549, 260] on textarea "مشروب تركي دافئ مصنوع من الحليب وبودرة أوركيد روت، و توابل خفيفة." at bounding box center [646, 275] width 299 height 42
click at [562, 260] on textarea "مشروب تركي دافئ مصنوع من الحليب وبودرة أوركيد ، و توابل خفيفة." at bounding box center [646, 275] width 299 height 42
click at [563, 261] on textarea "مشروب تركي دافئ مصنوع من الحليب وبودرة أوركيد ، و توابل خفيفة." at bounding box center [646, 275] width 299 height 42
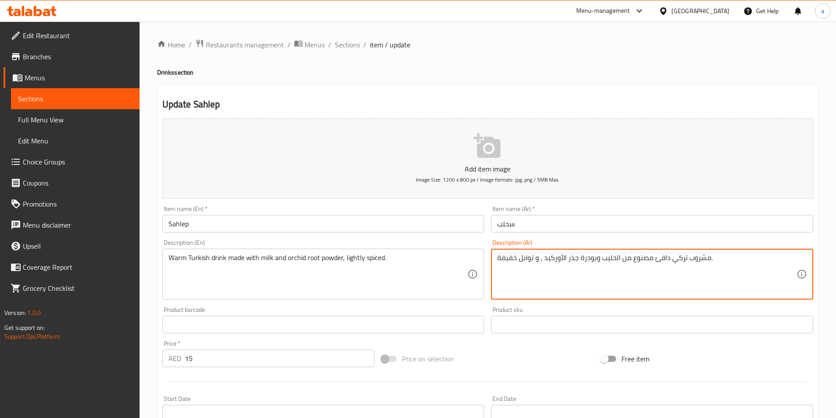
scroll to position [195, 0]
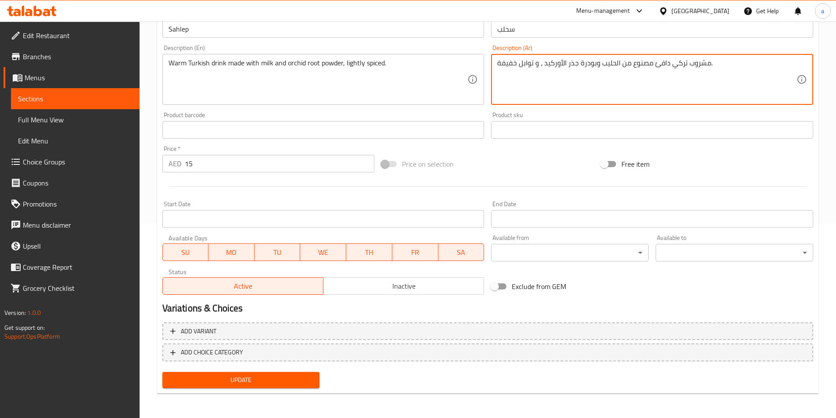
type textarea "مشروب تركي دافئ مصنوع من الحليب وبودرة جذر الأوركيد ، و توابل خفيفة."
click at [250, 384] on span "Update" at bounding box center [240, 380] width 143 height 11
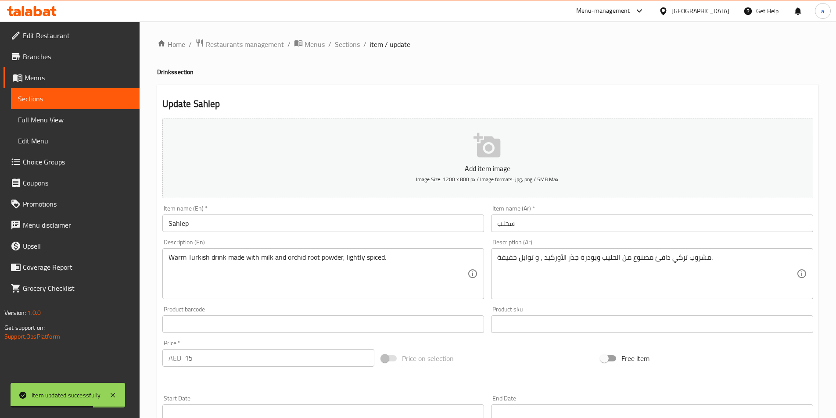
scroll to position [0, 0]
click at [354, 47] on span "Sections" at bounding box center [347, 44] width 25 height 11
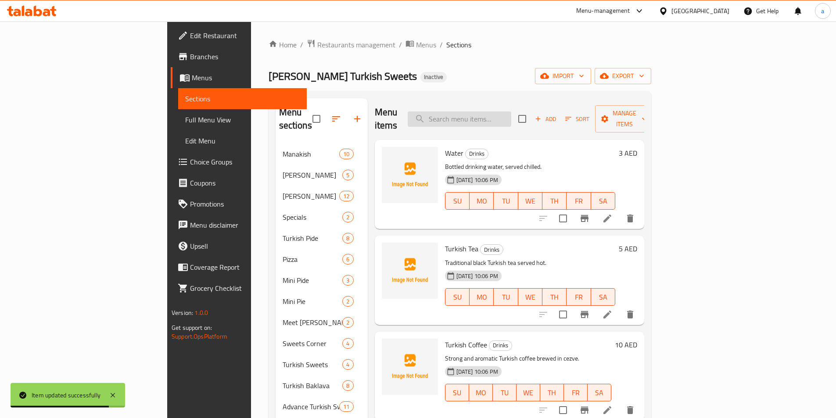
click at [511, 112] on input "search" at bounding box center [460, 118] width 104 height 15
paste input "Sarma (Pistachio Roll)"
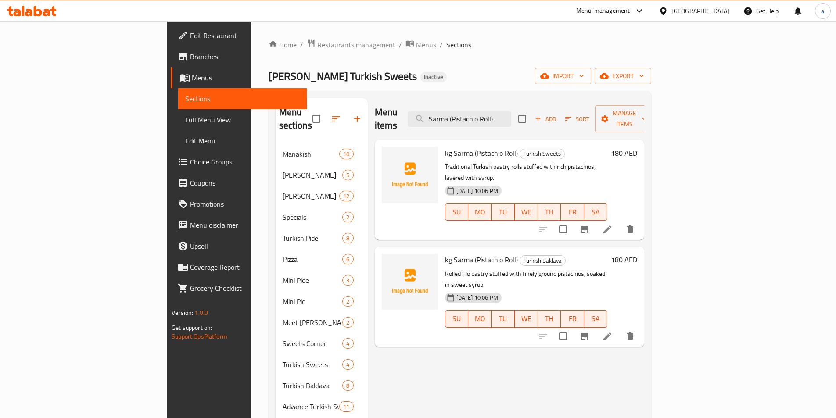
type input "Sarma (Pistachio Roll)"
click at [620, 222] on li at bounding box center [607, 230] width 25 height 16
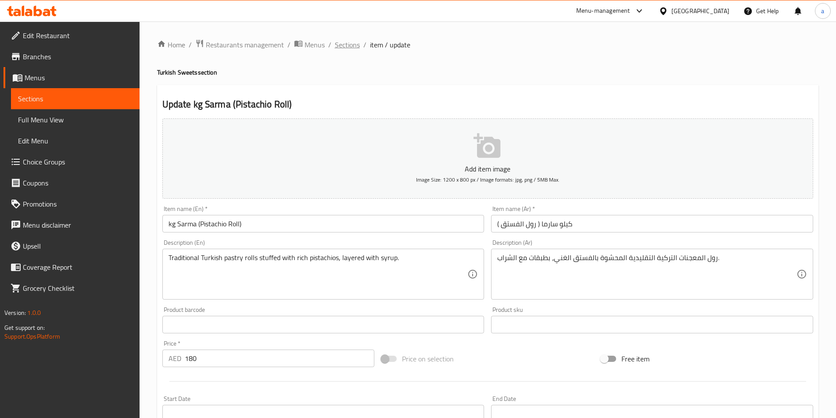
click at [351, 42] on span "Sections" at bounding box center [347, 44] width 25 height 11
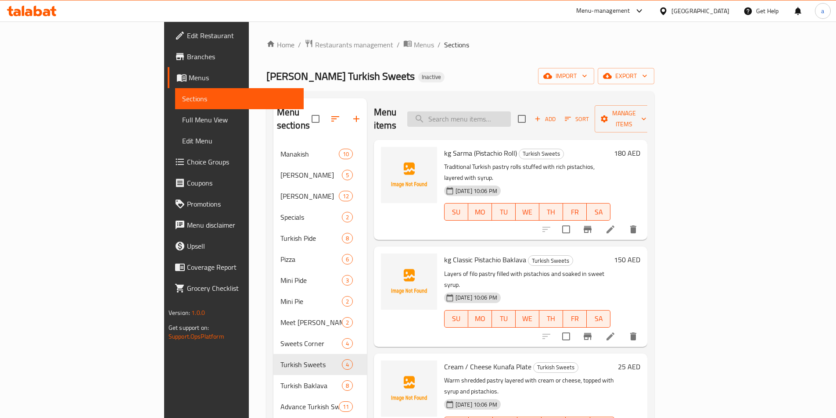
click at [511, 118] on input "search" at bounding box center [459, 118] width 104 height 15
paste input "Sarma (Pistachio Roll)"
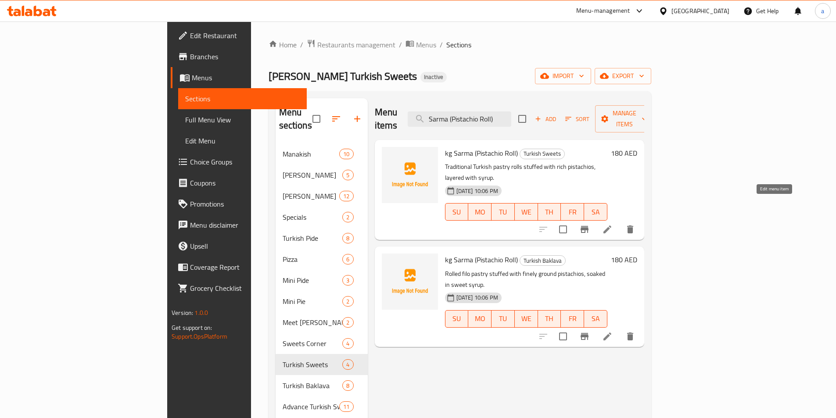
type input "Sarma (Pistachio Roll)"
click at [613, 224] on icon at bounding box center [607, 229] width 11 height 11
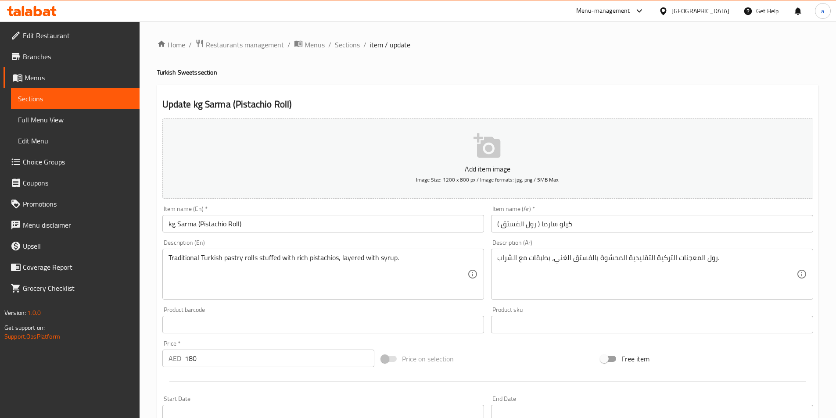
click at [351, 45] on span "Sections" at bounding box center [347, 44] width 25 height 11
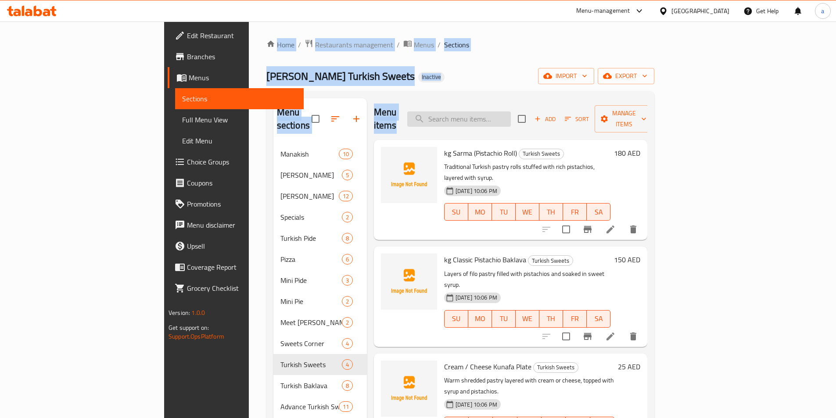
click at [511, 115] on input "search" at bounding box center [459, 118] width 104 height 15
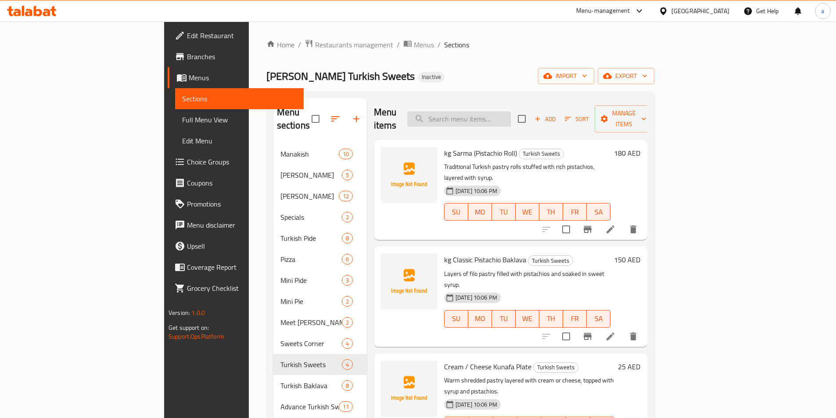
click at [511, 119] on input "search" at bounding box center [459, 118] width 104 height 15
paste input "Sarma (Pistachio Roll)"
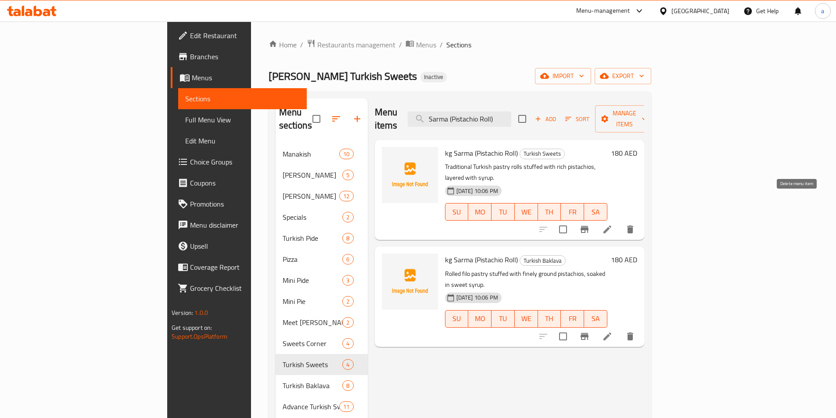
click at [633, 226] on icon "delete" at bounding box center [630, 230] width 6 height 8
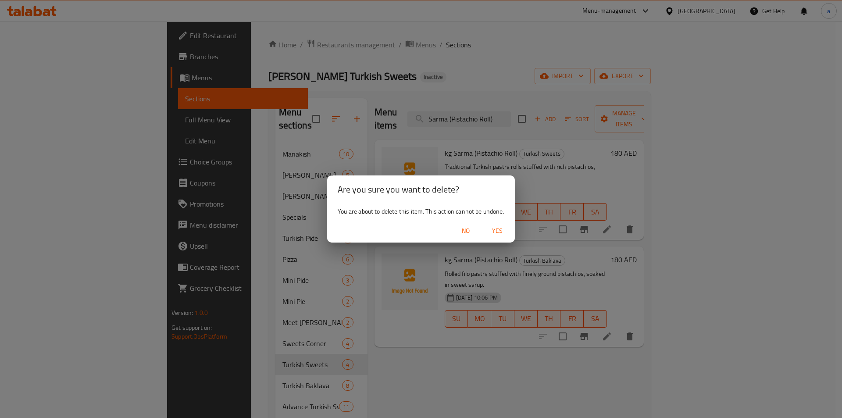
click at [494, 232] on span "Yes" at bounding box center [497, 231] width 21 height 11
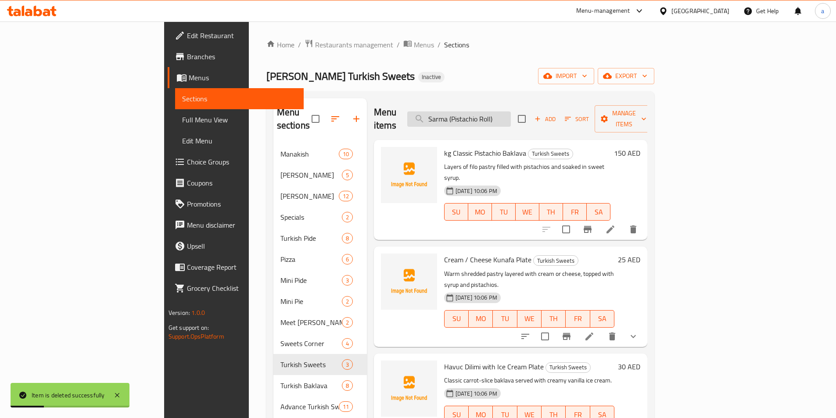
click at [511, 111] on input "Sarma (Pistachio Roll)" at bounding box center [459, 118] width 104 height 15
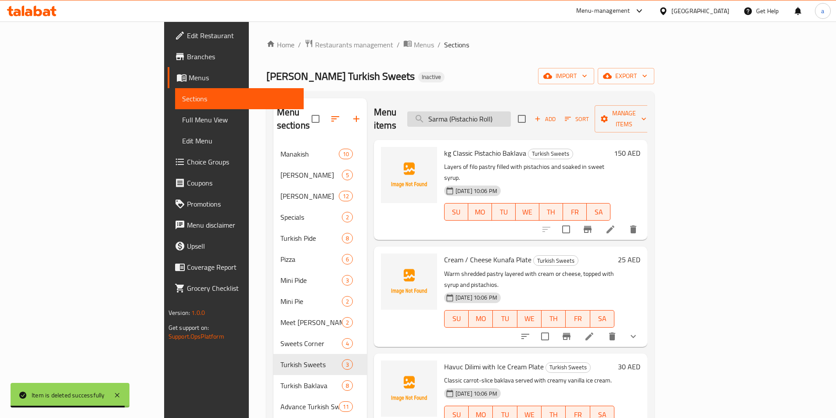
click at [511, 111] on input "Sarma (Pistachio Roll)" at bounding box center [459, 118] width 104 height 15
paste input "Classic Pistachio Baklava"
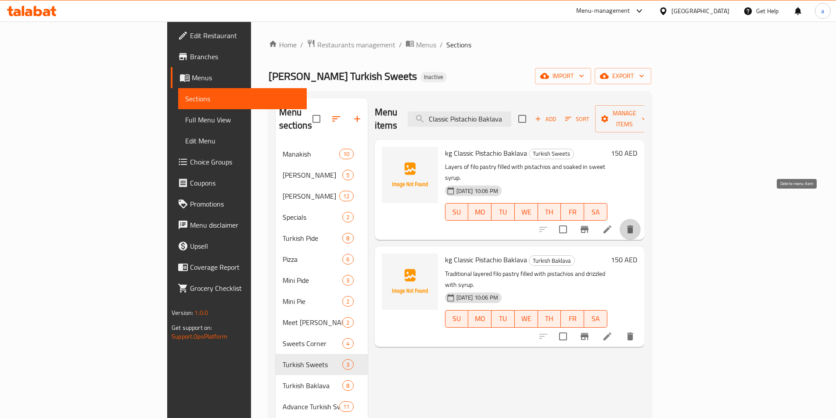
click at [635, 224] on icon "delete" at bounding box center [630, 229] width 11 height 11
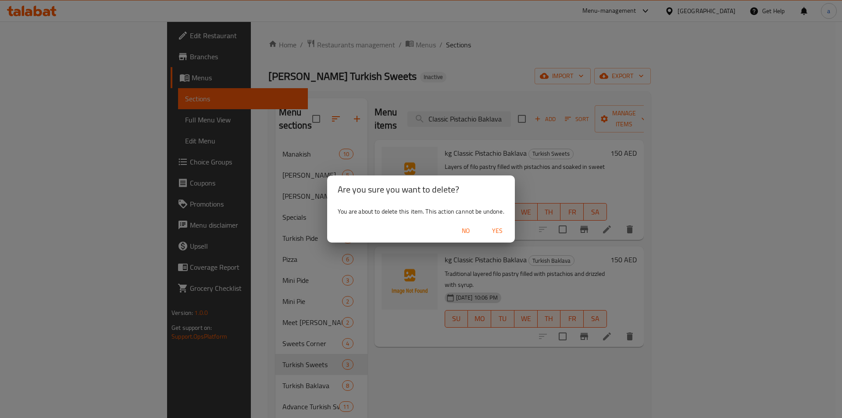
click at [499, 231] on span "Yes" at bounding box center [497, 231] width 21 height 11
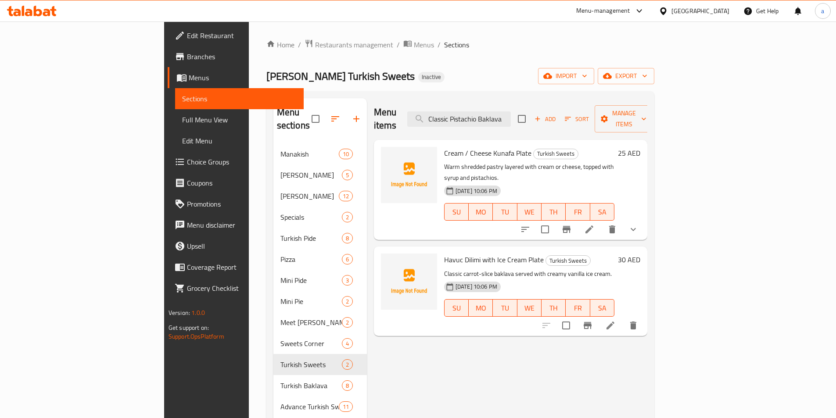
click at [503, 99] on div "Menu items Classic Pistachio Baklava Add Sort Manage items" at bounding box center [510, 119] width 273 height 42
drag, startPoint x: 516, startPoint y: 105, endPoint x: 517, endPoint y: 110, distance: 5.1
click at [511, 111] on input "Classic Pistachio Baklava" at bounding box center [459, 118] width 104 height 15
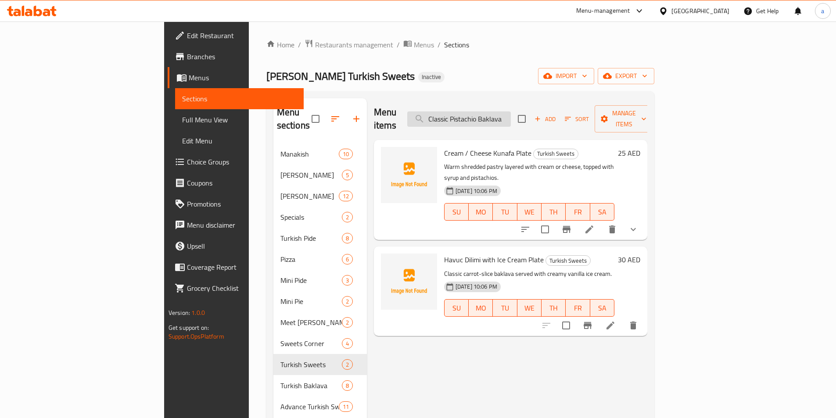
paste input "Kraft Pie with Honey"
click at [511, 111] on input "Classic Kraft Pie with HoneyBaklava" at bounding box center [459, 118] width 104 height 15
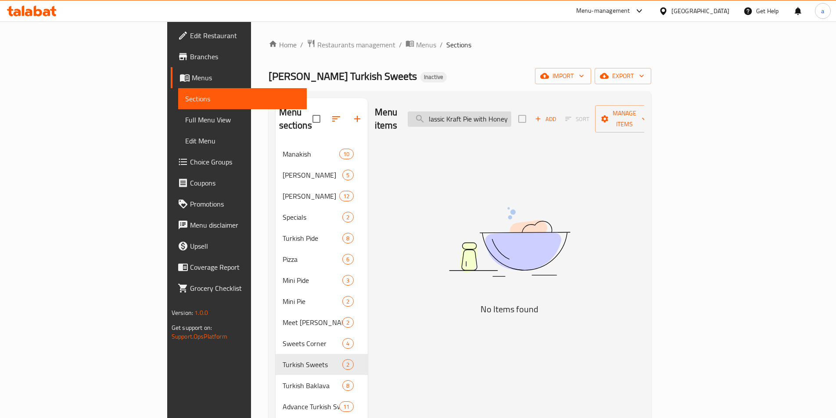
click at [511, 111] on input "Classic Kraft Pie with HoneyBaklava" at bounding box center [460, 118] width 104 height 15
paste input "Kraft Pie with Honey"
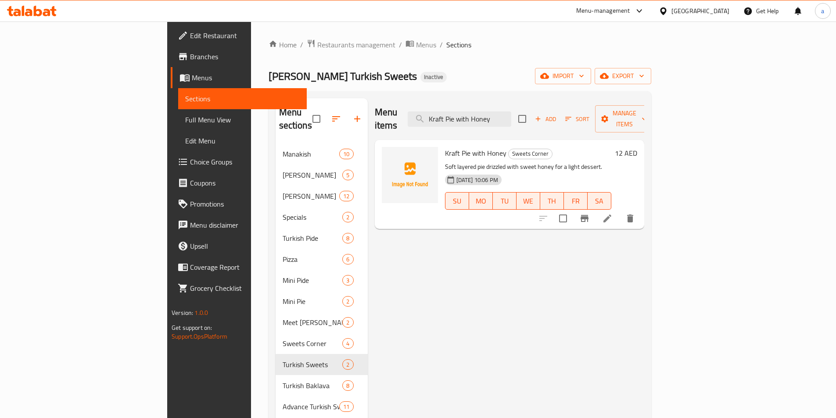
type input "Kraft Pie with Honey"
click at [620, 211] on li at bounding box center [607, 219] width 25 height 16
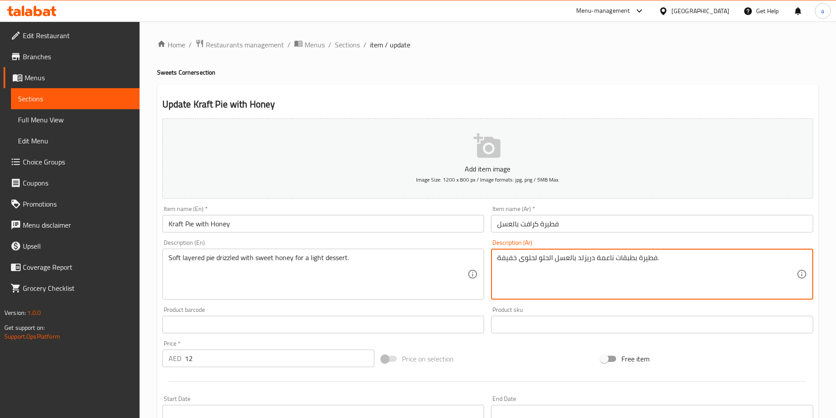
click at [602, 260] on textarea "فطيرة بطبقات ناعمة دريزلد بالعسل الحلو لحلوى خفيفة." at bounding box center [646, 275] width 299 height 42
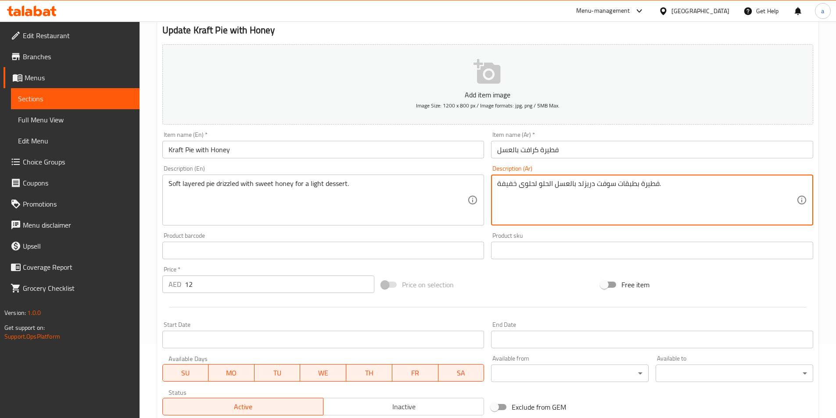
scroll to position [195, 0]
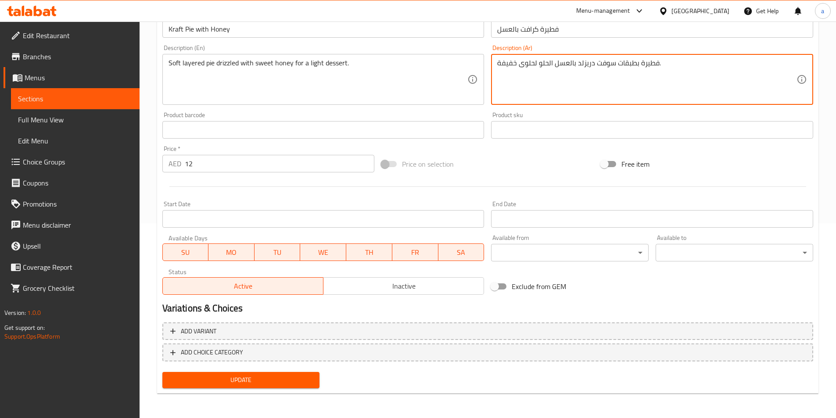
type textarea "فطيرة بطبقات سوفت دريزلد بالعسل الحلو لحلوى خفيفة."
click at [265, 370] on div "Update" at bounding box center [241, 380] width 165 height 23
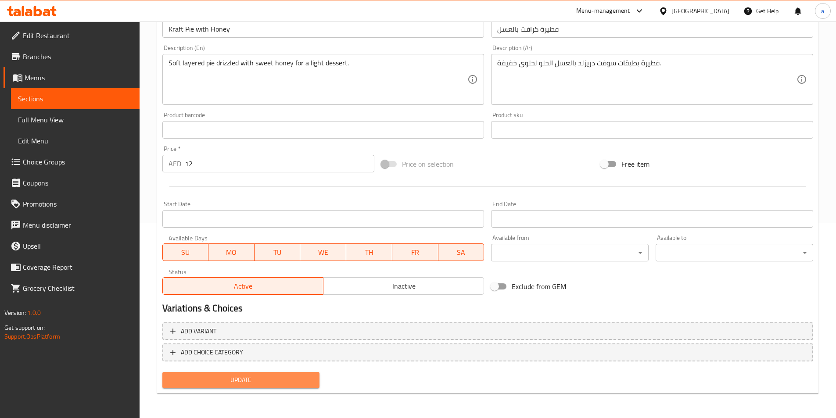
click at [273, 388] on button "Update" at bounding box center [241, 380] width 158 height 16
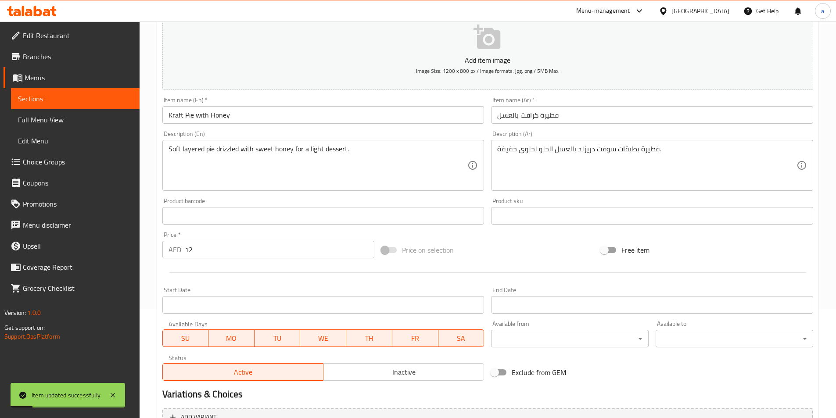
scroll to position [0, 0]
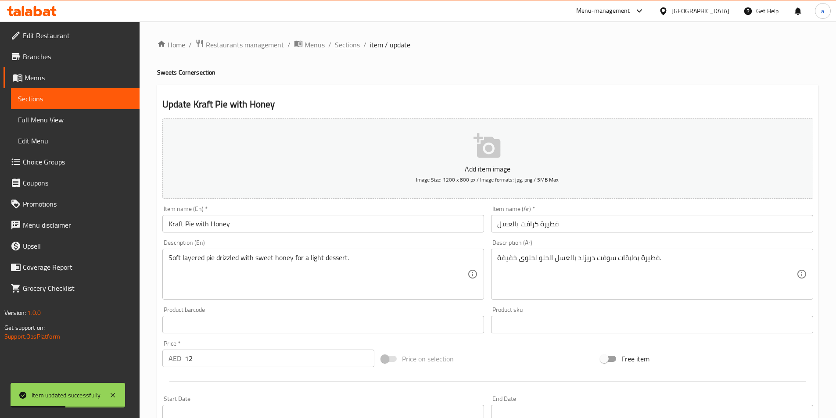
click at [335, 42] on span "Sections" at bounding box center [347, 44] width 25 height 11
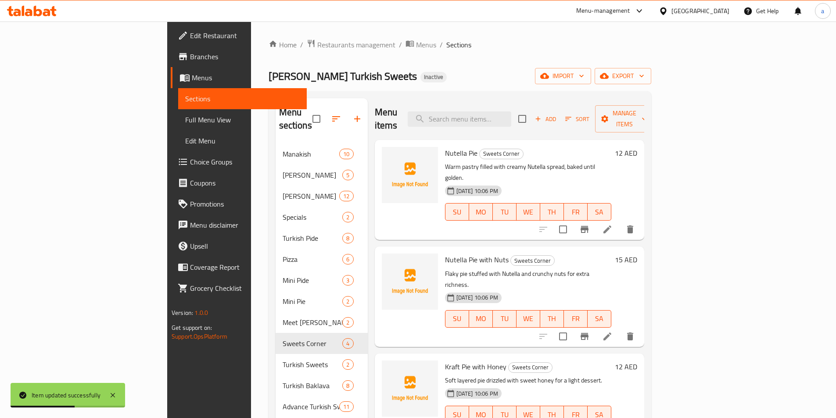
drag, startPoint x: 517, startPoint y: 103, endPoint x: 517, endPoint y: 112, distance: 8.8
click at [517, 104] on div "Menu items Add Sort Manage items" at bounding box center [509, 119] width 269 height 42
click at [511, 112] on input "search" at bounding box center [460, 118] width 104 height 15
paste input "kg Sobiyet Cream"
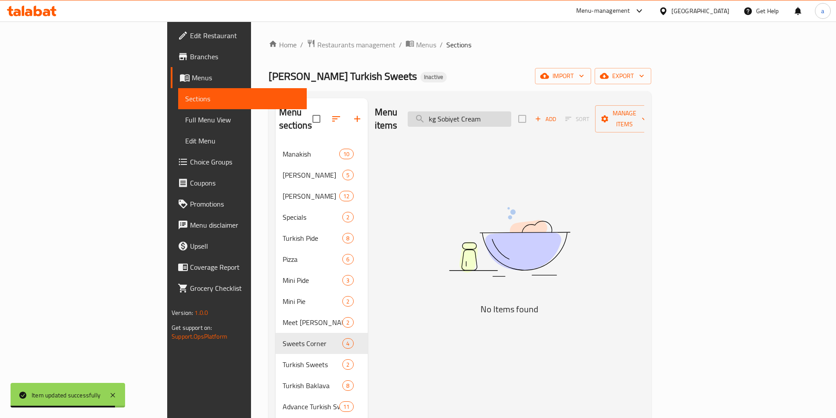
drag, startPoint x: 499, startPoint y: 114, endPoint x: 485, endPoint y: 118, distance: 14.6
click at [485, 118] on input "kg Sobiyet Cream" at bounding box center [460, 118] width 104 height 15
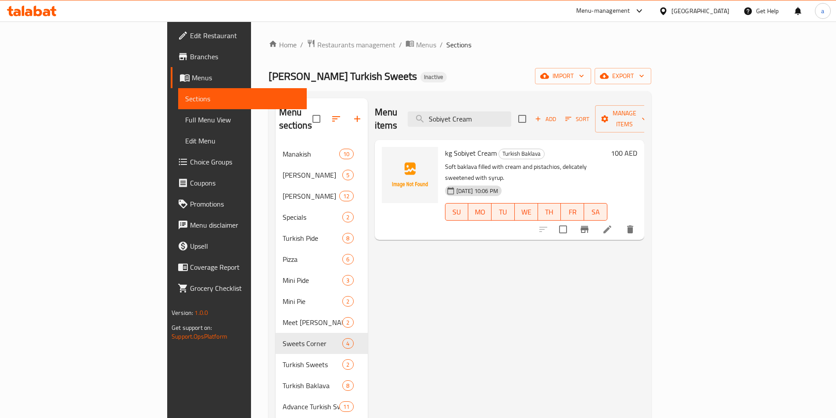
type input "Sobiyet Cream"
click at [620, 222] on li at bounding box center [607, 230] width 25 height 16
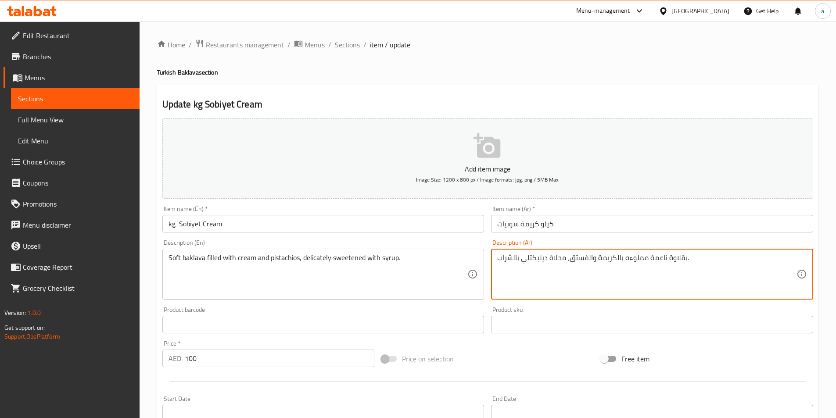
click at [653, 260] on textarea "بقلاوة ناعمة مملوءه بالكريمة والفستق، محلاة ديليكتلي بالشراب." at bounding box center [646, 275] width 299 height 42
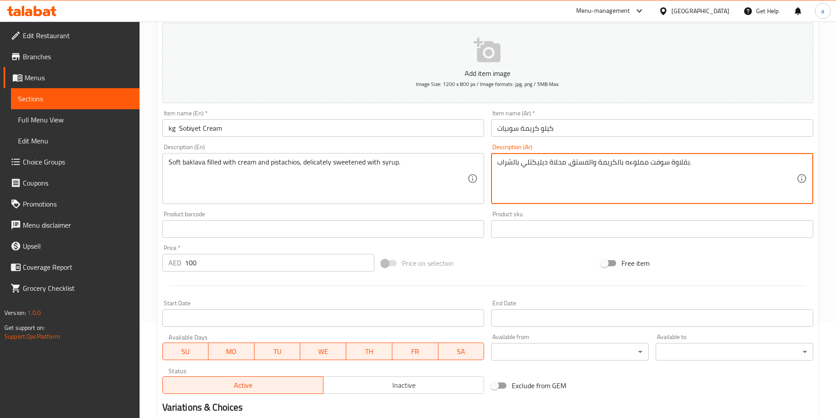
scroll to position [195, 0]
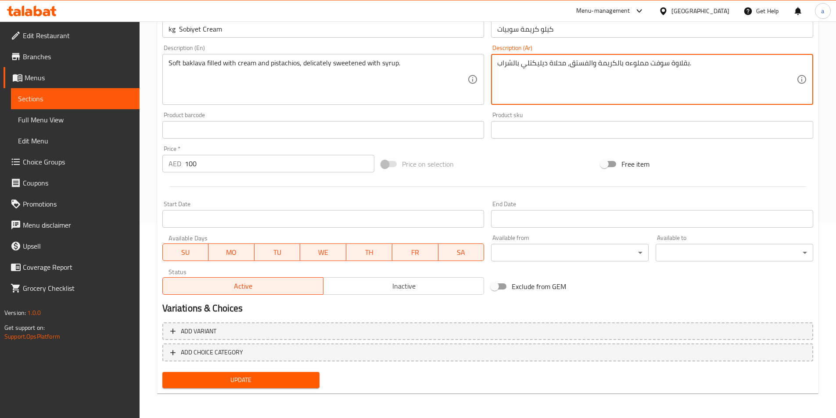
type textarea "بقلاوة سوفت مملوءه بالكريمة والفستق، محلاة ديليكتلي بالشراب."
click at [286, 387] on button "Update" at bounding box center [241, 380] width 158 height 16
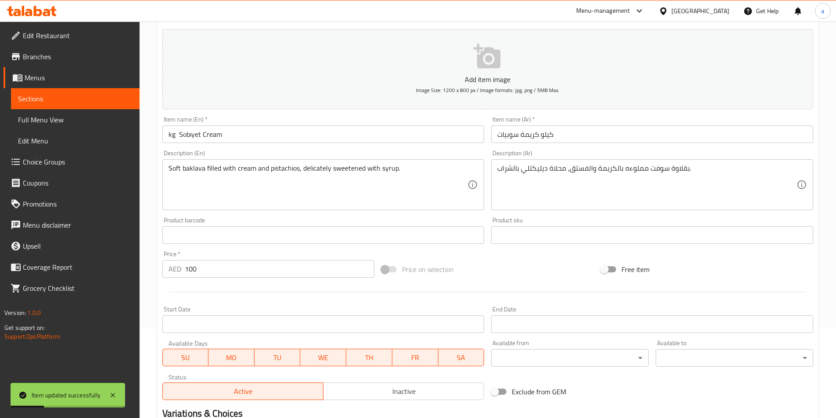
scroll to position [0, 0]
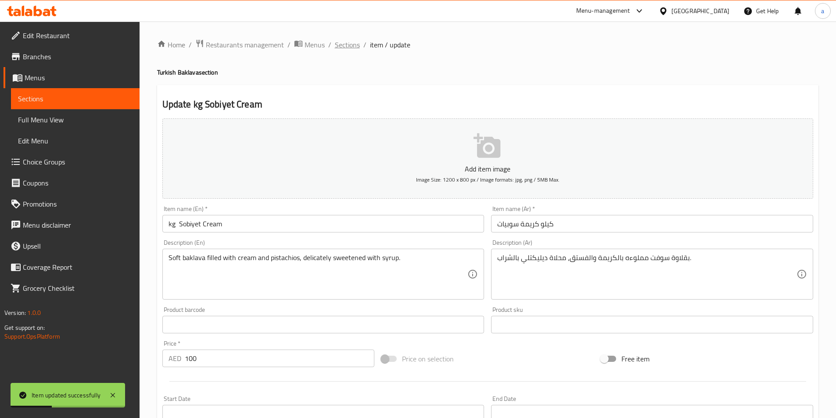
click at [350, 50] on span "Sections" at bounding box center [347, 44] width 25 height 11
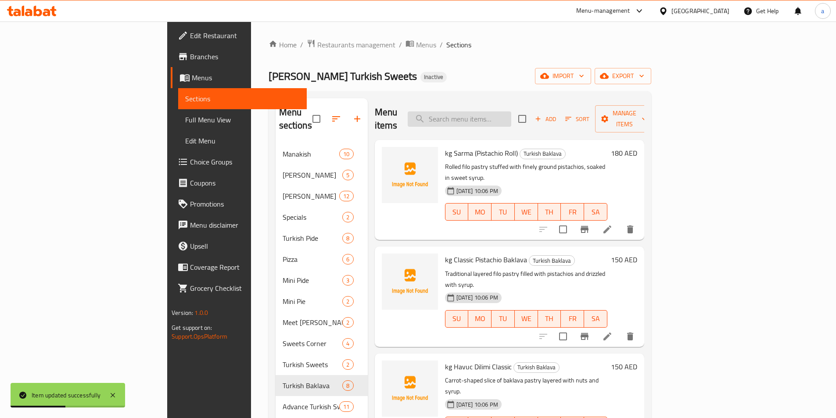
click at [511, 111] on input "search" at bounding box center [460, 118] width 104 height 15
paste input "Simit / Acma"
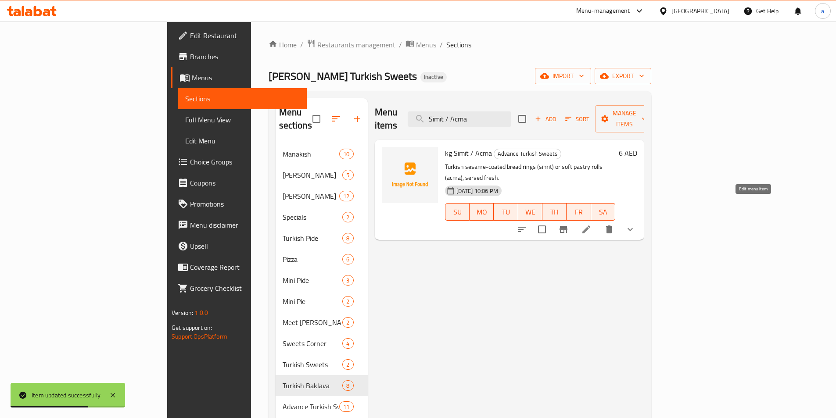
type input "Simit / Acma"
click at [591, 224] on icon at bounding box center [586, 229] width 11 height 11
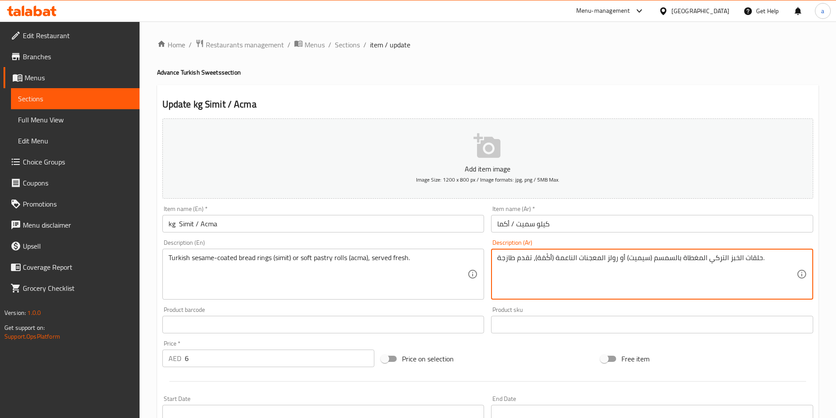
click at [561, 262] on textarea "حلقات الخبز التركي المغطاة بالسمسم (سيميت) أو رولز المعجنات الناعمة (أكْمَة)، ت…" at bounding box center [646, 275] width 299 height 42
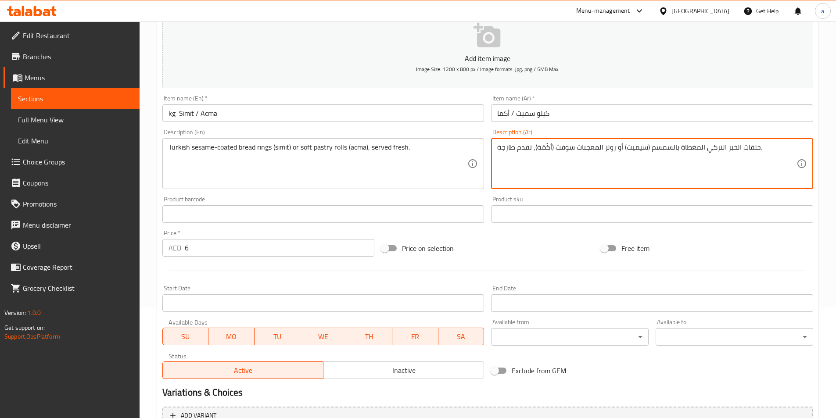
scroll to position [232, 0]
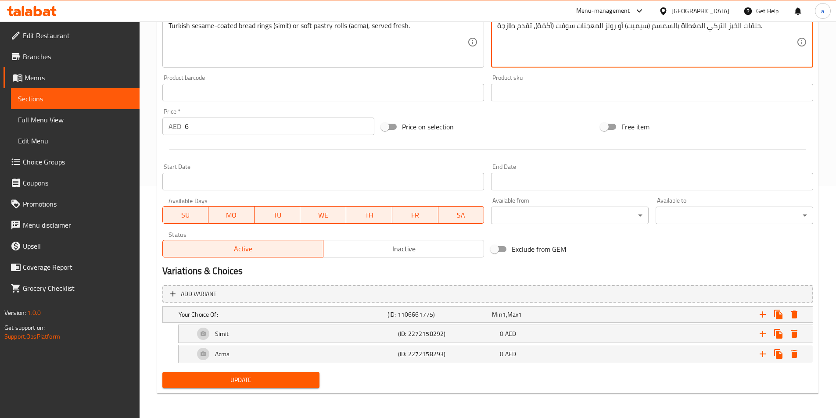
type textarea "حلقات الخبز التركي المغطاة بالسمسم (سيميت) أو رولز المعجنات سوفت (أكْمَة)، تقدم…"
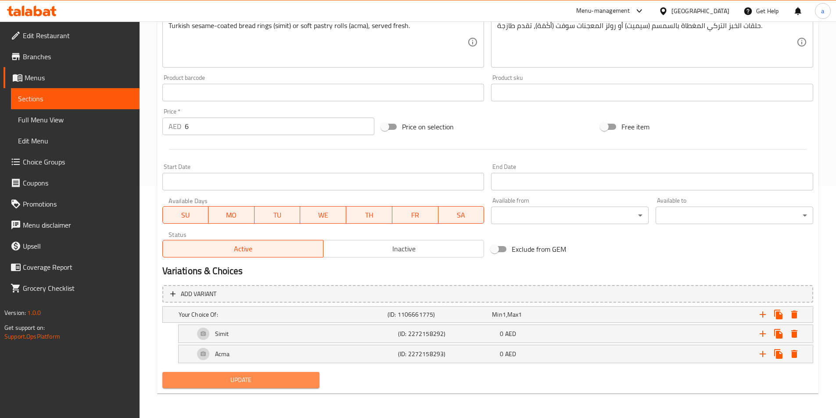
click at [291, 381] on span "Update" at bounding box center [240, 380] width 143 height 11
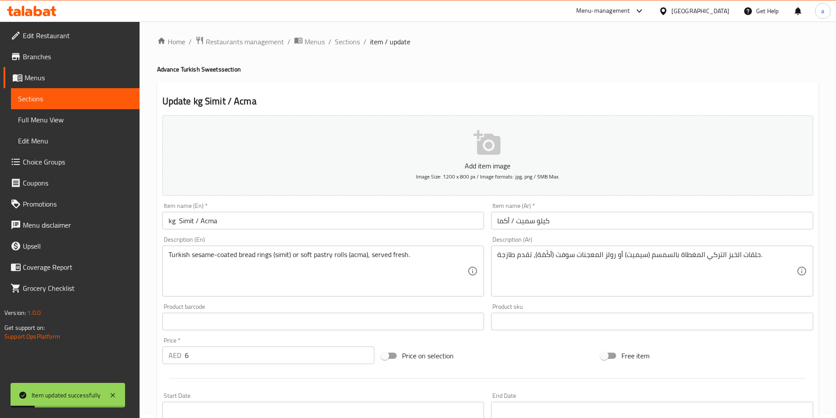
scroll to position [0, 0]
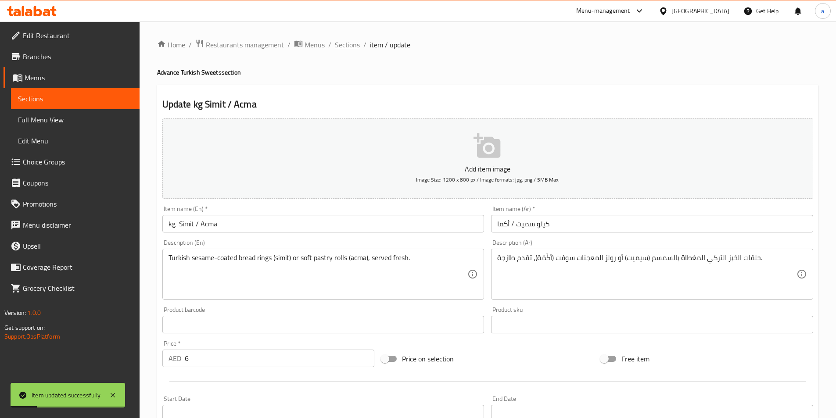
click at [348, 46] on span "Sections" at bounding box center [347, 44] width 25 height 11
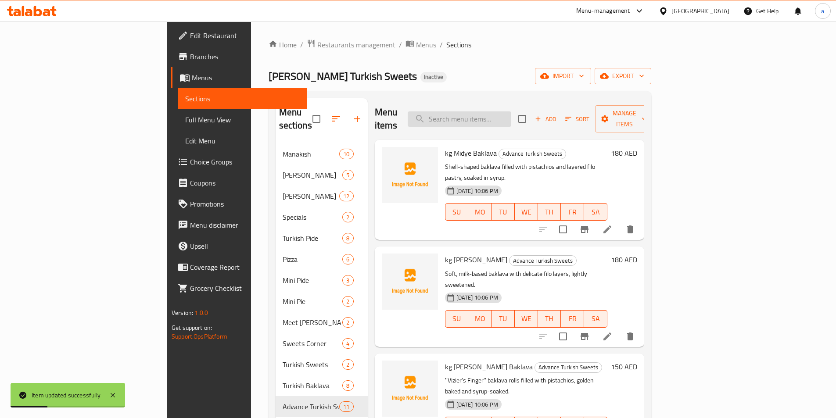
click at [496, 111] on input "search" at bounding box center [460, 118] width 104 height 15
paste input "Trilece Caramel Plate"
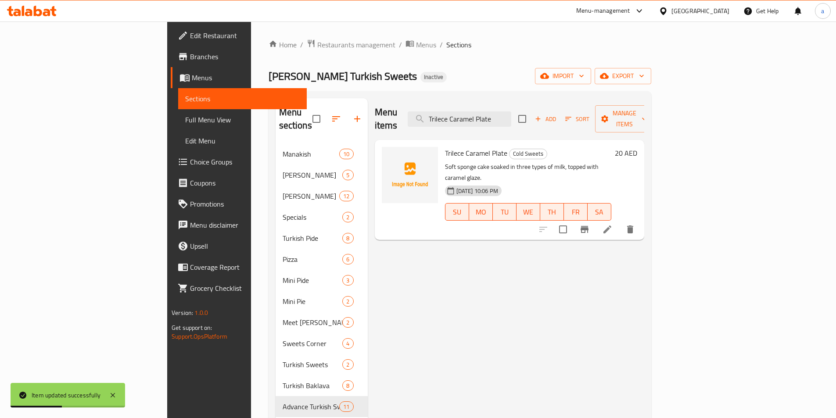
type input "Trilece Caramel Plate"
click at [620, 222] on li at bounding box center [607, 230] width 25 height 16
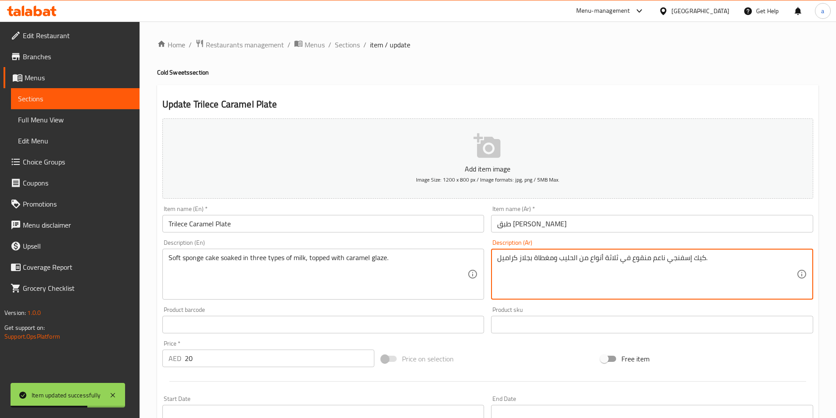
click at [656, 258] on textarea "كيك إسفنجي ناعم منقوع في ثلاثة أنواع من الحليب ومغطاة بجلاز كراميل." at bounding box center [646, 275] width 299 height 42
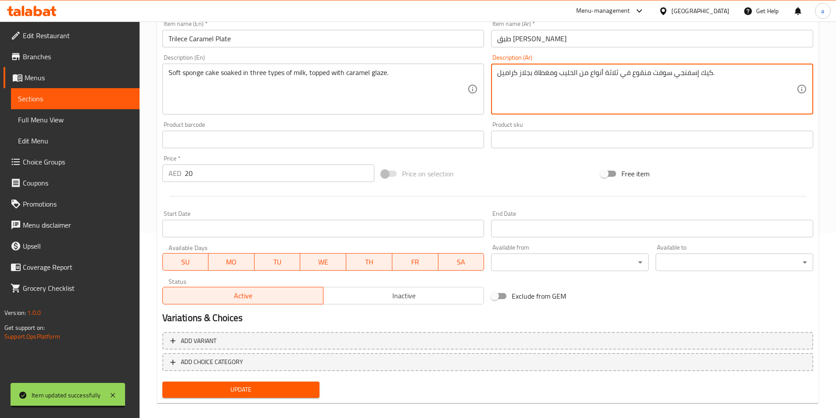
scroll to position [195, 0]
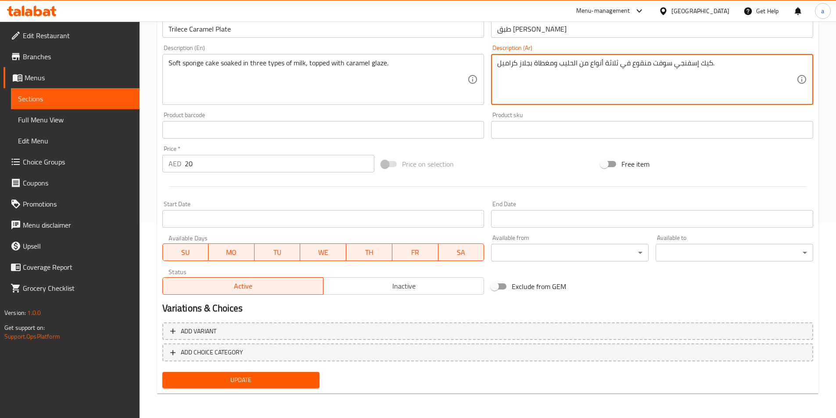
type textarea "كيك إسفنجي سوفت منقوع في ثلاثة أنواع من الحليب ومغطاة بجلاز كراميل."
click at [262, 381] on span "Update" at bounding box center [240, 380] width 143 height 11
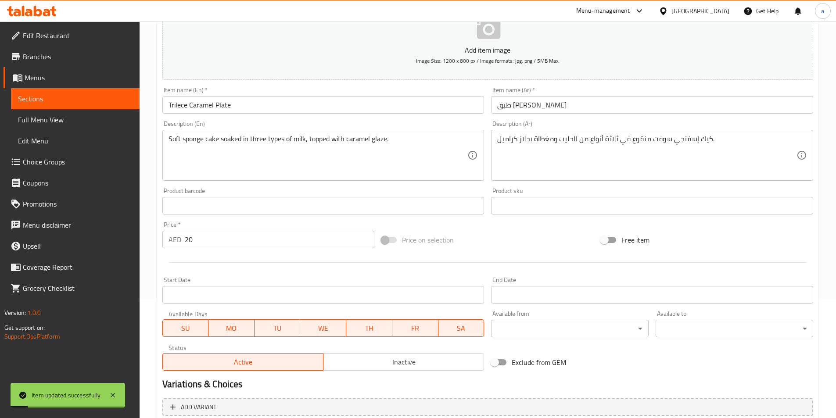
scroll to position [0, 0]
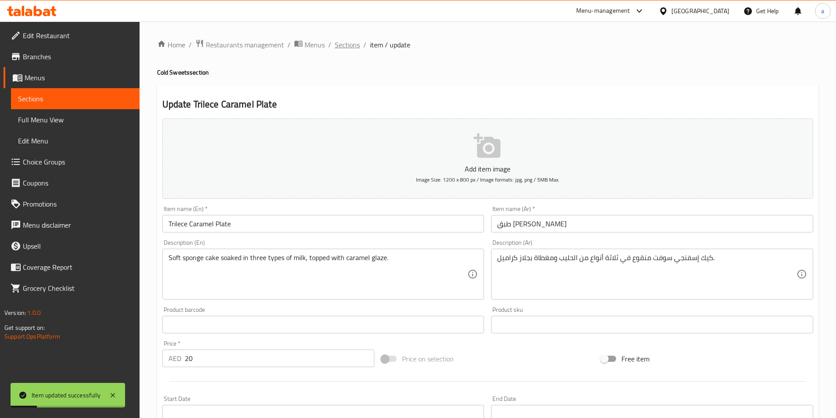
click at [344, 39] on span "Sections" at bounding box center [347, 44] width 25 height 11
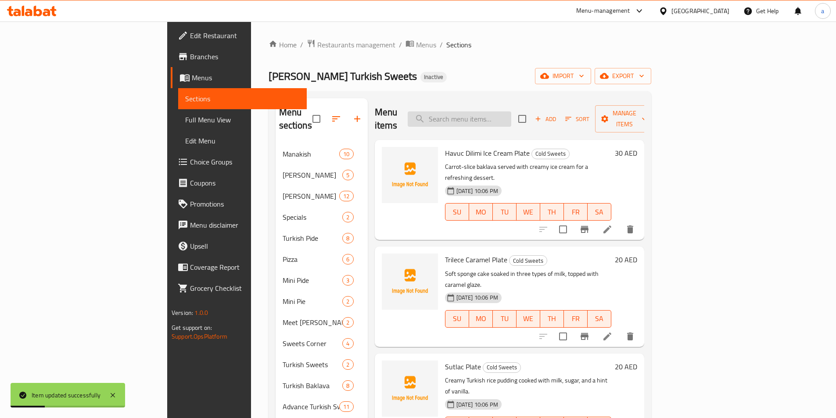
click at [511, 111] on input "search" at bounding box center [460, 118] width 104 height 15
paste input "Plain Dates Maamoul"
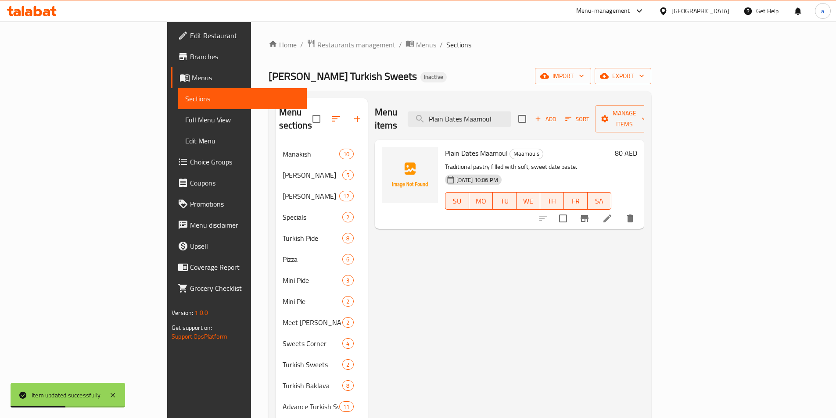
type input "Plain Dates Maamoul"
click at [611, 215] on icon at bounding box center [607, 219] width 8 height 8
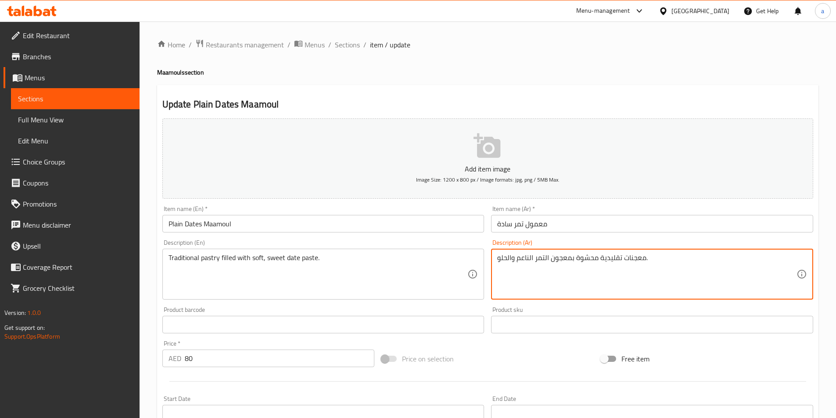
click at [528, 257] on textarea "معجنات تقليدية محشوة بمعجون التمر الناعم والحلو." at bounding box center [646, 275] width 299 height 42
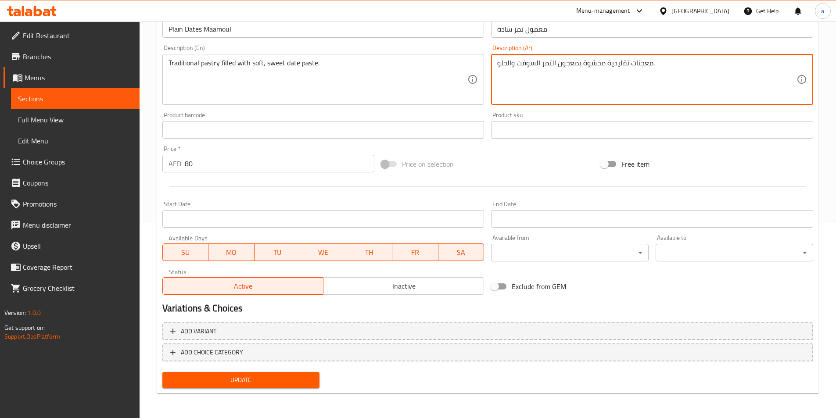
click at [536, 68] on textarea "معجنات تقليدية محشوة بمعجون التمر السوفت والحلو." at bounding box center [646, 80] width 299 height 42
type textarea "معجنات تقليدية محشوة بمعجون التمر سوفت والحلو."
click at [247, 382] on span "Update" at bounding box center [240, 380] width 143 height 11
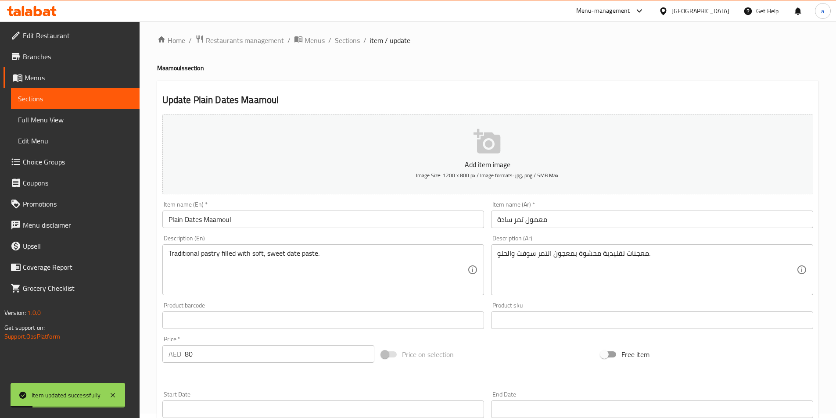
scroll to position [0, 0]
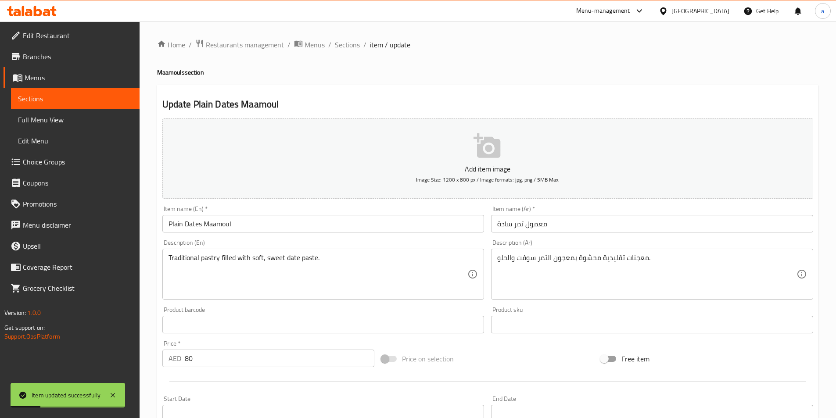
click at [351, 47] on span "Sections" at bounding box center [347, 44] width 25 height 11
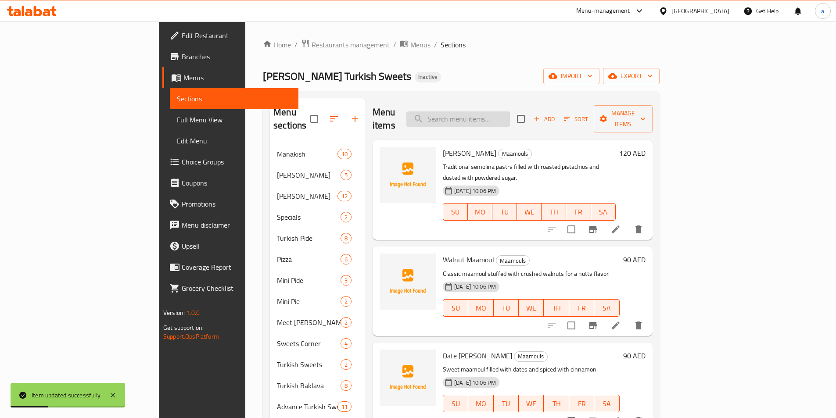
click at [510, 114] on input "search" at bounding box center [458, 118] width 104 height 15
paste input "Pistachio Cracked Cookies"
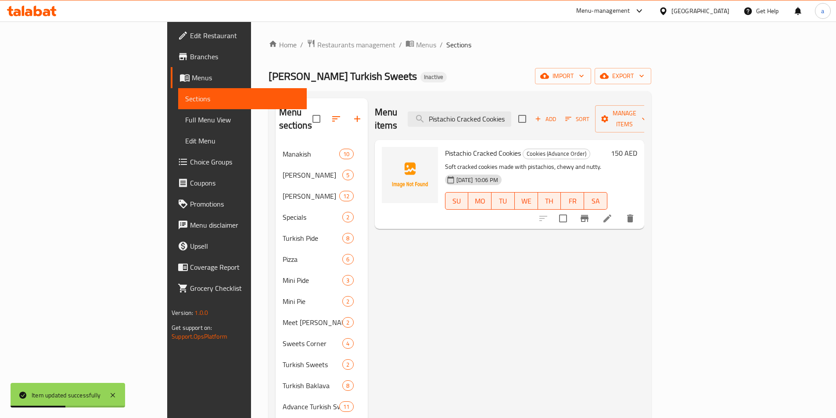
type input "Pistachio Cracked Cookies"
click at [620, 211] on li at bounding box center [607, 219] width 25 height 16
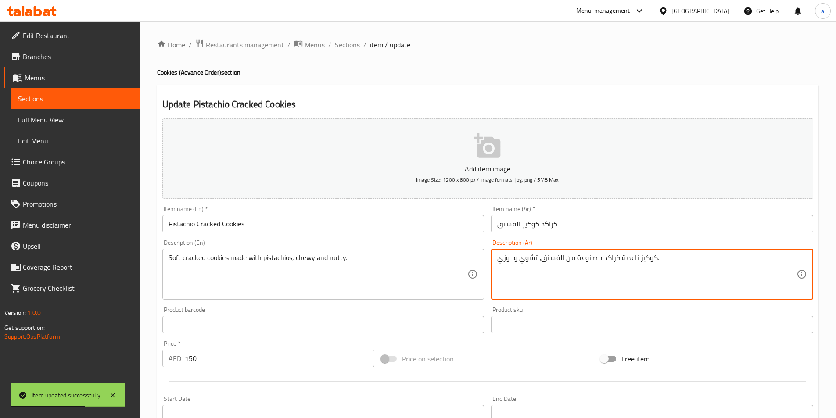
click at [632, 261] on textarea "كوكيز ناعمة كراكد مصنوعة من الفستق، تشوي وجوزي." at bounding box center [646, 275] width 299 height 42
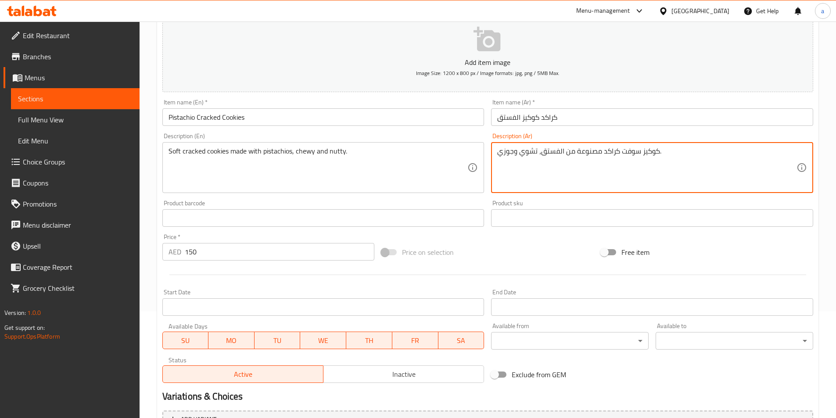
scroll to position [195, 0]
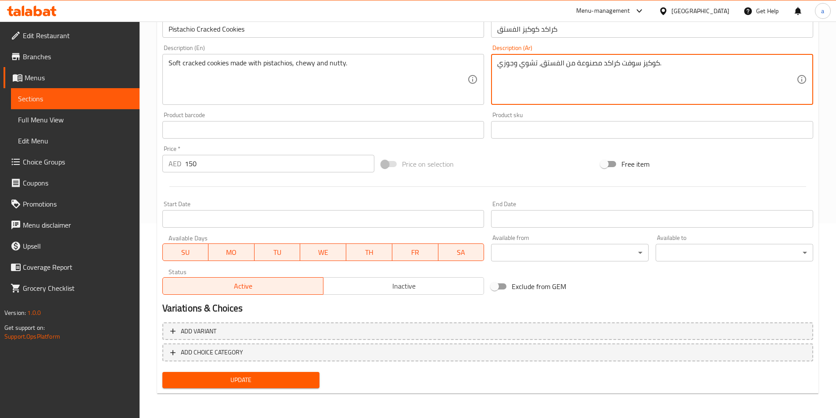
type textarea "كوكيز سوفت كراكد مصنوعة من الفستق، تشوي وجوزي."
click at [288, 383] on span "Update" at bounding box center [240, 380] width 143 height 11
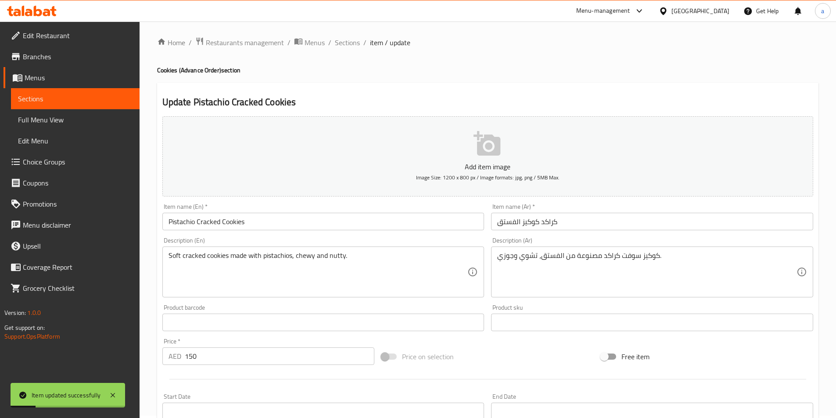
scroll to position [0, 0]
click at [356, 39] on span "Sections" at bounding box center [347, 44] width 25 height 11
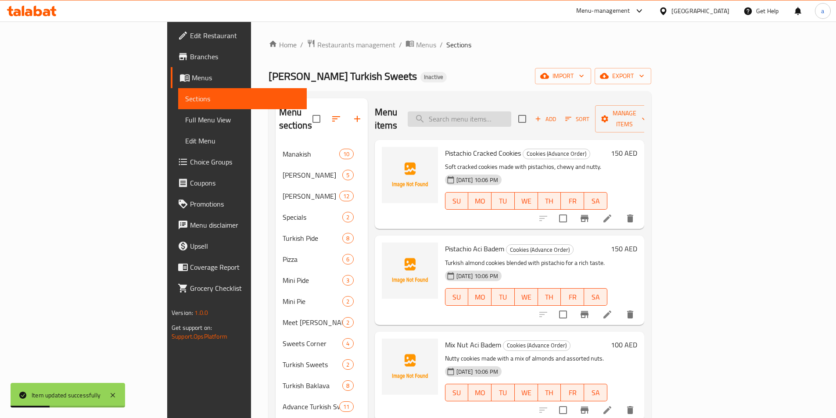
click at [511, 111] on input "search" at bounding box center [460, 118] width 104 height 15
paste input "Pistachio Cracked Cookies"
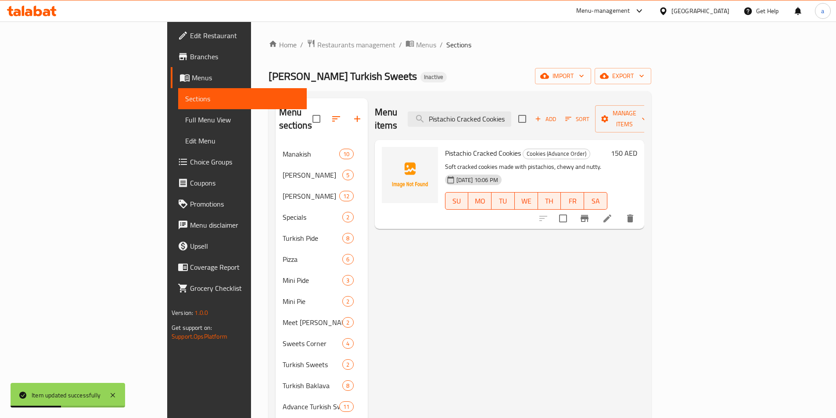
type input "Pistachio Cracked Cookies"
click at [611, 215] on icon at bounding box center [607, 219] width 8 height 8
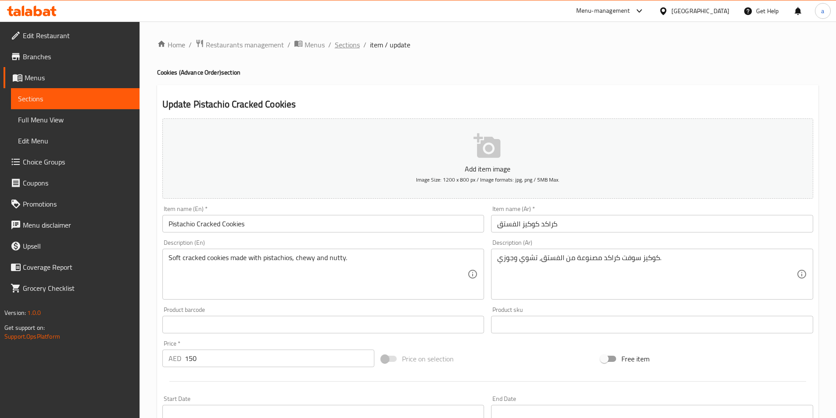
click at [348, 45] on span "Sections" at bounding box center [347, 44] width 25 height 11
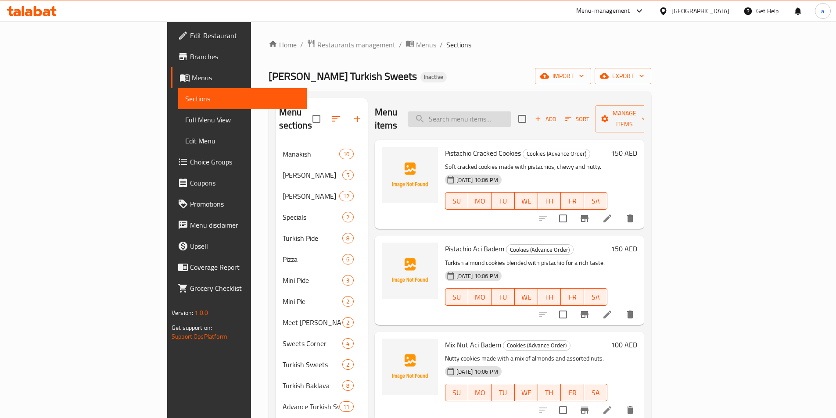
click at [509, 116] on input "search" at bounding box center [460, 118] width 104 height 15
paste input "[PERSON_NAME]"
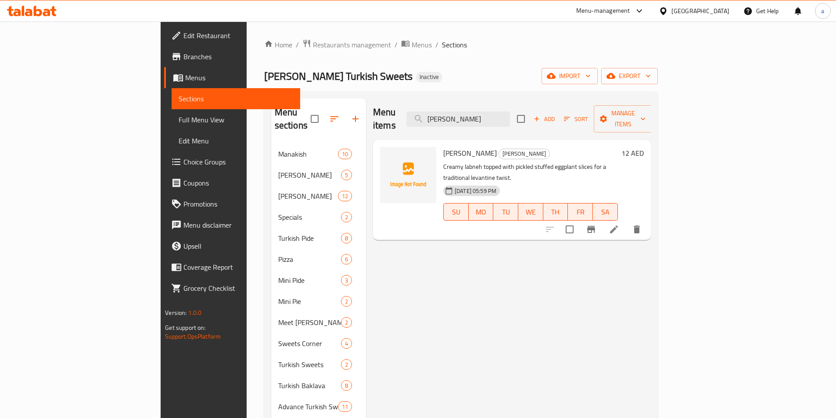
type input "[PERSON_NAME]"
click at [618, 226] on icon at bounding box center [614, 230] width 8 height 8
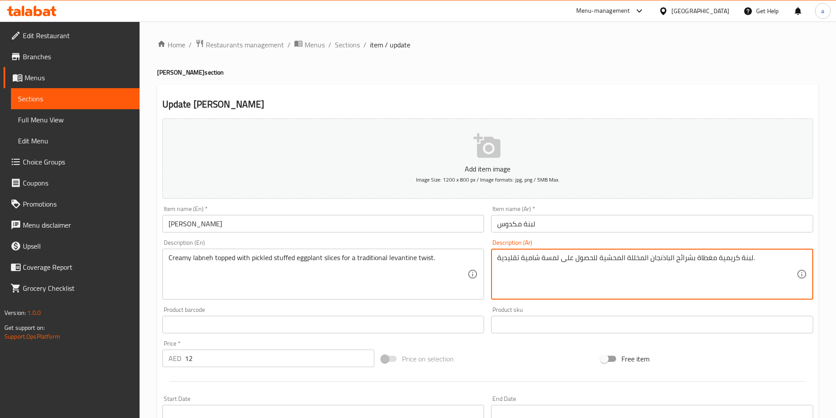
click at [547, 261] on textarea "لبنة كريمية مغطاة بشرائح الباذنجان المخللة المحشية للحصول على لمسة شامية تقليدي…" at bounding box center [646, 275] width 299 height 42
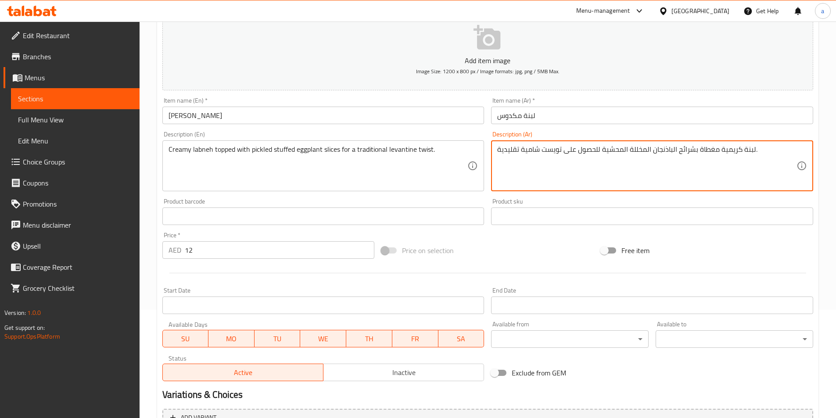
scroll to position [195, 0]
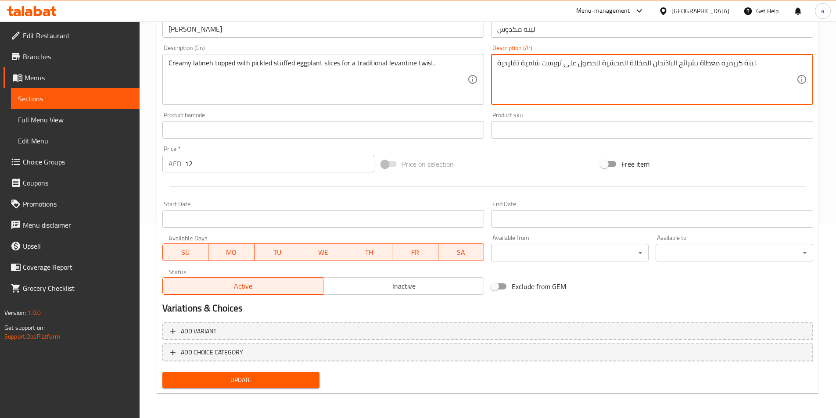
type textarea "لبنة كريمية مغطاة بشرائح الباذنجان المخللة المحشية للحصول على تويست شامية تقليد…"
click at [220, 383] on span "Update" at bounding box center [240, 380] width 143 height 11
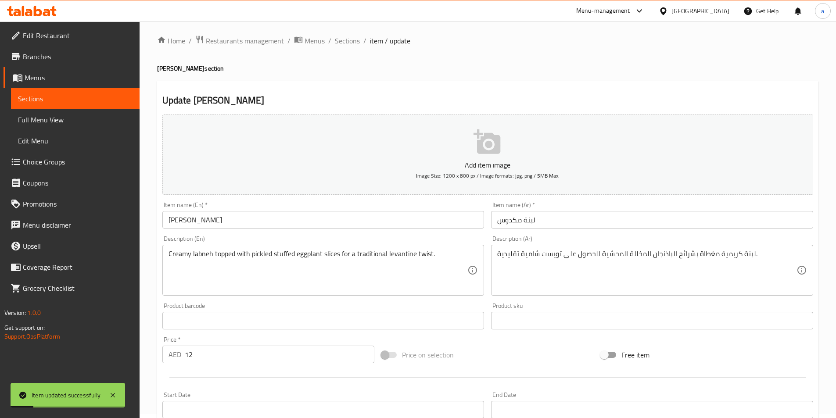
scroll to position [0, 0]
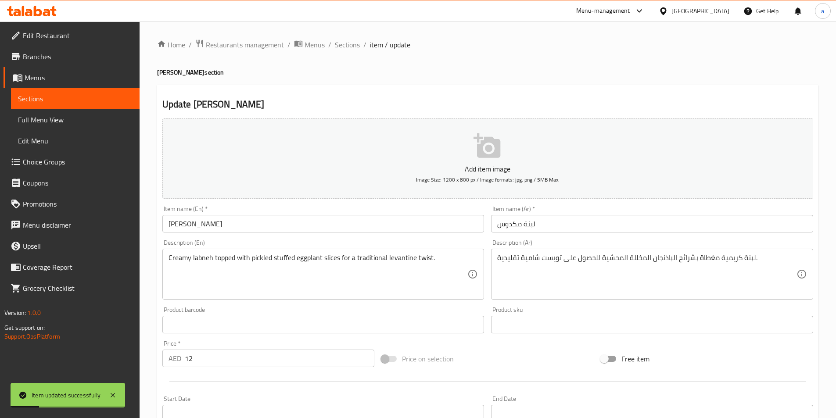
click at [340, 43] on span "Sections" at bounding box center [347, 44] width 25 height 11
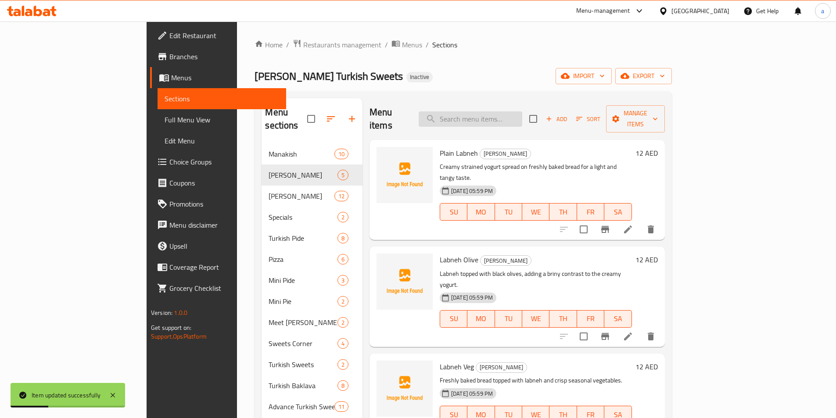
click at [488, 115] on input "search" at bounding box center [471, 118] width 104 height 15
paste input "Kunafa Nutella Plate"
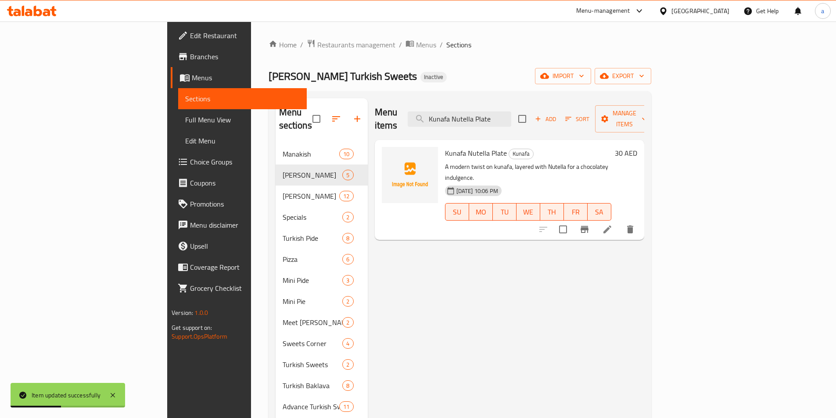
type input "Kunafa Nutella Plate"
click at [613, 224] on icon at bounding box center [607, 229] width 11 height 11
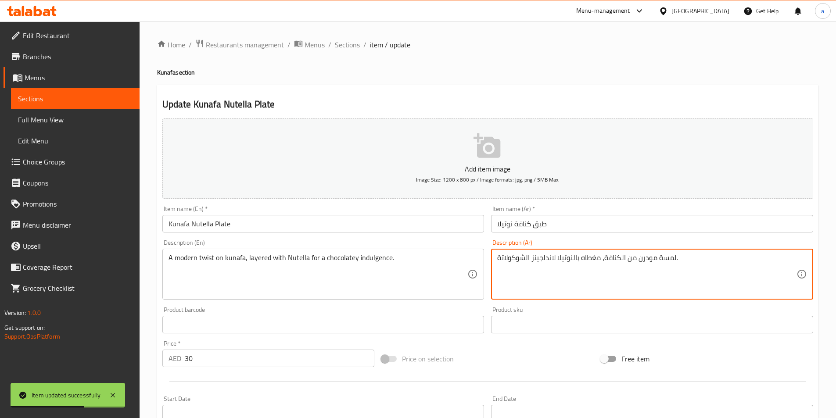
click at [667, 260] on textarea "لمسة مودرن من الكنافة، مغطاه بالنوتيلا لاندلجينز الشوكولاتة." at bounding box center [646, 275] width 299 height 42
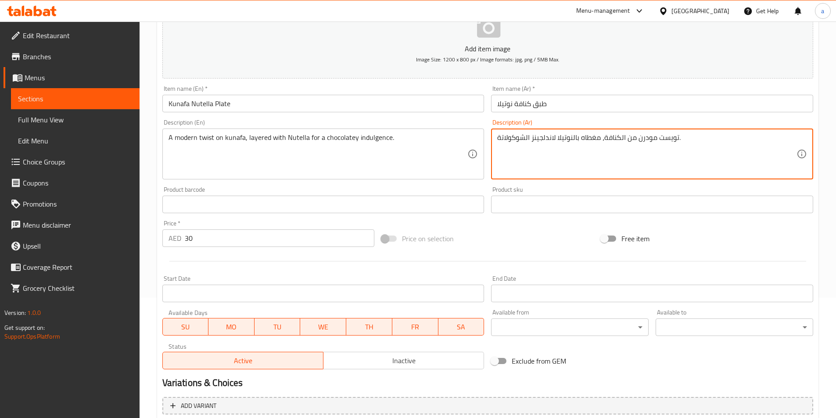
scroll to position [195, 0]
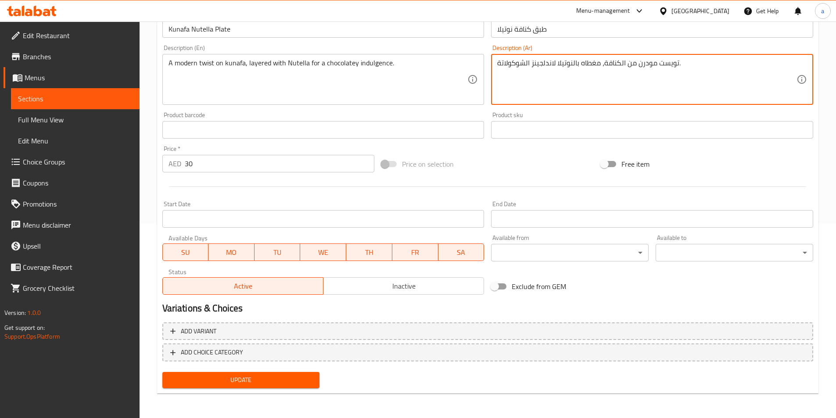
type textarea "تويست مودرن من الكنافة، مغطاه بالنوتيلا لاندلجينز الشوكولاتة."
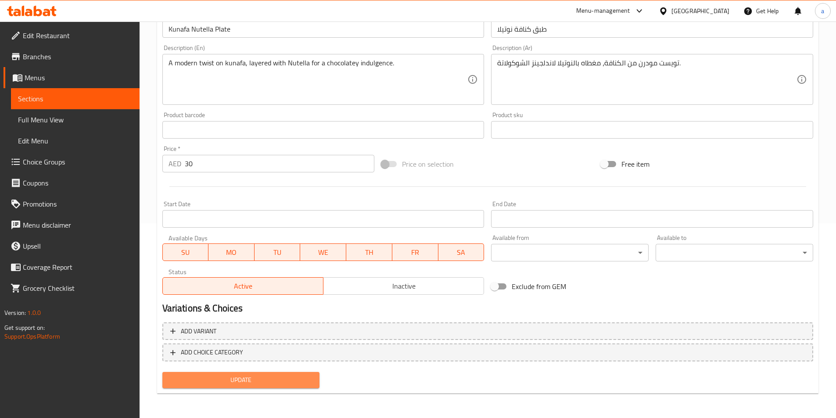
click at [246, 379] on span "Update" at bounding box center [240, 380] width 143 height 11
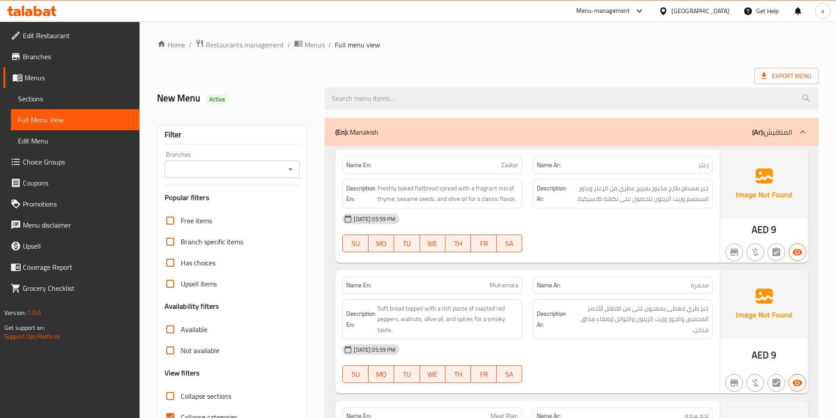
scroll to position [88, 0]
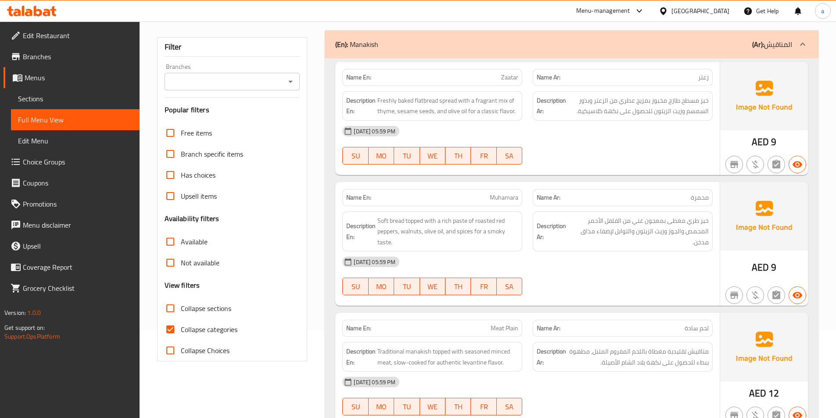
click at [162, 323] on input "Collapse categories" at bounding box center [170, 329] width 21 height 21
click at [169, 329] on input "Collapse categories" at bounding box center [170, 329] width 21 height 21
checkbox input "true"
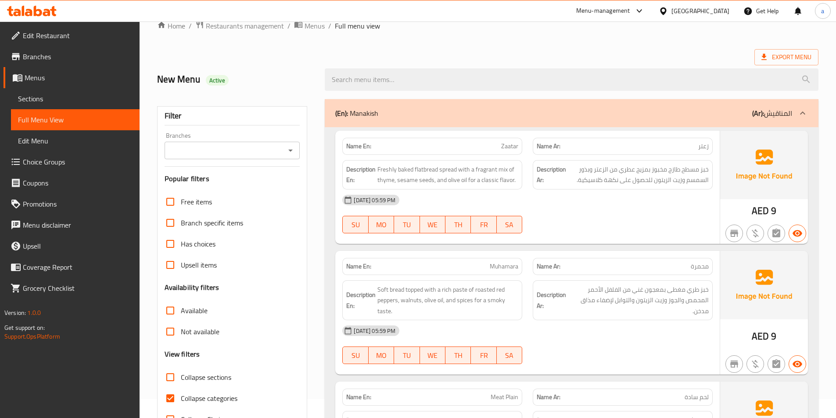
scroll to position [0, 0]
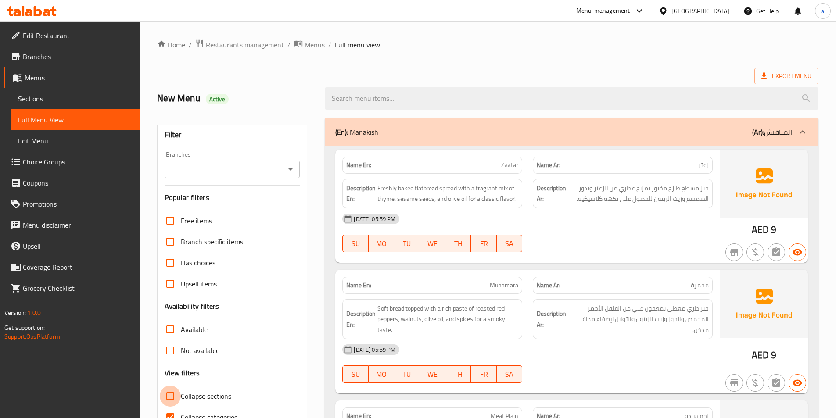
click at [176, 394] on input "Collapse sections" at bounding box center [170, 396] width 21 height 21
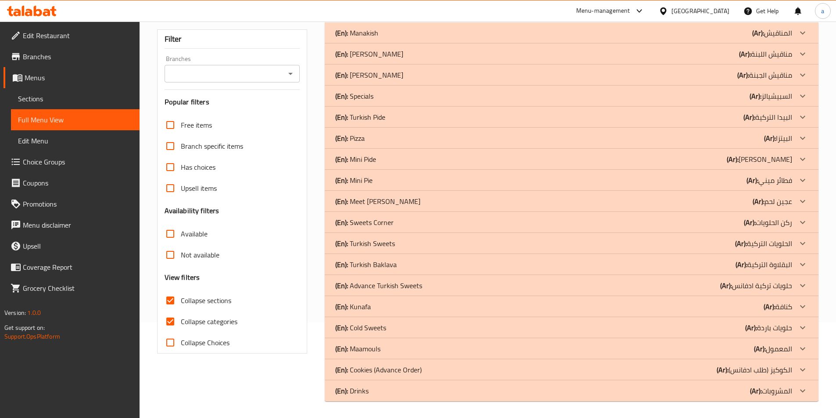
scroll to position [97, 0]
drag, startPoint x: 168, startPoint y: 303, endPoint x: 226, endPoint y: 325, distance: 61.7
click at [168, 303] on input "Collapse sections" at bounding box center [170, 299] width 21 height 21
checkbox input "false"
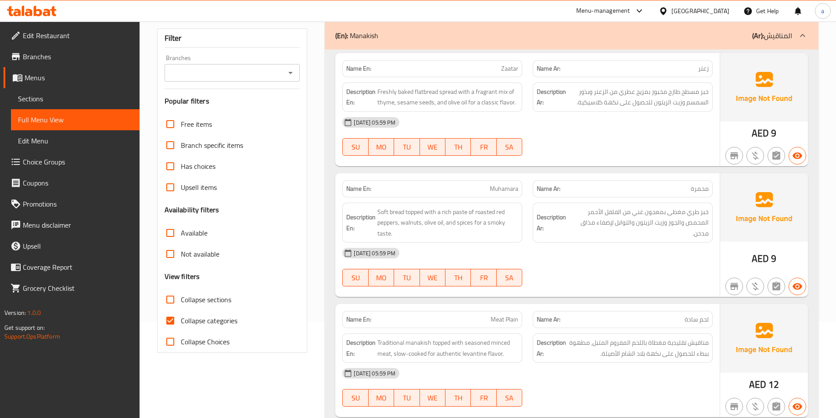
click at [166, 319] on input "Collapse categories" at bounding box center [170, 320] width 21 height 21
checkbox input "false"
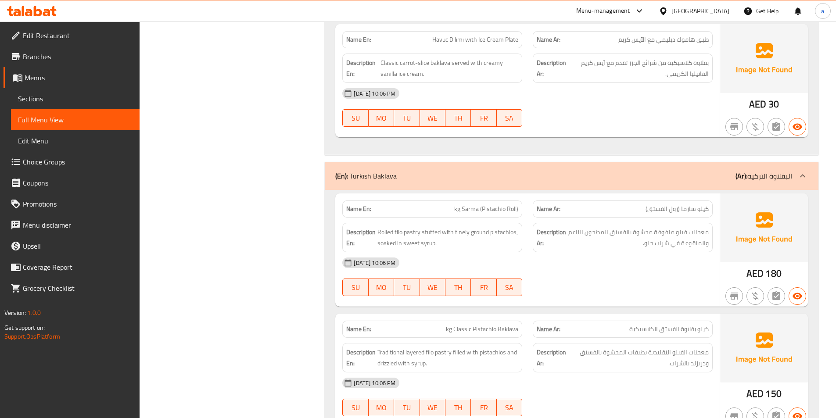
scroll to position [8050, 0]
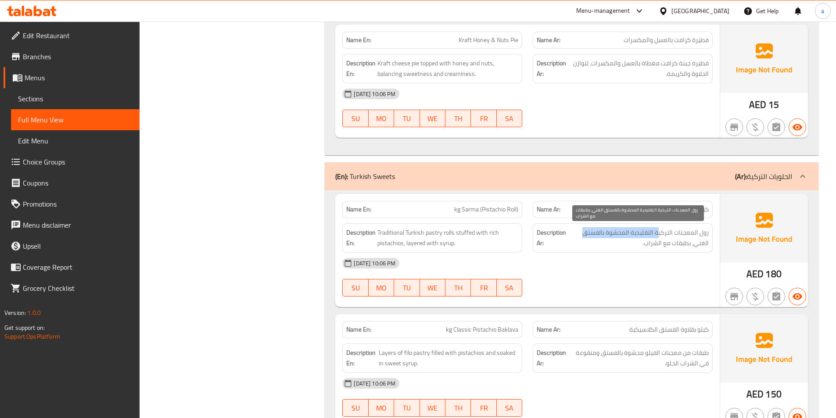
drag, startPoint x: 644, startPoint y: 233, endPoint x: 590, endPoint y: 232, distance: 54.4
click at [582, 229] on span "رول المعجنات التركية التقليدية المحشوة بالفستق الغني، بطبقات مع الشراب." at bounding box center [638, 237] width 141 height 21
drag, startPoint x: 707, startPoint y: 243, endPoint x: 629, endPoint y: 240, distance: 77.7
click at [629, 240] on span "رول المعجنات التركية التقليدية المحشوة بالفستق الغني، بطبقات مع الشراب." at bounding box center [638, 237] width 141 height 21
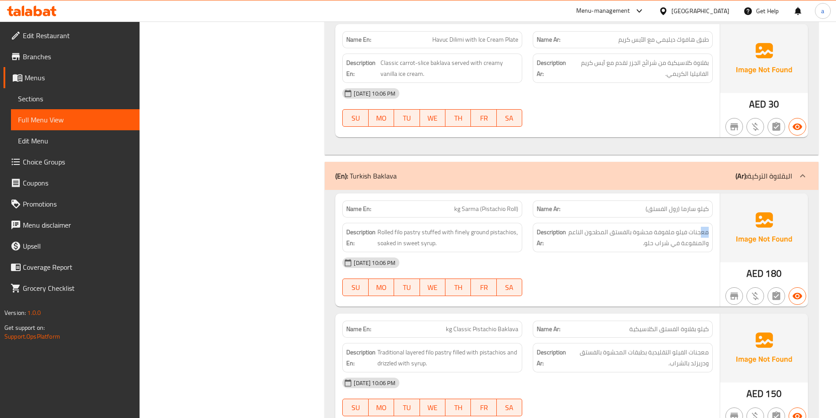
drag, startPoint x: 697, startPoint y: 233, endPoint x: 567, endPoint y: 243, distance: 129.9
drag, startPoint x: 696, startPoint y: 244, endPoint x: 625, endPoint y: 251, distance: 71.9
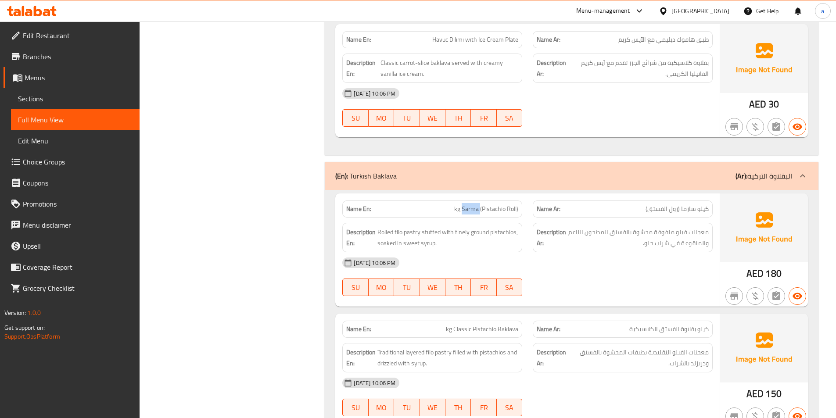
copy span "Sarma (Pistachio Roll)"
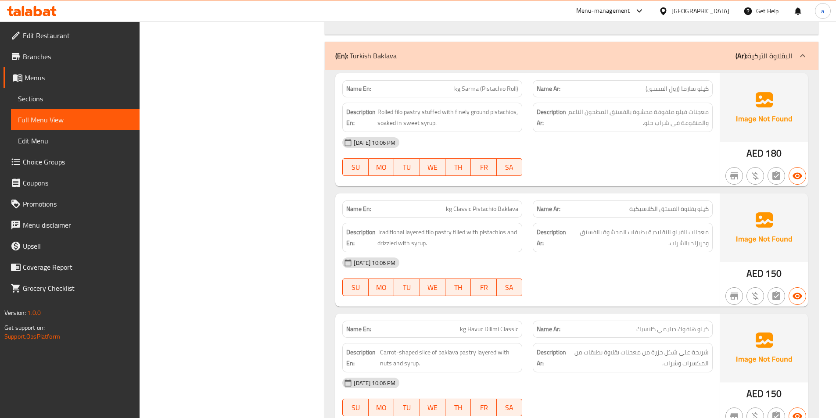
scroll to position [8170, 0]
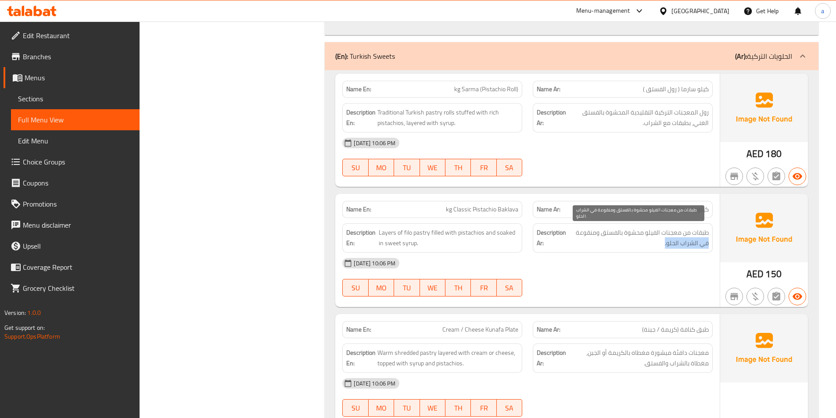
drag, startPoint x: 677, startPoint y: 240, endPoint x: 711, endPoint y: 190, distance: 60.2
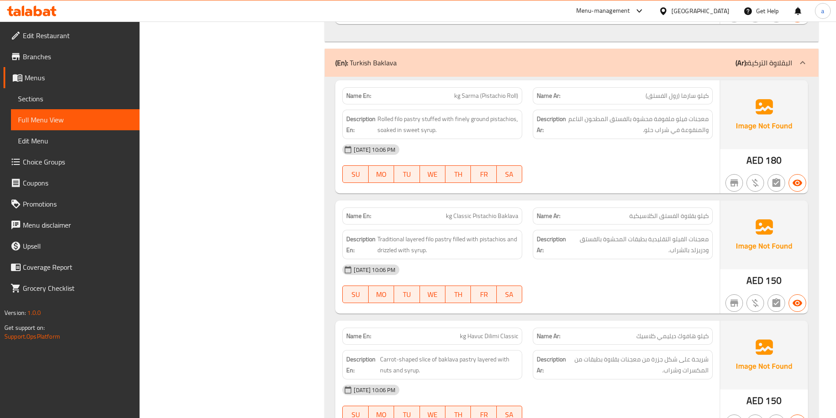
scroll to position [8834, 0]
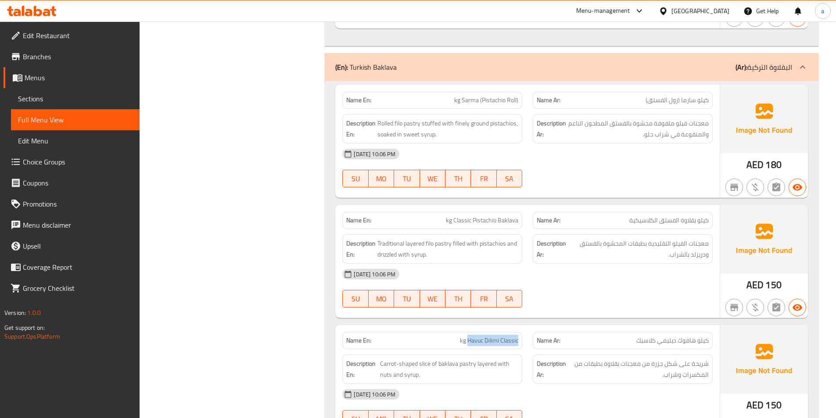
click at [57, 125] on span "Full Menu View" at bounding box center [75, 120] width 115 height 11
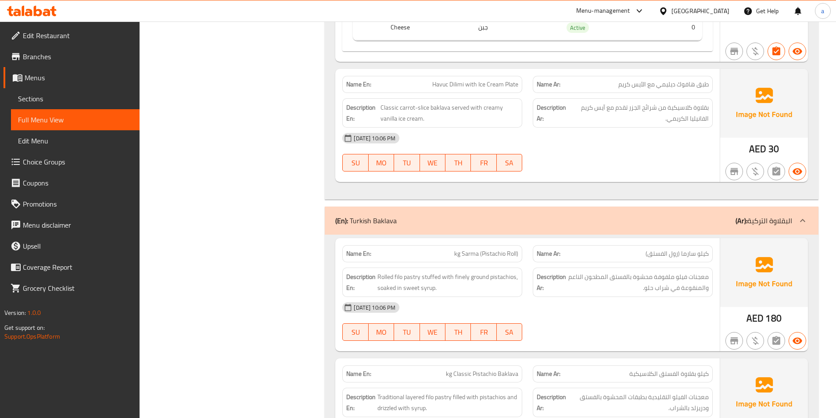
scroll to position [8526, 0]
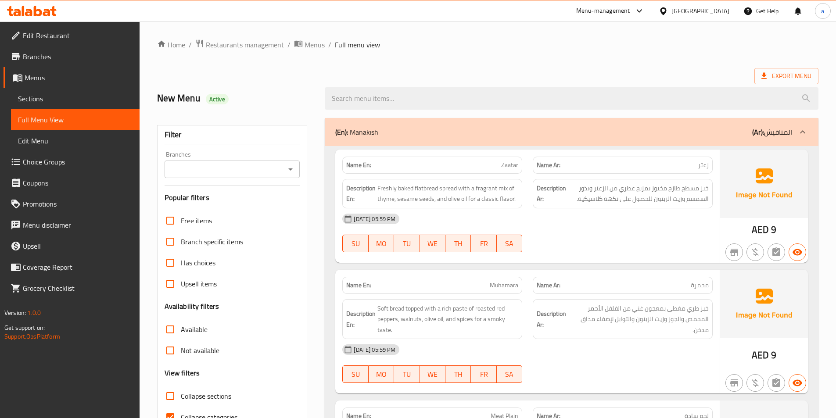
scroll to position [219, 0]
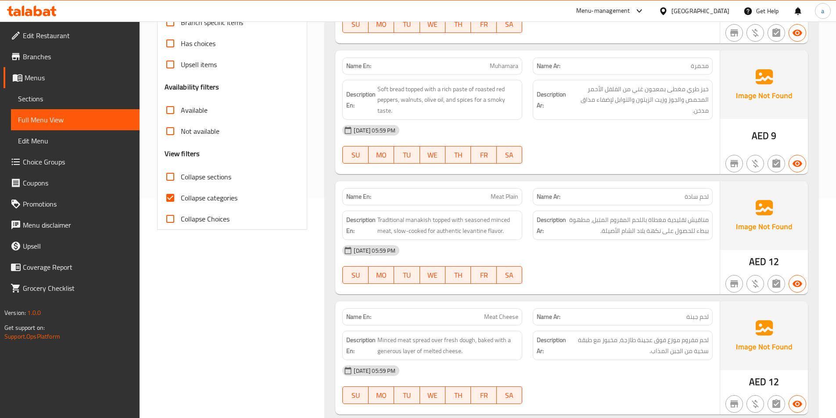
click at [178, 172] on input "Collapse sections" at bounding box center [170, 176] width 21 height 21
checkbox input "true"
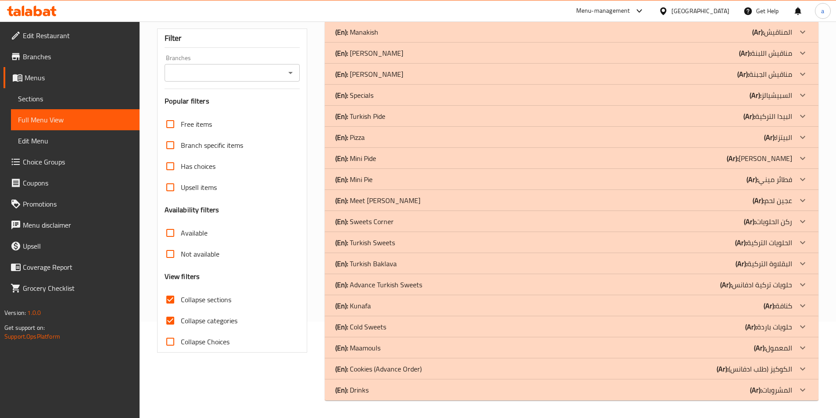
click at [161, 310] on input "Collapse categories" at bounding box center [170, 320] width 21 height 21
checkbox input "false"
click at [367, 43] on div "(En): Drinks (Ar): المشروبات" at bounding box center [572, 31] width 494 height 21
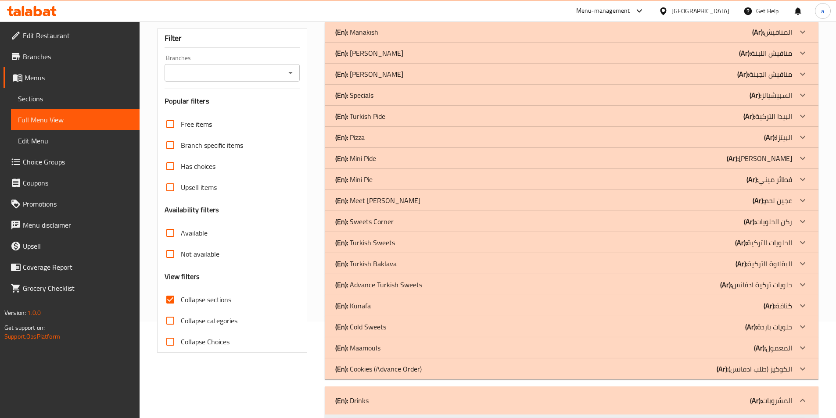
click at [378, 37] on p "(En): Cookies (Advance Order)" at bounding box center [356, 32] width 43 height 11
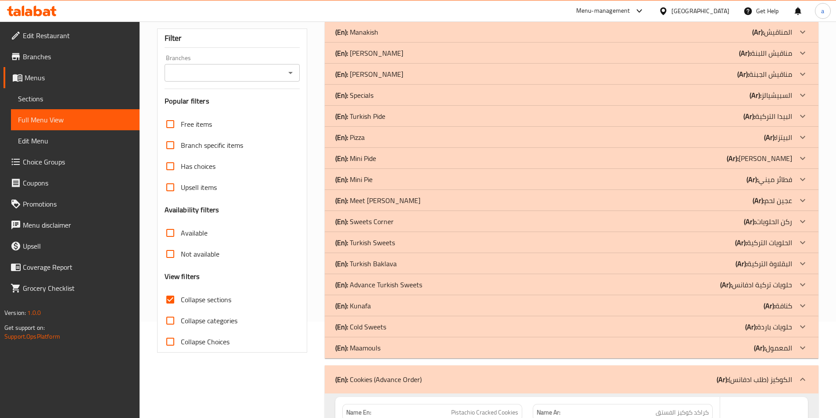
click at [368, 37] on p "(En): Maamouls" at bounding box center [356, 32] width 43 height 11
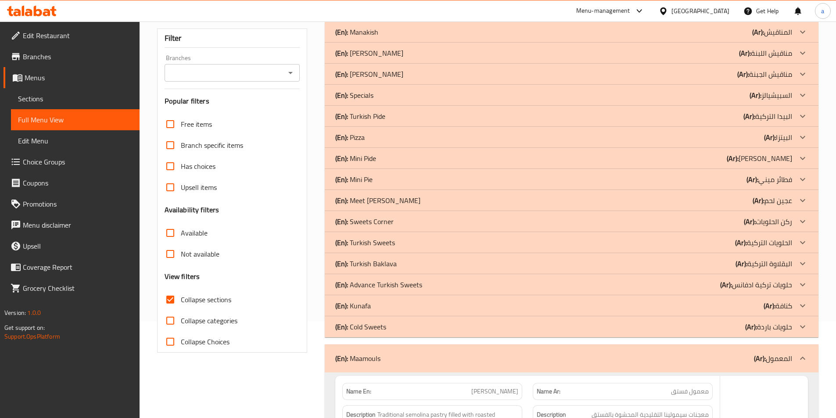
click at [376, 37] on p "(En): Cold Sweets" at bounding box center [356, 32] width 43 height 11
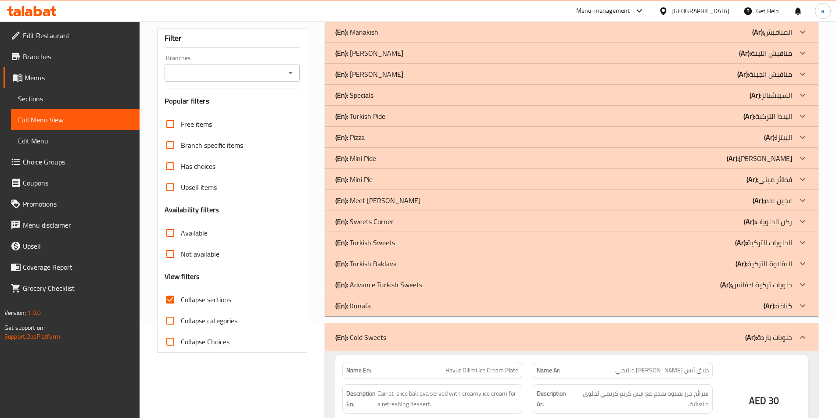
click at [380, 37] on div "(En): [PERSON_NAME] (Ar): كنافة" at bounding box center [563, 32] width 457 height 11
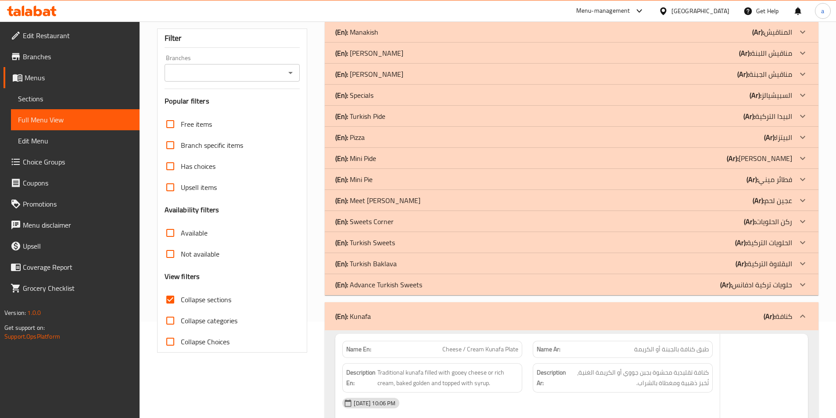
click at [378, 37] on p "(En): Advance Turkish Sweets" at bounding box center [356, 32] width 43 height 11
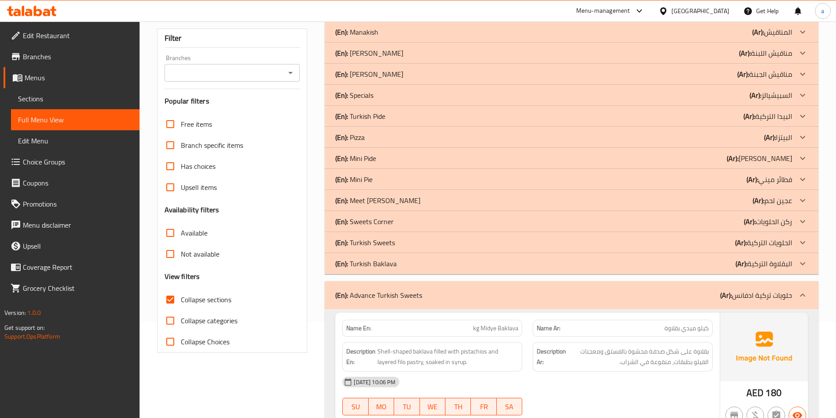
click at [378, 37] on p "(En): Turkish Baklava" at bounding box center [356, 32] width 43 height 11
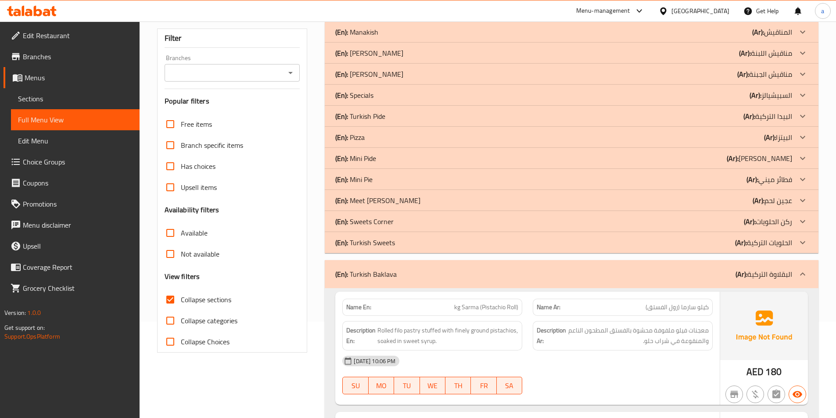
click at [378, 37] on p "(En): Turkish Sweets" at bounding box center [356, 32] width 43 height 11
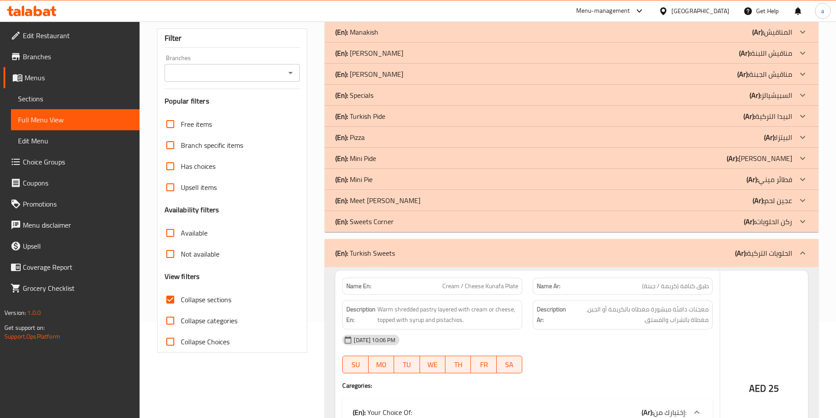
click at [378, 37] on p "(En): Sweets Corner" at bounding box center [356, 32] width 43 height 11
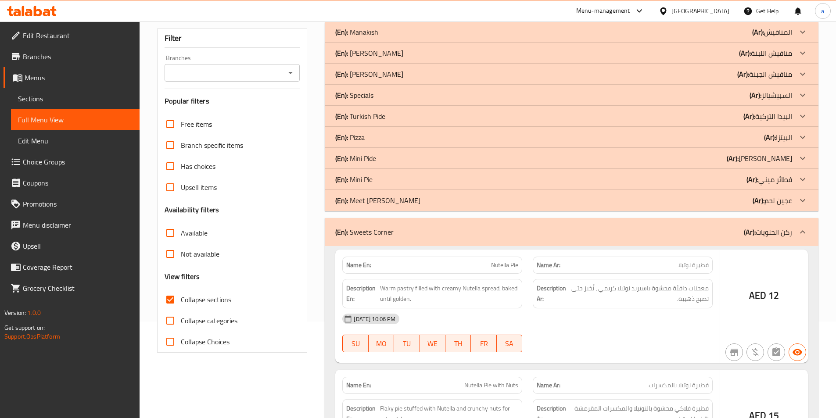
click at [399, 43] on div "(En): Meet [PERSON_NAME] (Ar): عجين لحم" at bounding box center [572, 31] width 494 height 21
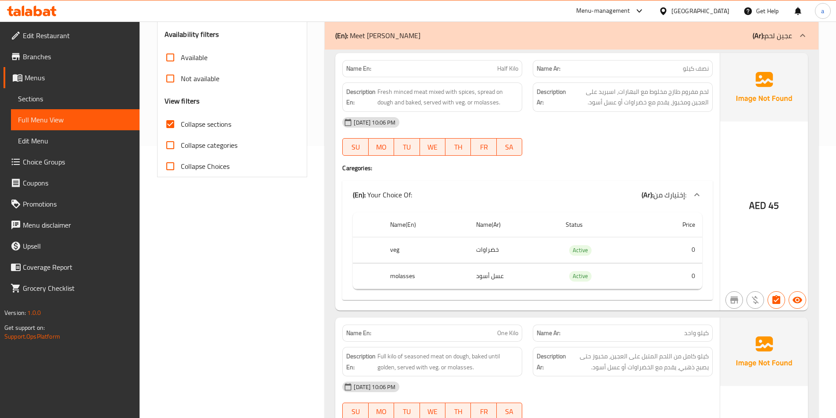
scroll to position [0, 0]
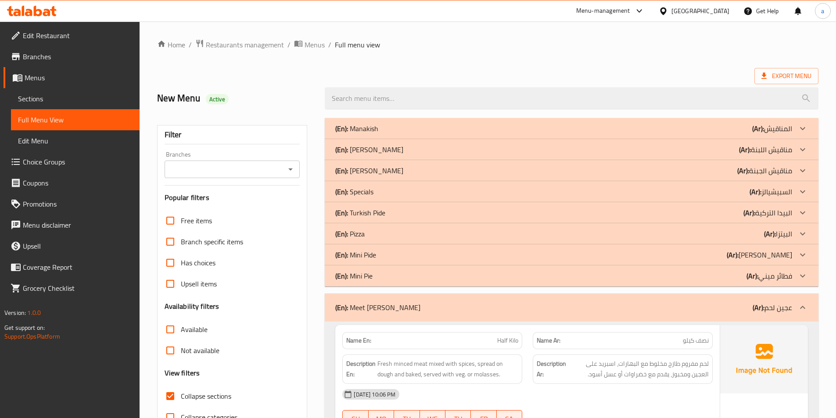
click at [425, 134] on div "(En): Mini Pie (Ar): فطائر ميني" at bounding box center [563, 128] width 457 height 11
click at [426, 134] on div "(En): Mini Pide (Ar): [PERSON_NAME]" at bounding box center [563, 128] width 457 height 11
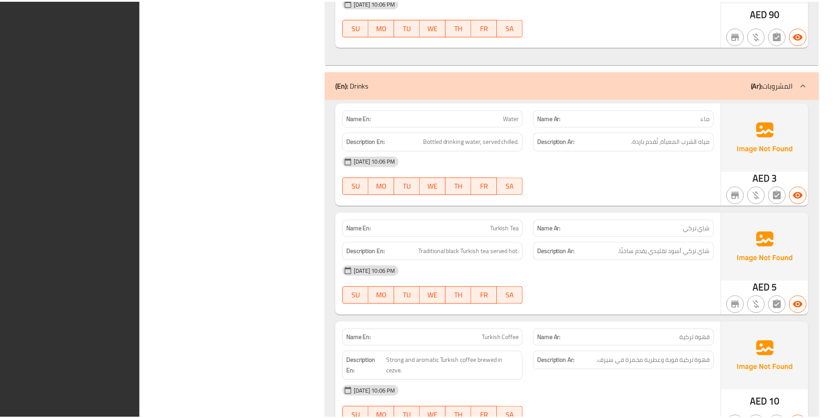
scroll to position [7520, 0]
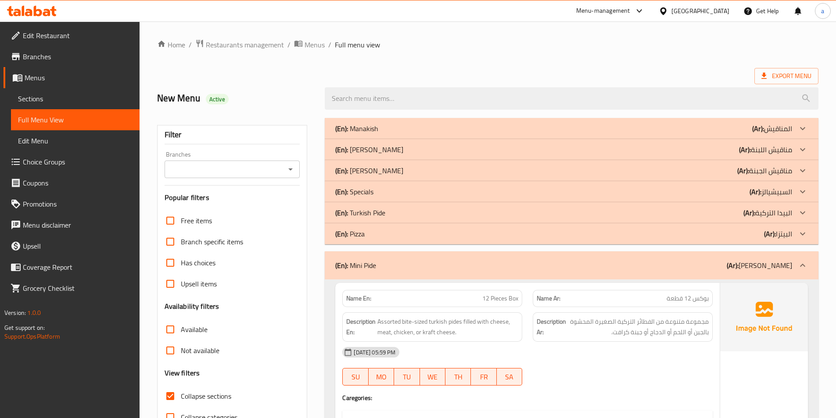
scroll to position [1817, 0]
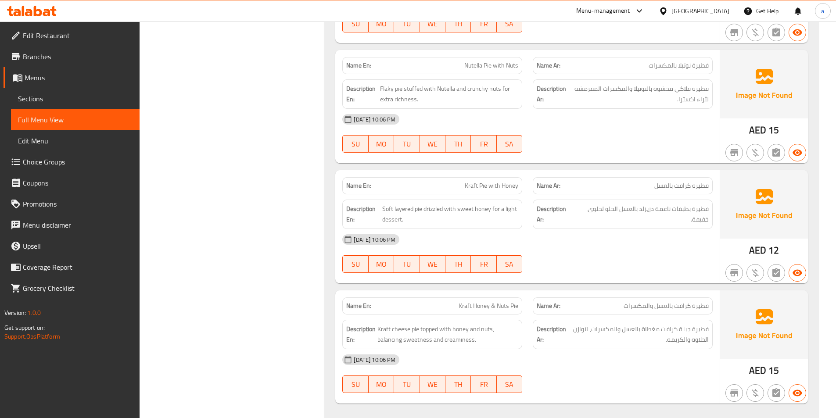
copy span "Kraft Pie with Honey"
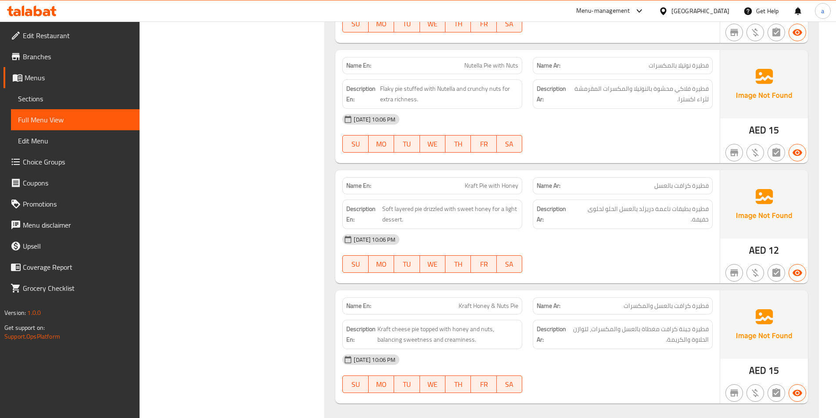
scroll to position [3022, 0]
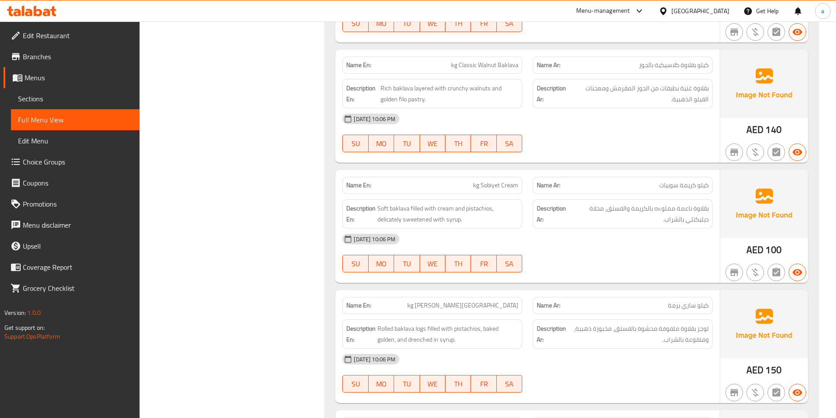
click at [505, 190] on span "kg Sobiyet Cream" at bounding box center [495, 185] width 45 height 9
copy span "kg Sobiyet Cream"
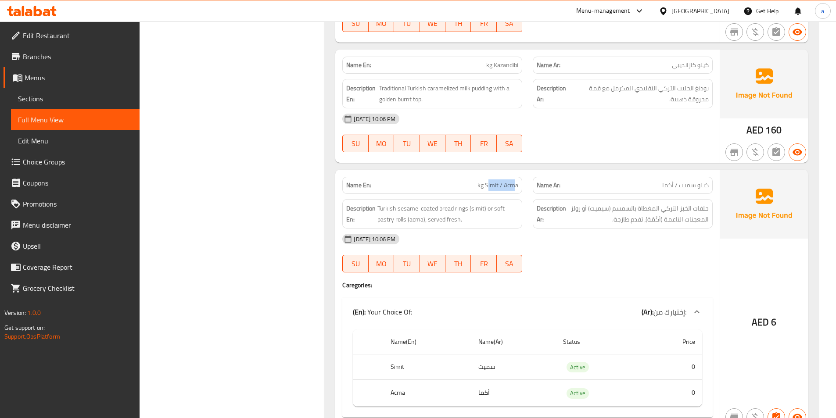
drag, startPoint x: 487, startPoint y: 185, endPoint x: 514, endPoint y: 190, distance: 27.7
click at [514, 190] on span "kg Simit / Acma" at bounding box center [497, 185] width 41 height 9
drag, startPoint x: 486, startPoint y: 183, endPoint x: 519, endPoint y: 186, distance: 33.0
click at [519, 186] on div "Name En: kg Simit / Acma" at bounding box center [432, 185] width 180 height 17
copy span "Simit / Acma"
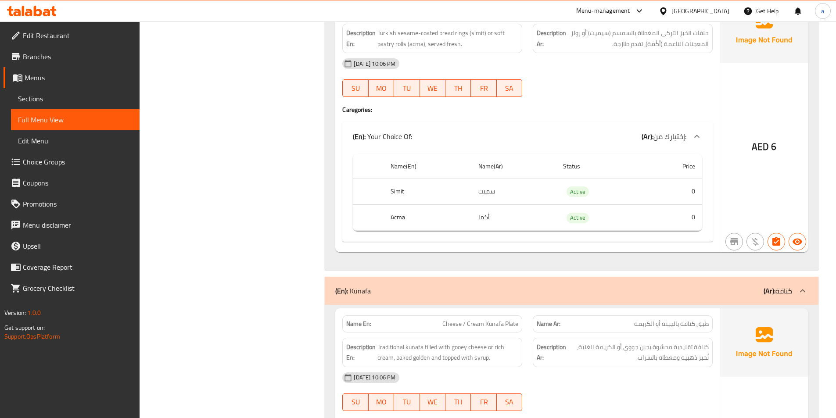
scroll to position [5852, 0]
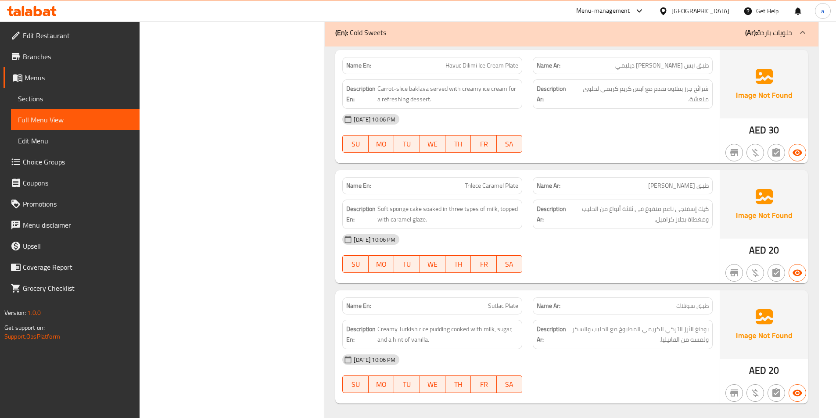
copy span "Trilece Caramel Plate"
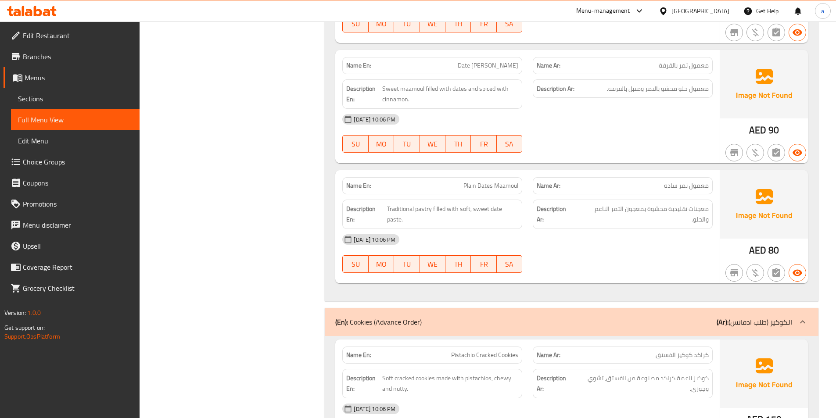
copy span "Plain Dates Maamoul"
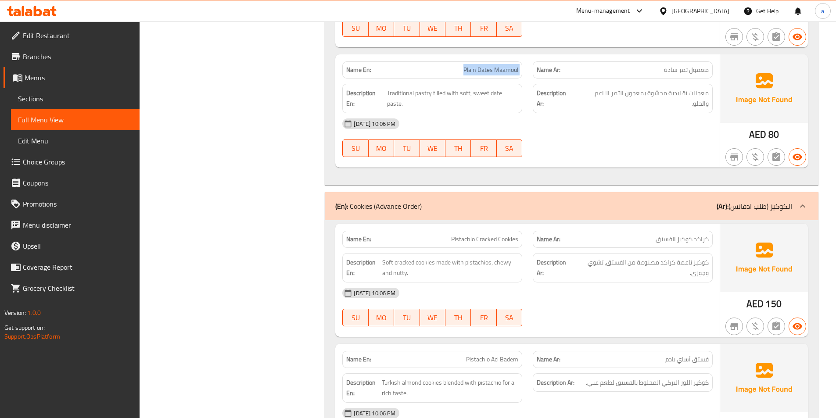
scroll to position [6634, 0]
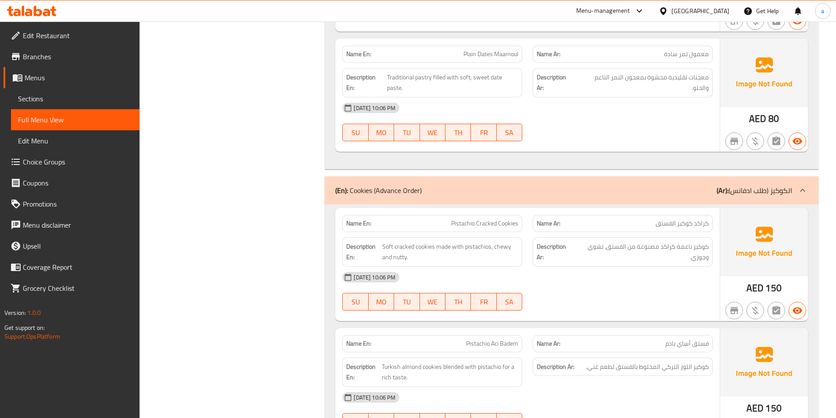
copy span "Pistachio Cracked Cookies"
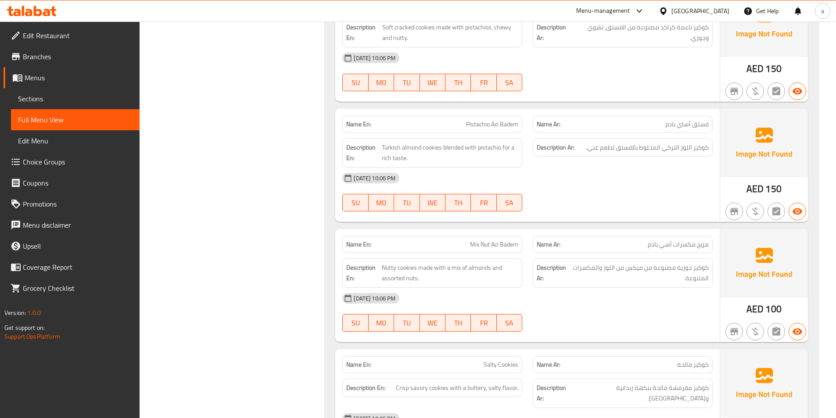
scroll to position [6678, 0]
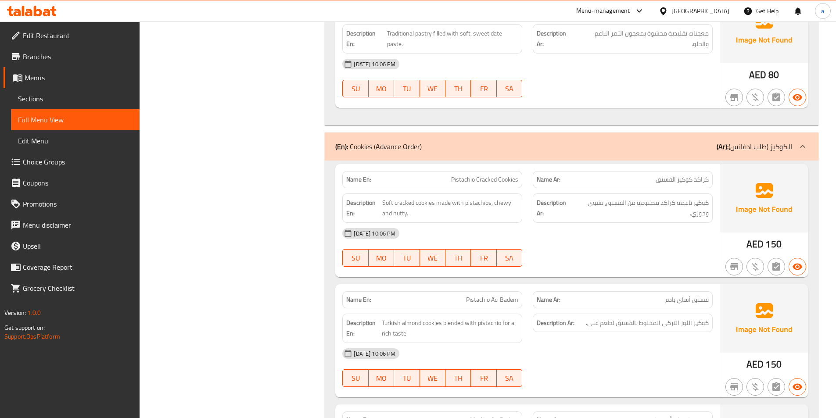
copy span "Pistachio Cracked Cookies"
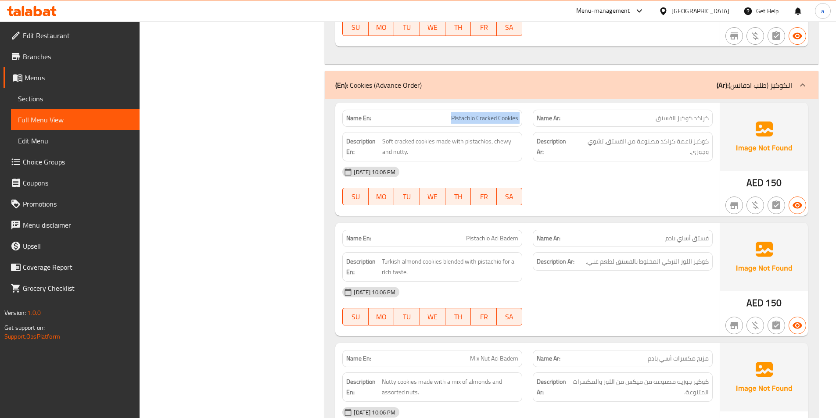
scroll to position [6810, 0]
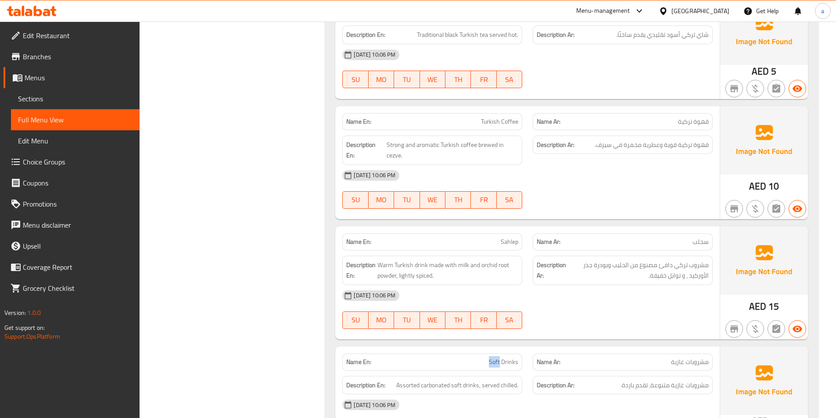
scroll to position [7444, 0]
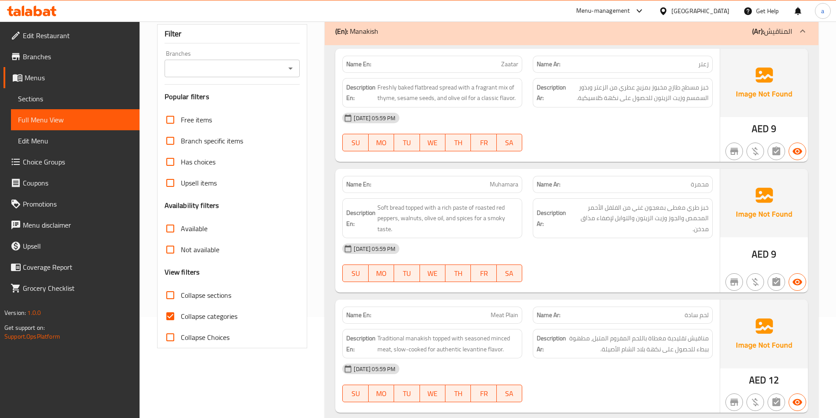
scroll to position [132, 0]
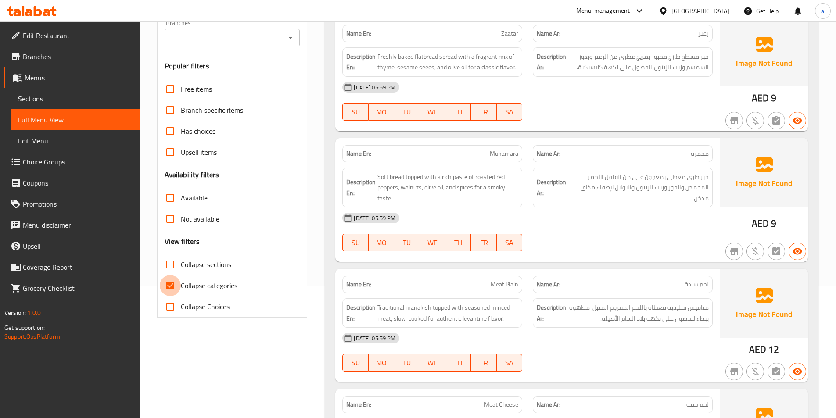
click at [172, 286] on input "Collapse categories" at bounding box center [170, 285] width 21 height 21
checkbox input "false"
click at [168, 265] on input "Collapse sections" at bounding box center [170, 264] width 21 height 21
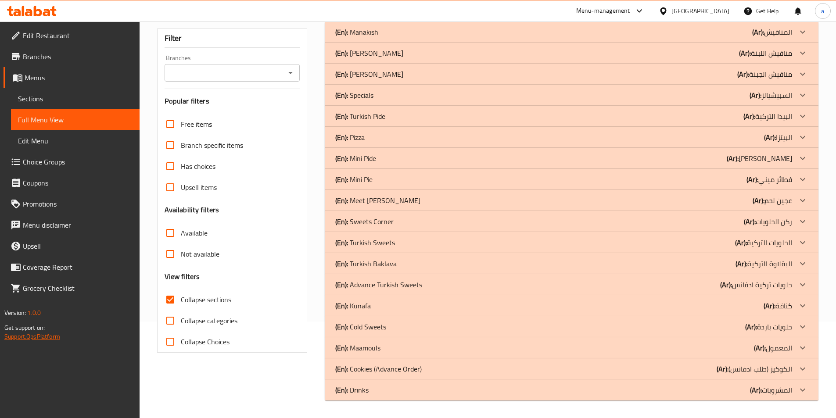
scroll to position [97, 0]
click at [172, 298] on input "Collapse sections" at bounding box center [170, 299] width 21 height 21
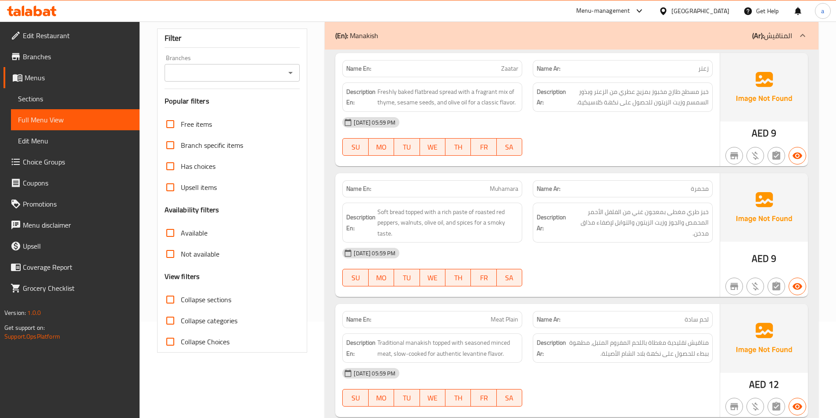
scroll to position [132, 0]
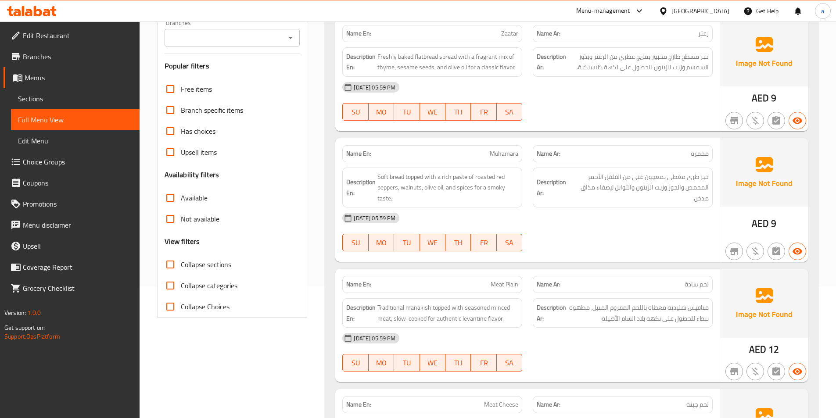
click at [485, 214] on div "[DATE] 05:59 PM" at bounding box center [527, 218] width 381 height 21
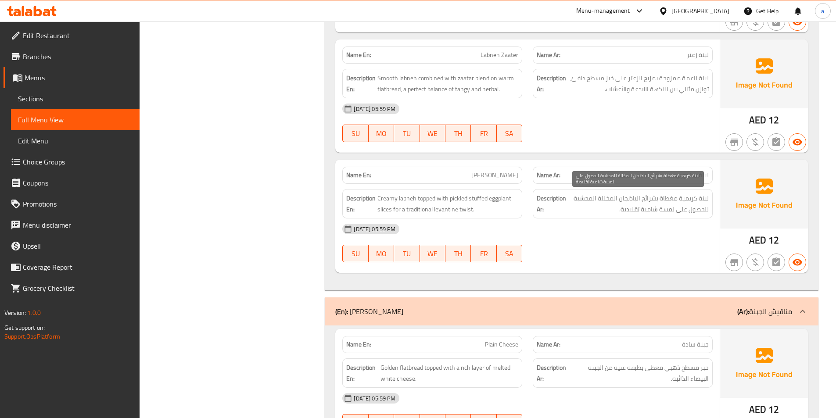
click at [670, 211] on span "لبنة كريمية مغطاة بشرائح الباذنجان المخللة المحشية للحصول على لمسة شامية تقليدي…" at bounding box center [638, 203] width 141 height 21
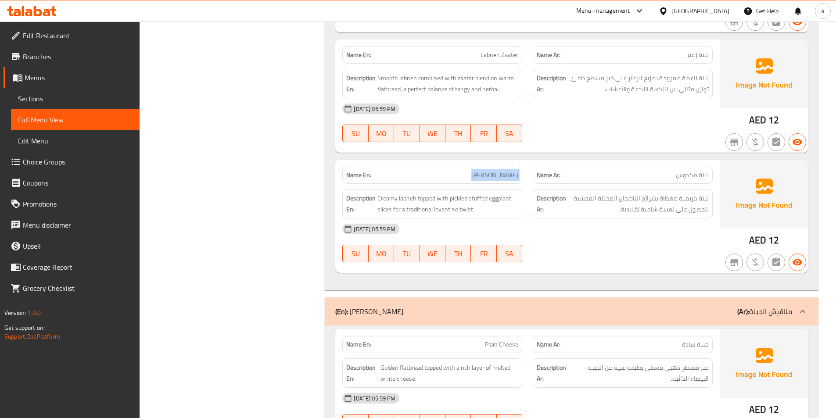
copy span "[PERSON_NAME]"
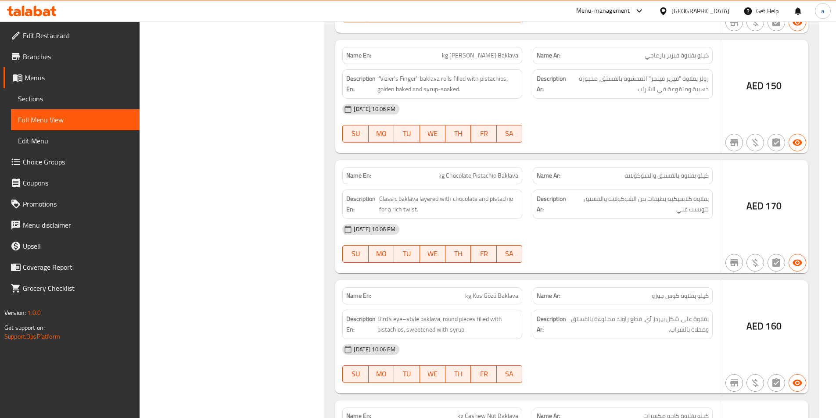
scroll to position [11409, 0]
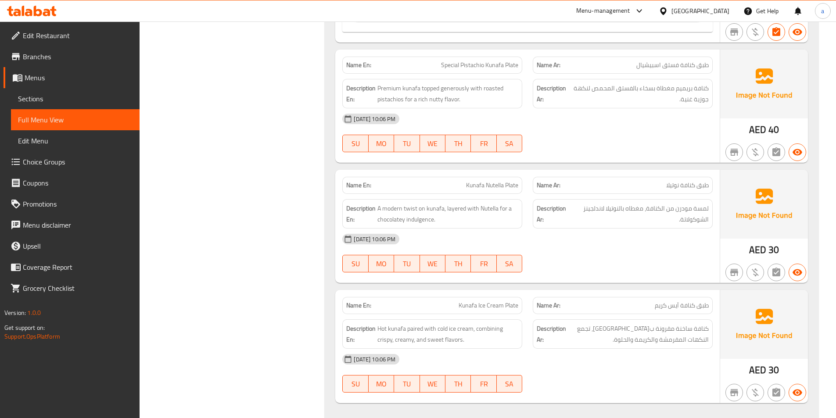
copy span "Kunafa Nutella Plate"
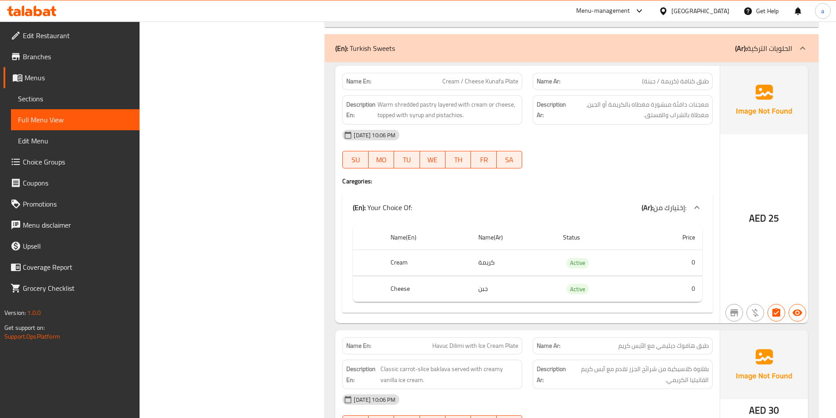
scroll to position [8182, 0]
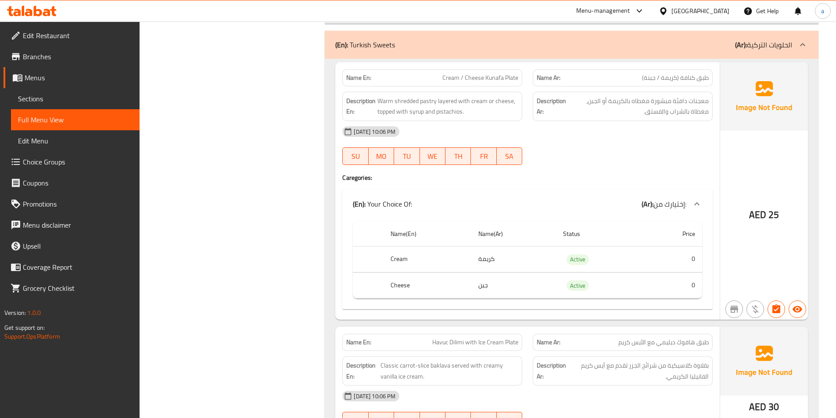
drag, startPoint x: 417, startPoint y: 111, endPoint x: 472, endPoint y: 136, distance: 59.7
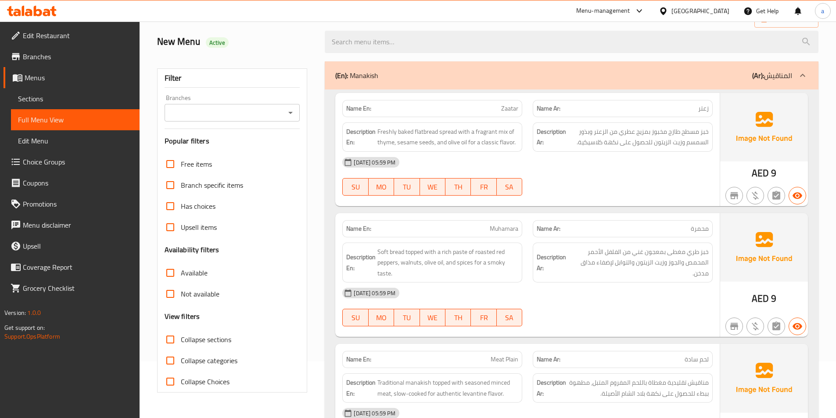
scroll to position [132, 0]
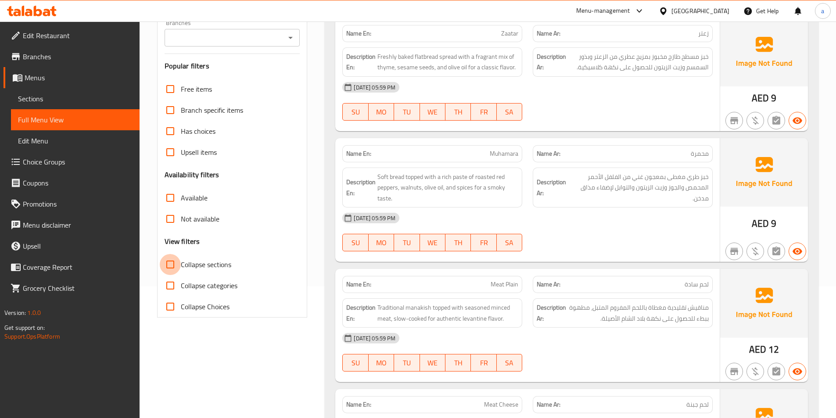
click at [168, 268] on input "Collapse sections" at bounding box center [170, 264] width 21 height 21
checkbox input "true"
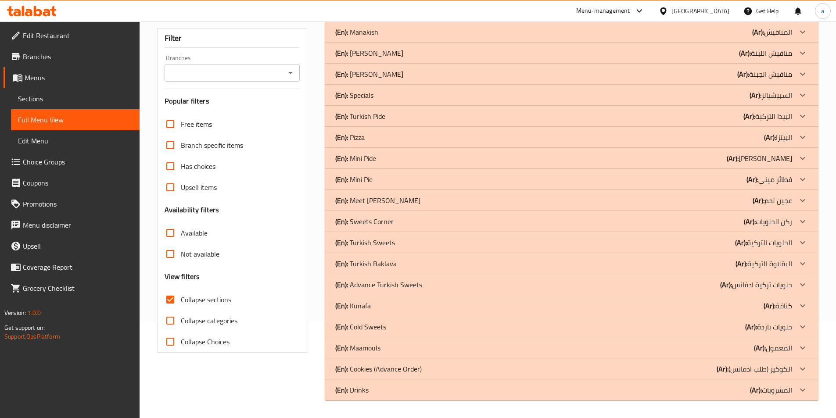
scroll to position [97, 0]
click at [382, 37] on div "(En): Drinks (Ar): المشروبات" at bounding box center [563, 32] width 457 height 11
click at [378, 37] on p "(En): Cookies (Advance Order)" at bounding box center [356, 32] width 43 height 11
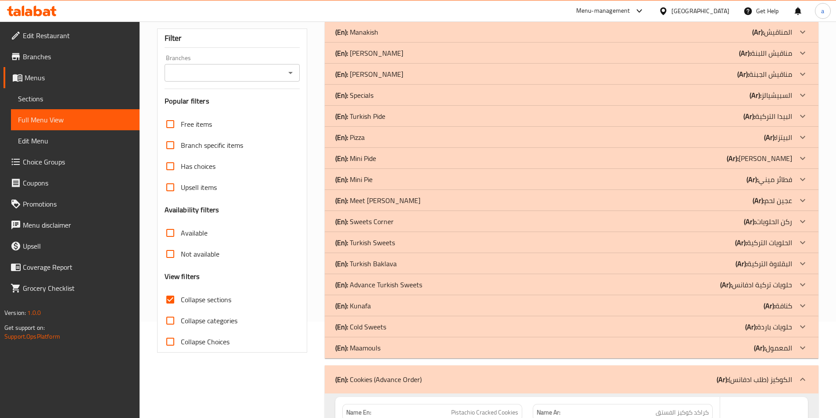
click at [390, 37] on div "(En): Maamouls (Ar): المعمول" at bounding box center [563, 32] width 457 height 11
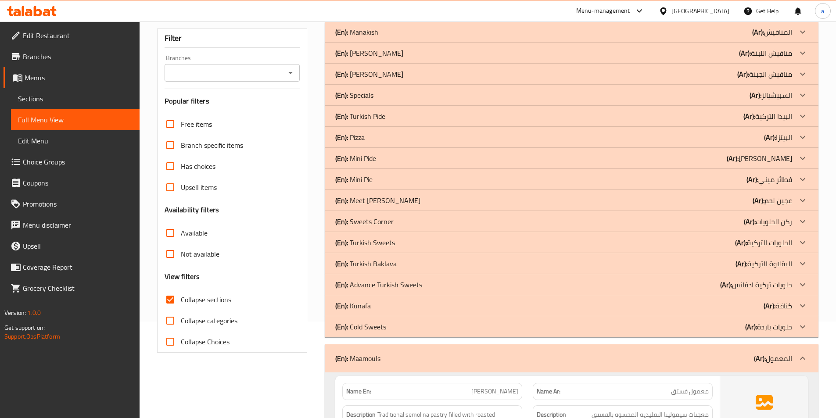
click at [392, 37] on div "(En): Cold Sweets (Ar): حلويات باردة" at bounding box center [563, 32] width 457 height 11
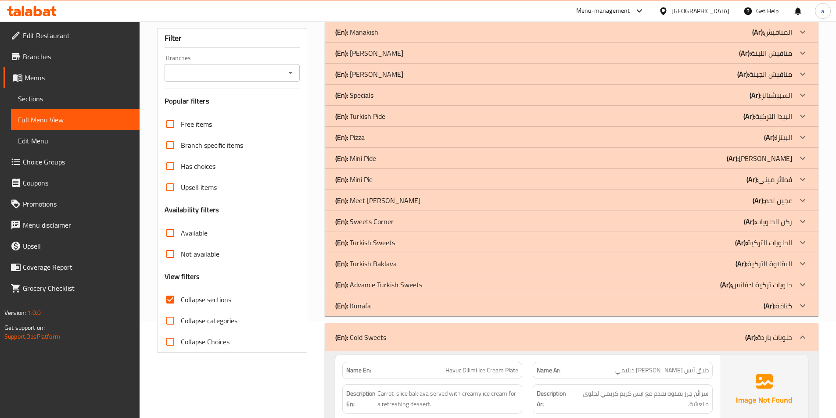
click at [392, 37] on div "(En): [PERSON_NAME] (Ar): كنافة" at bounding box center [563, 32] width 457 height 11
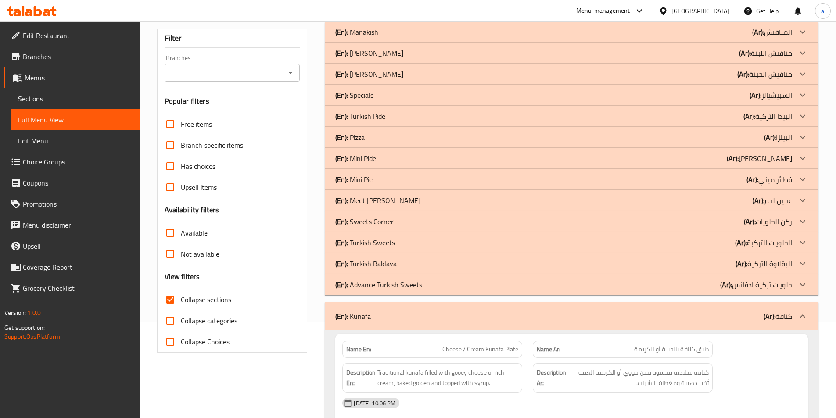
click at [378, 37] on p "(En): Advance Turkish Sweets" at bounding box center [356, 32] width 43 height 11
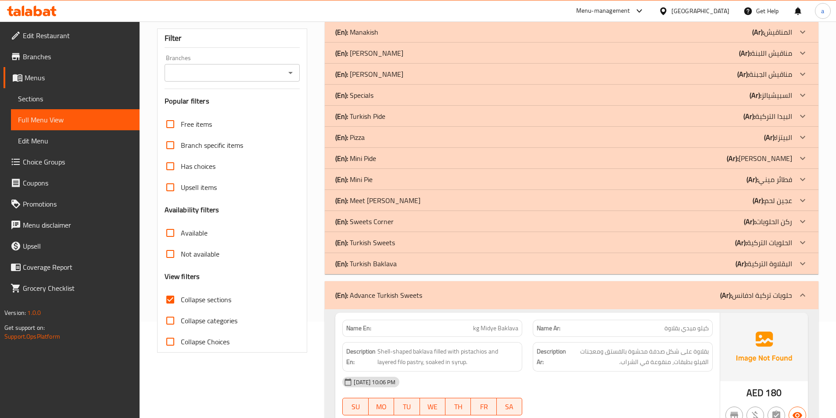
click at [396, 37] on div "(En): Turkish Baklava (Ar): [DEMOGRAPHIC_DATA] التركية" at bounding box center [563, 32] width 457 height 11
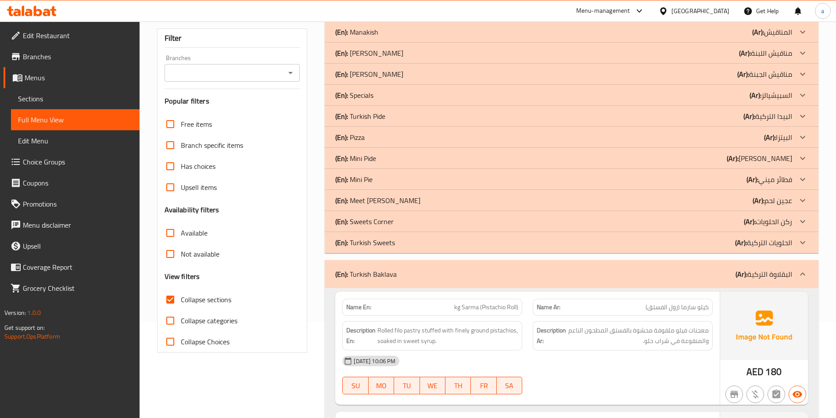
click at [396, 37] on div "(En): Turkish Sweets (Ar): الحلويات التركية" at bounding box center [563, 32] width 457 height 11
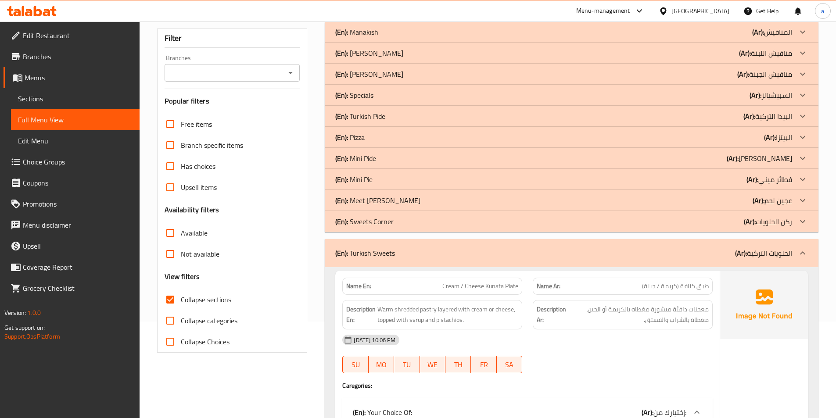
click at [396, 37] on div "(En): Sweets Corner (Ar): ركن الحلويات" at bounding box center [563, 32] width 457 height 11
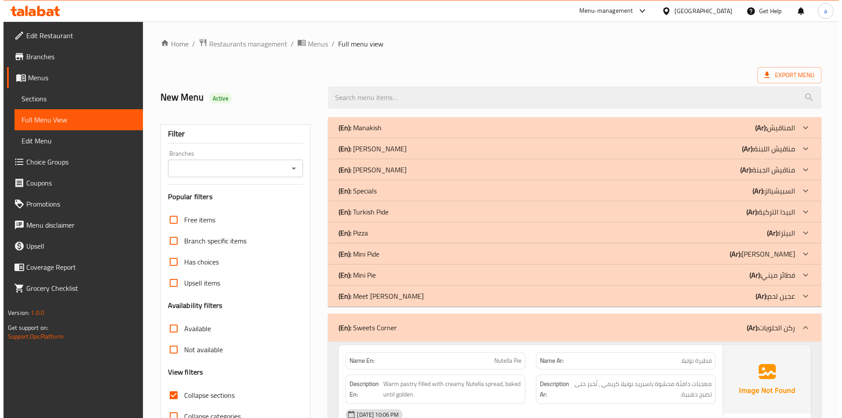
scroll to position [0, 0]
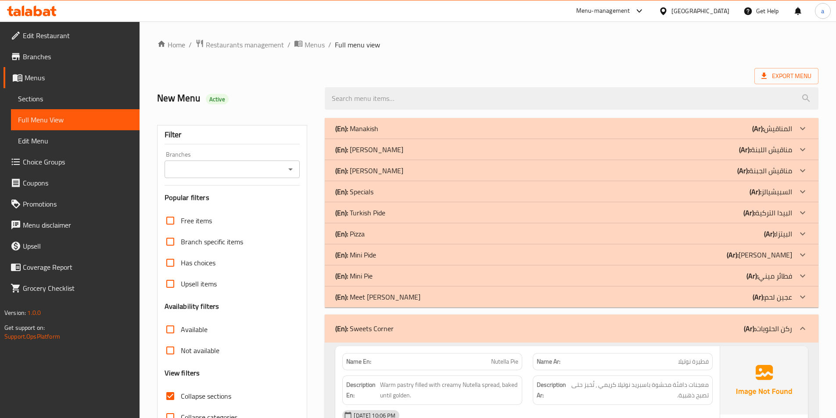
click at [395, 139] on div "(En): Meet [PERSON_NAME] (Ar): عجين لحم" at bounding box center [572, 128] width 494 height 21
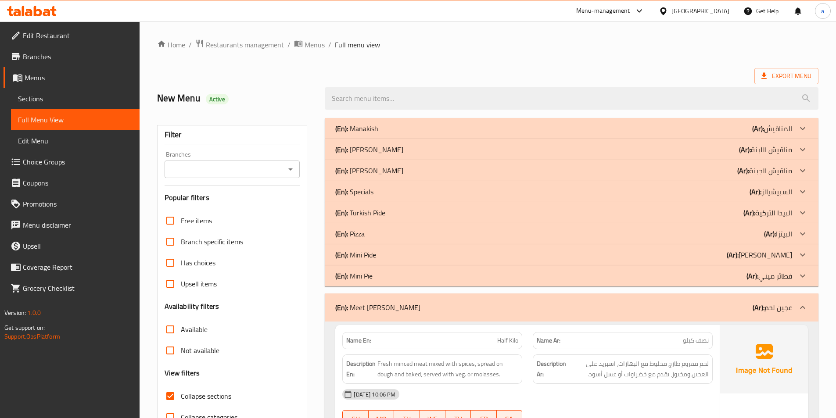
click at [387, 134] on div "(En): Mini Pie (Ar): فطائر ميني" at bounding box center [563, 128] width 457 height 11
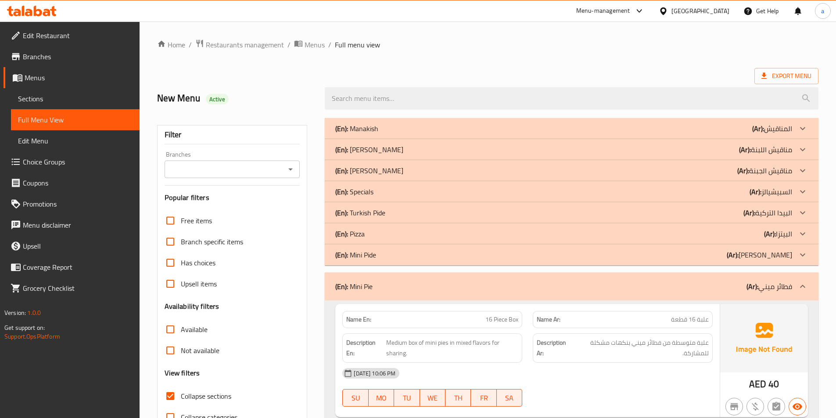
click at [388, 134] on div "(En): Mini Pide (Ar): [PERSON_NAME]" at bounding box center [563, 128] width 457 height 11
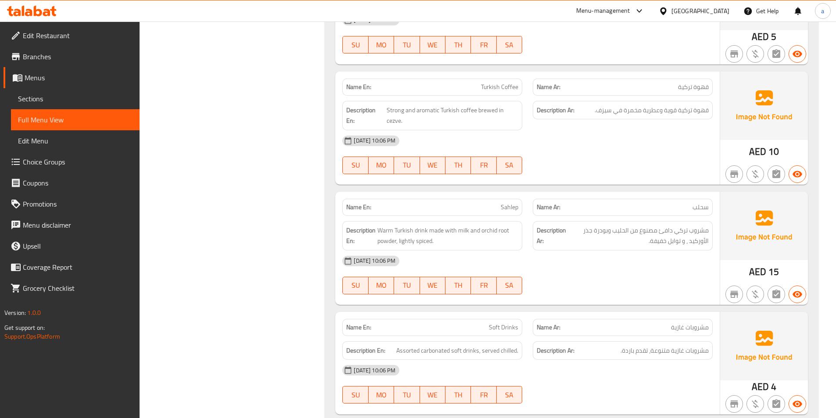
scroll to position [7155, 0]
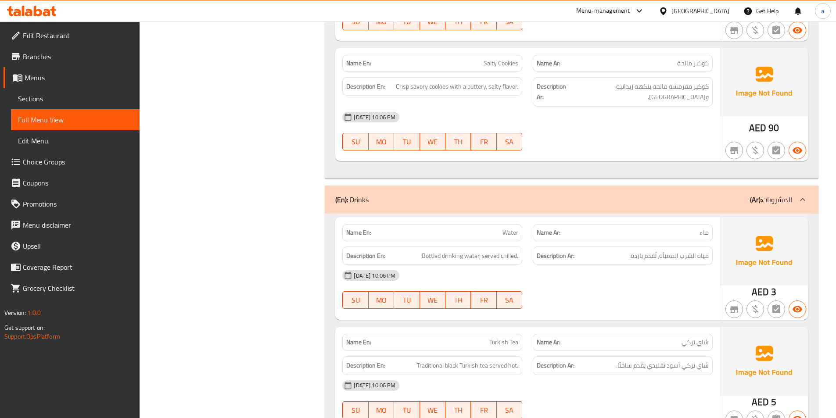
drag, startPoint x: 841, startPoint y: 18, endPoint x: 797, endPoint y: 278, distance: 263.4
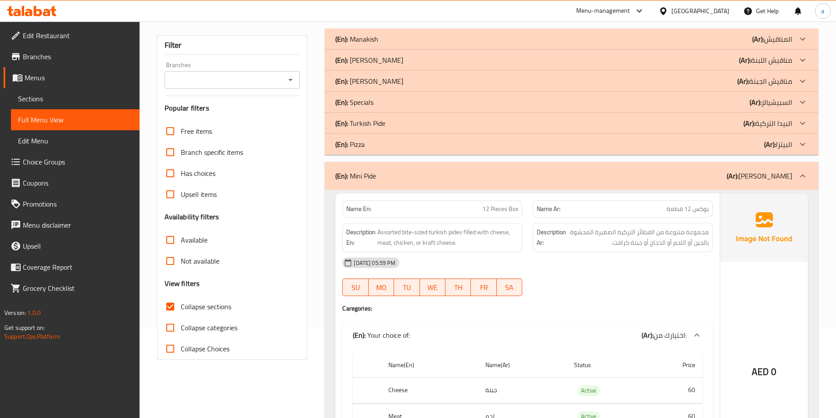
scroll to position [0, 0]
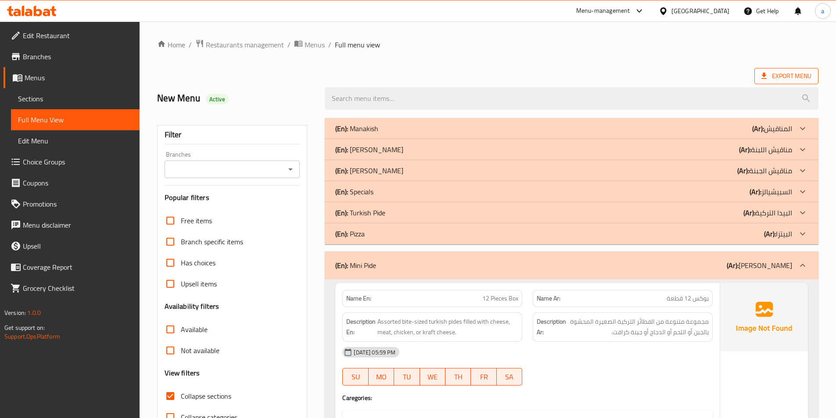
click at [790, 82] on span "Export Menu" at bounding box center [786, 76] width 64 height 16
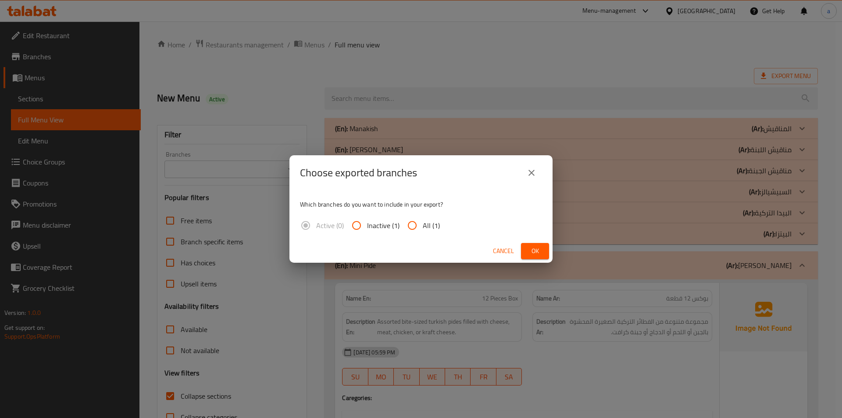
click at [407, 227] on input "All (1)" at bounding box center [412, 225] width 21 height 21
radio input "true"
click at [531, 252] on span "Ok" at bounding box center [535, 251] width 14 height 11
